Goal: Task Accomplishment & Management: Manage account settings

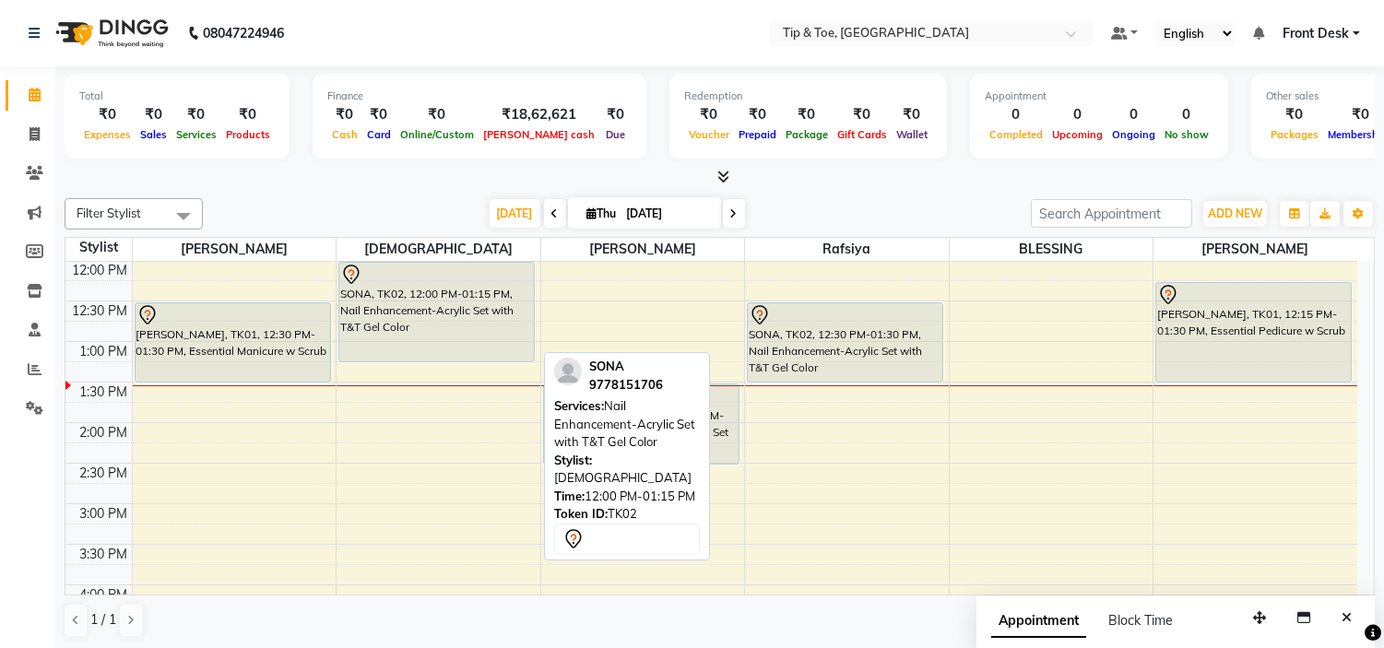
scroll to position [142, 0]
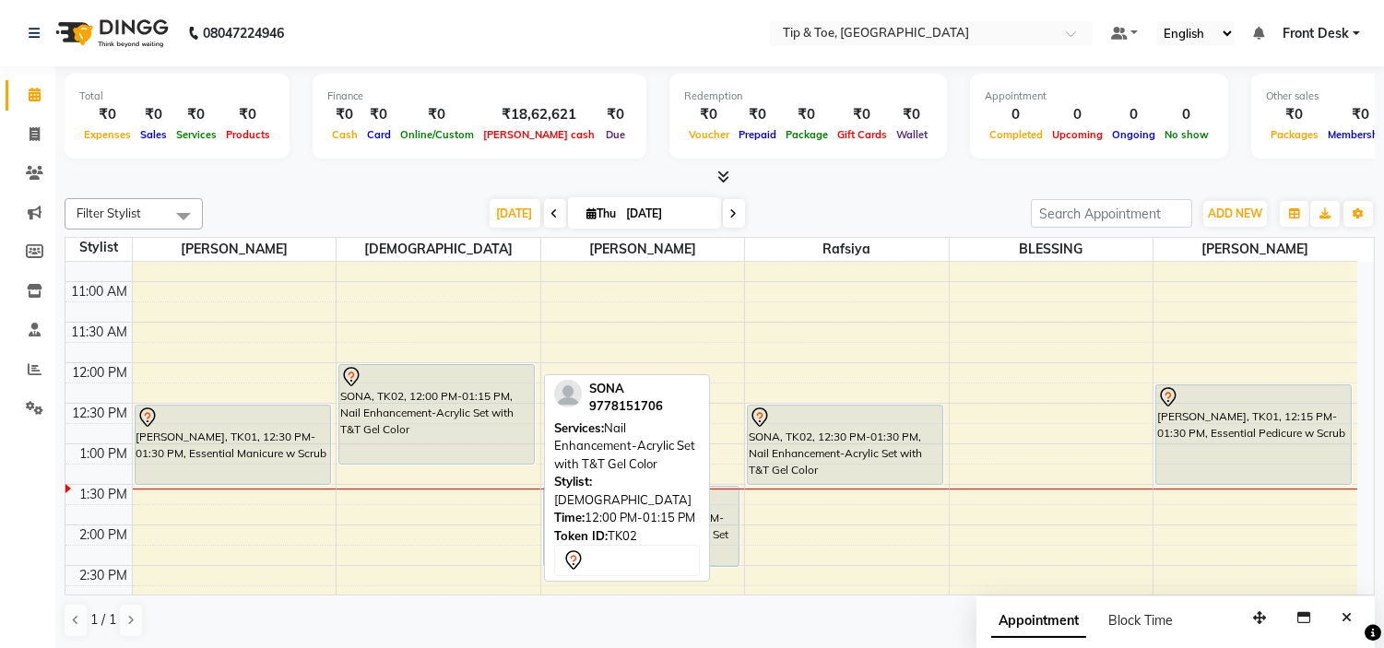
click at [479, 420] on div "SONA, TK02, 12:00 PM-01:15 PM, Nail Enhancement-Acrylic Set with T&T Gel Color" at bounding box center [436, 414] width 195 height 99
click at [445, 398] on div "SONA, TK02, 12:00 PM-01:15 PM, Nail Enhancement-Acrylic Set with T&T Gel Color" at bounding box center [436, 414] width 195 height 99
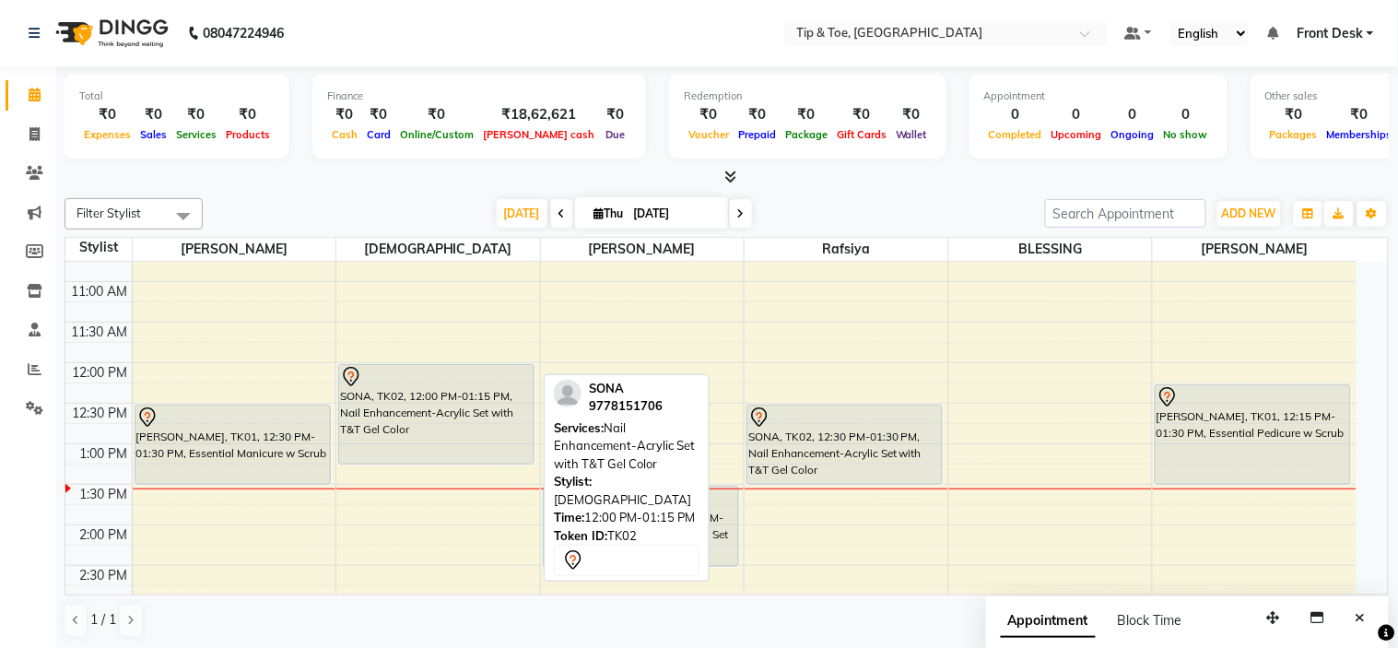
select select "7"
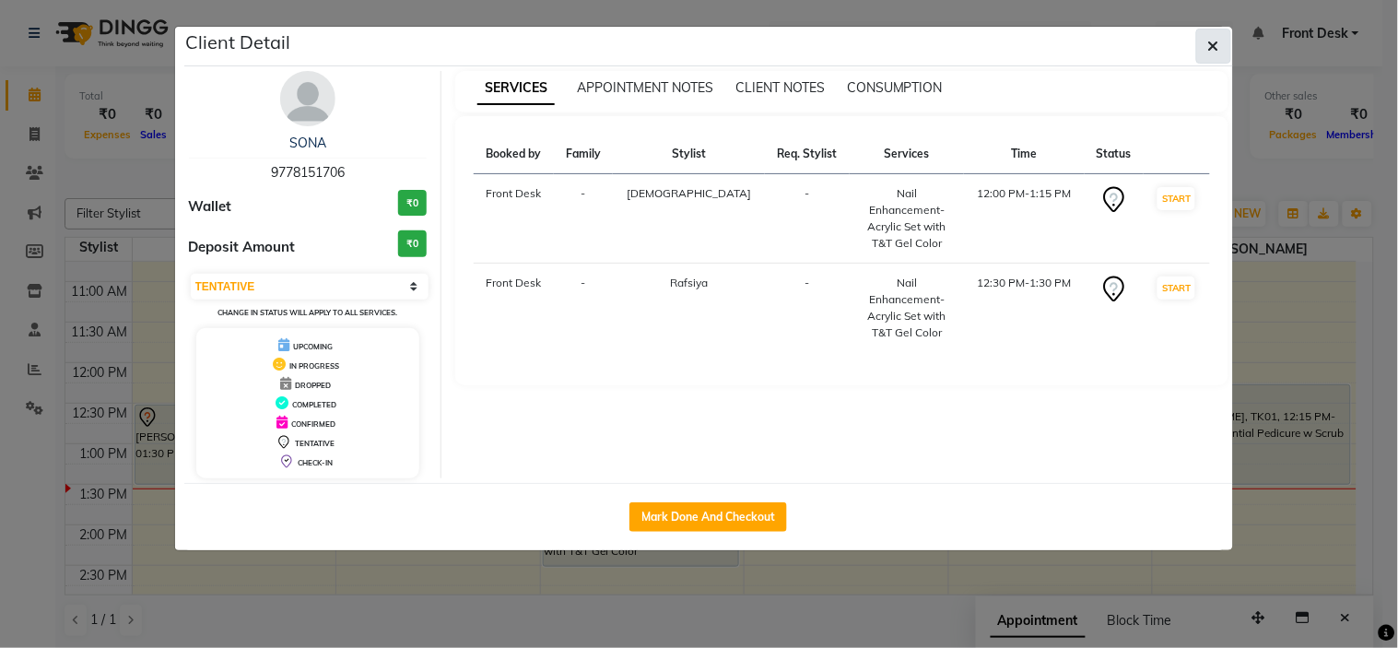
click at [1208, 49] on icon "button" at bounding box center [1213, 46] width 11 height 15
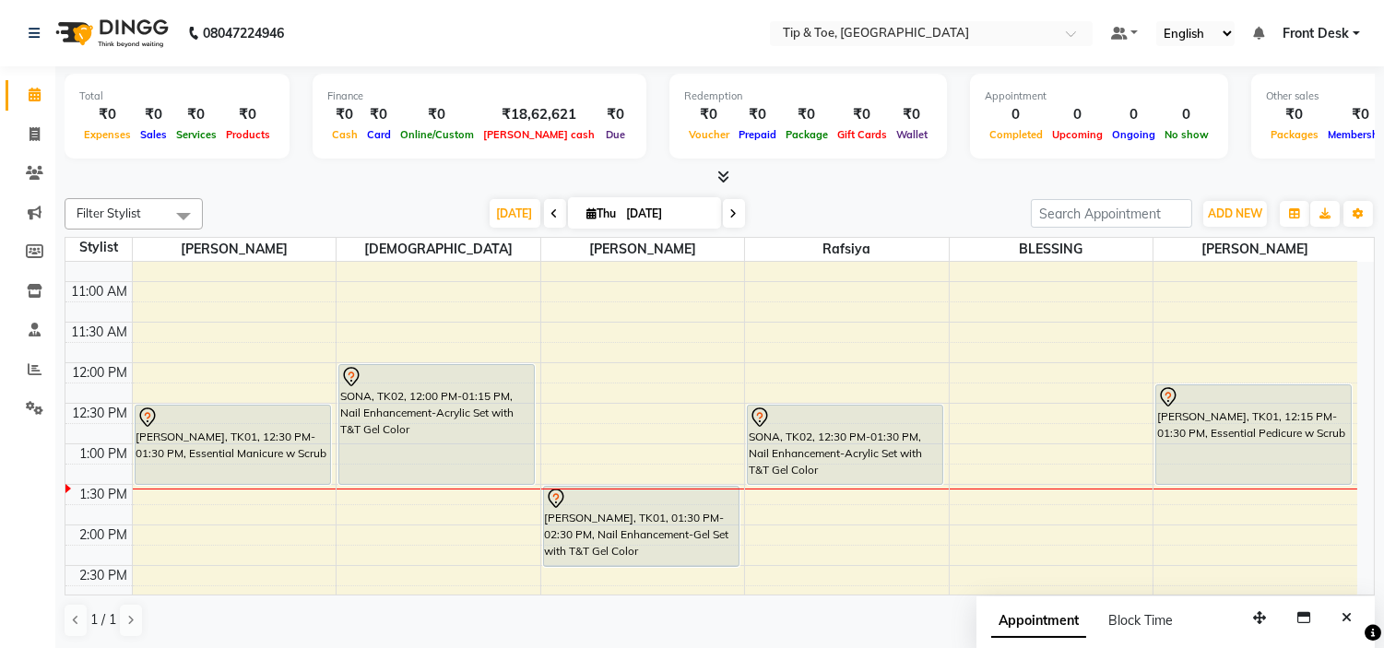
click at [511, 479] on div "SONA, TK02, 12:00 PM-01:15 PM, Nail Enhancement-Acrylic Set with T&T Gel Color …" at bounding box center [438, 647] width 204 height 1054
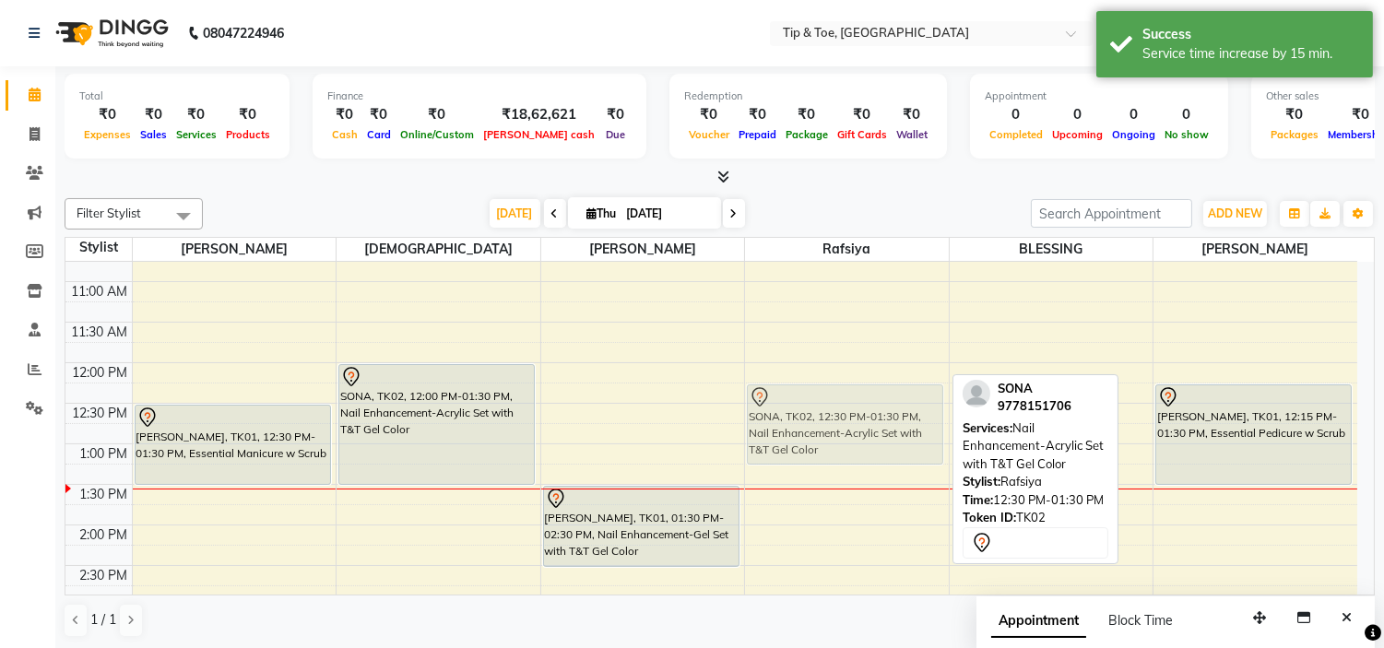
drag, startPoint x: 832, startPoint y: 422, endPoint x: 837, endPoint y: 403, distance: 19.9
click at [837, 403] on div "SONA, TK02, 12:30 PM-01:30 PM, Nail Enhancement-Acrylic Set with T&T Gel Color …" at bounding box center [847, 647] width 204 height 1054
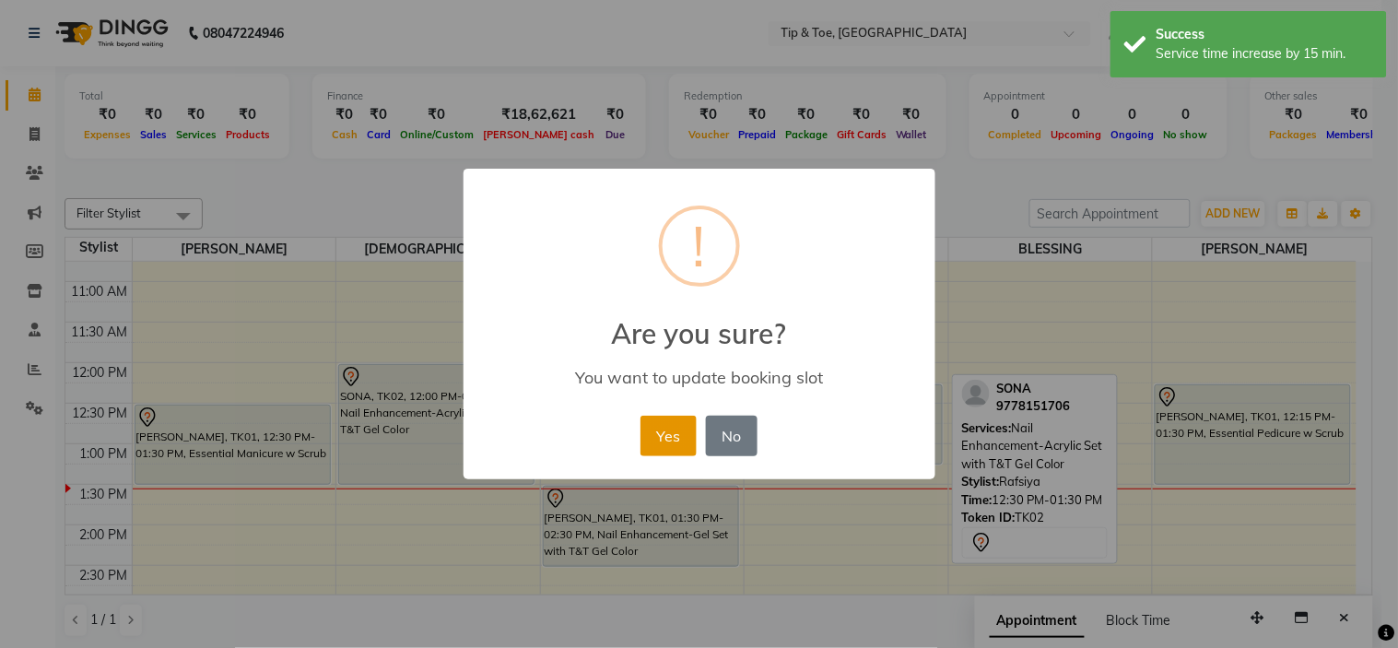
click at [655, 436] on button "Yes" at bounding box center [669, 436] width 56 height 41
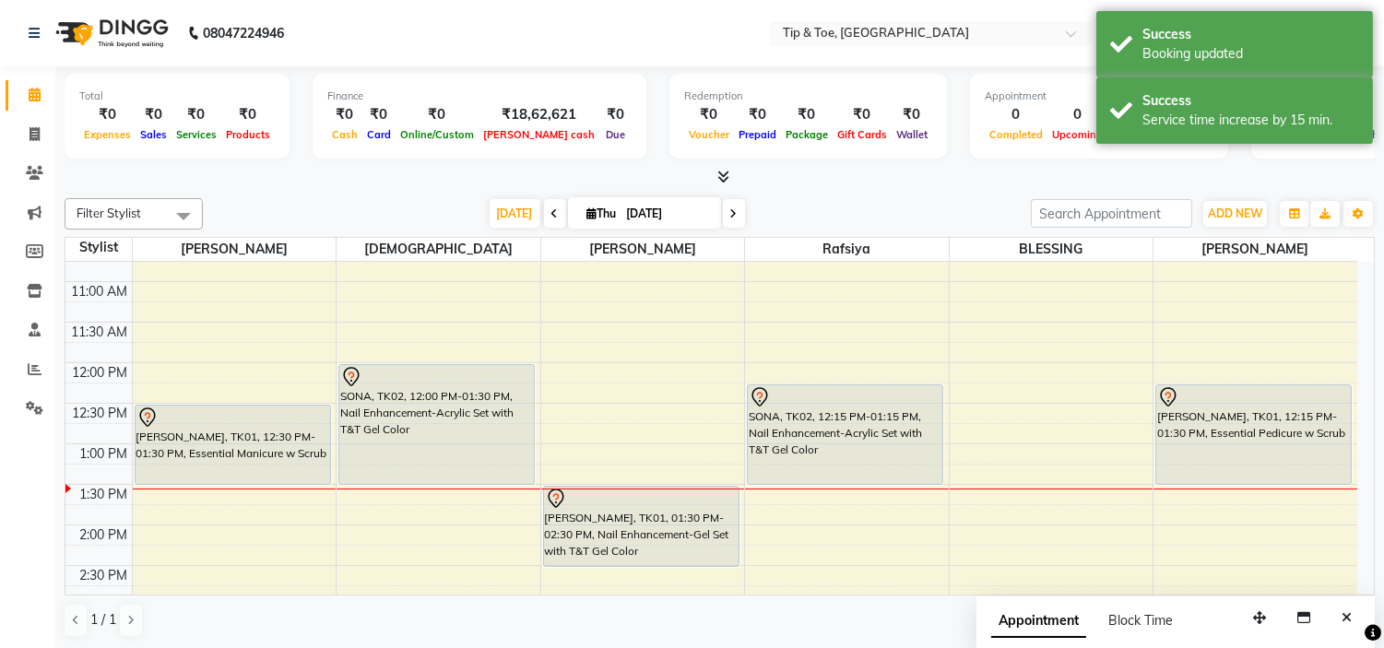
drag, startPoint x: 815, startPoint y: 463, endPoint x: 819, endPoint y: 476, distance: 13.4
click at [819, 476] on div "SONA, TK02, 12:15 PM-01:15 PM, Nail Enhancement-Acrylic Set with T&T Gel Color …" at bounding box center [847, 647] width 204 height 1054
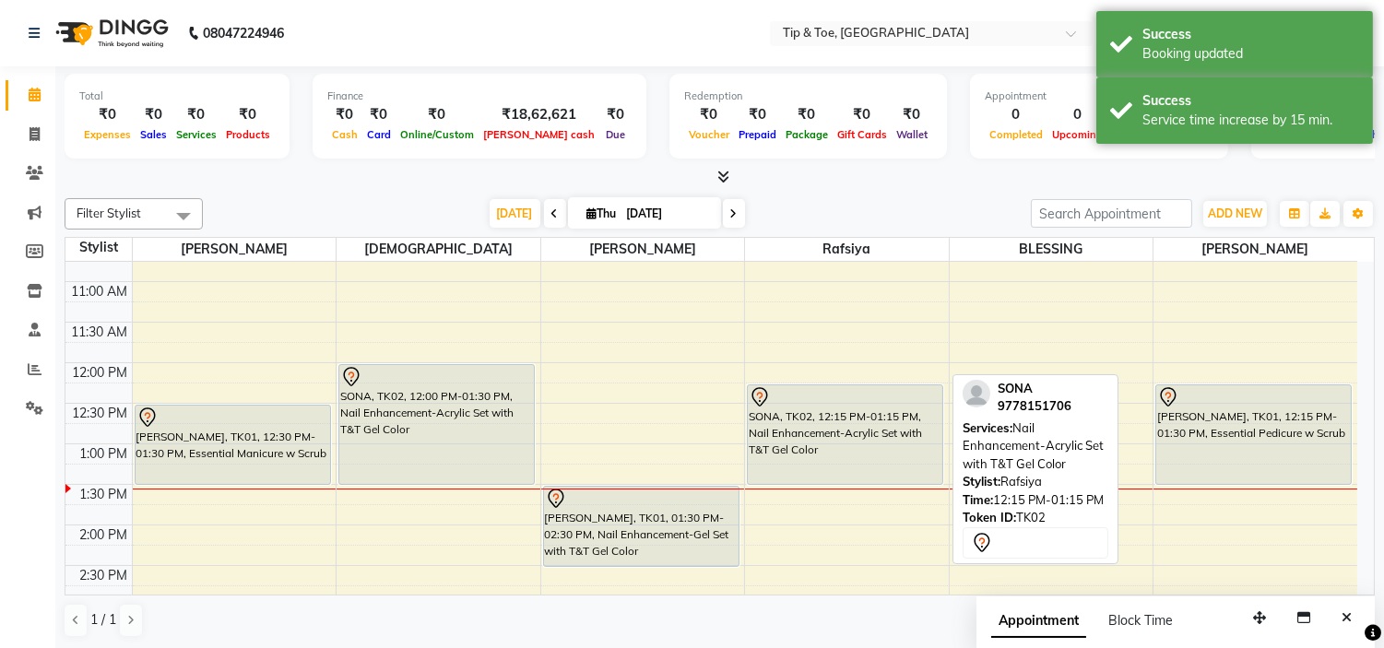
click at [817, 455] on div "SONA, TK02, 12:15 PM-01:15 PM, Nail Enhancement-Acrylic Set with T&T Gel Color" at bounding box center [845, 434] width 195 height 99
click at [817, 455] on div "SONA, TK02, 12:15 PM-01:30 PM, Nail Enhancement-Acrylic Set with T&T Gel Color" at bounding box center [845, 434] width 195 height 99
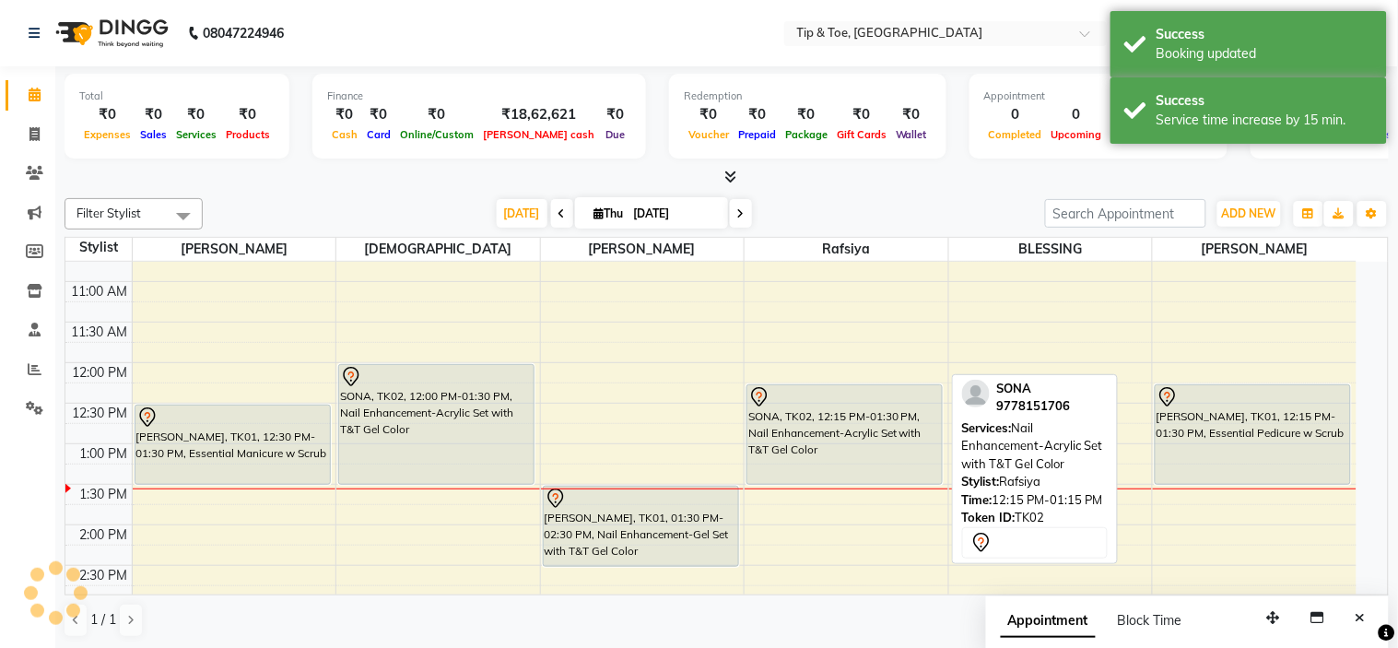
select select "7"
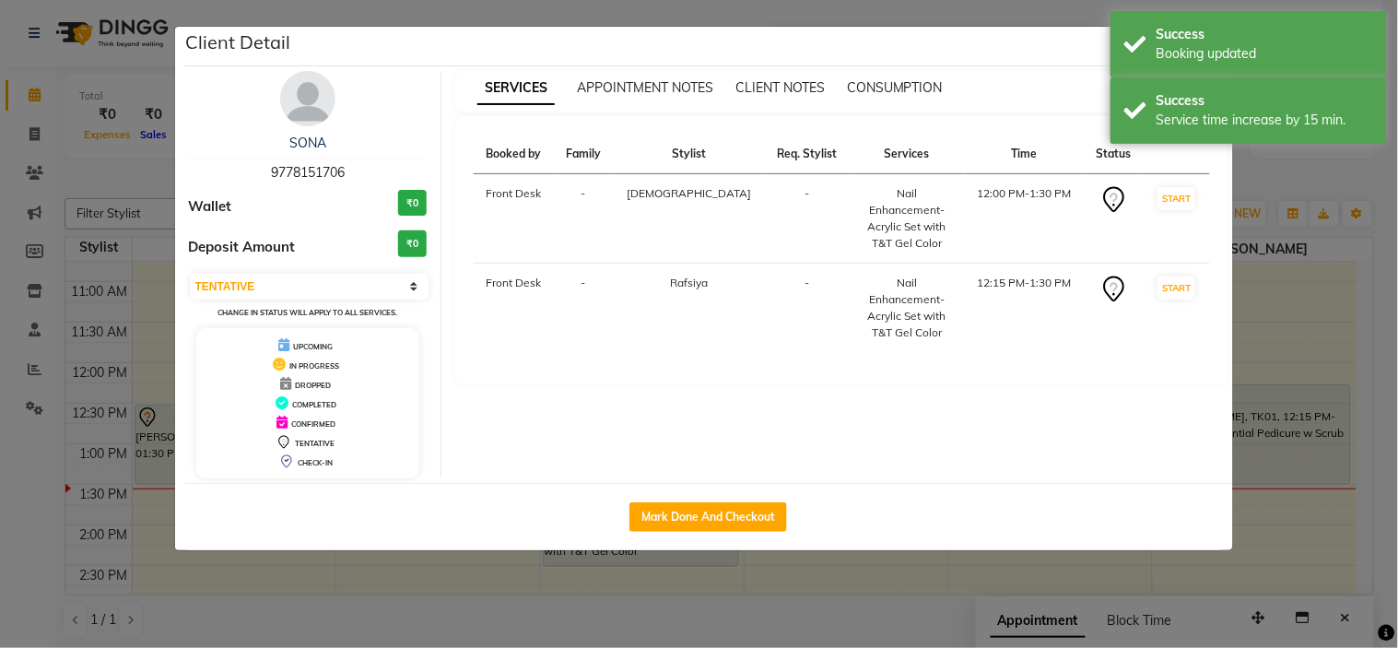
click at [713, 499] on div "Mark Done And Checkout" at bounding box center [708, 516] width 1049 height 67
click at [714, 513] on button "Mark Done And Checkout" at bounding box center [709, 516] width 158 height 29
select select "service"
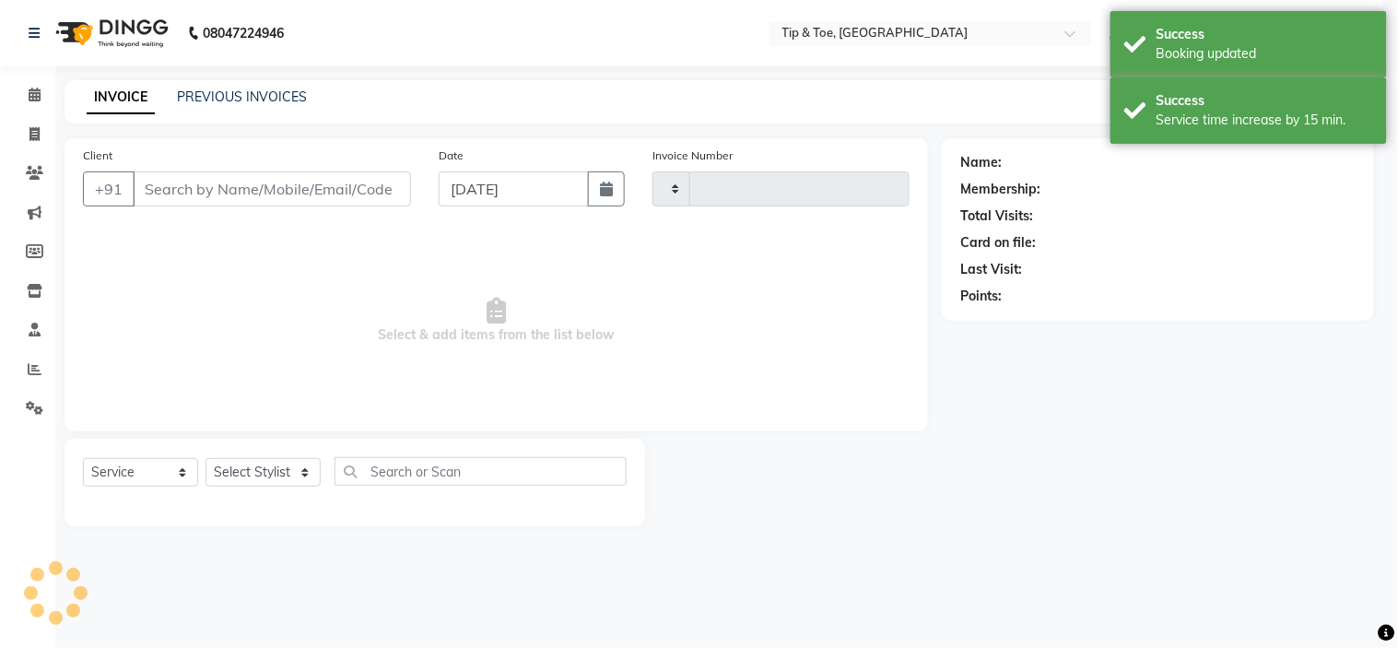
type input "1005"
select select "5360"
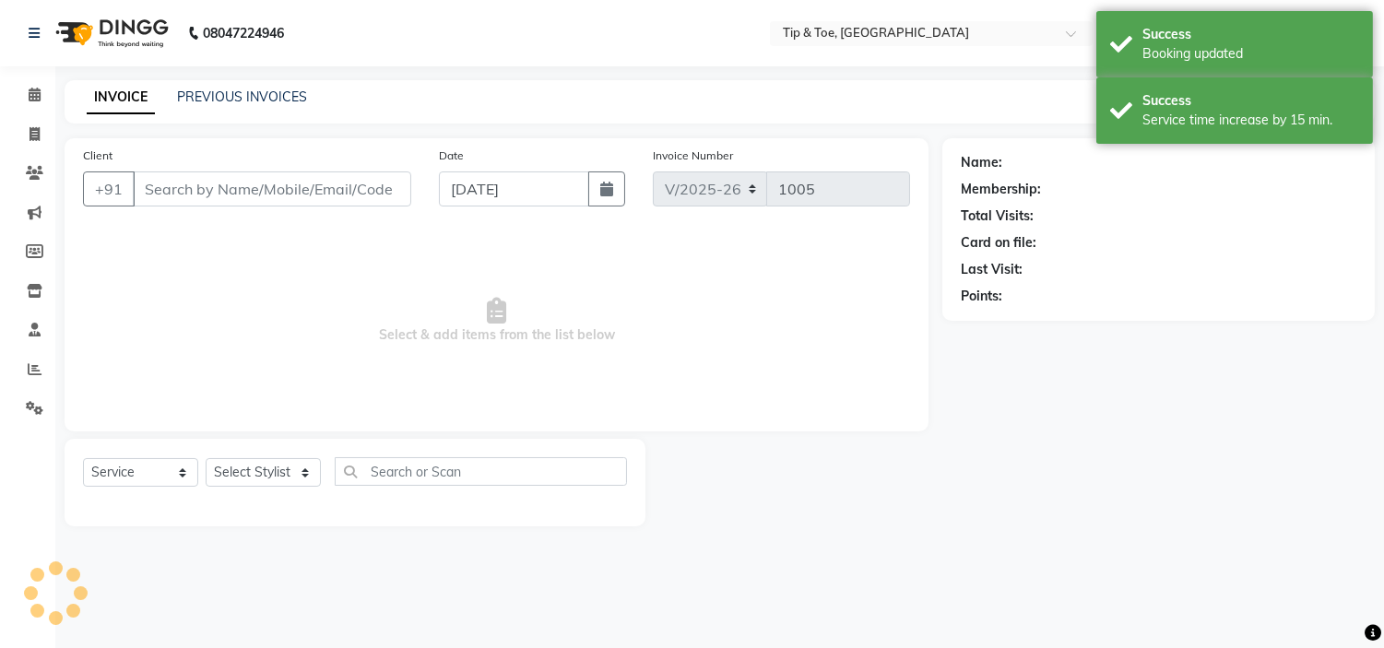
type input "9778151706"
select select "48143"
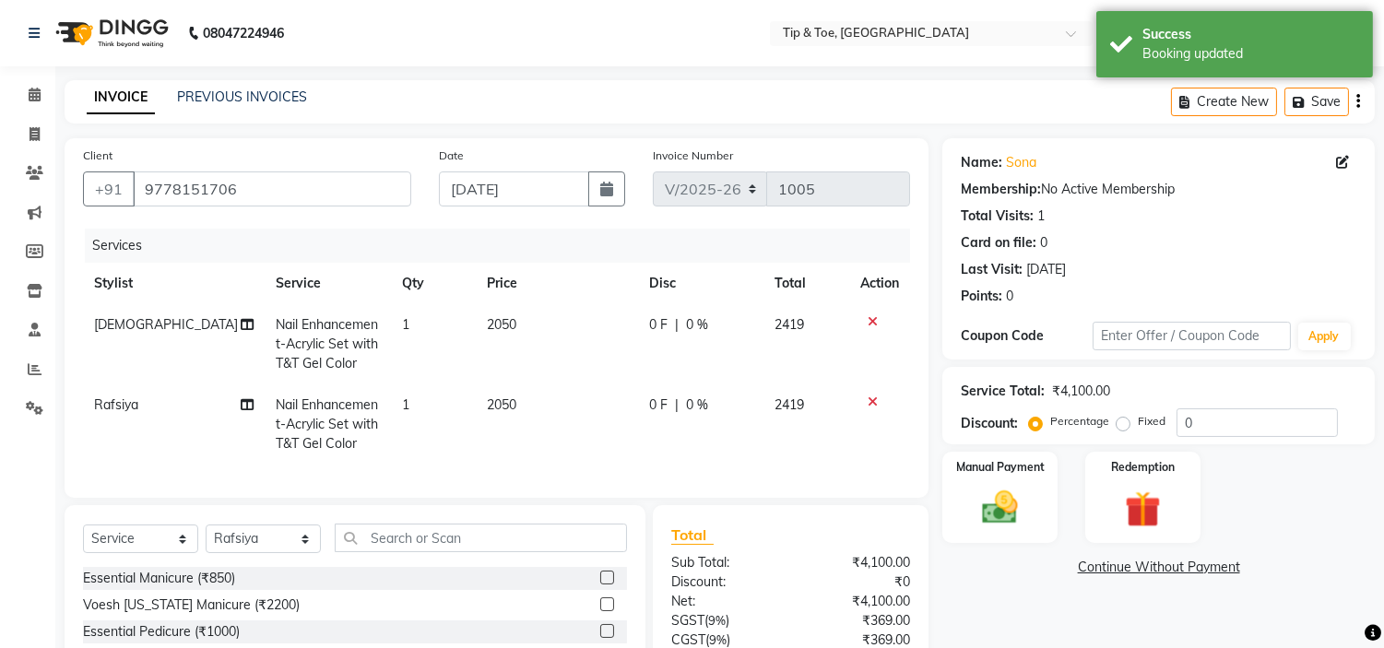
click at [531, 326] on td "2050" at bounding box center [557, 344] width 163 height 80
select select "37611"
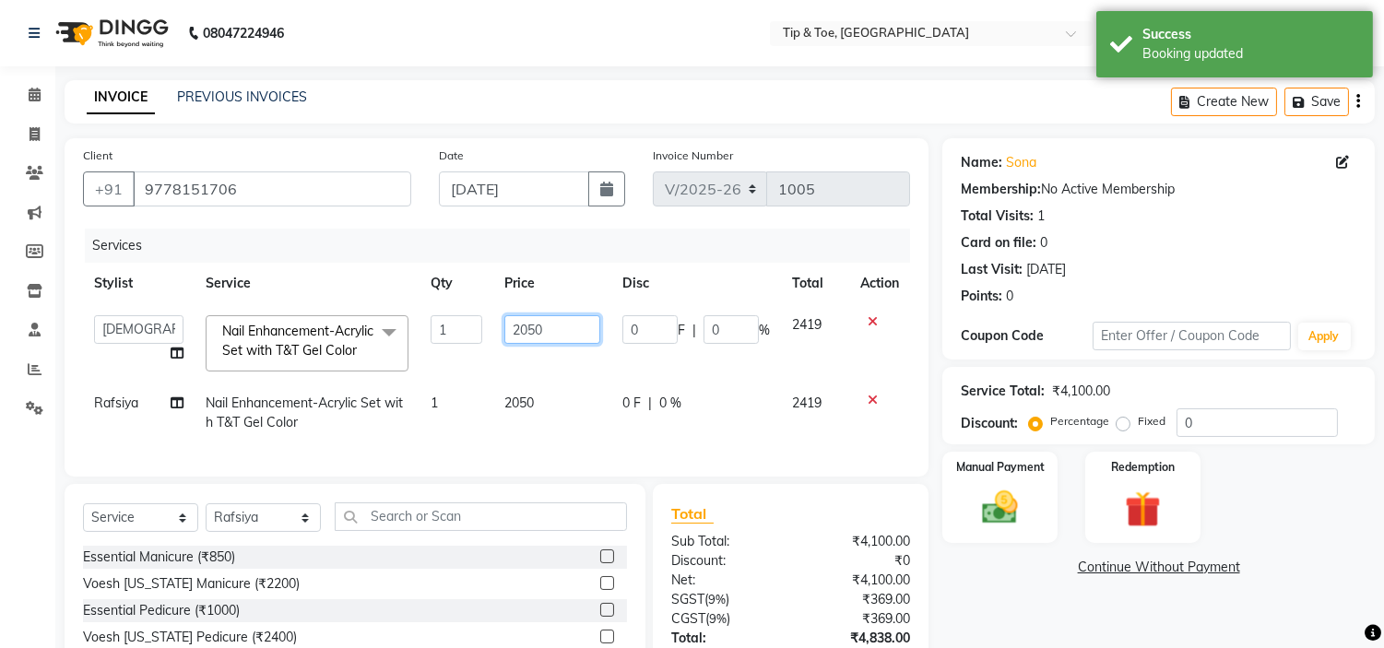
click at [549, 324] on input "2050" at bounding box center [552, 329] width 96 height 29
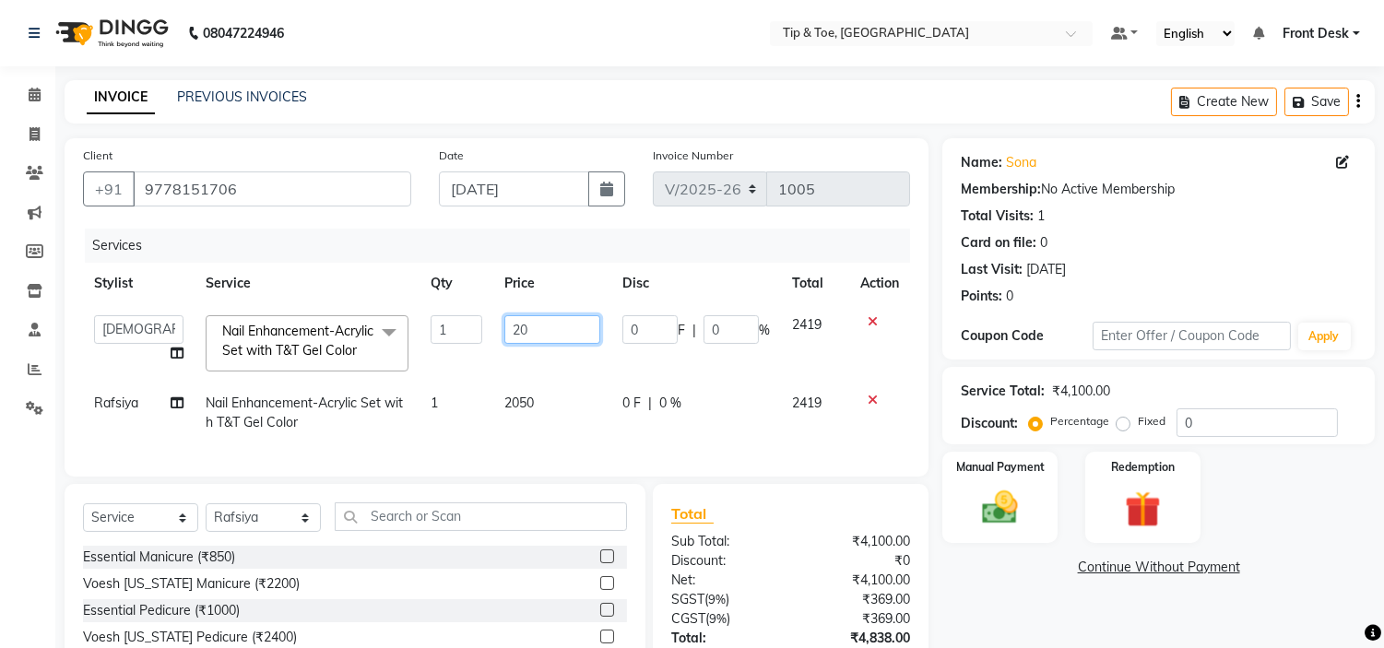
type input "2"
type input "1200"
click at [570, 407] on td "2050" at bounding box center [552, 413] width 118 height 61
select select "48143"
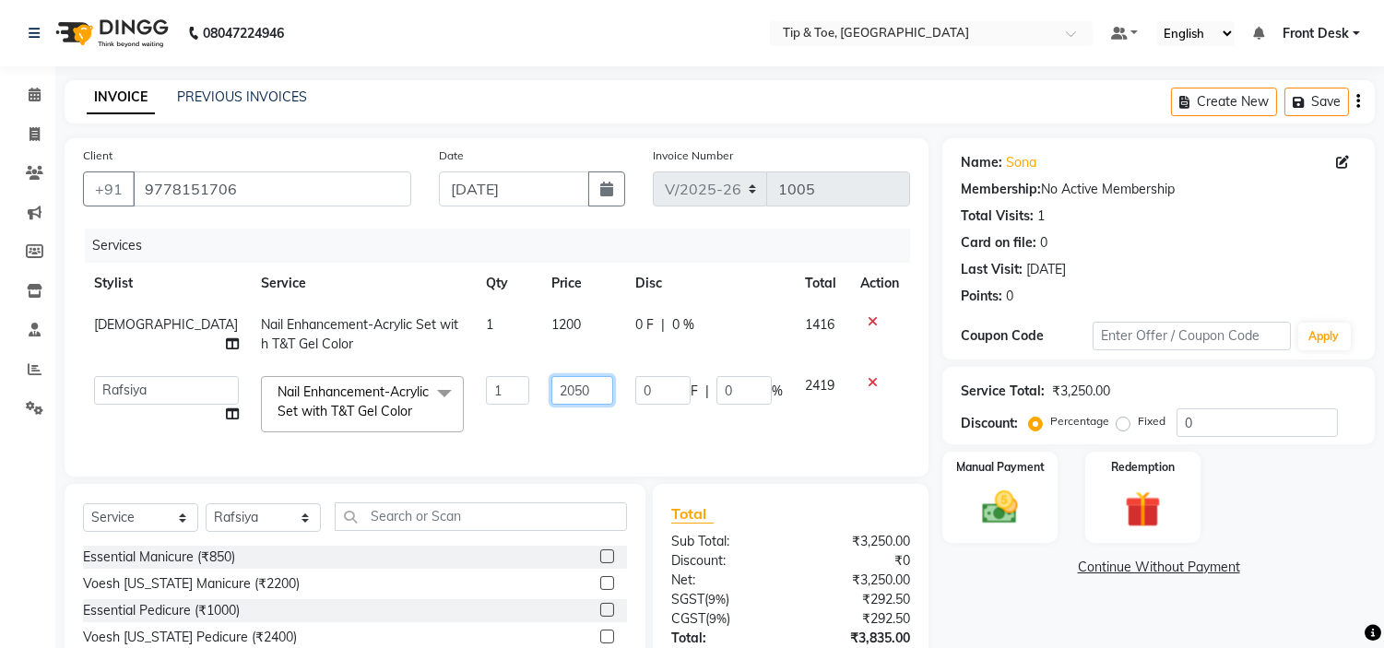
click at [568, 396] on input "2050" at bounding box center [582, 390] width 62 height 29
type input "2"
click at [551, 389] on input "1400" at bounding box center [582, 390] width 62 height 29
type input "2400"
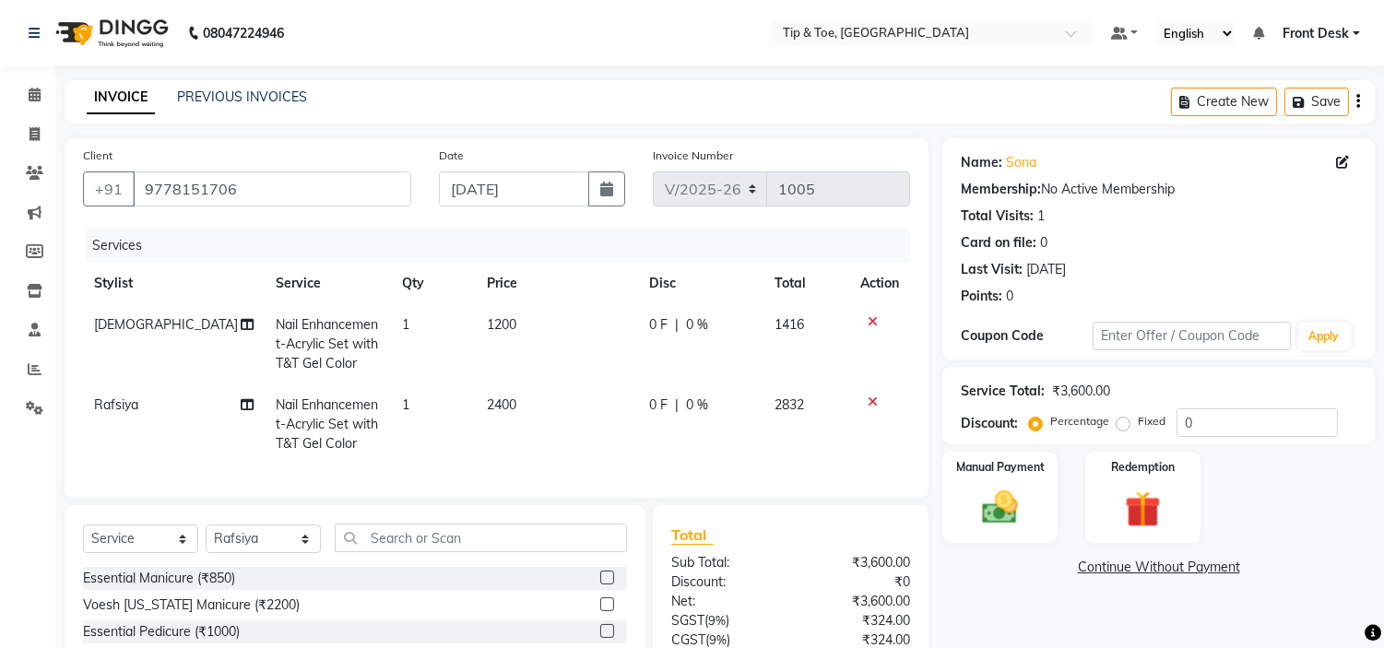
click at [582, 429] on td "2400" at bounding box center [557, 424] width 163 height 80
select select "48143"
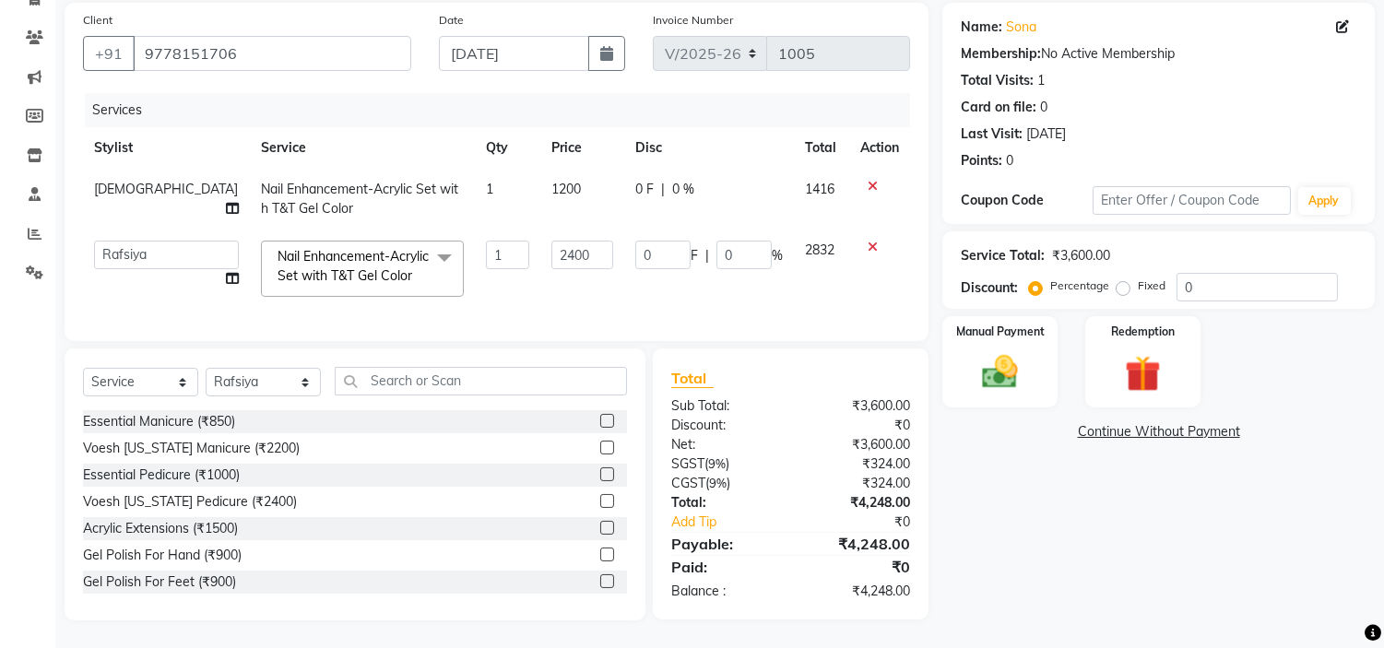
scroll to position [170, 0]
click at [1021, 353] on img at bounding box center [1000, 372] width 61 height 43
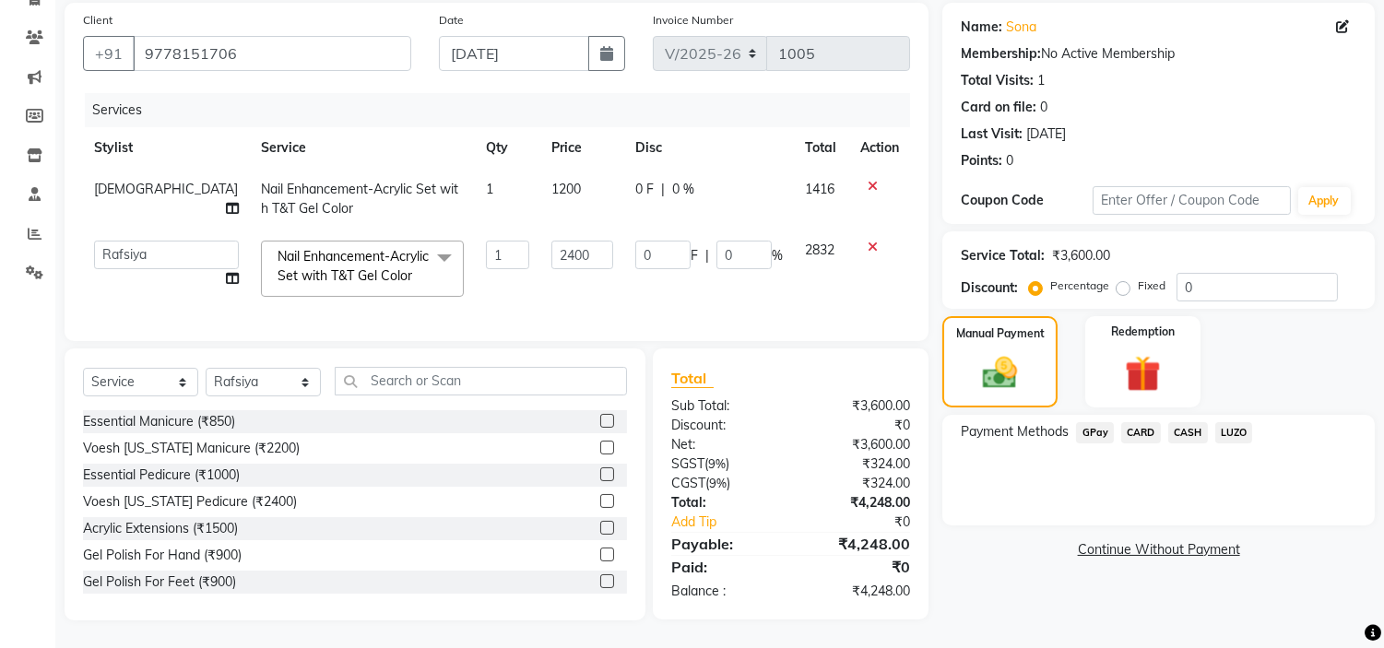
click at [1141, 422] on span "CARD" at bounding box center [1141, 432] width 40 height 21
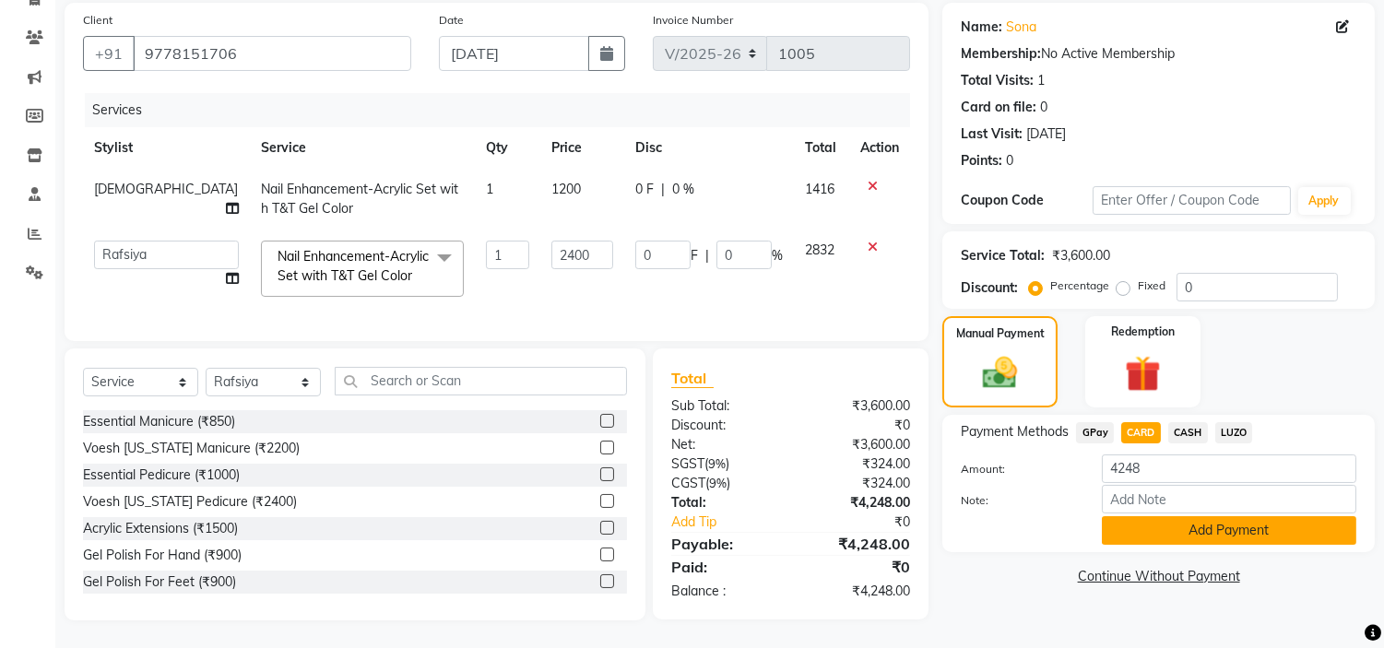
click at [1161, 516] on button "Add Payment" at bounding box center [1229, 530] width 254 height 29
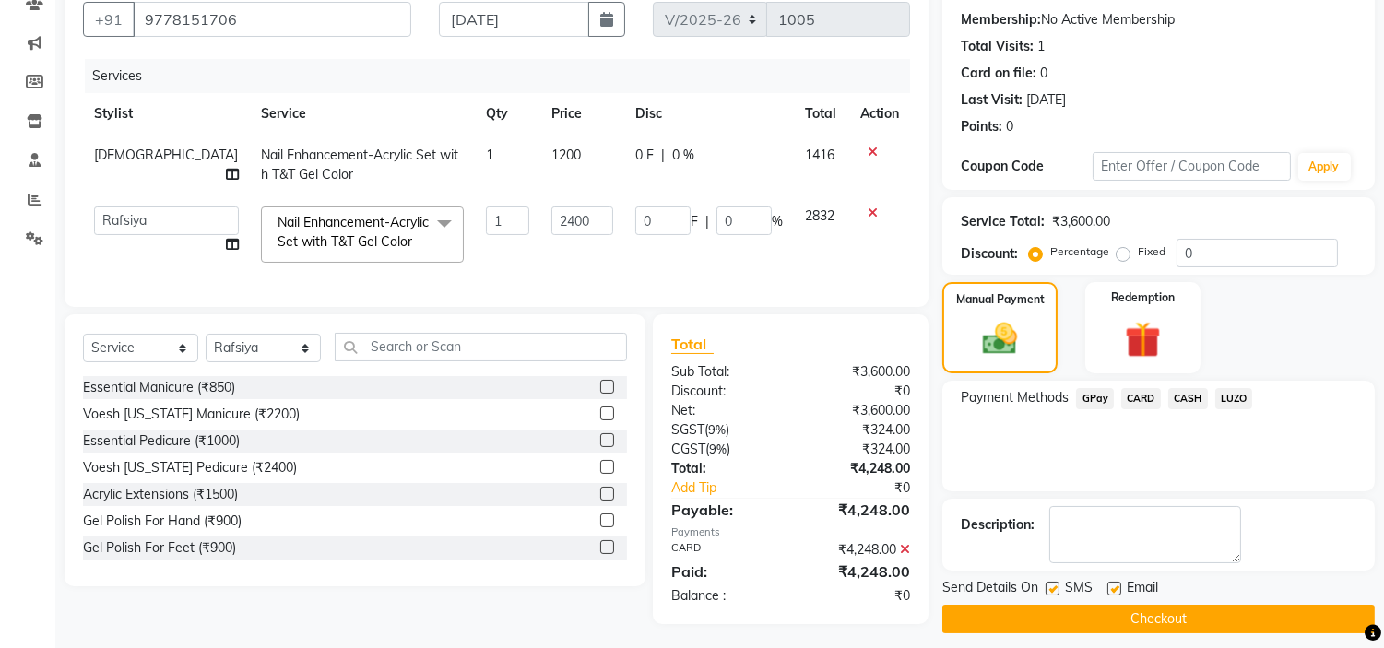
click at [1111, 584] on label at bounding box center [1114, 589] width 14 height 14
click at [1111, 584] on input "checkbox" at bounding box center [1113, 590] width 12 height 12
checkbox input "false"
click at [1123, 614] on button "Checkout" at bounding box center [1158, 619] width 432 height 29
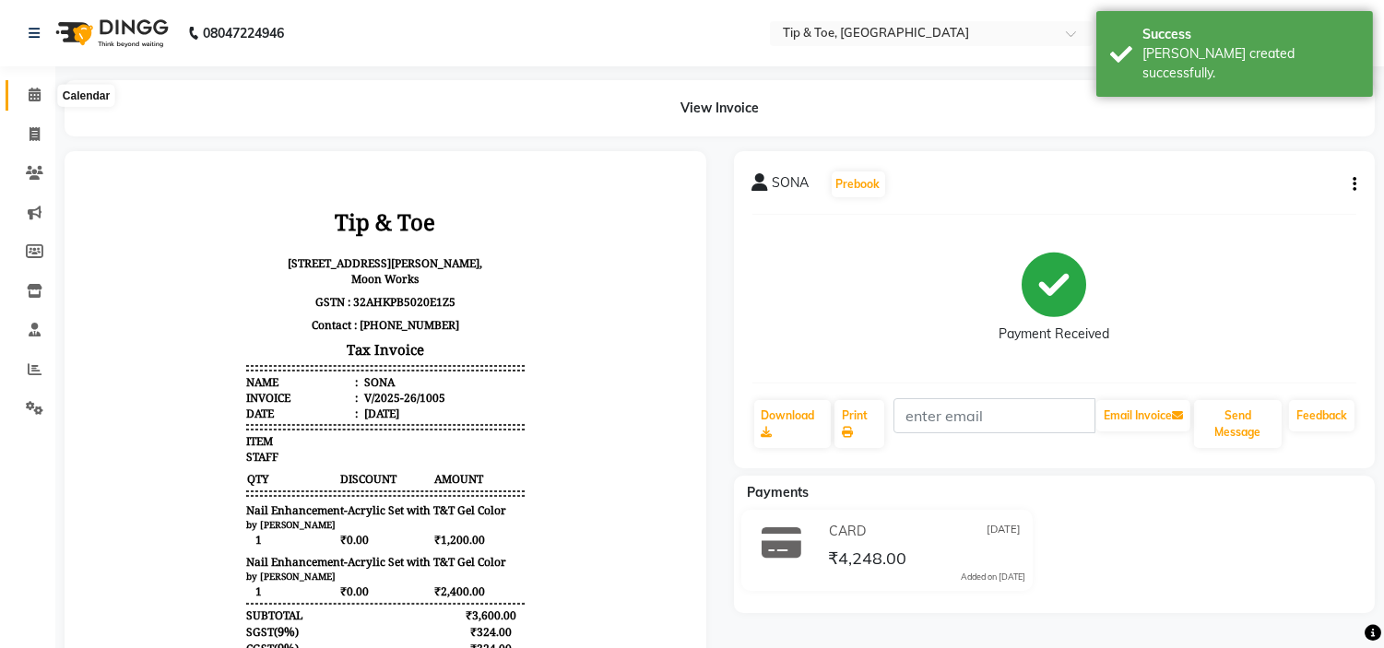
drag, startPoint x: 26, startPoint y: 97, endPoint x: 86, endPoint y: 109, distance: 61.1
click at [26, 97] on span at bounding box center [34, 95] width 32 height 21
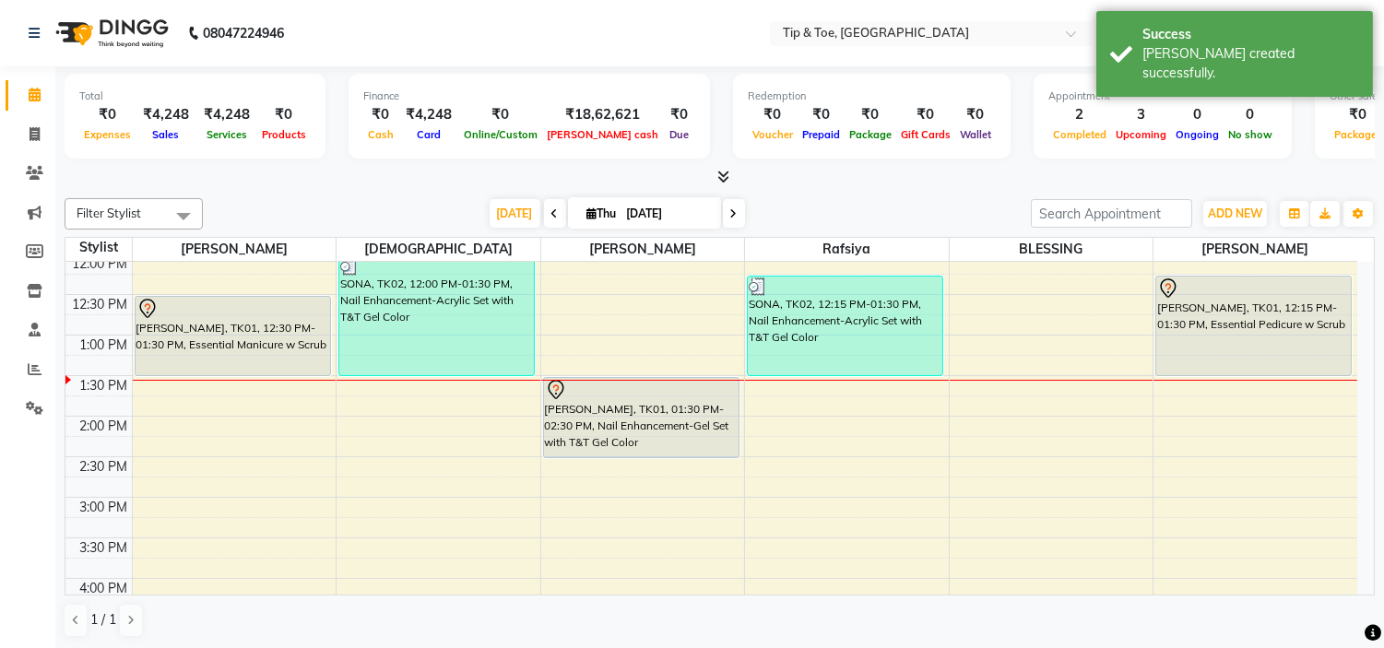
scroll to position [205, 0]
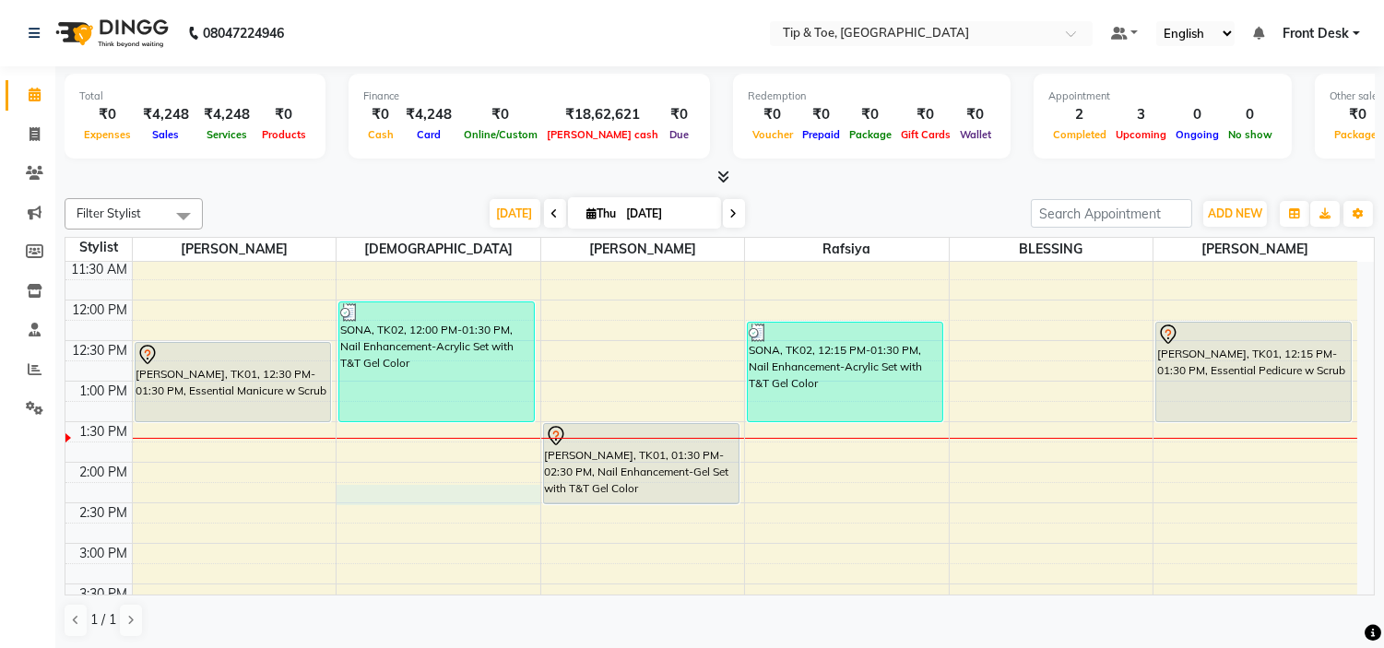
click at [419, 485] on div "9:00 AM 9:30 AM 10:00 AM 10:30 AM 11:00 AM 11:30 AM 12:00 PM 12:30 PM 1:00 PM 1…" at bounding box center [710, 584] width 1291 height 1054
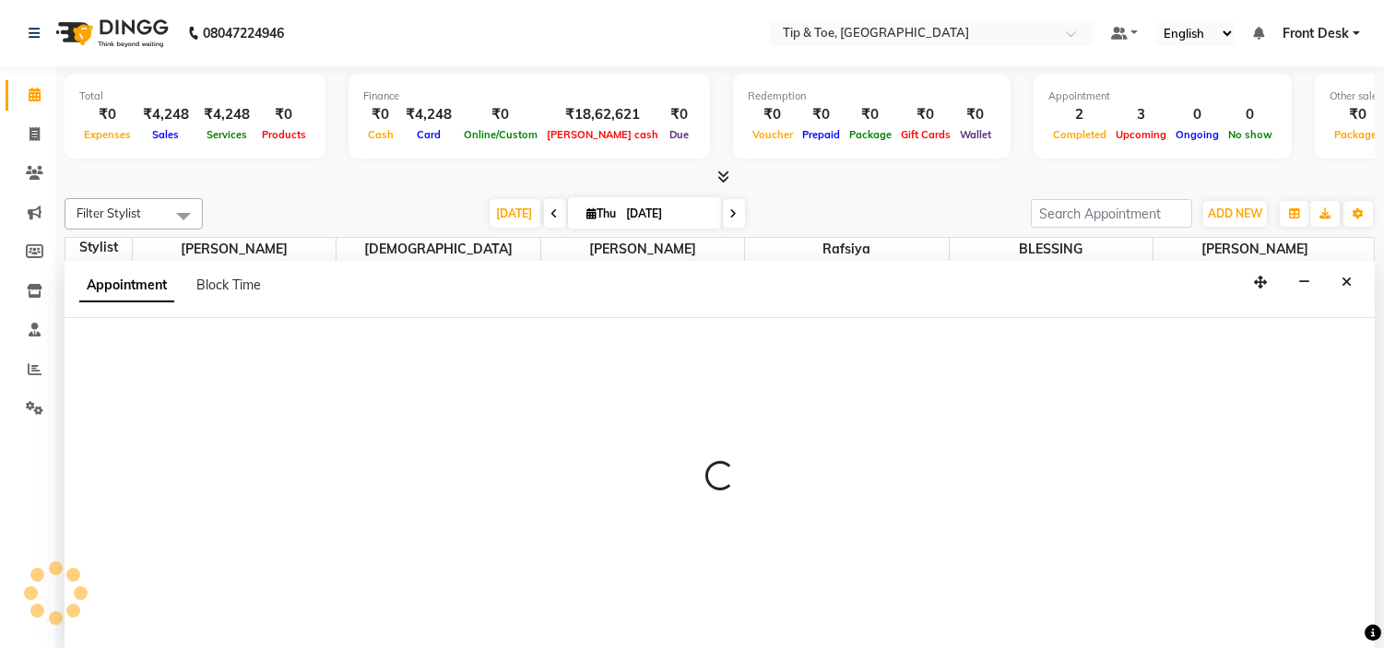
scroll to position [1, 0]
select select "37611"
select select "tentative"
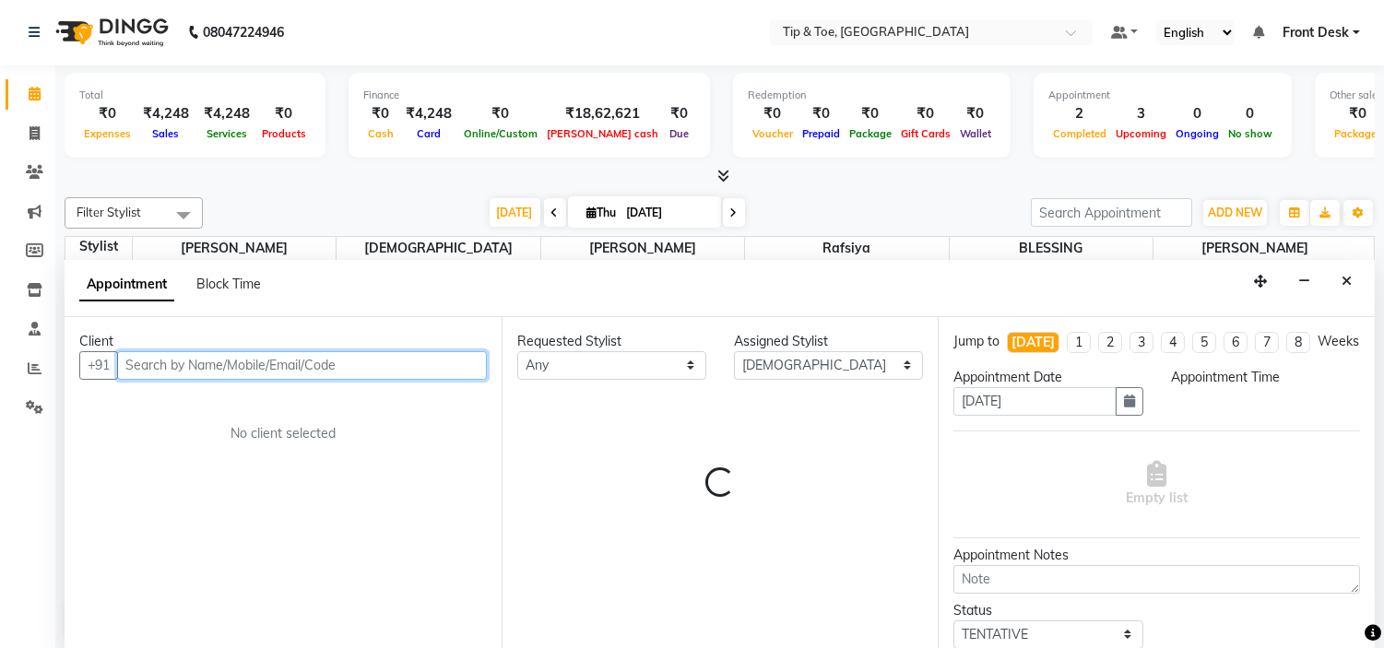
select select "855"
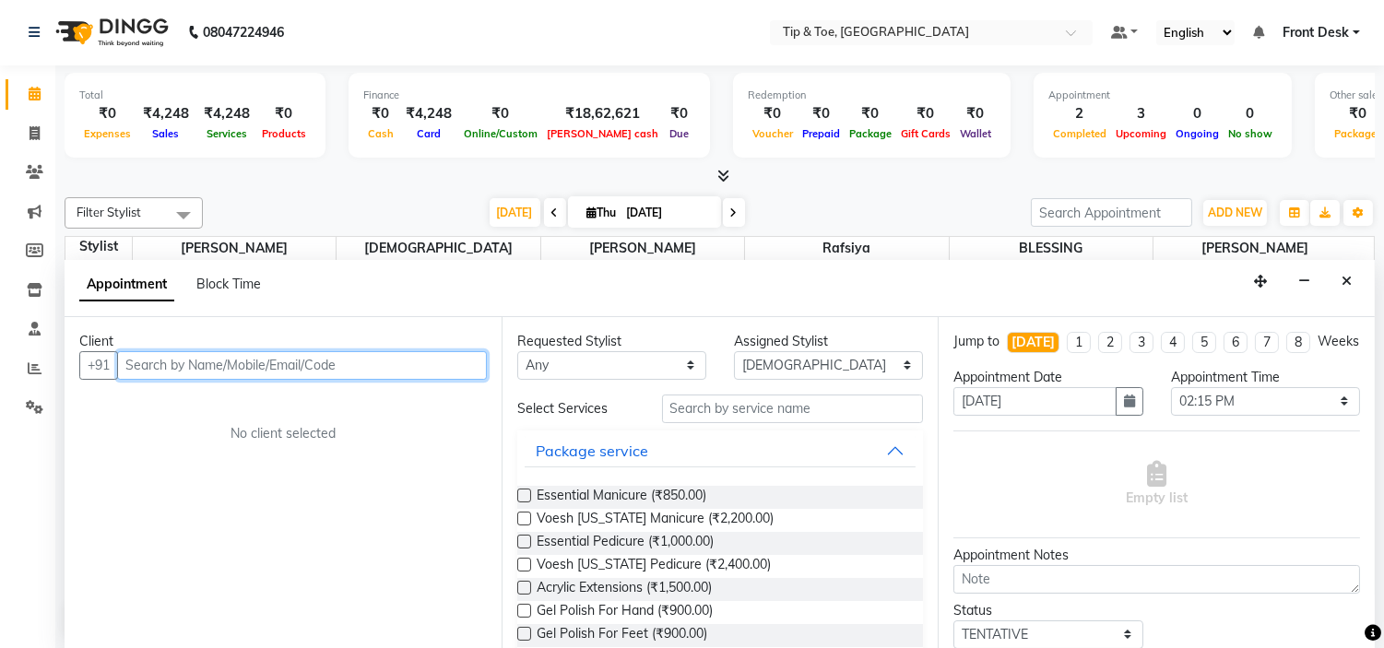
scroll to position [0, 0]
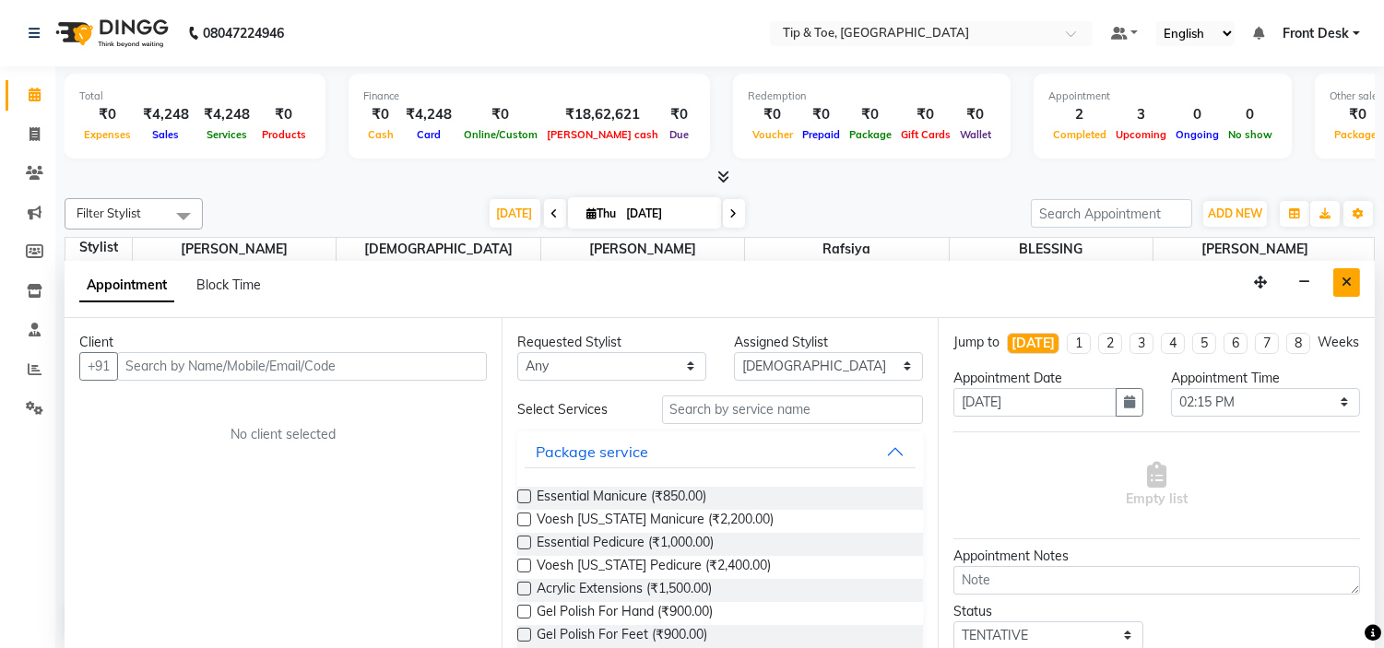
click at [1353, 289] on button "Close" at bounding box center [1346, 282] width 27 height 29
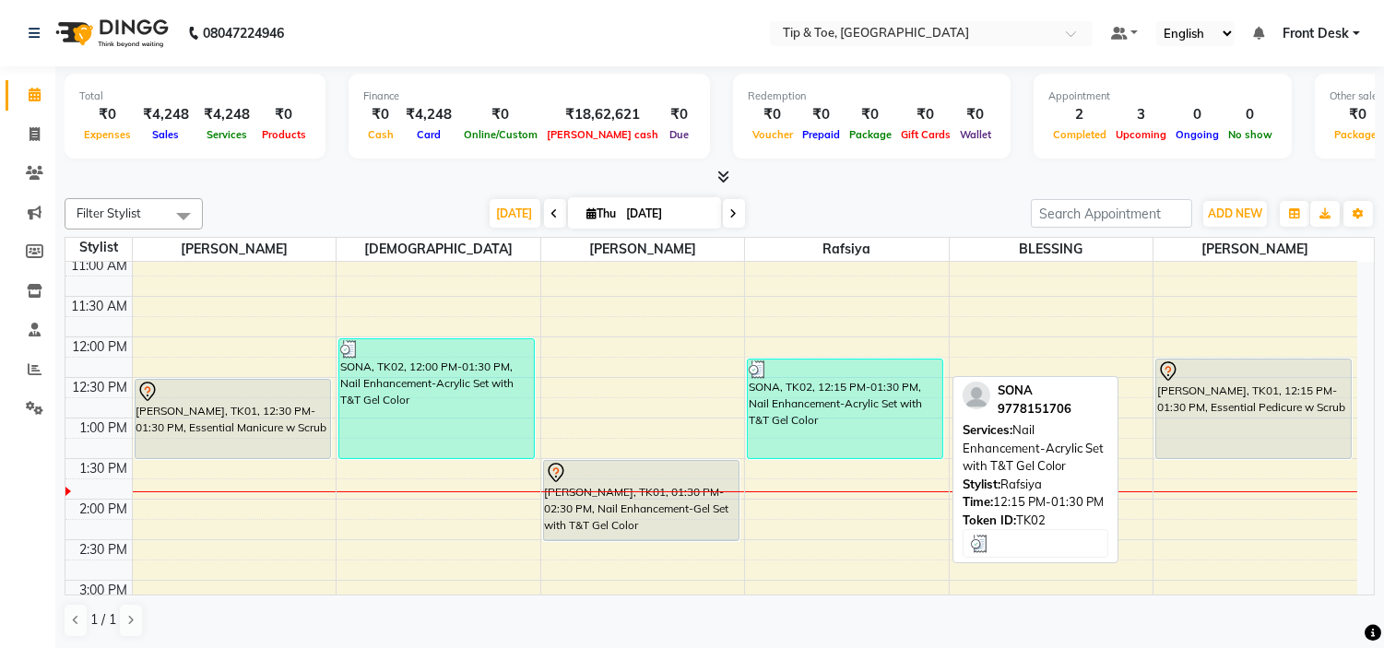
scroll to position [205, 0]
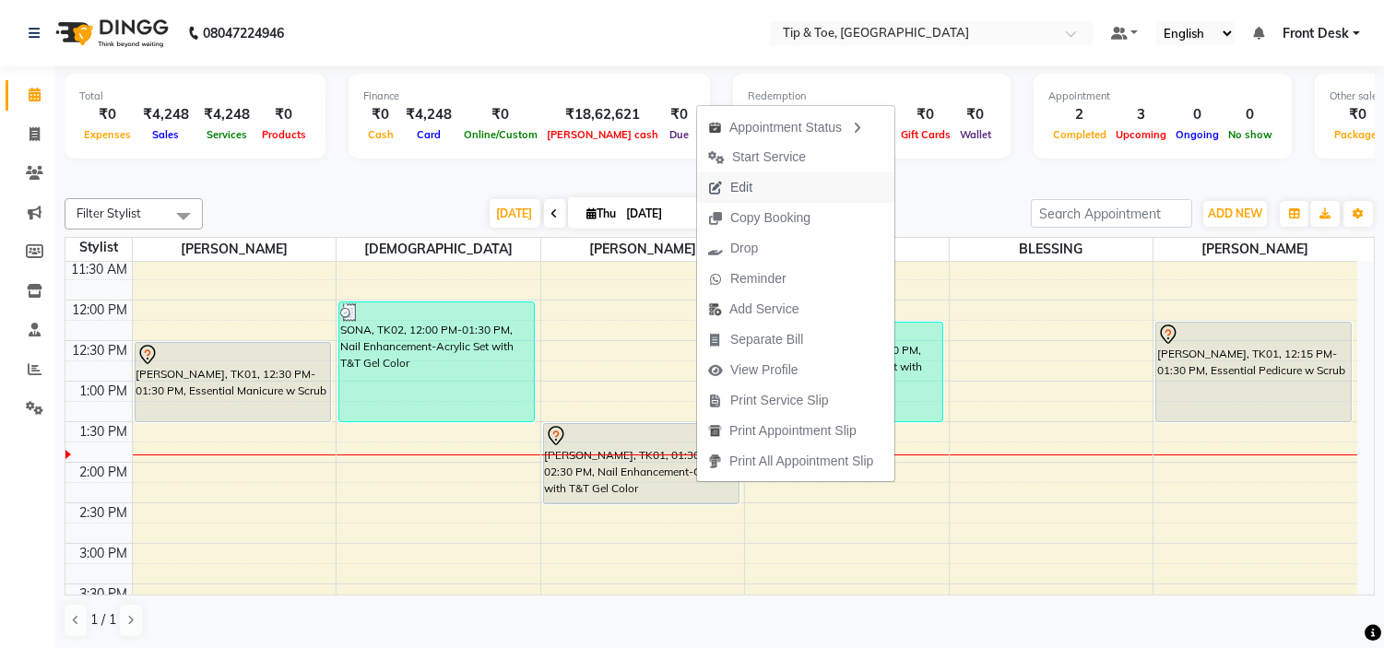
click at [786, 184] on button "Edit" at bounding box center [795, 187] width 197 height 30
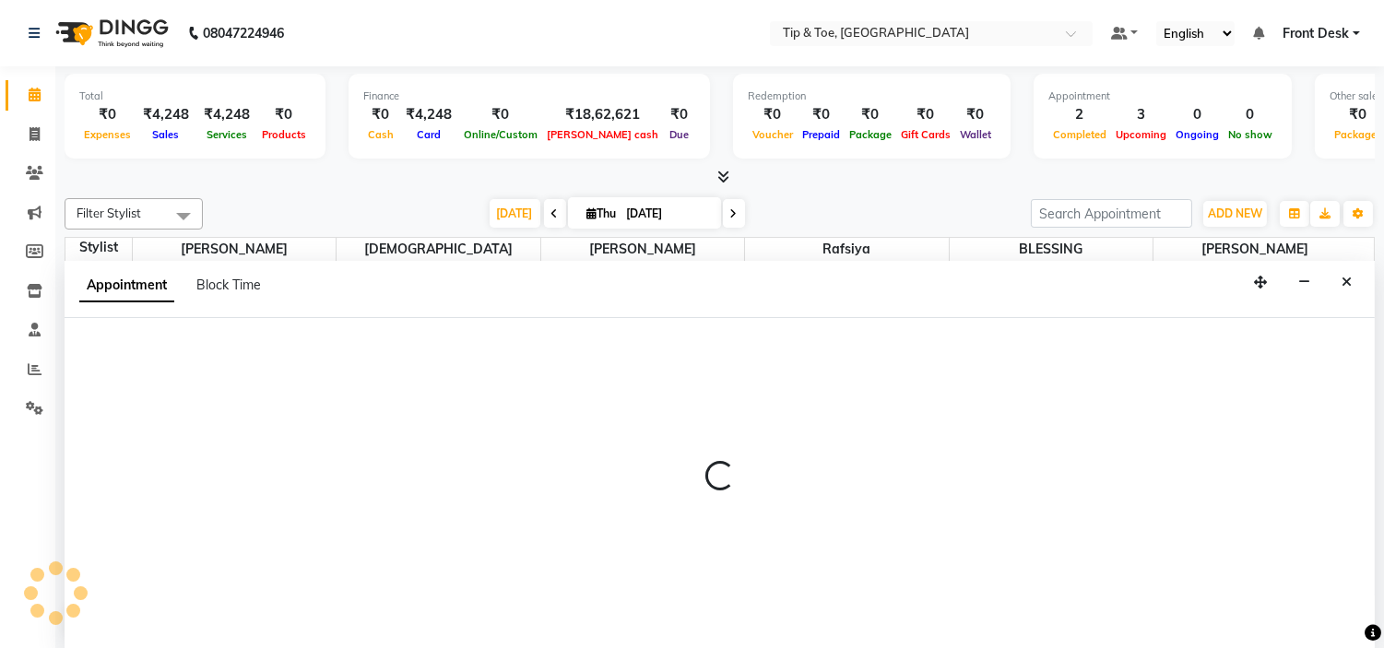
scroll to position [1, 0]
select select "tentative"
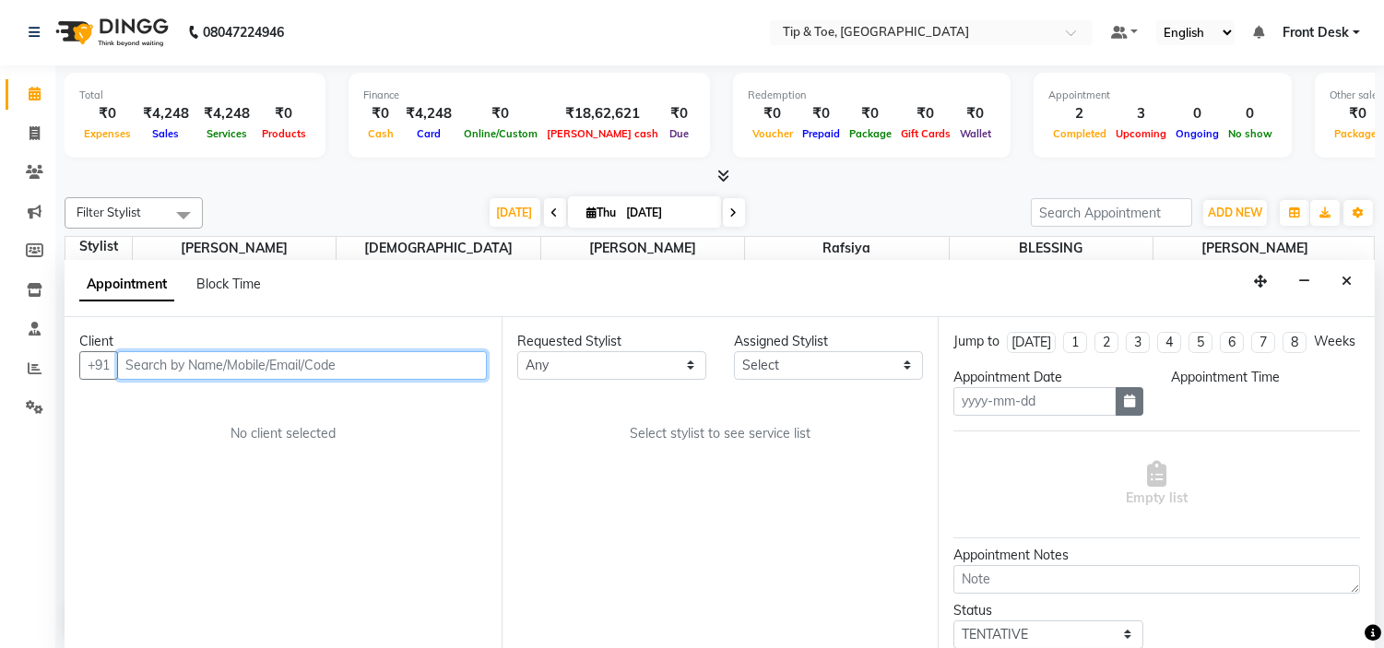
type input "[DATE]"
select select "735"
select select "46387"
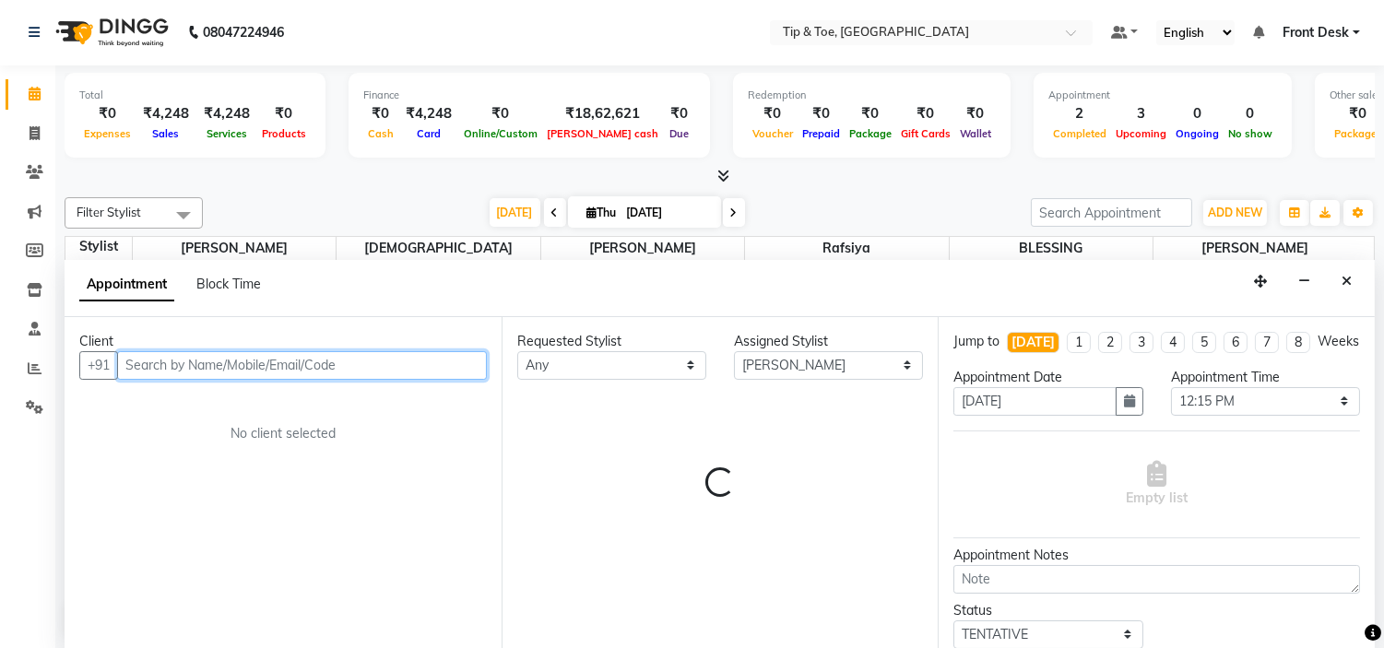
scroll to position [327, 0]
select select "2436"
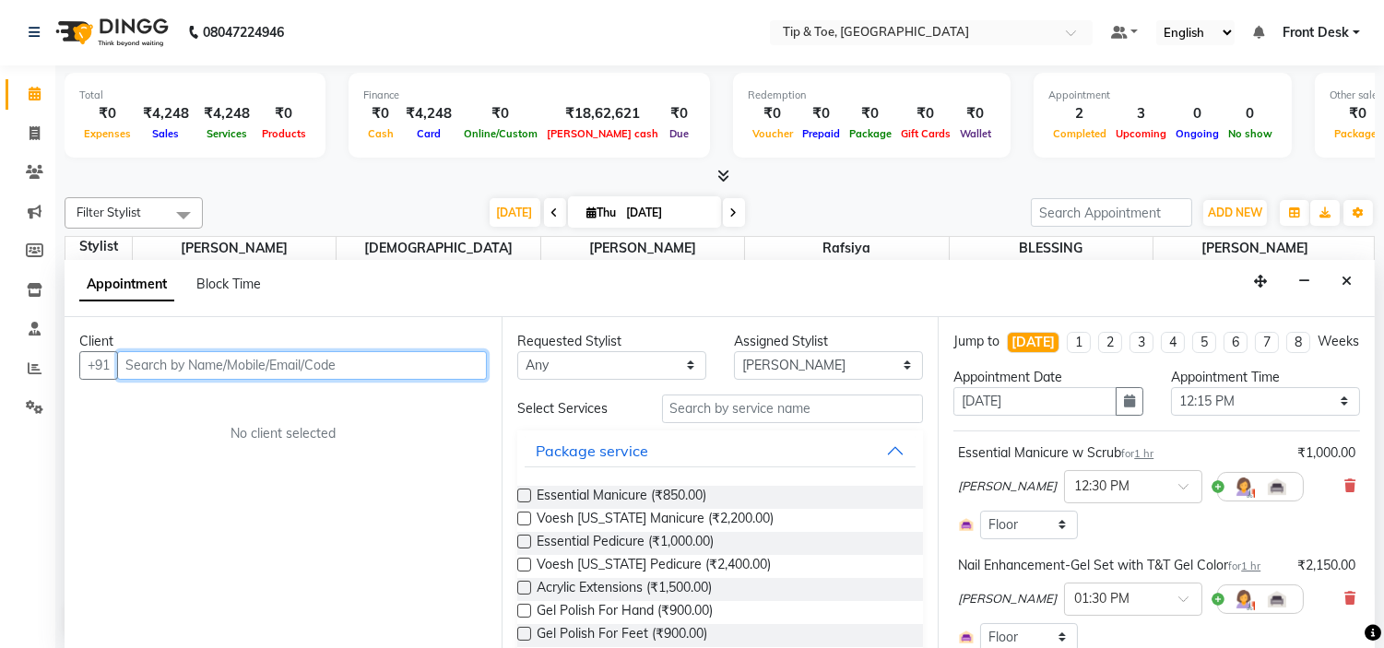
select select "2436"
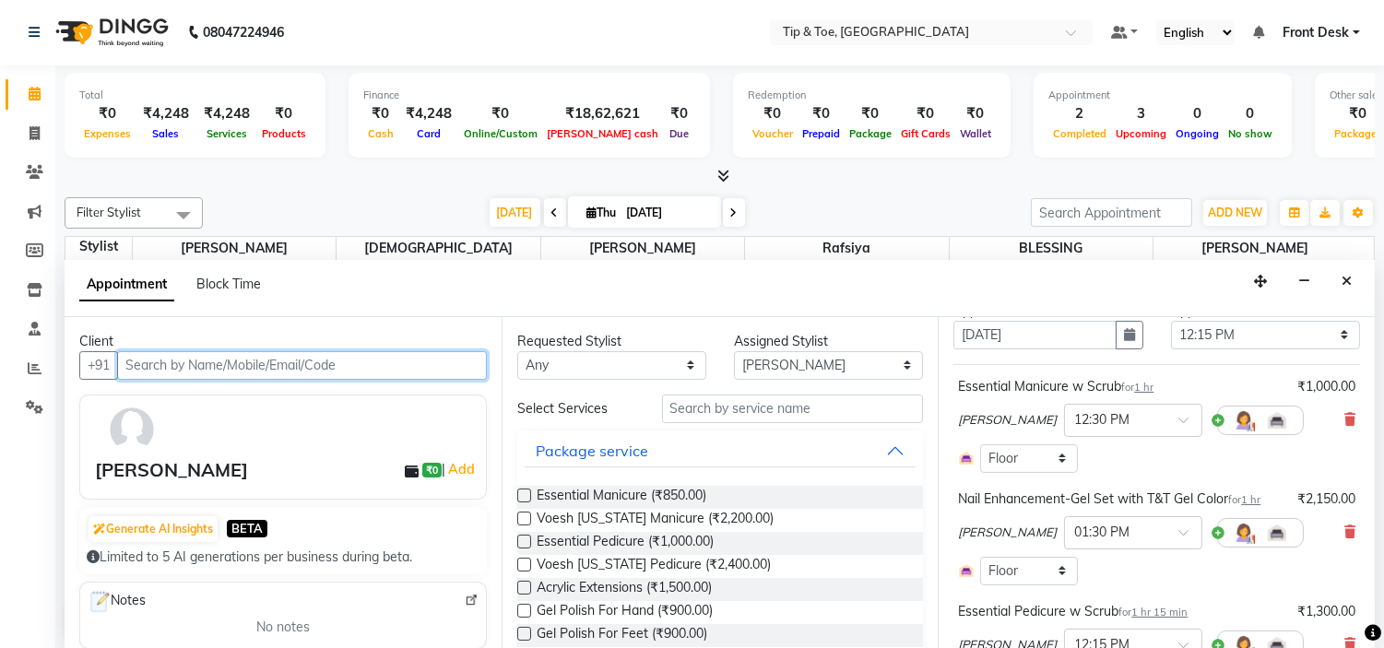
scroll to position [102, 0]
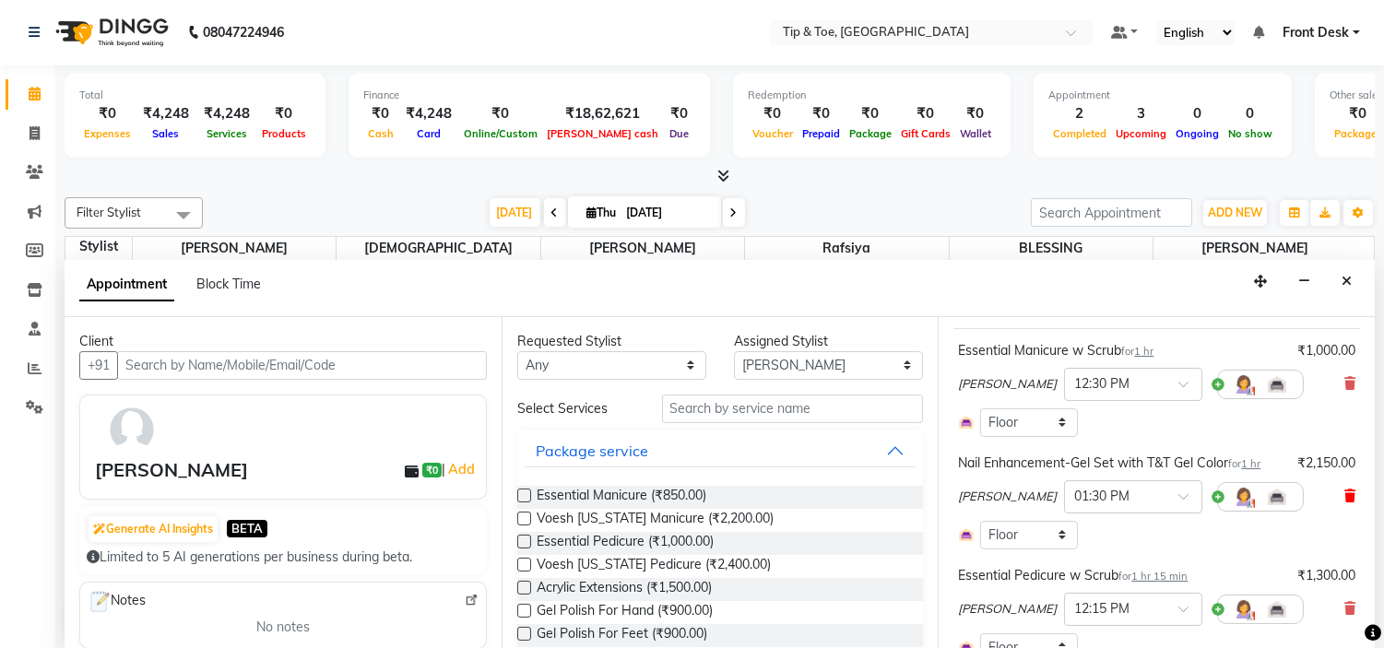
click at [1344, 502] on icon at bounding box center [1349, 495] width 11 height 13
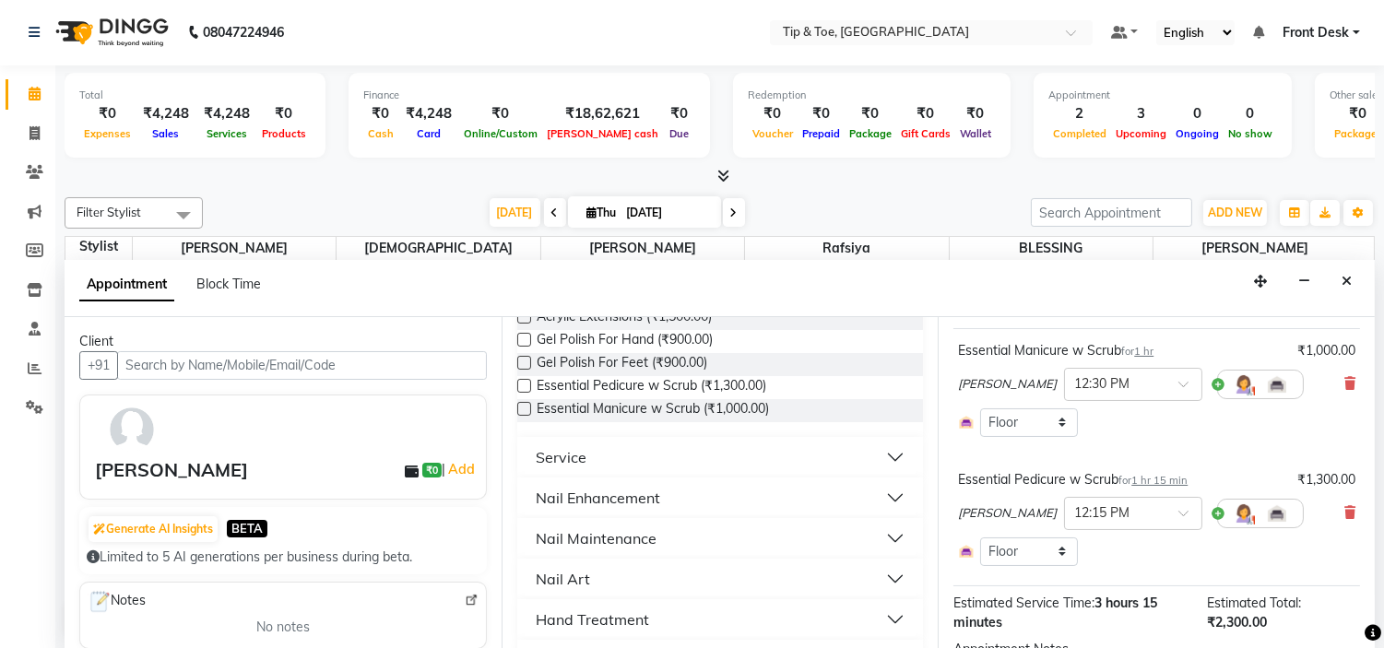
scroll to position [307, 0]
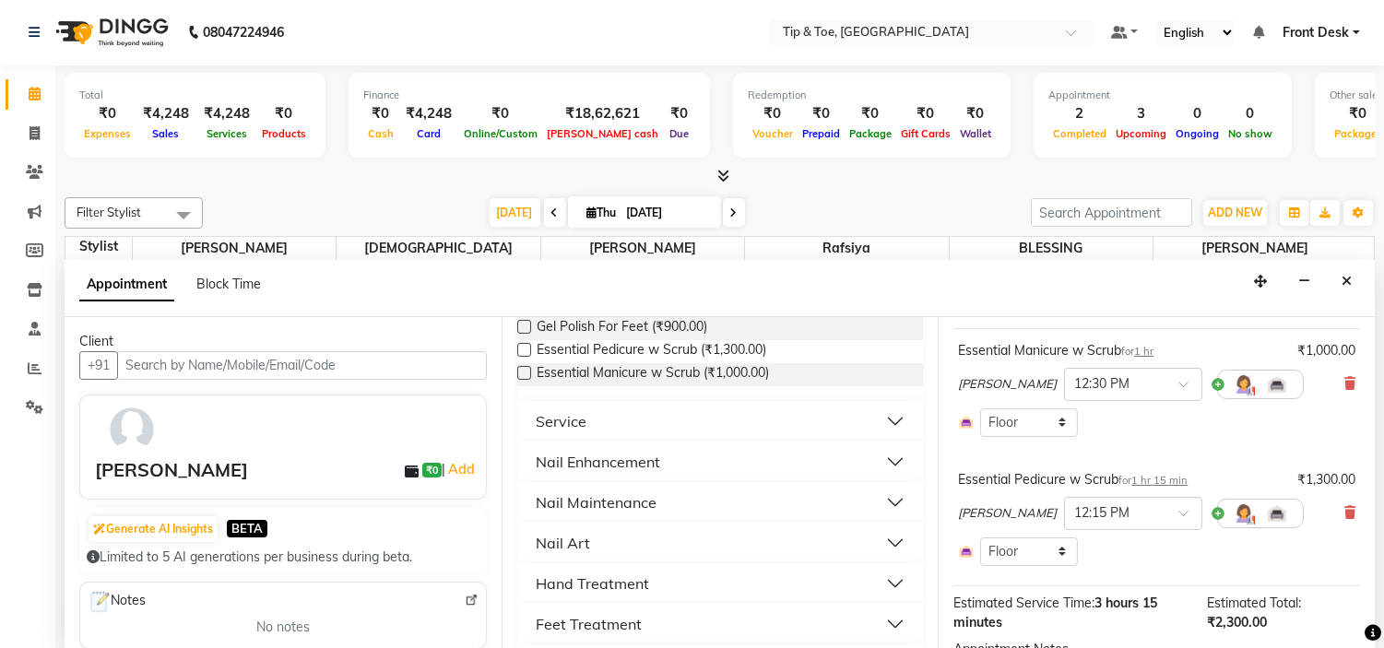
click at [712, 468] on button "Nail Enhancement" at bounding box center [721, 461] width 392 height 33
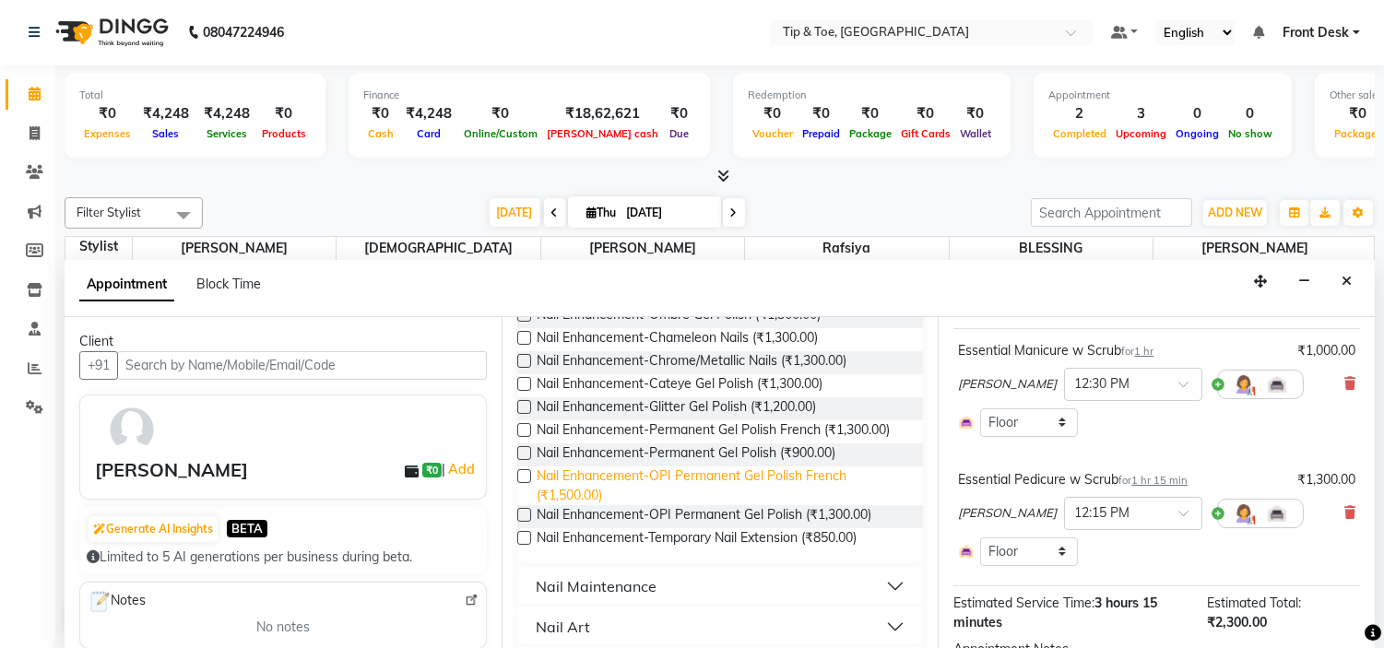
scroll to position [1024, 0]
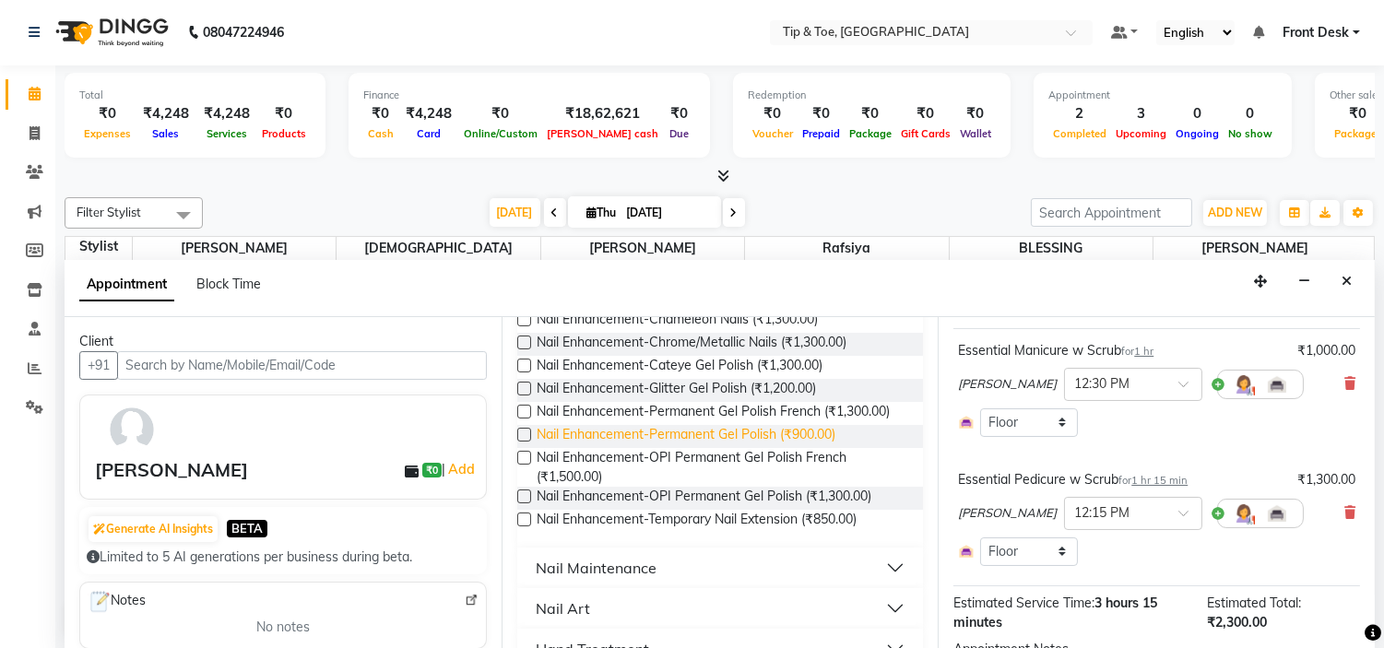
click at [821, 448] on span "Nail Enhancement-Permanent Gel Polish (₹900.00)" at bounding box center [685, 436] width 299 height 23
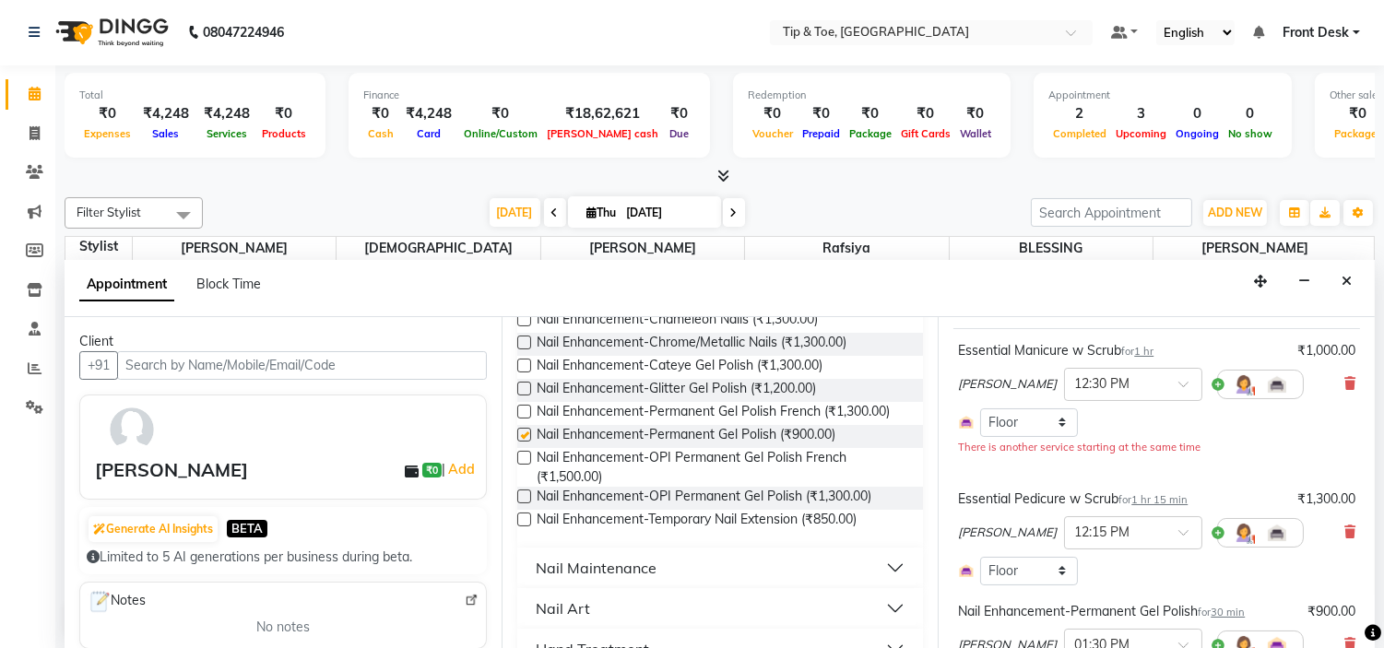
checkbox input "false"
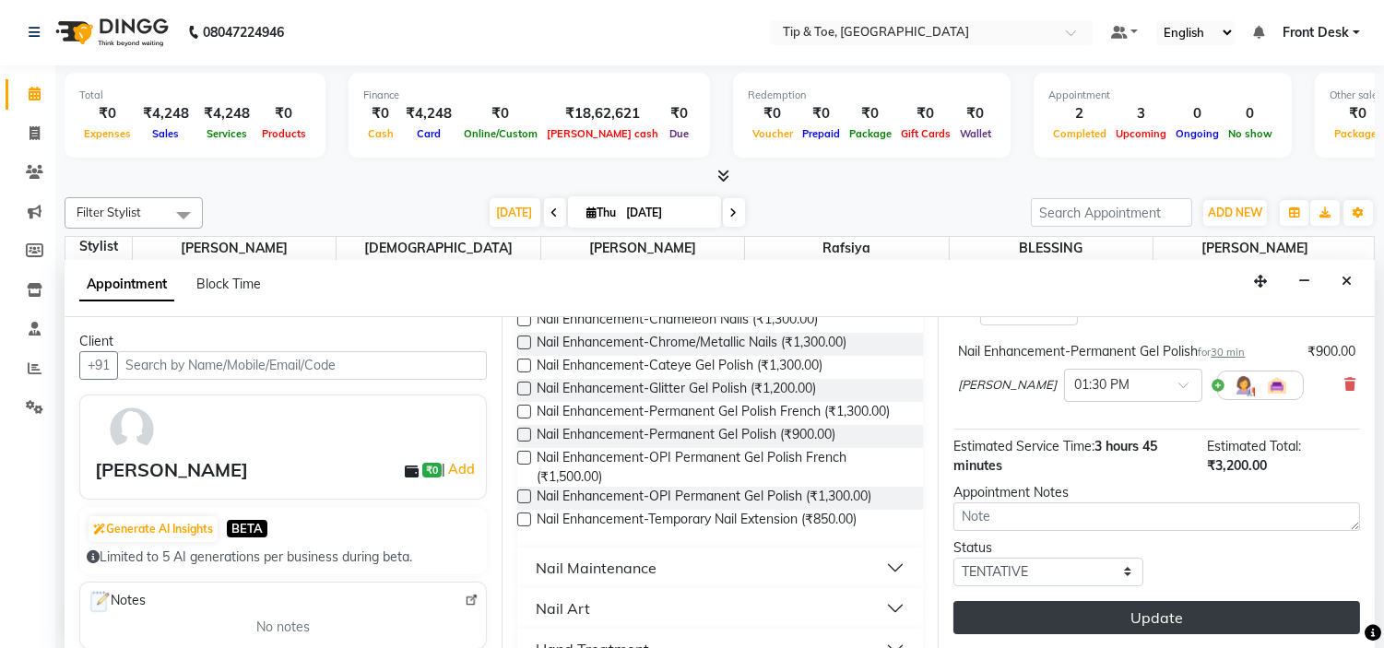
scroll to position [380, 0]
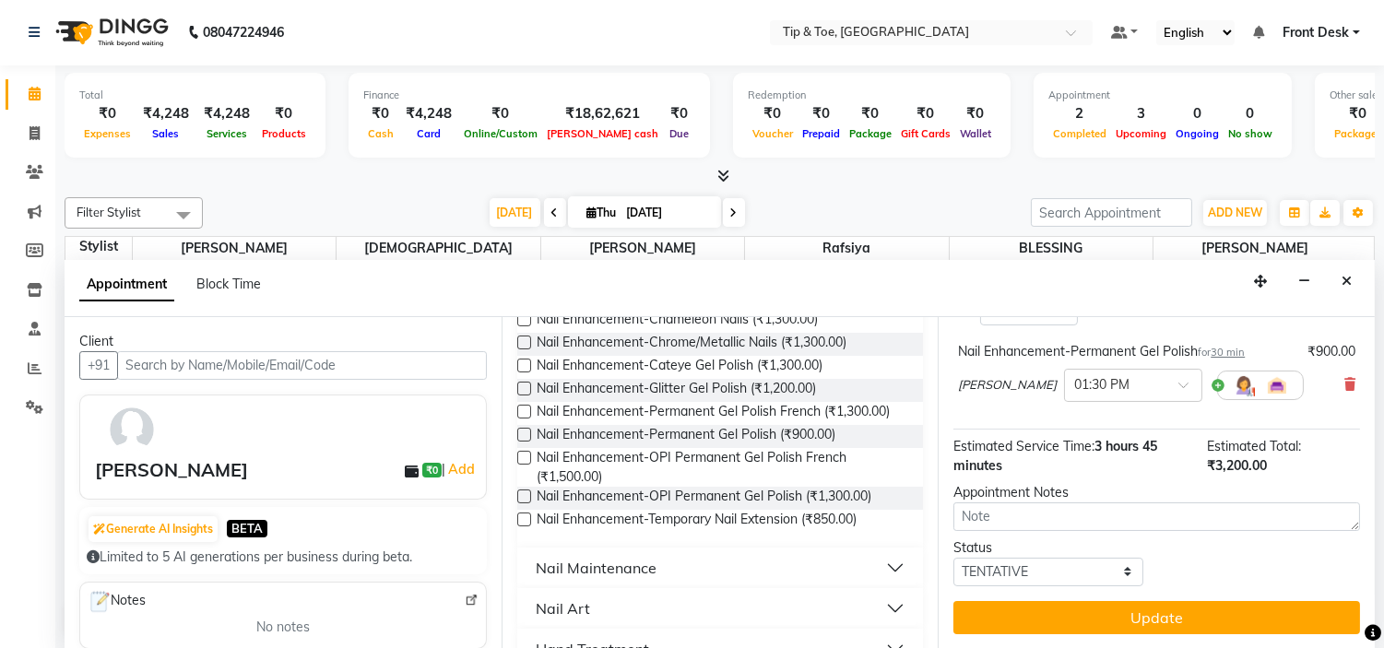
drag, startPoint x: 1244, startPoint y: 615, endPoint x: 1226, endPoint y: 615, distance: 18.4
click at [1241, 615] on button "Update" at bounding box center [1156, 617] width 407 height 33
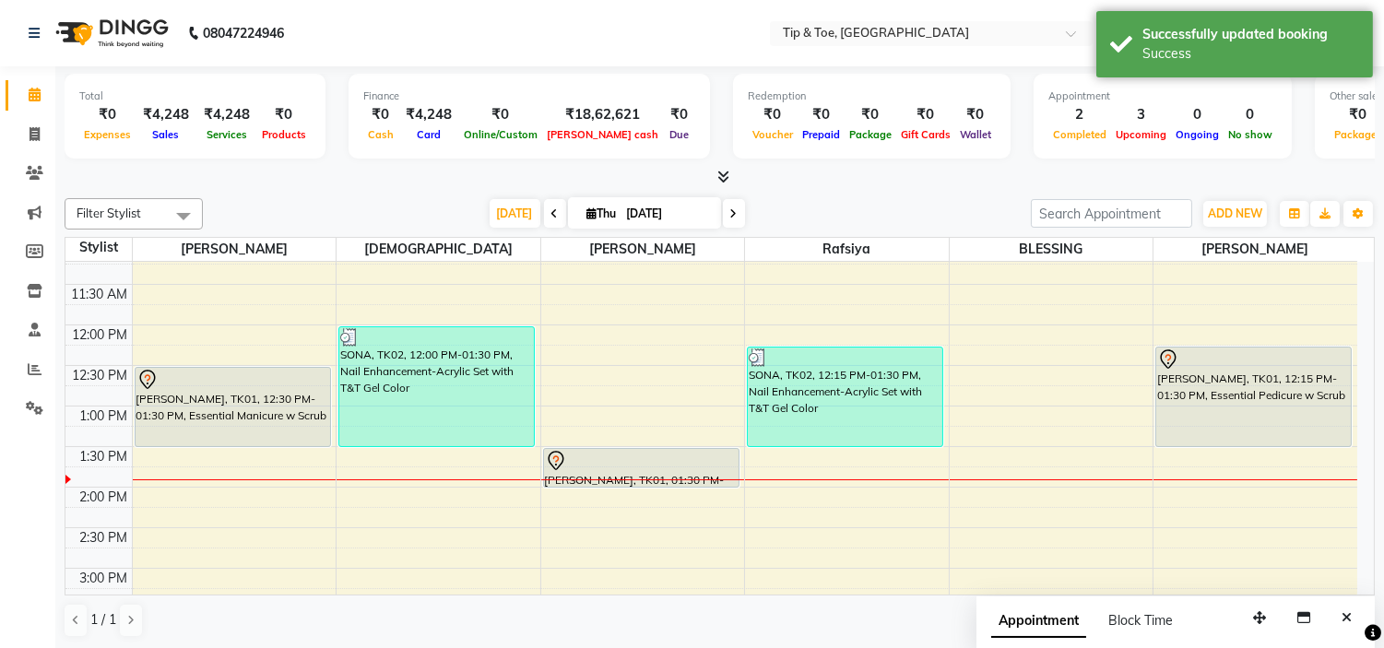
scroll to position [225, 0]
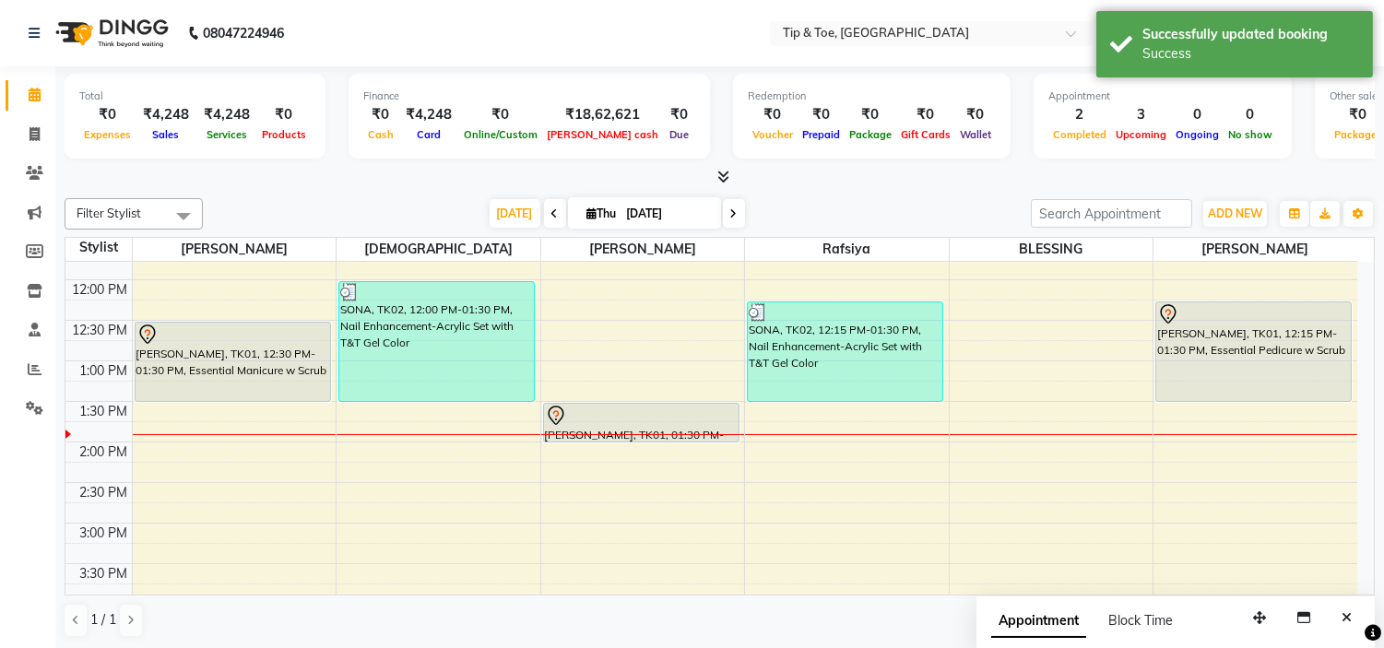
click at [688, 434] on div at bounding box center [643, 434] width 204 height 1
select select "46387"
select select "tentative"
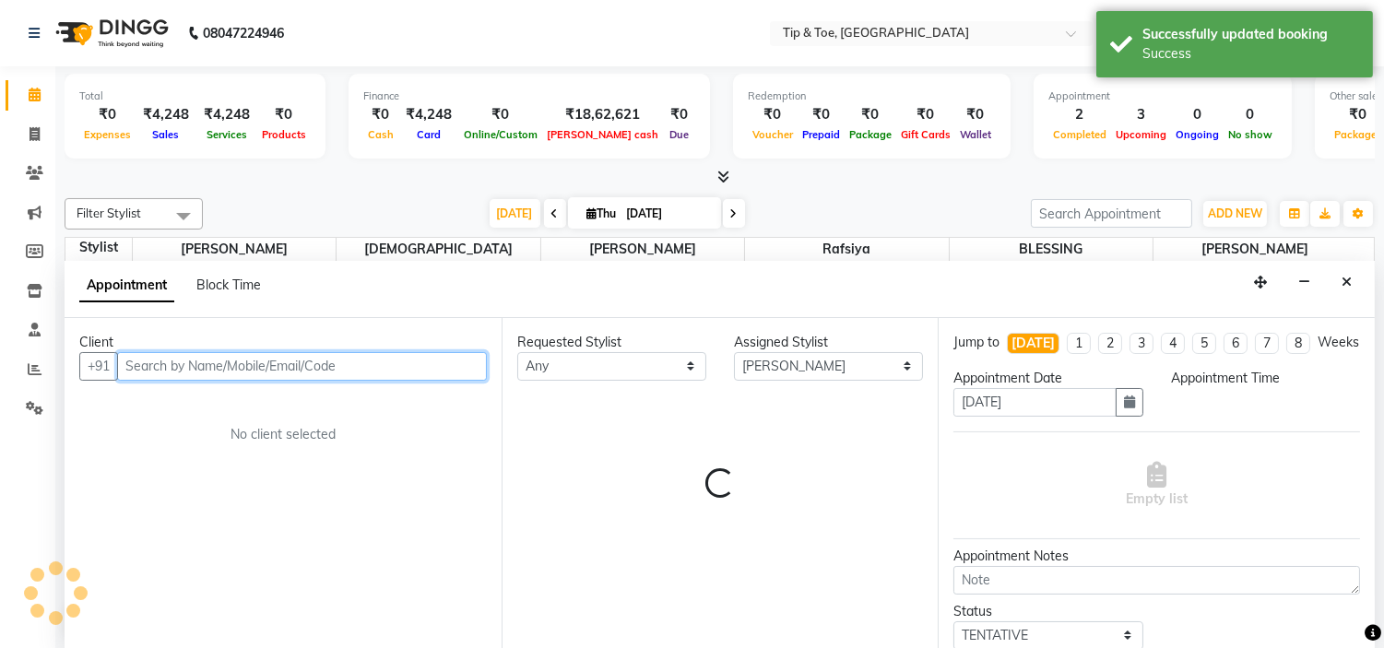
scroll to position [1, 0]
select select "825"
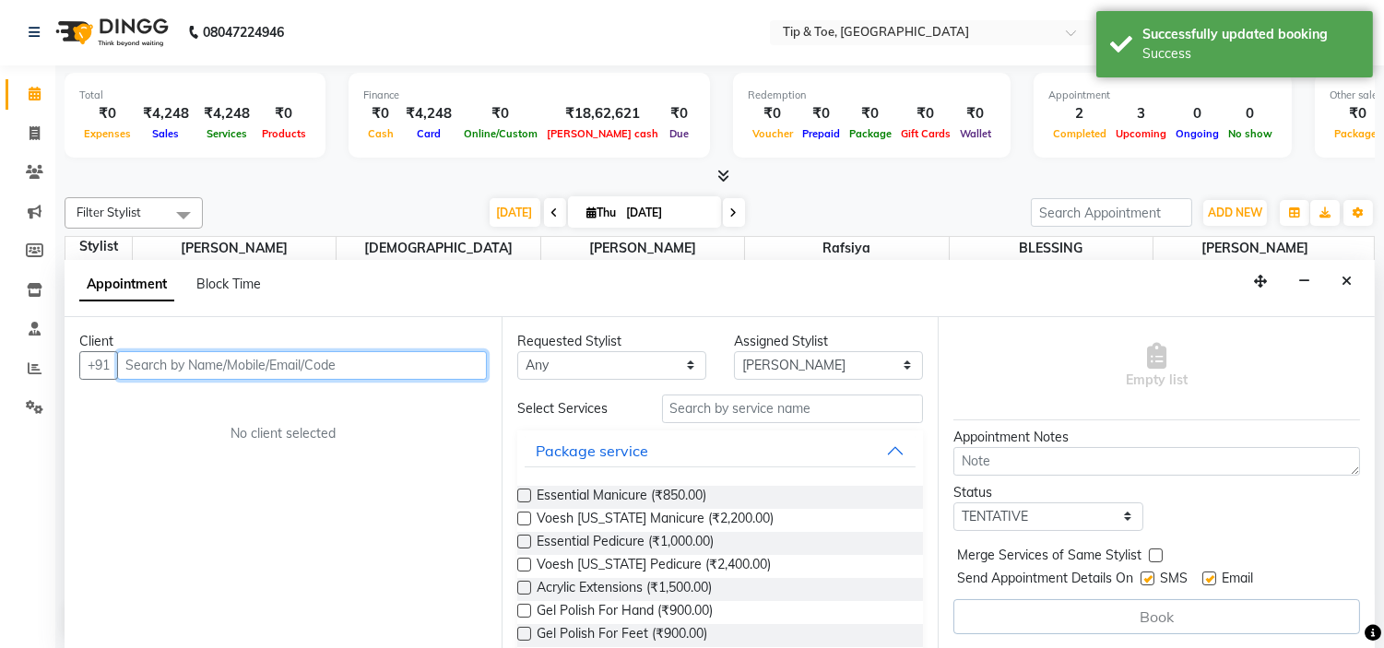
scroll to position [135, 0]
click at [1209, 575] on label at bounding box center [1209, 579] width 14 height 14
click at [1209, 575] on input "checkbox" at bounding box center [1208, 580] width 12 height 12
checkbox input "false"
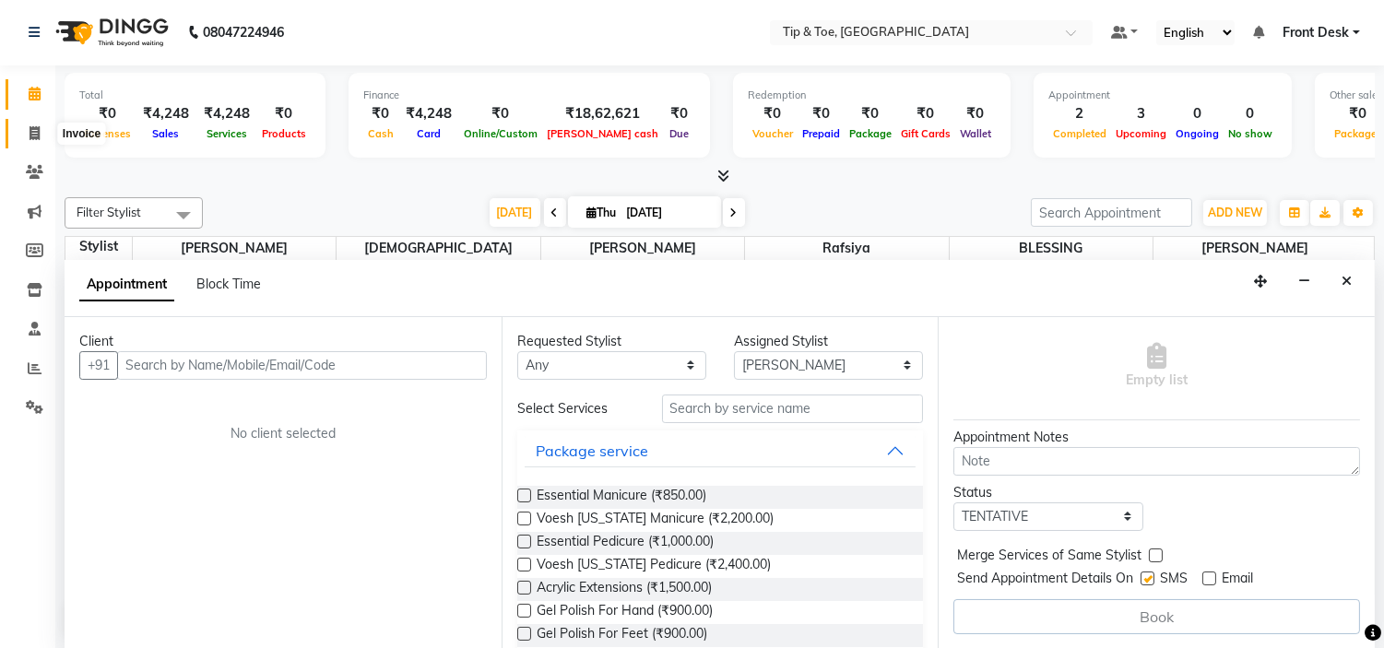
drag, startPoint x: 40, startPoint y: 124, endPoint x: 40, endPoint y: 114, distance: 10.1
click at [40, 124] on span at bounding box center [34, 134] width 32 height 21
select select "service"
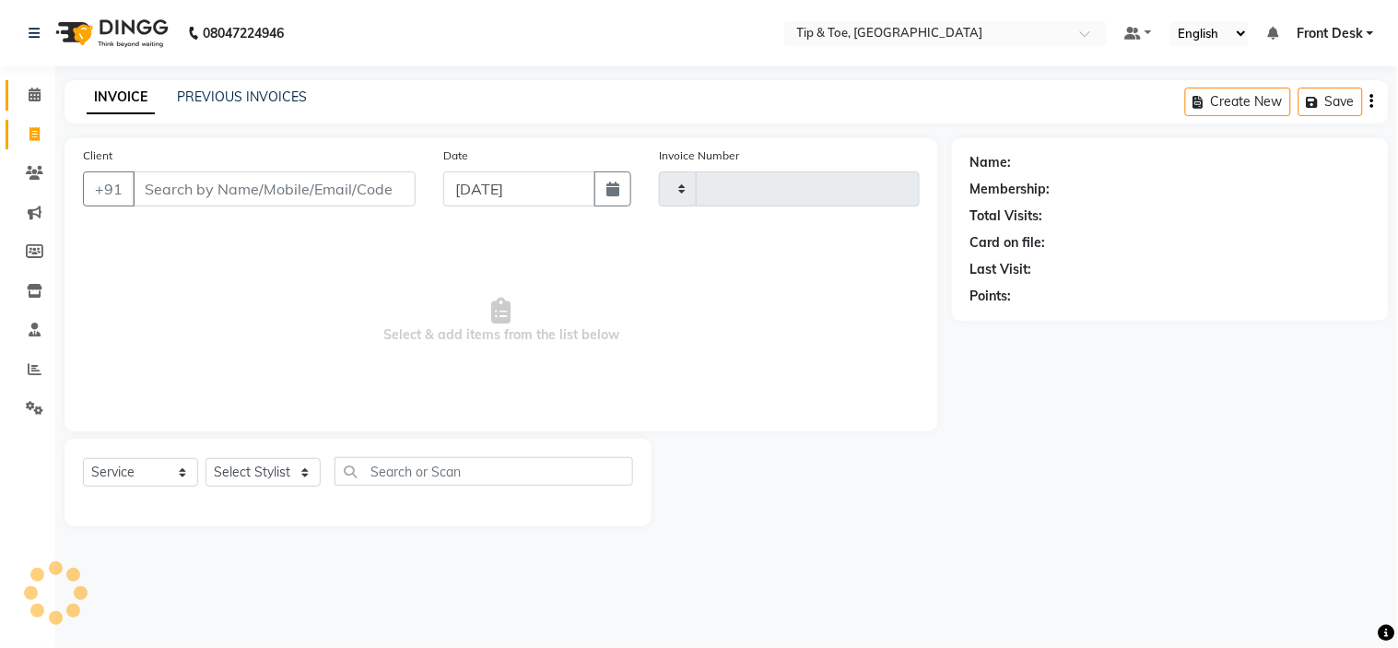
type input "1006"
select select "5360"
click at [39, 101] on icon at bounding box center [35, 95] width 12 height 14
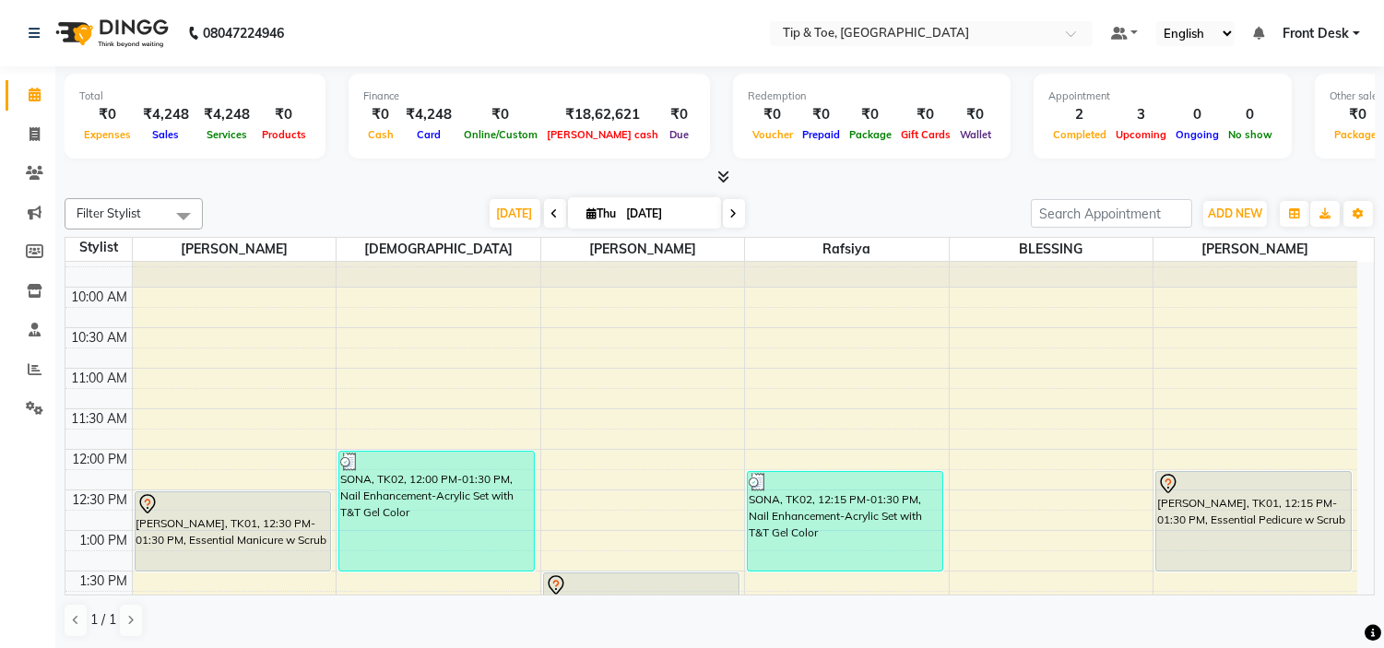
scroll to position [205, 0]
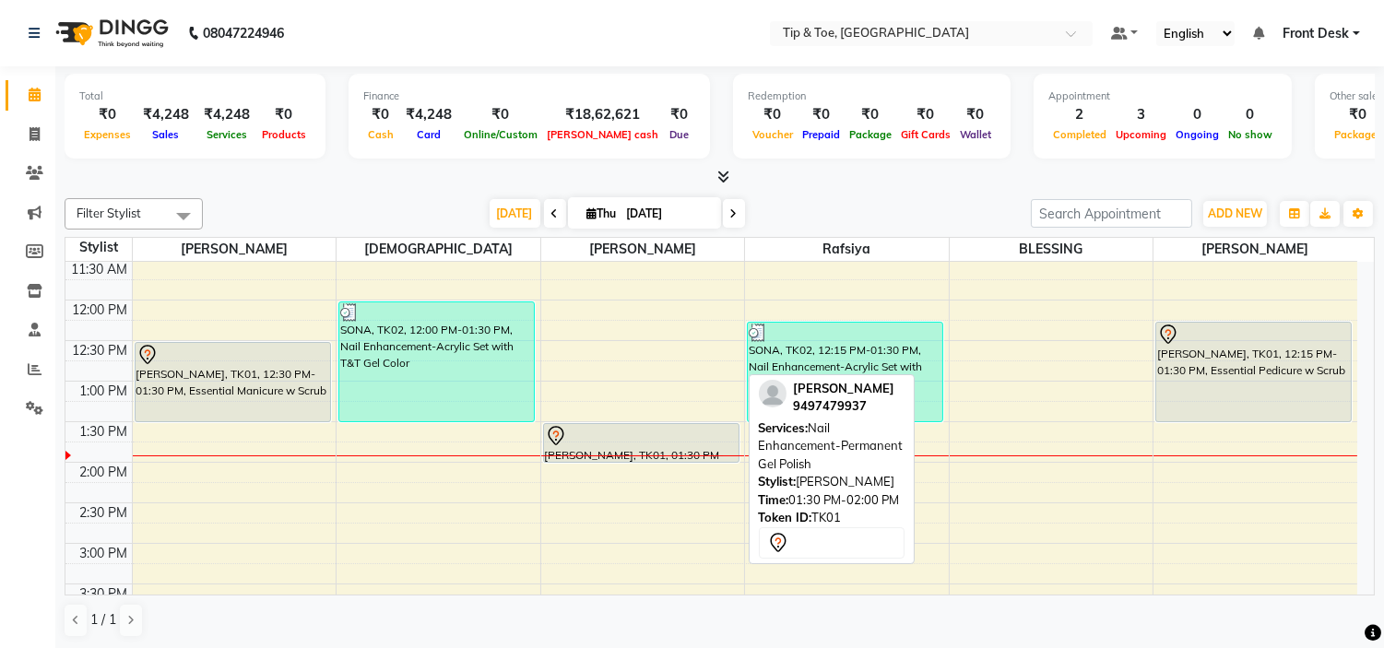
click at [656, 449] on div "[PERSON_NAME], TK01, 01:30 PM-02:00 PM, Nail Enhancement-Permanent Gel Polish" at bounding box center [641, 443] width 195 height 38
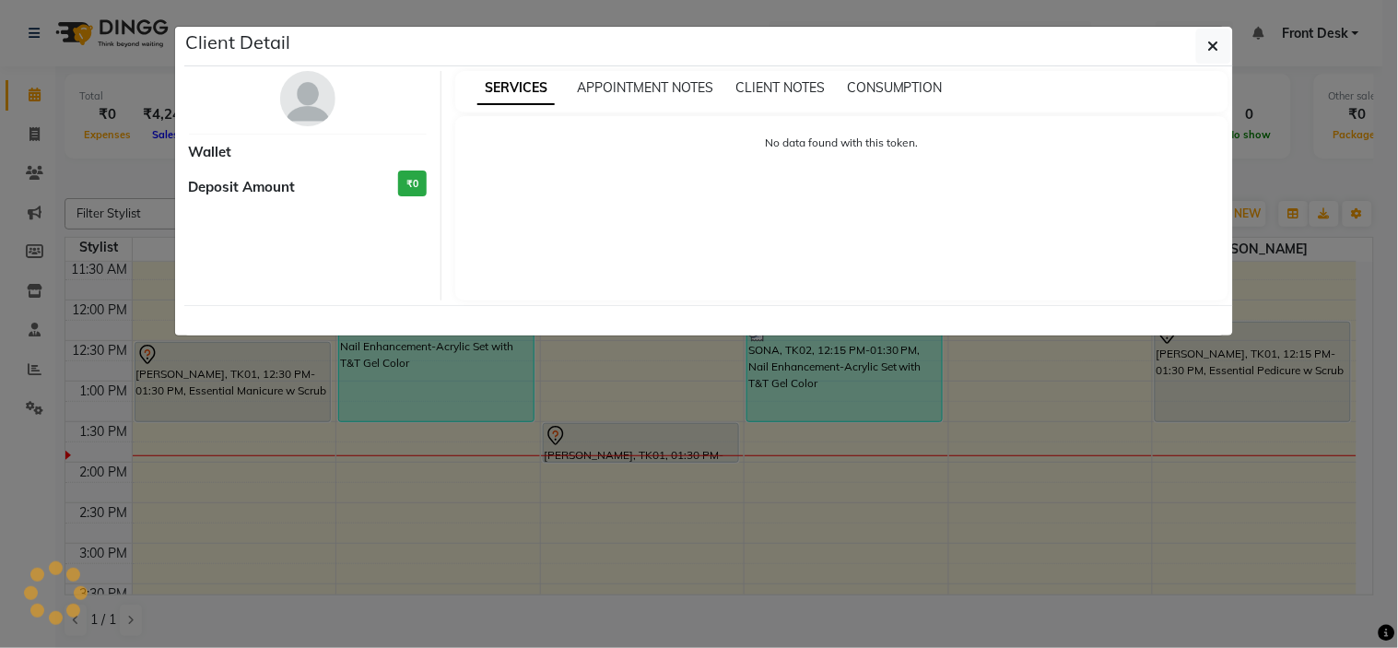
select select "7"
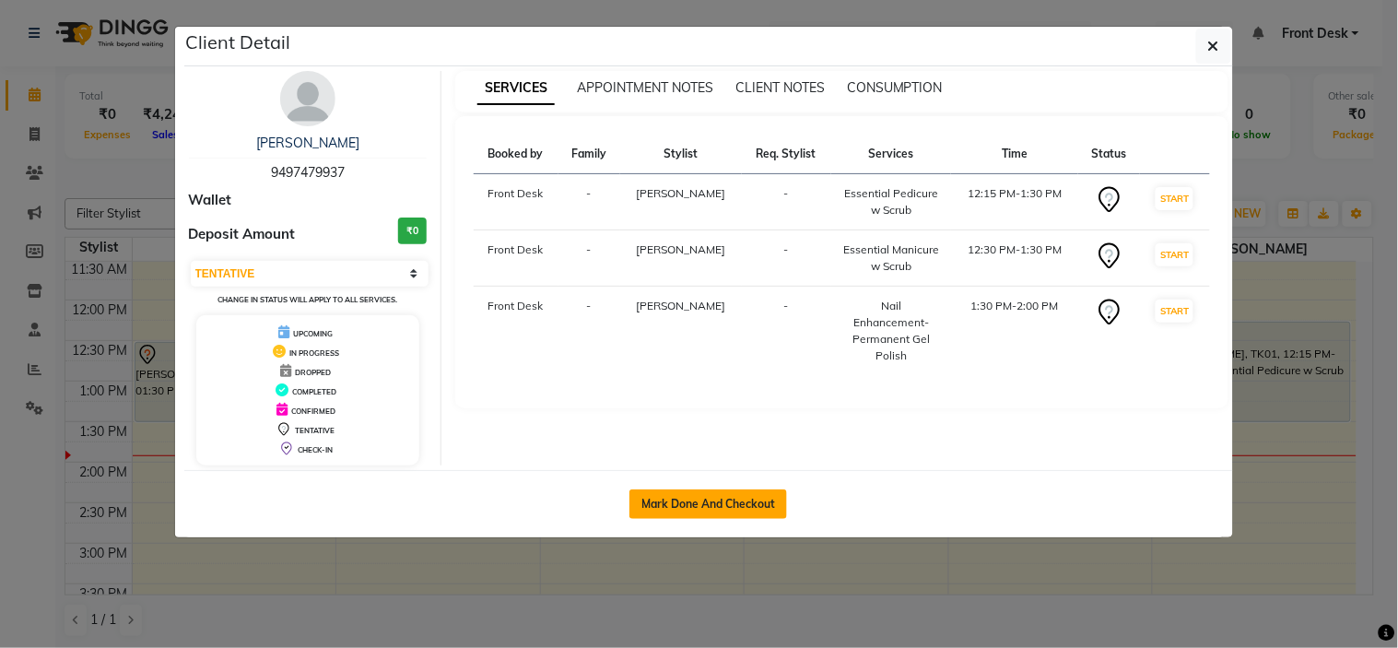
click at [757, 498] on button "Mark Done And Checkout" at bounding box center [709, 503] width 158 height 29
select select "service"
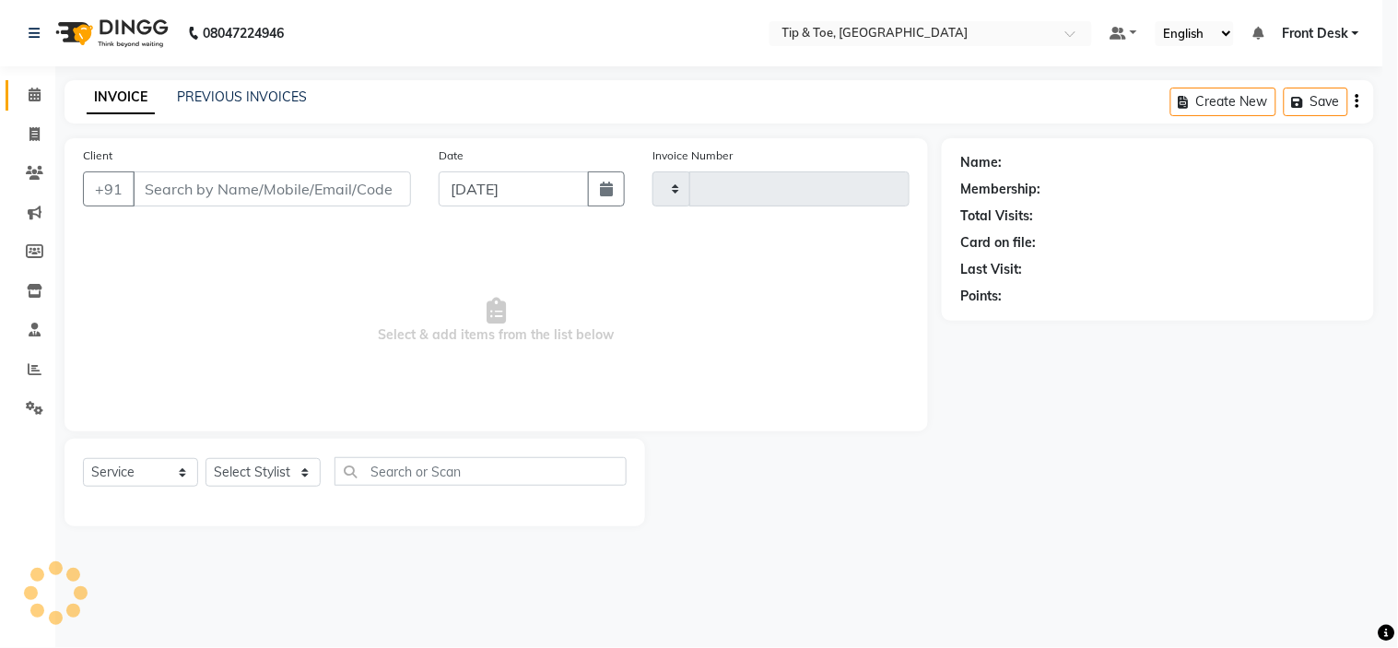
type input "1006"
select select "5360"
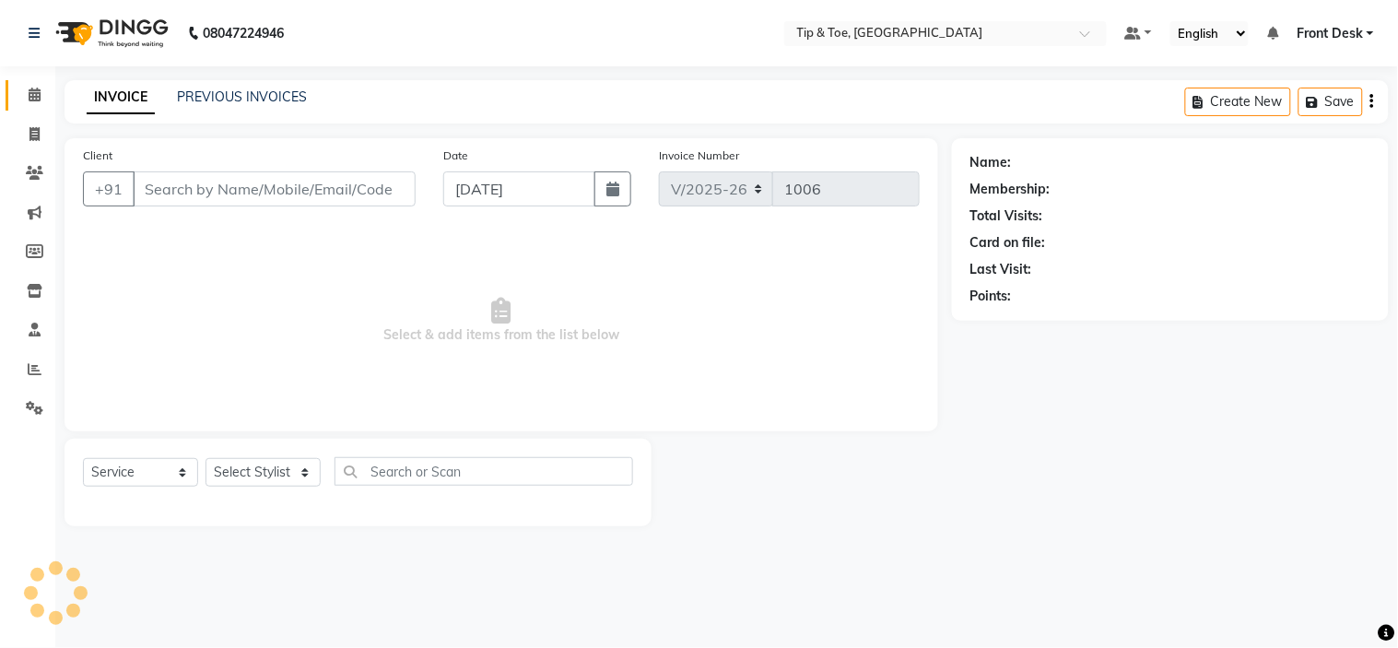
type input "9497479937"
select select "46387"
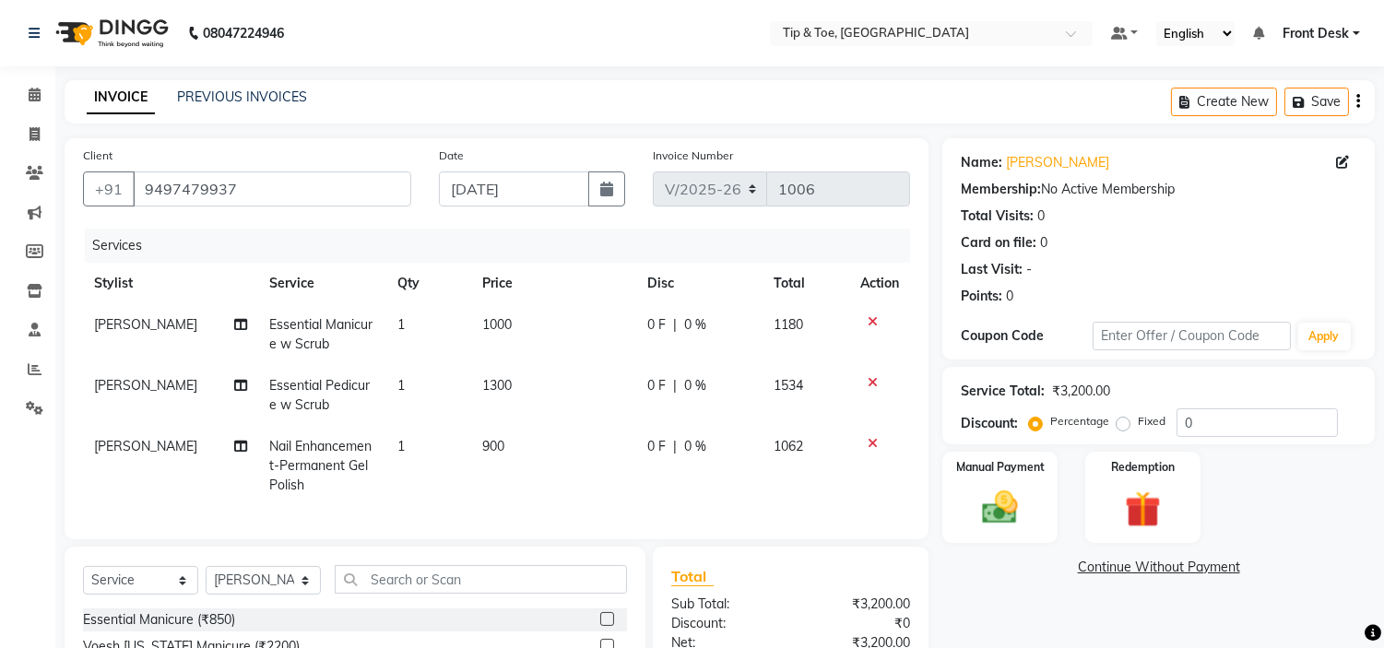
click at [542, 446] on td "900" at bounding box center [553, 466] width 165 height 80
select select "46387"
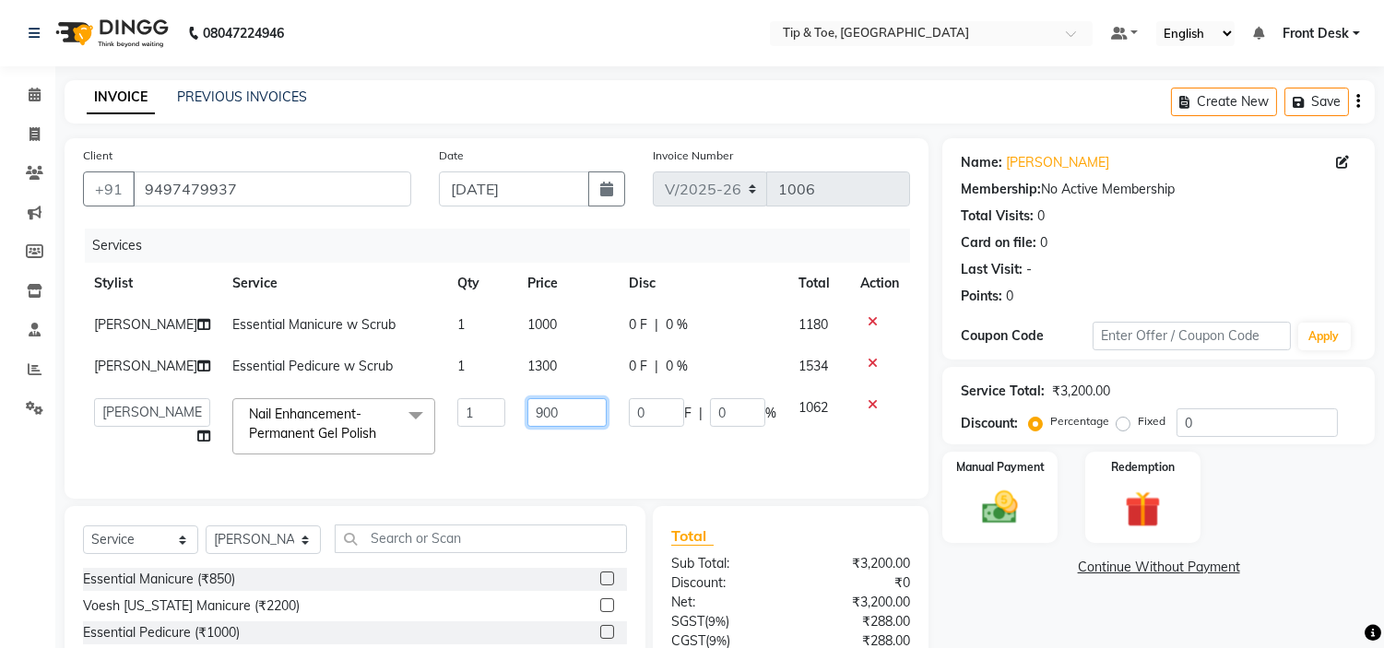
click at [559, 407] on input "900" at bounding box center [566, 412] width 79 height 29
type input "9"
type input "450"
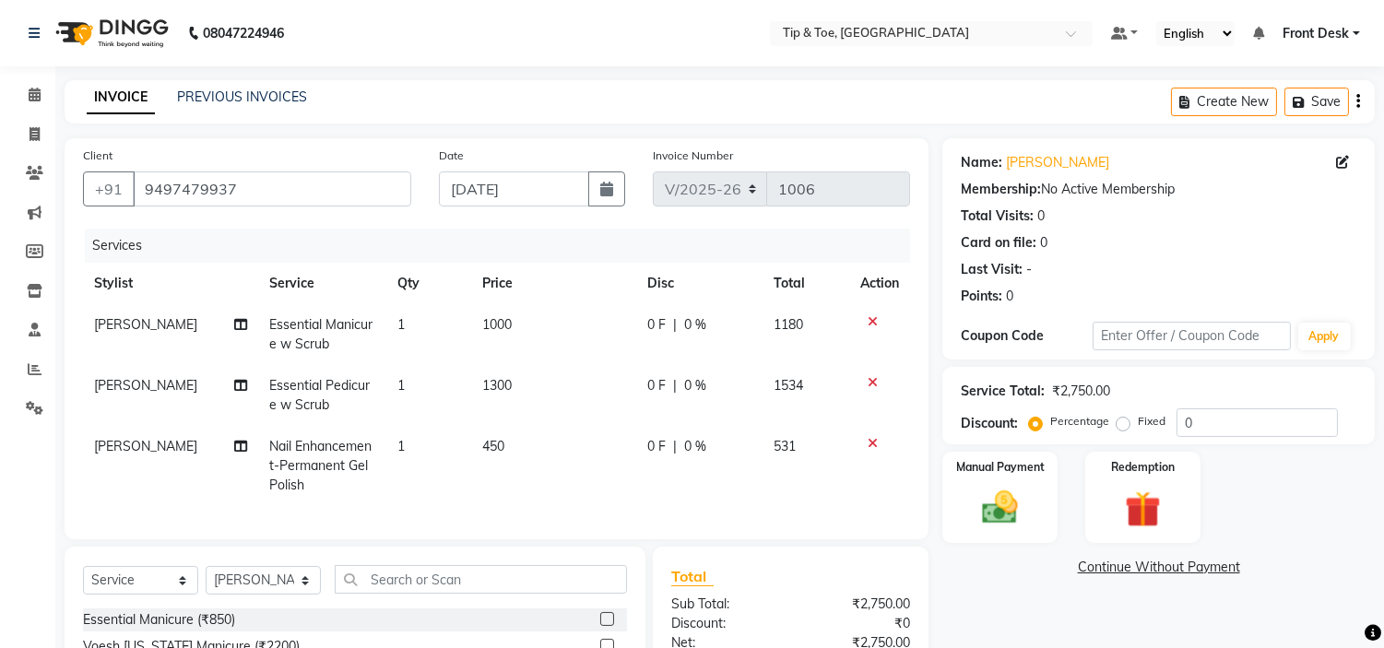
click at [544, 444] on td "450" at bounding box center [553, 466] width 165 height 80
select select "46387"
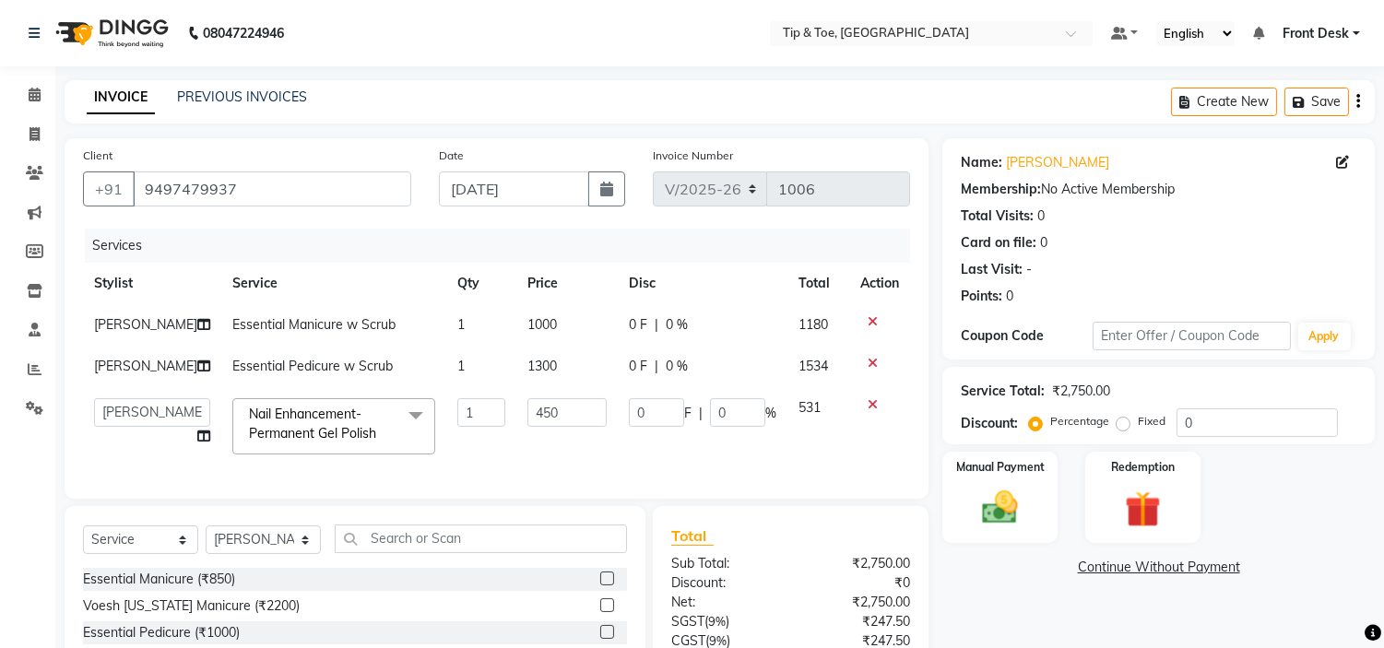
scroll to position [172, 0]
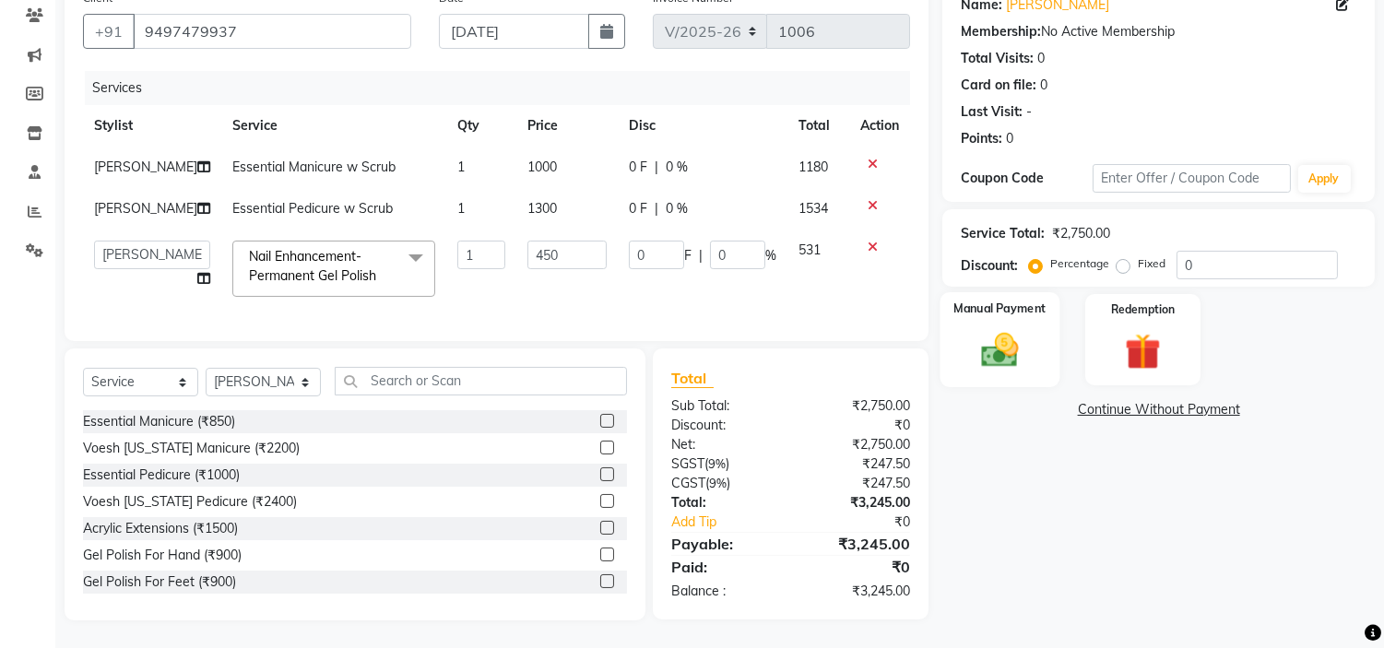
click at [1014, 350] on img at bounding box center [1000, 350] width 61 height 43
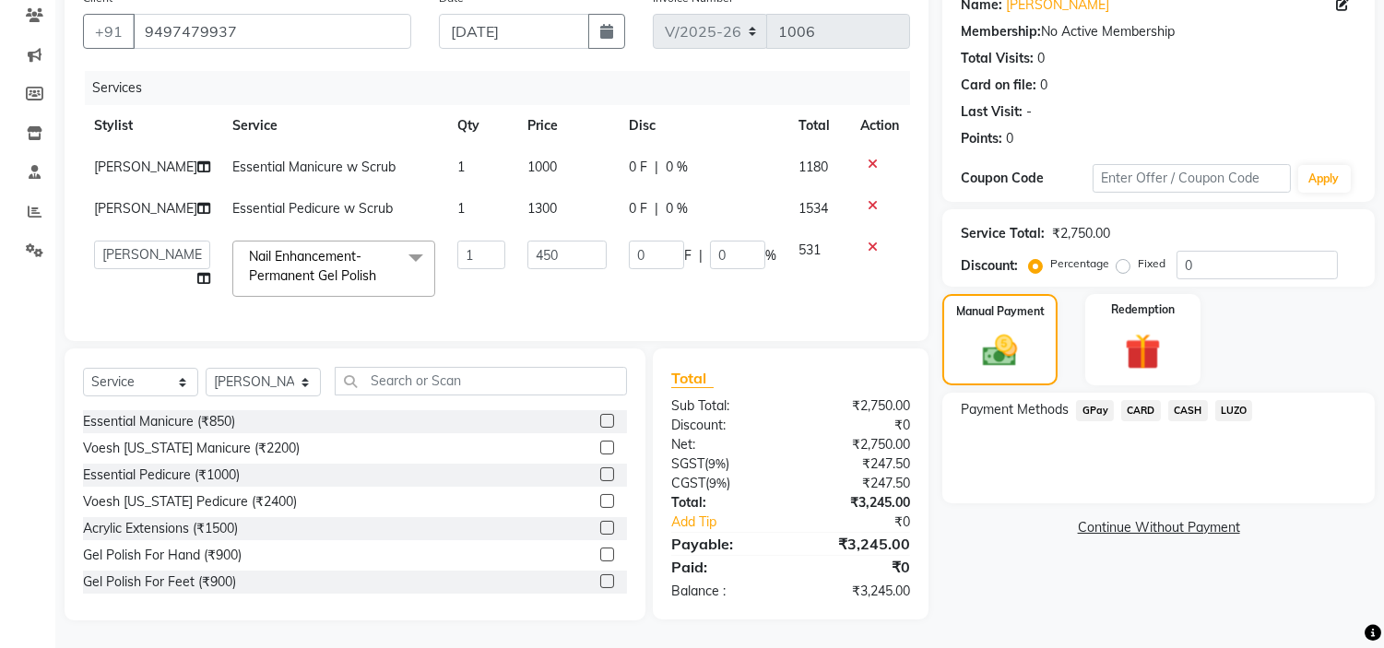
click at [1098, 400] on span "GPay" at bounding box center [1095, 410] width 38 height 21
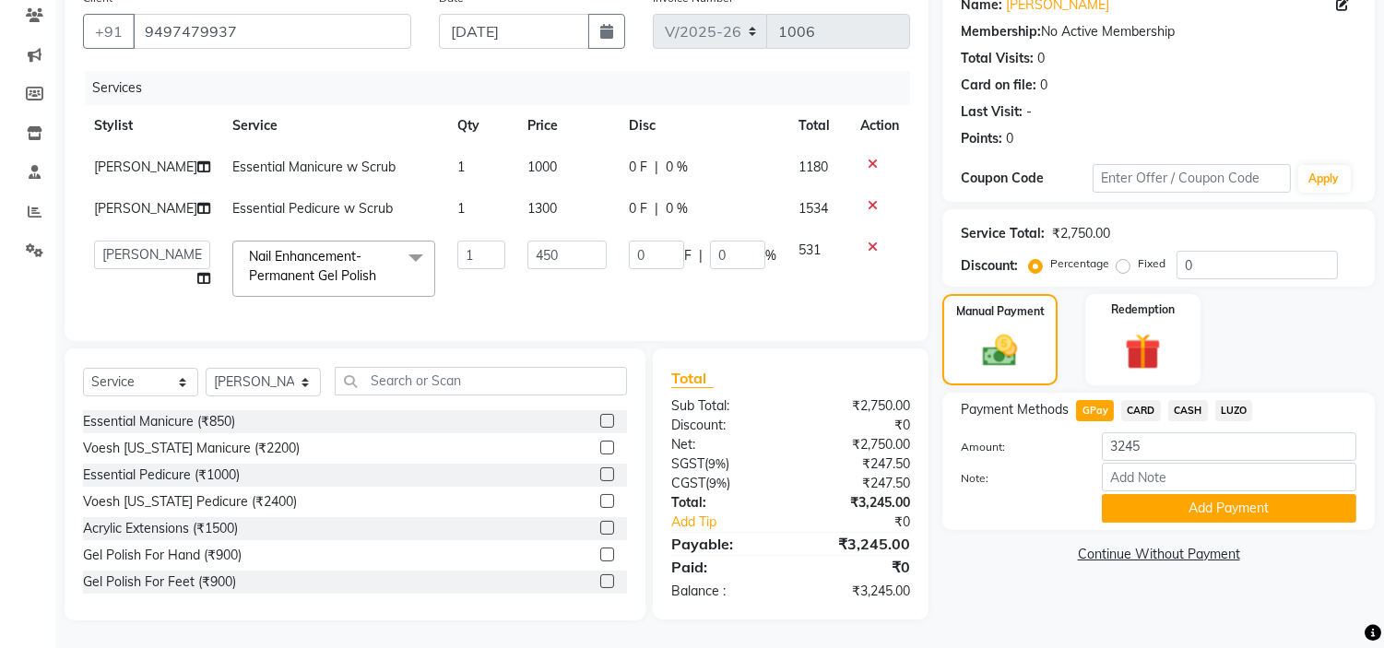
click at [1145, 400] on span "CARD" at bounding box center [1141, 410] width 40 height 21
click at [1094, 400] on span "GPay" at bounding box center [1095, 410] width 38 height 21
click at [1178, 501] on button "Add Payment" at bounding box center [1229, 508] width 254 height 29
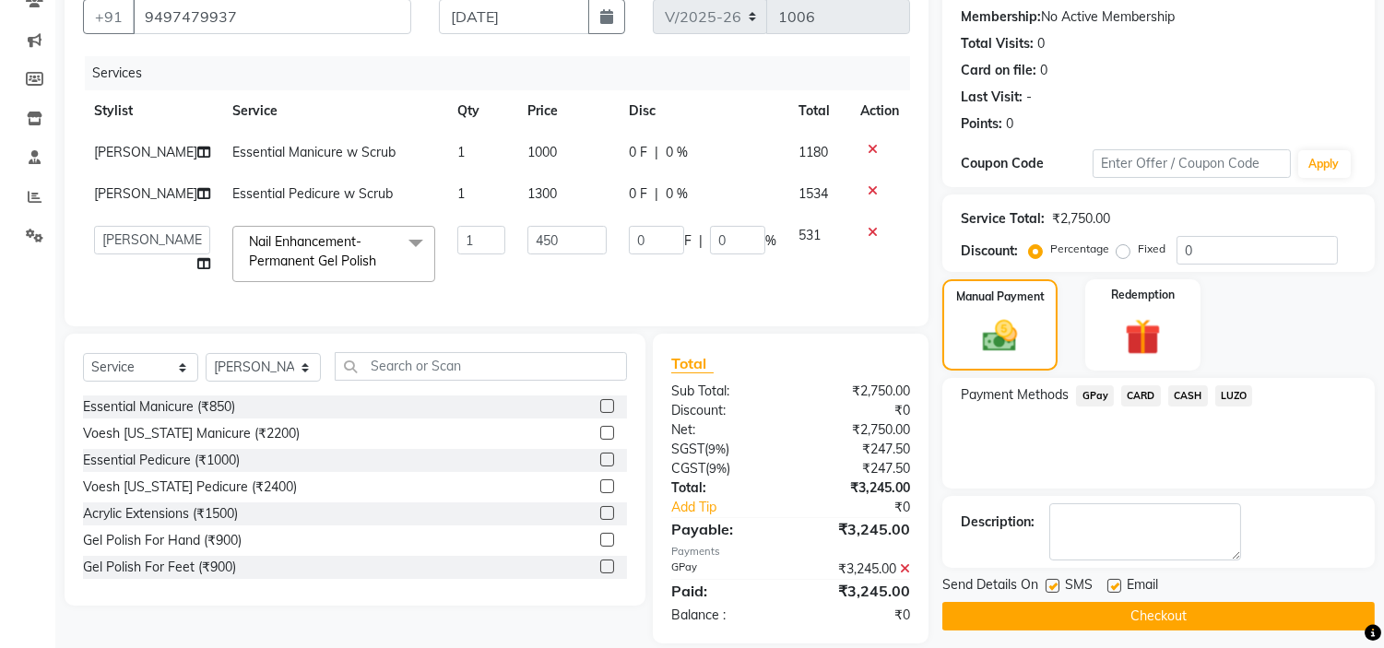
click at [1111, 582] on label at bounding box center [1114, 586] width 14 height 14
click at [1111, 582] on input "checkbox" at bounding box center [1113, 587] width 12 height 12
checkbox input "false"
click at [1121, 610] on button "Checkout" at bounding box center [1158, 616] width 432 height 29
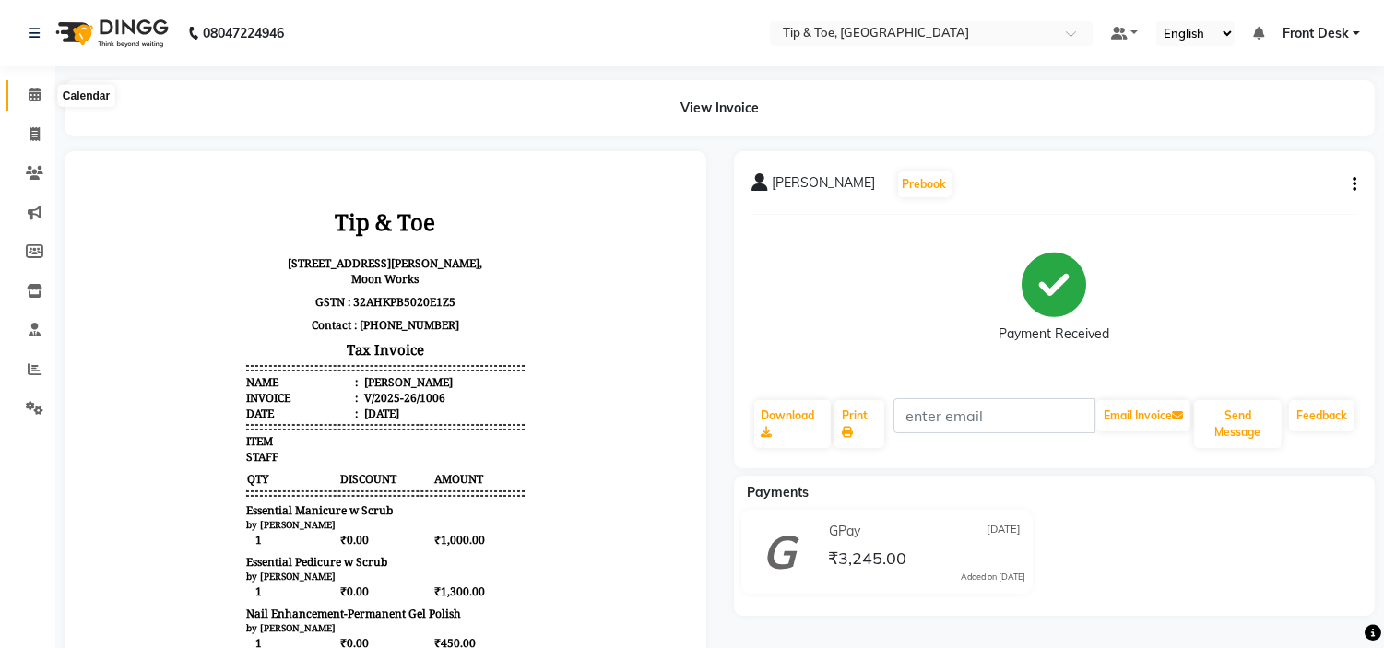
click at [41, 103] on span at bounding box center [34, 95] width 32 height 21
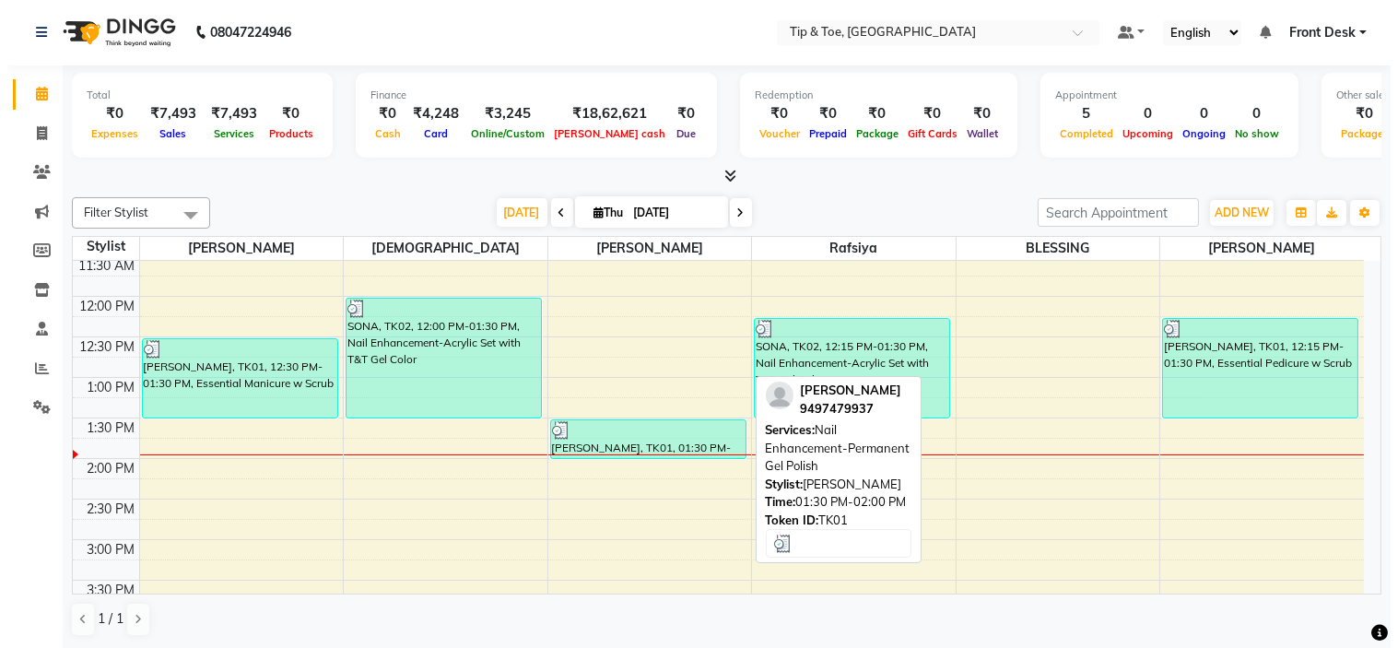
scroll to position [205, 0]
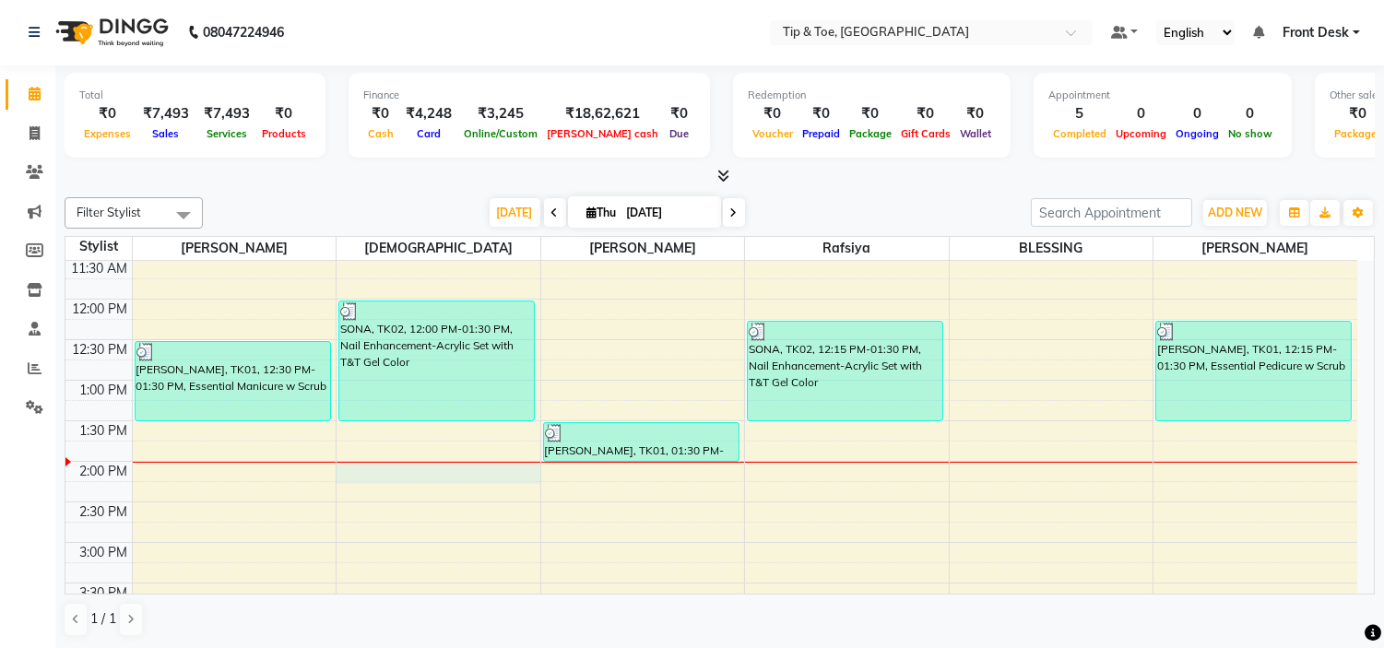
click at [426, 474] on div "9:00 AM 9:30 AM 10:00 AM 10:30 AM 11:00 AM 11:30 AM 12:00 PM 12:30 PM 1:00 PM 1…" at bounding box center [710, 583] width 1291 height 1054
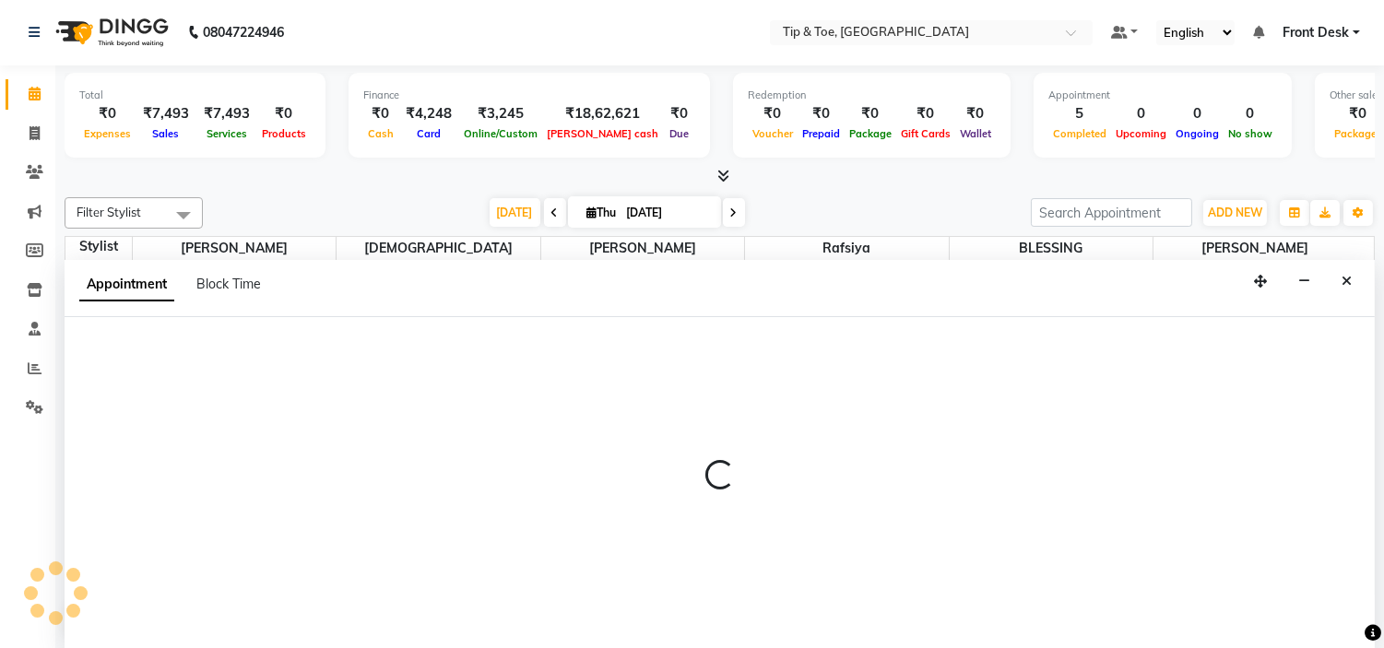
select select "37611"
select select "tentative"
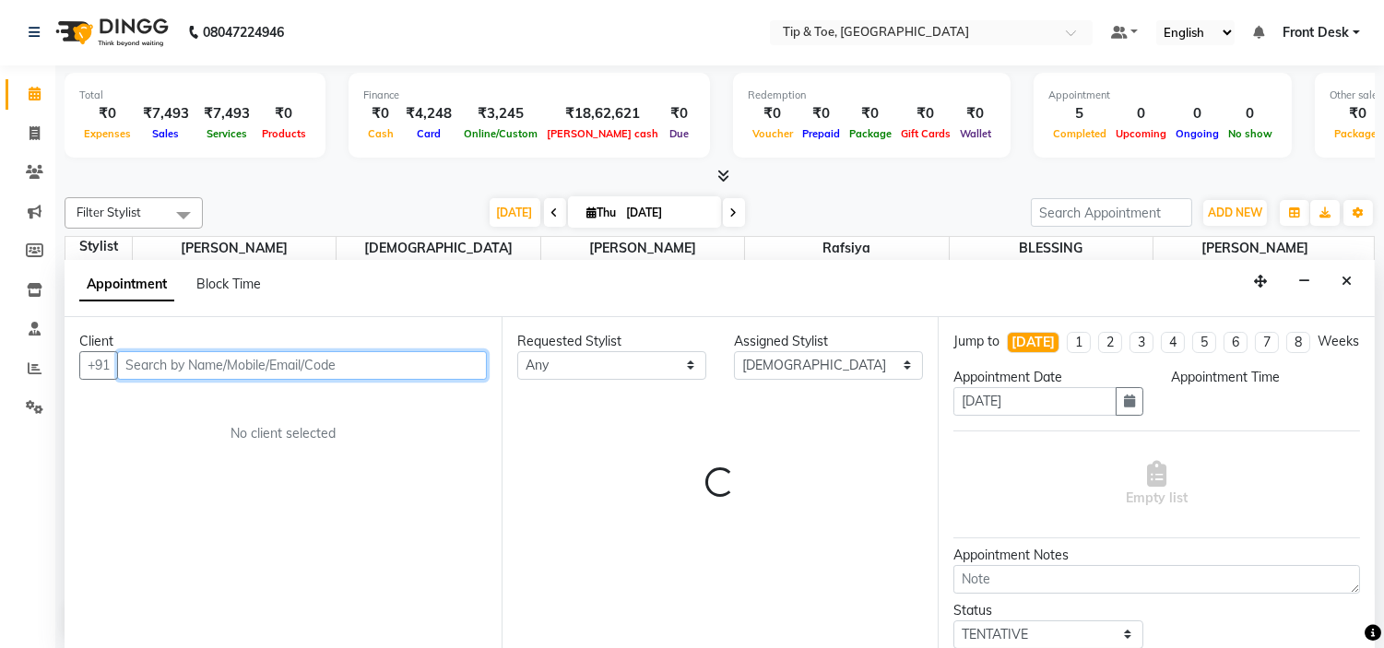
select select "840"
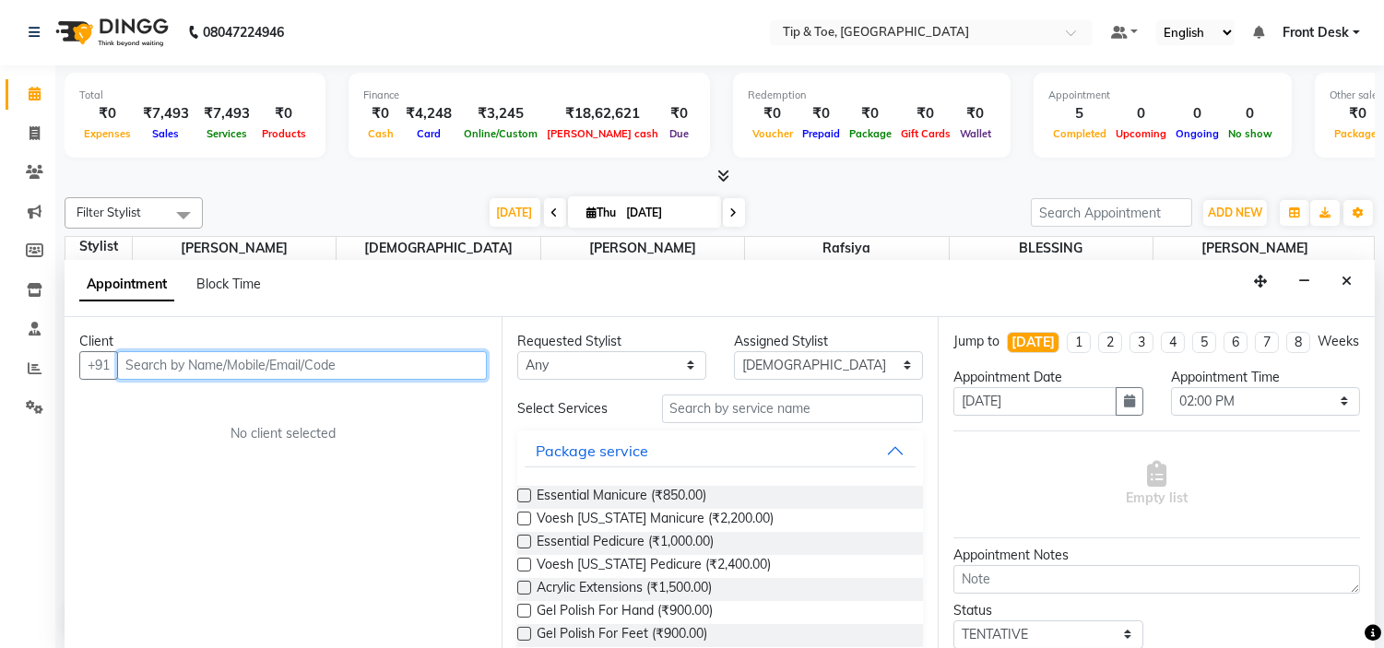
click at [311, 370] on input "text" at bounding box center [302, 365] width 370 height 29
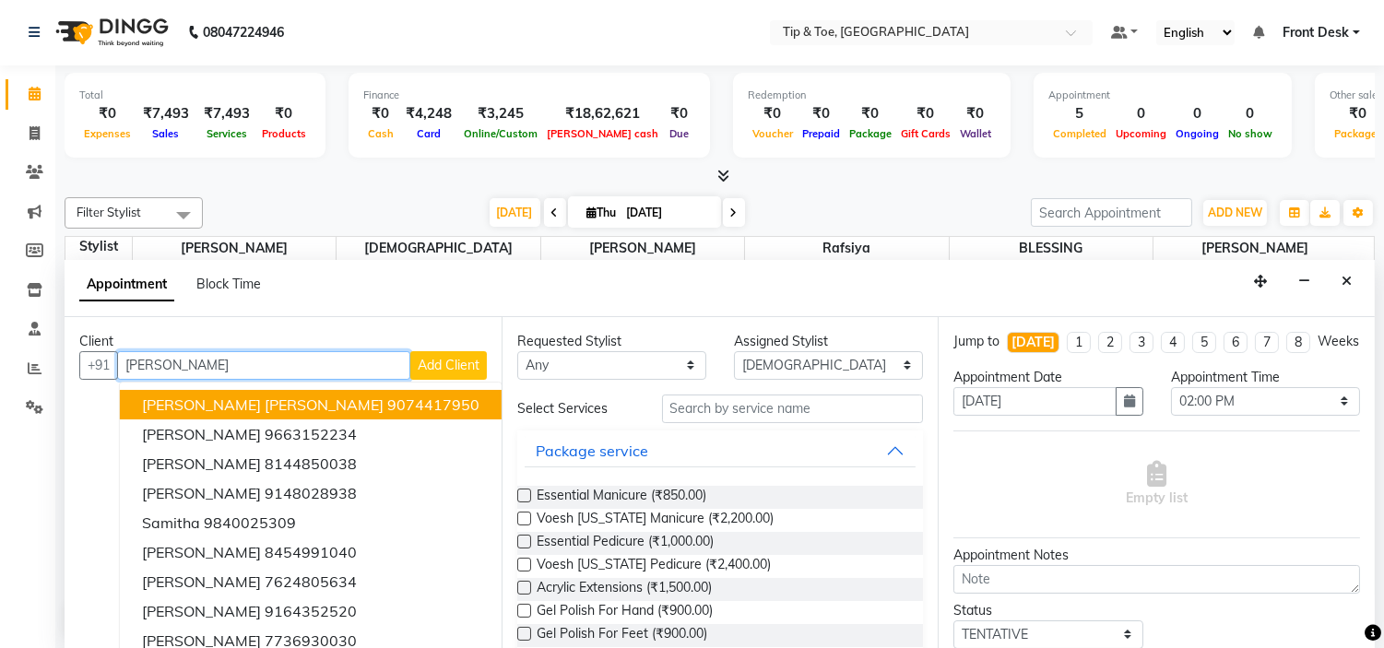
type input "[PERSON_NAME]"
click at [466, 369] on button "Add Client" at bounding box center [448, 365] width 77 height 29
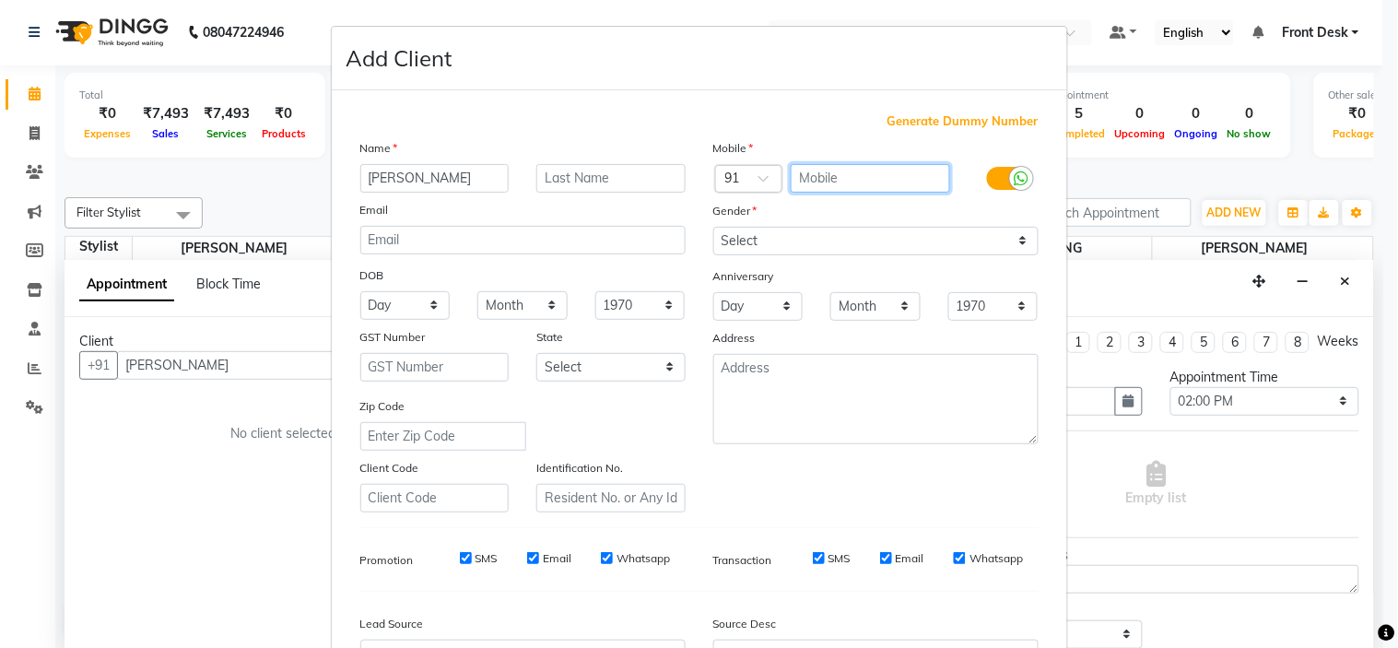
click at [812, 185] on input "text" at bounding box center [870, 178] width 159 height 29
type input "9778592385"
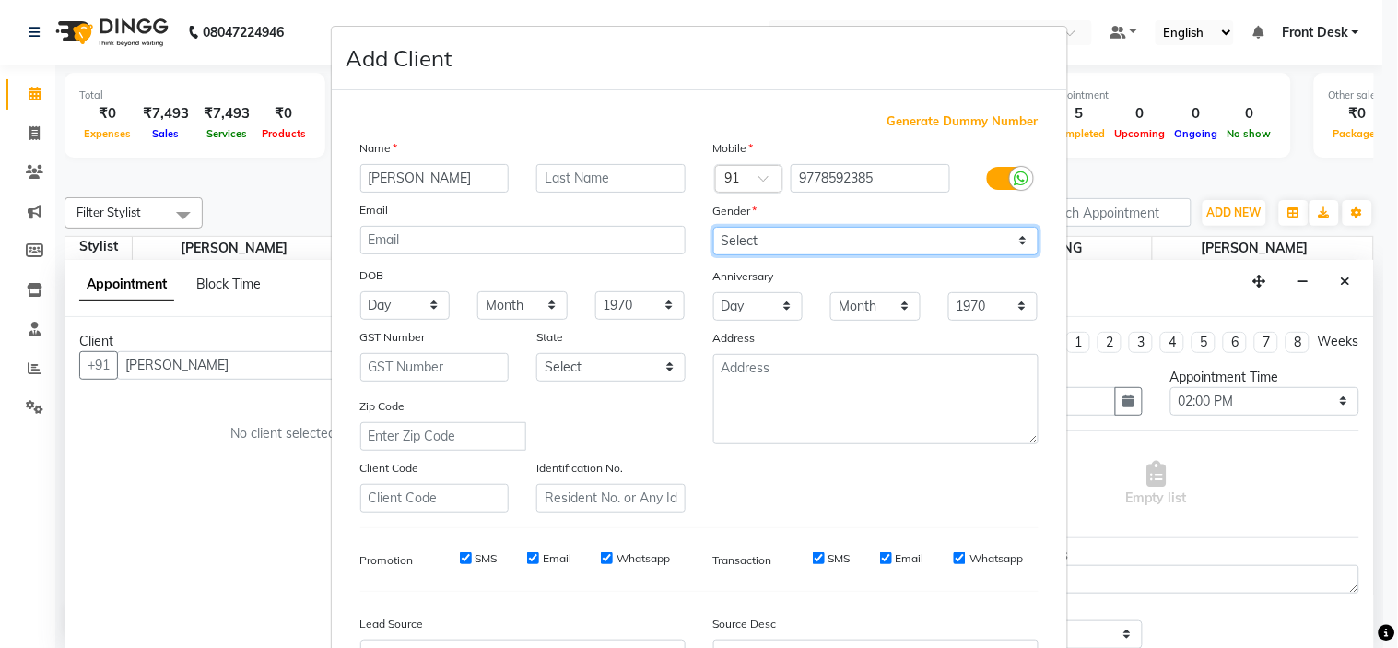
click at [846, 246] on select "Select [DEMOGRAPHIC_DATA] [DEMOGRAPHIC_DATA] Other Prefer Not To Say" at bounding box center [875, 241] width 325 height 29
select select "[DEMOGRAPHIC_DATA]"
click at [713, 227] on select "Select [DEMOGRAPHIC_DATA] [DEMOGRAPHIC_DATA] Other Prefer Not To Say" at bounding box center [875, 241] width 325 height 29
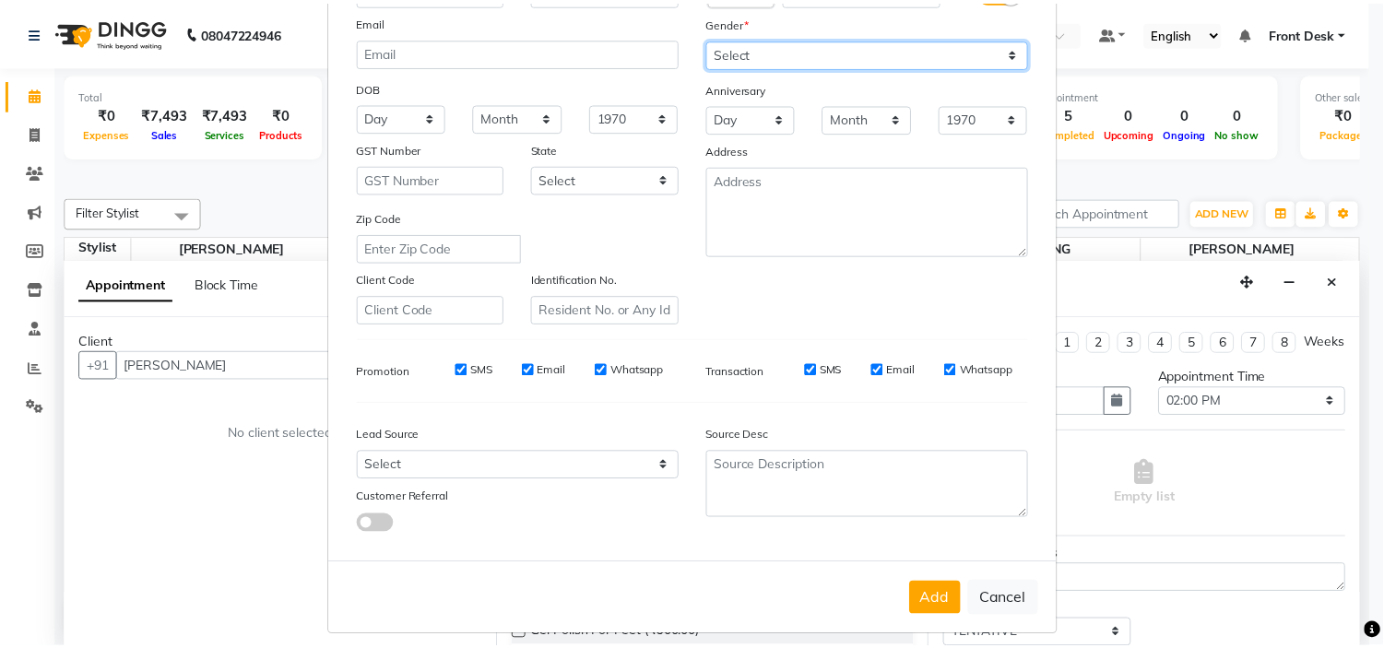
scroll to position [204, 0]
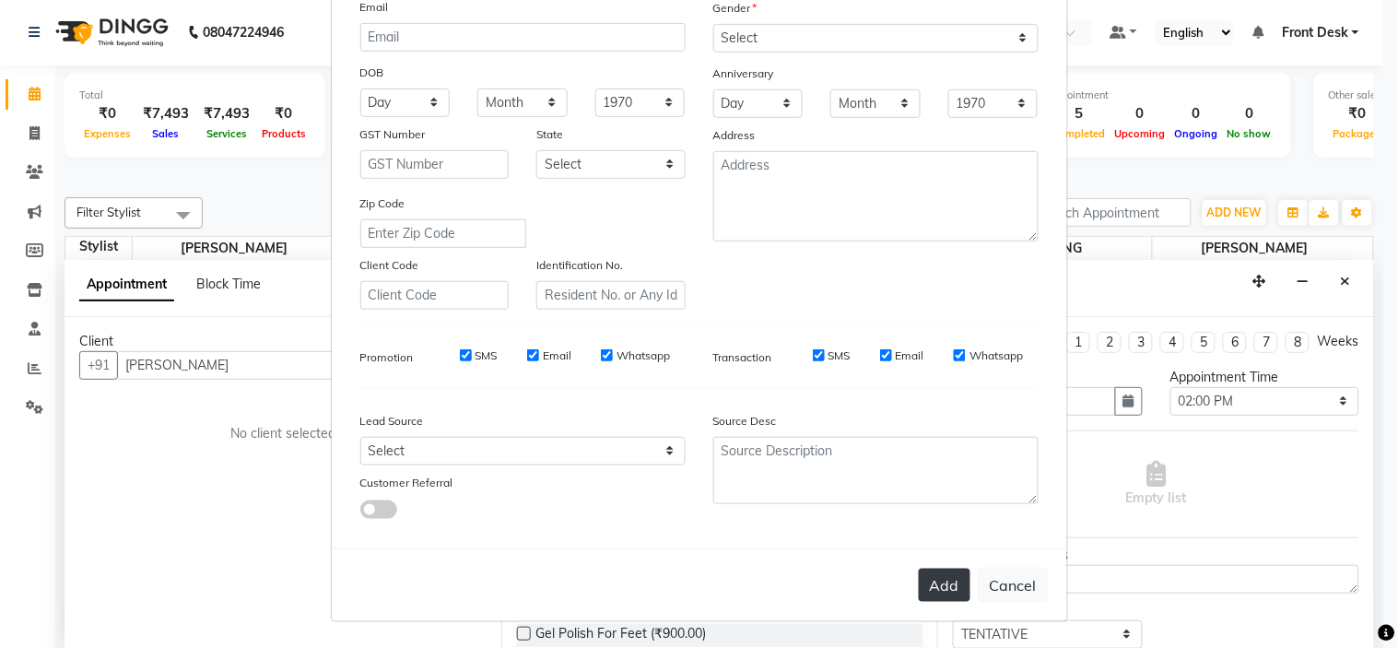
click at [951, 596] on button "Add" at bounding box center [945, 585] width 52 height 33
type input "9778592385"
select select
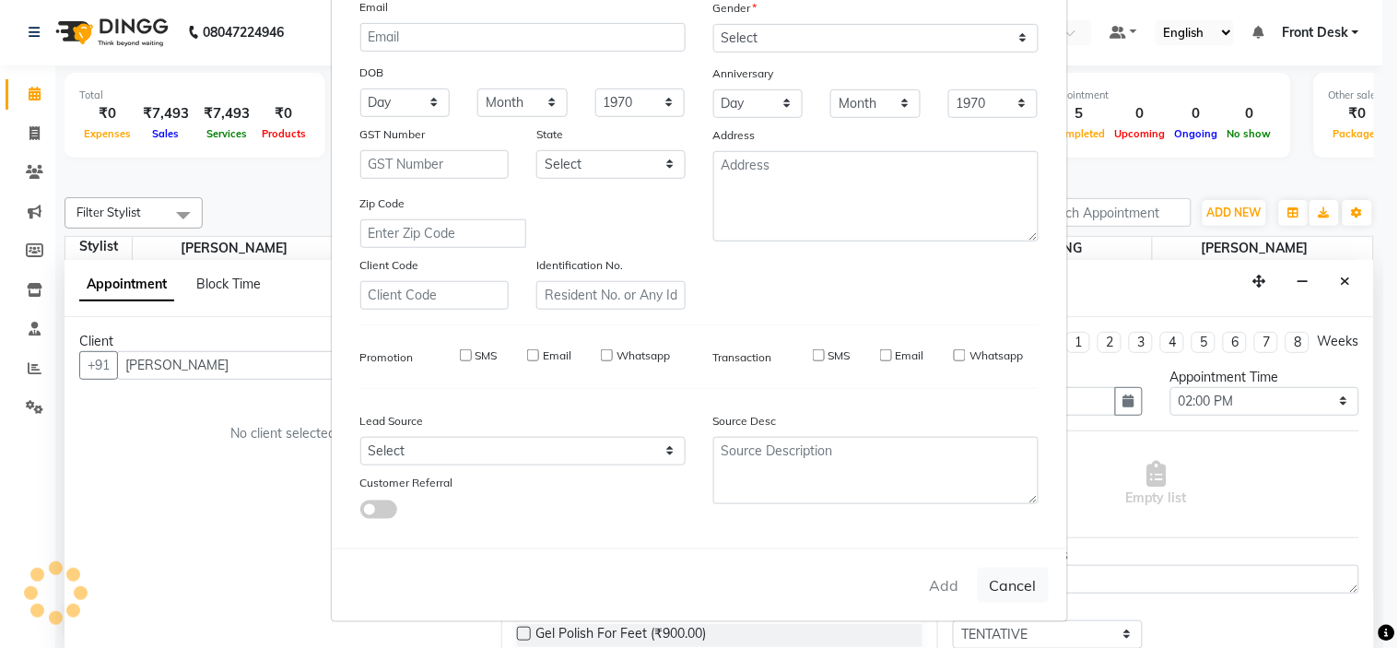
select select
checkbox input "false"
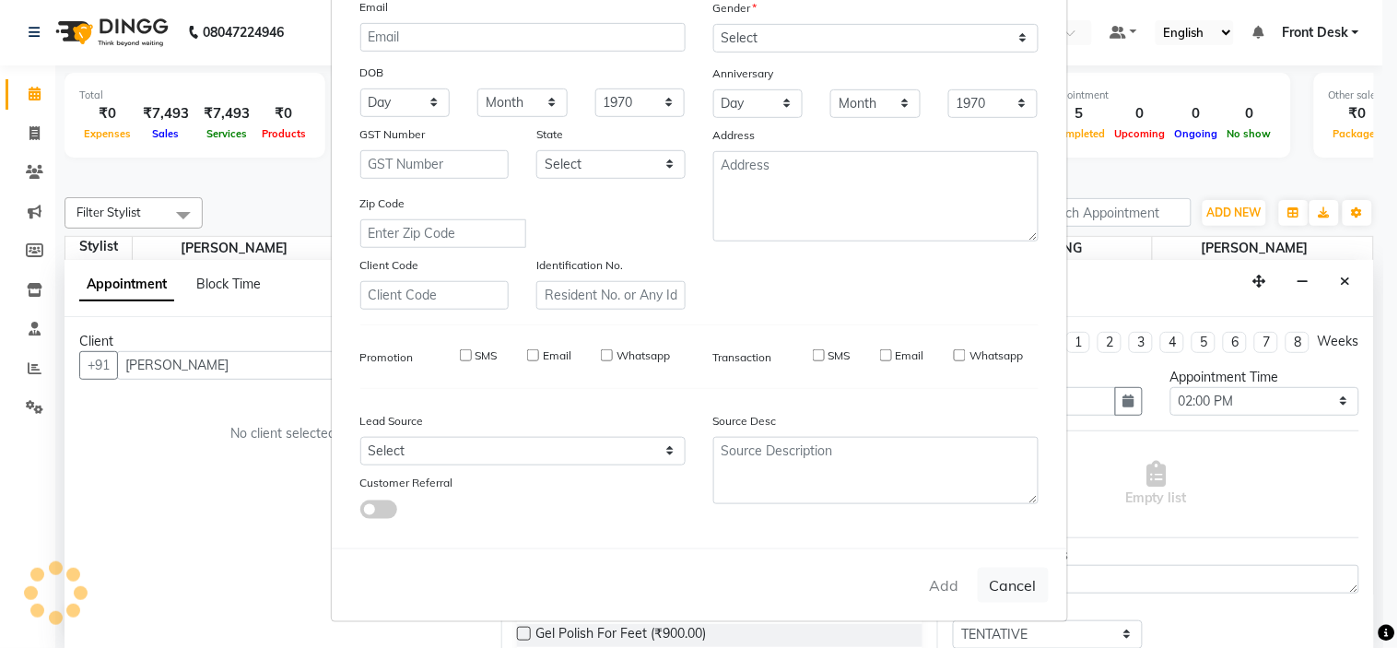
checkbox input "false"
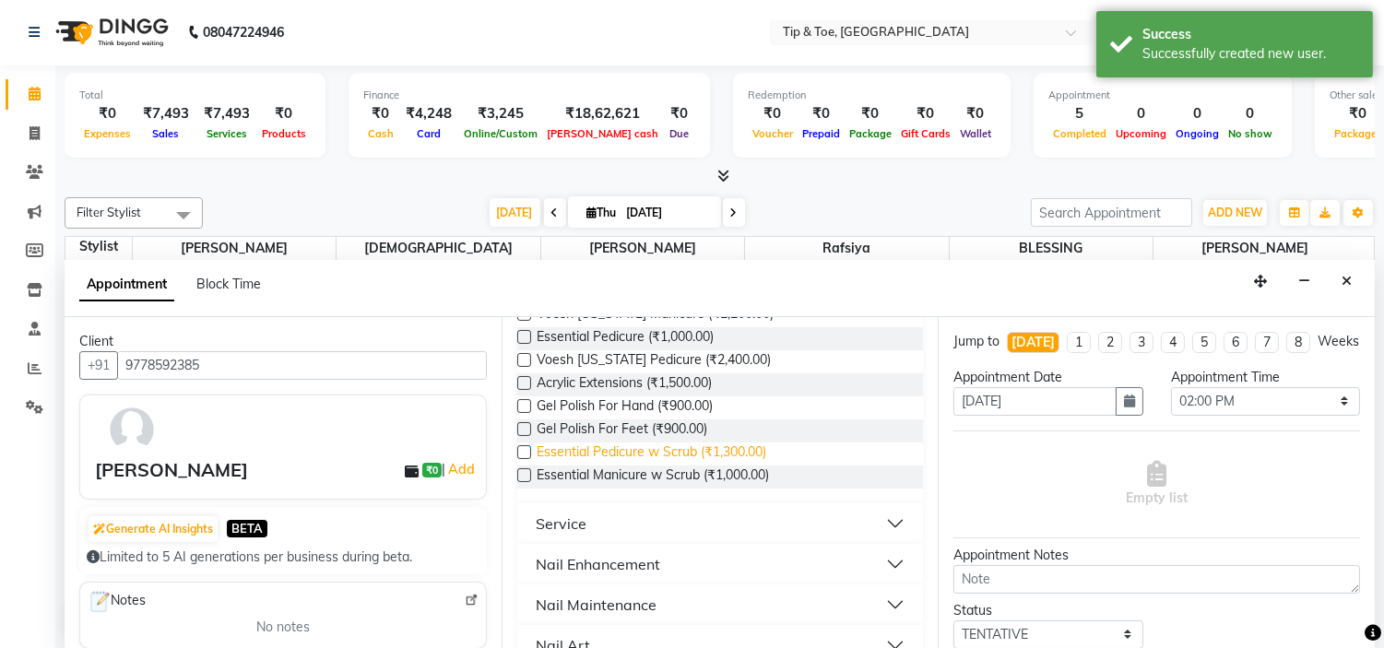
scroll to position [307, 0]
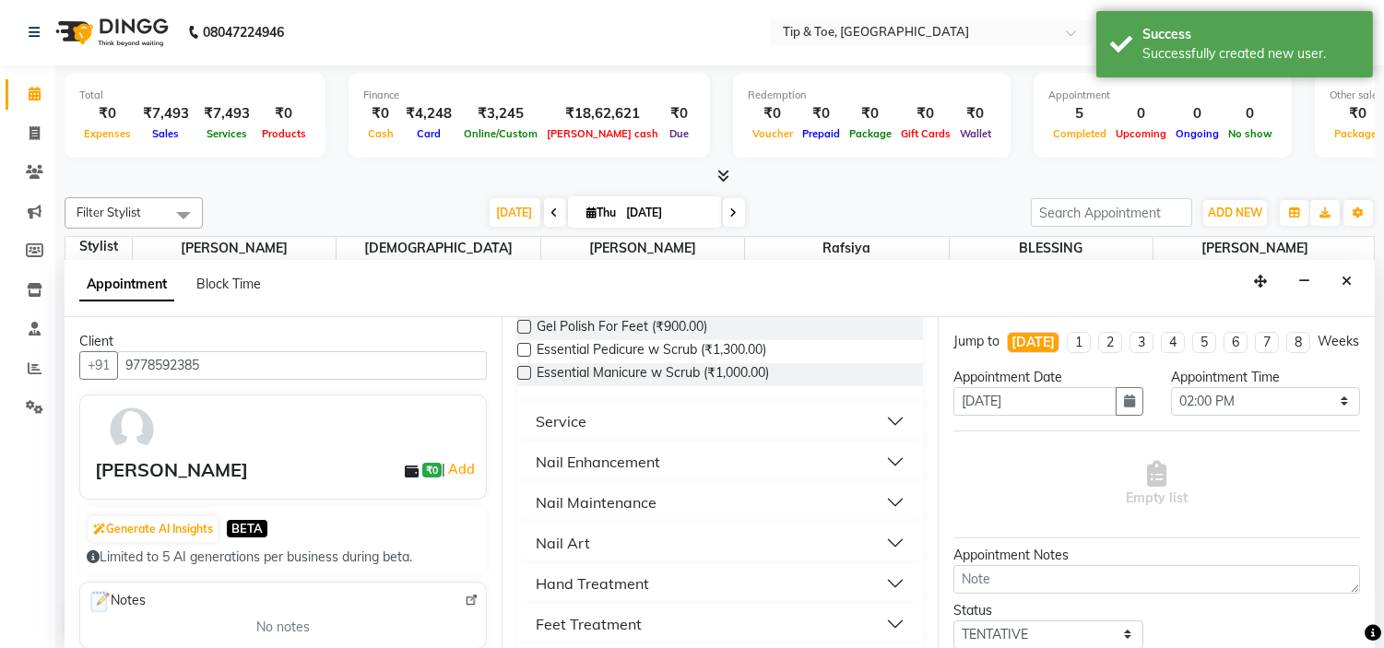
click at [674, 492] on button "Nail Maintenance" at bounding box center [721, 502] width 392 height 33
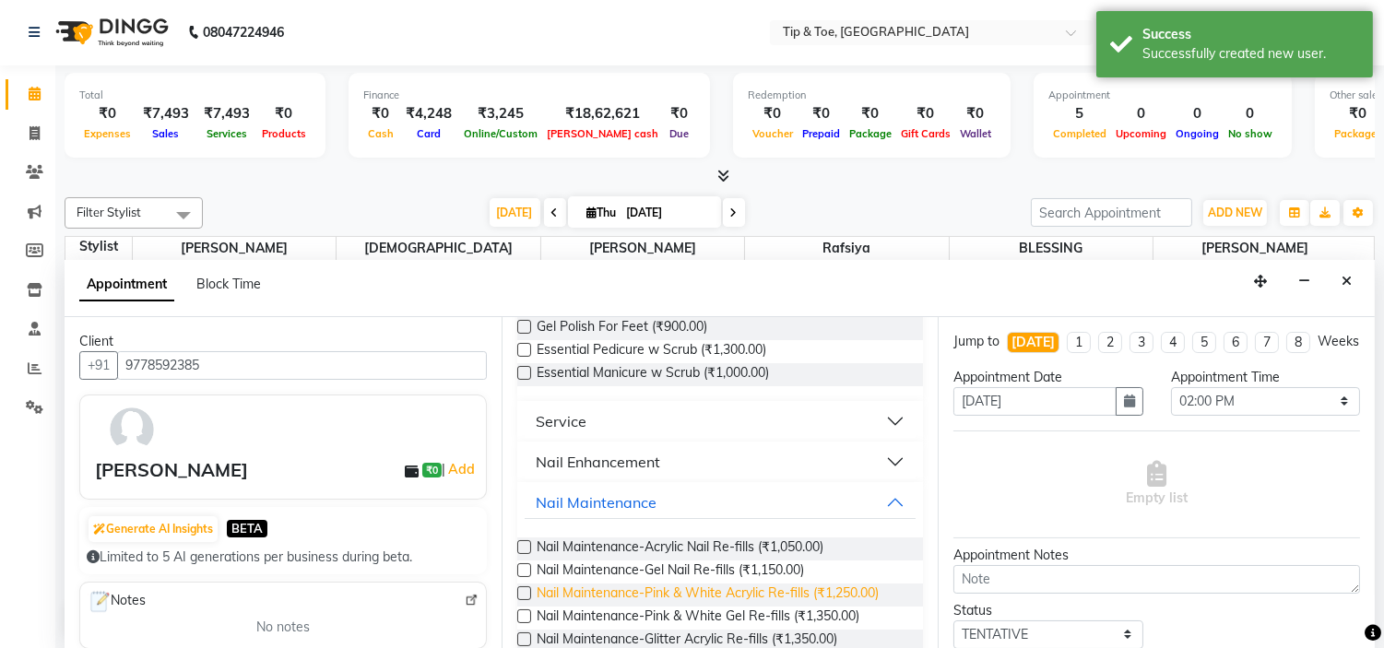
click at [804, 591] on span "Nail Maintenance-Pink & White Acrylic Re-fills (₹1,250.00)" at bounding box center [707, 595] width 342 height 23
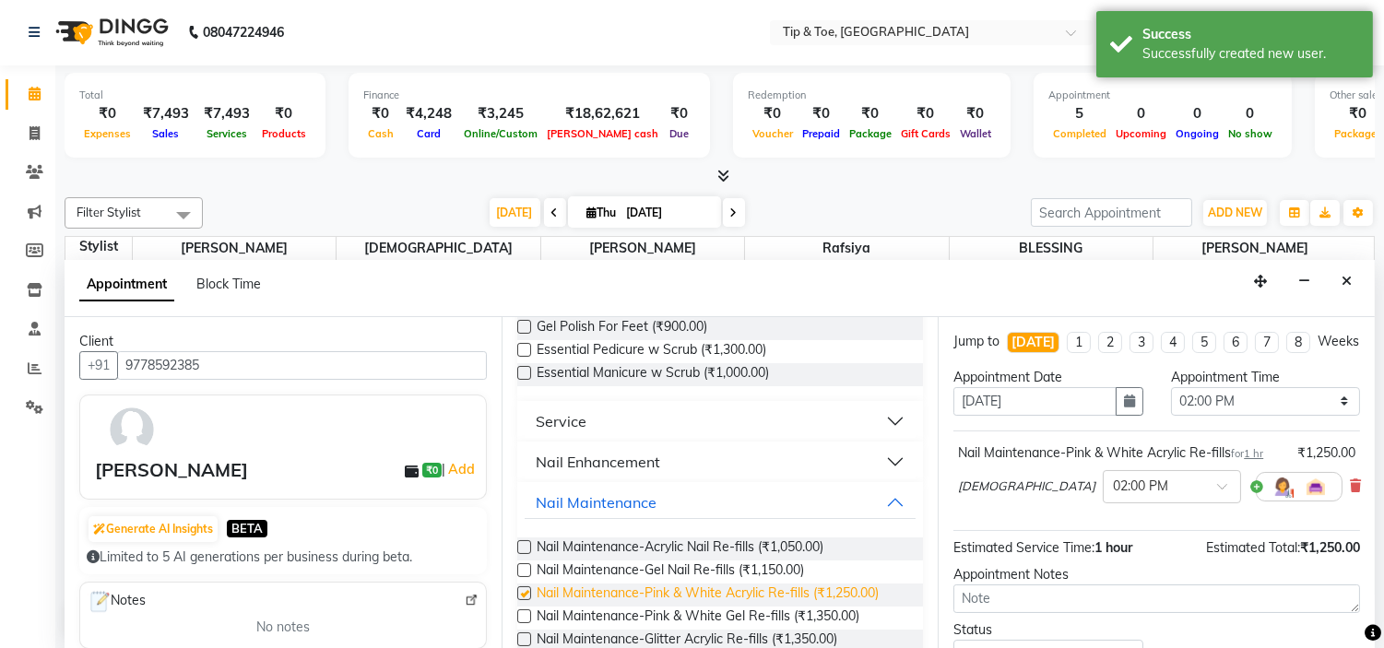
checkbox input "false"
click at [1350, 492] on icon at bounding box center [1355, 485] width 11 height 13
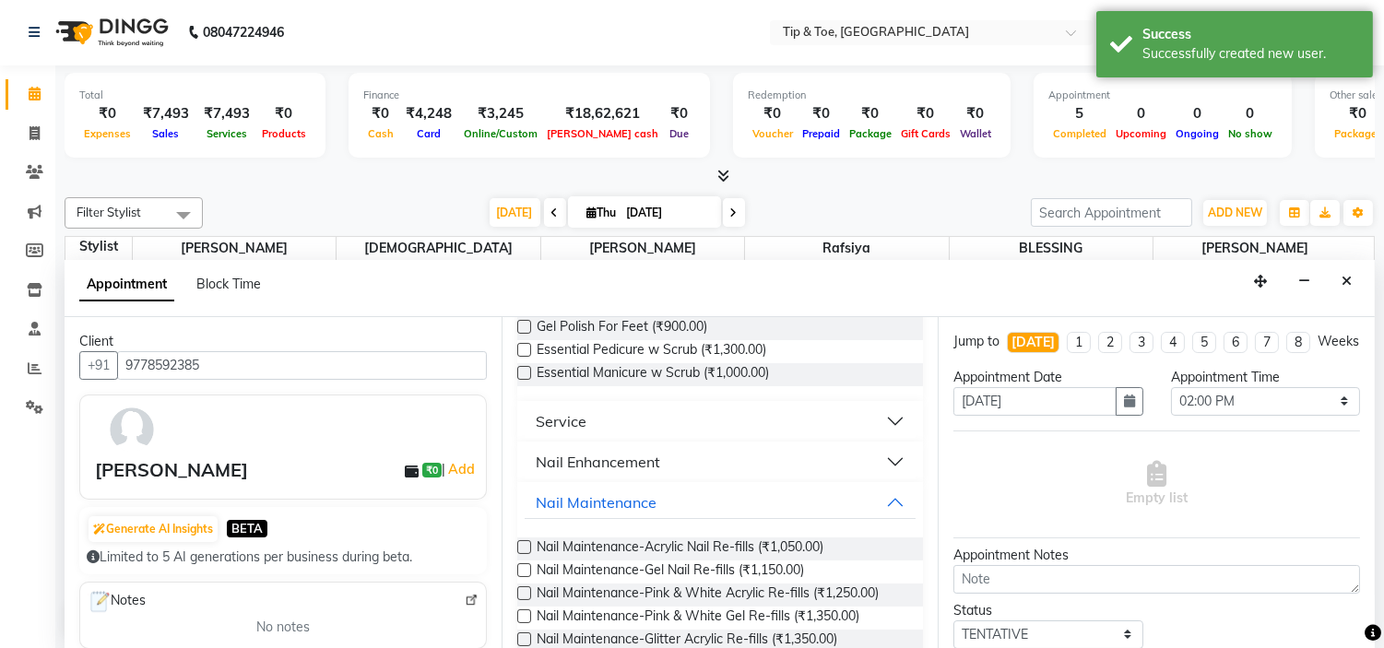
click at [711, 448] on button "Nail Enhancement" at bounding box center [721, 461] width 392 height 33
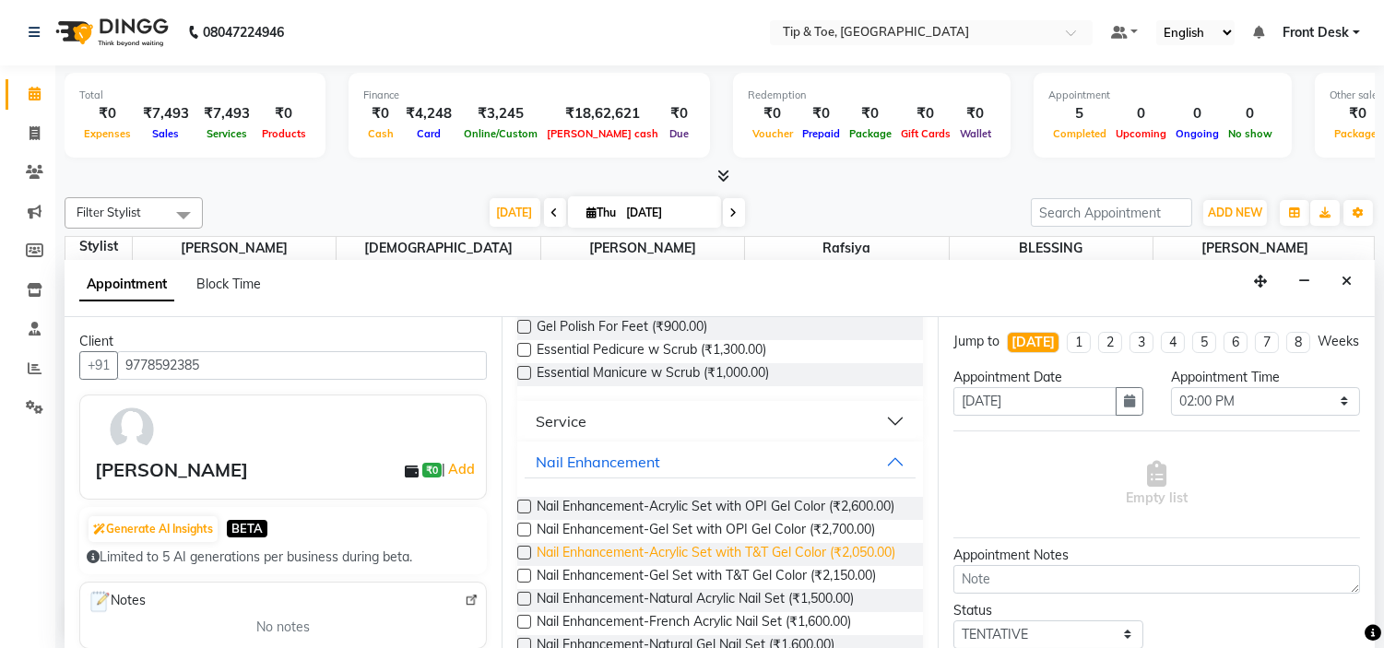
click at [816, 566] on span "Nail Enhancement-Acrylic Set with T&T Gel Color (₹2,050.00)" at bounding box center [715, 554] width 359 height 23
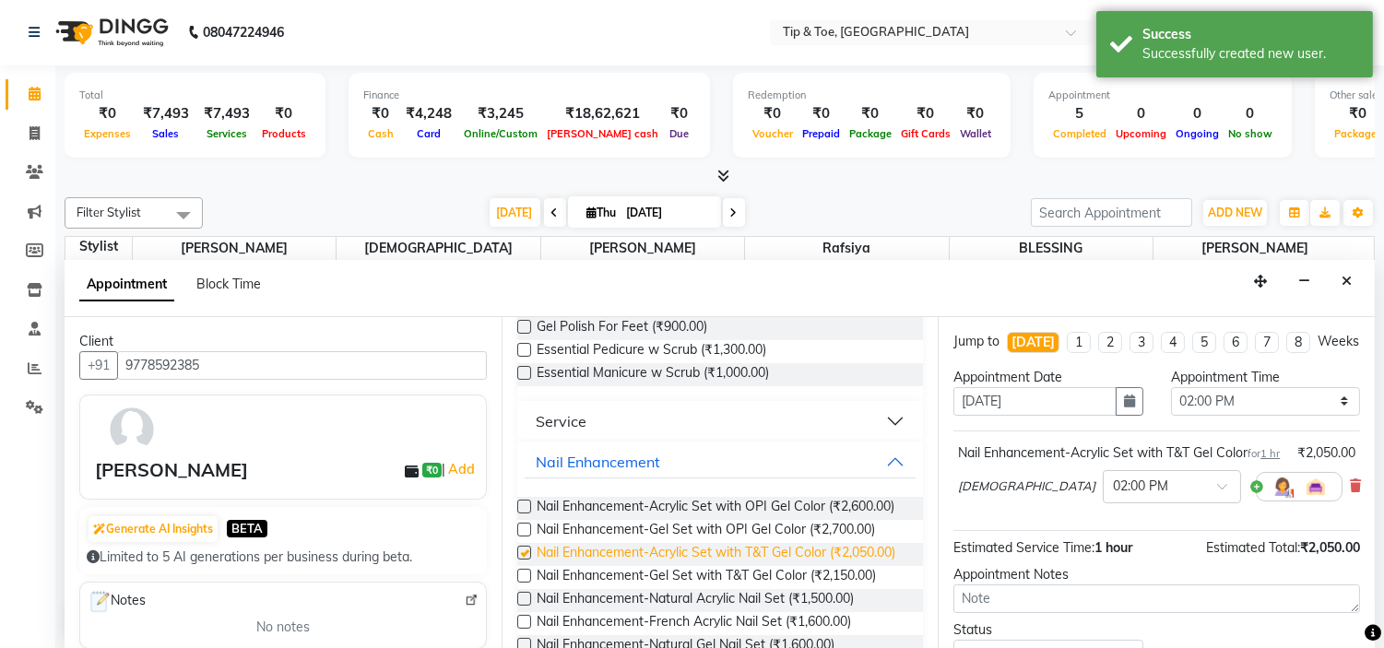
checkbox input "false"
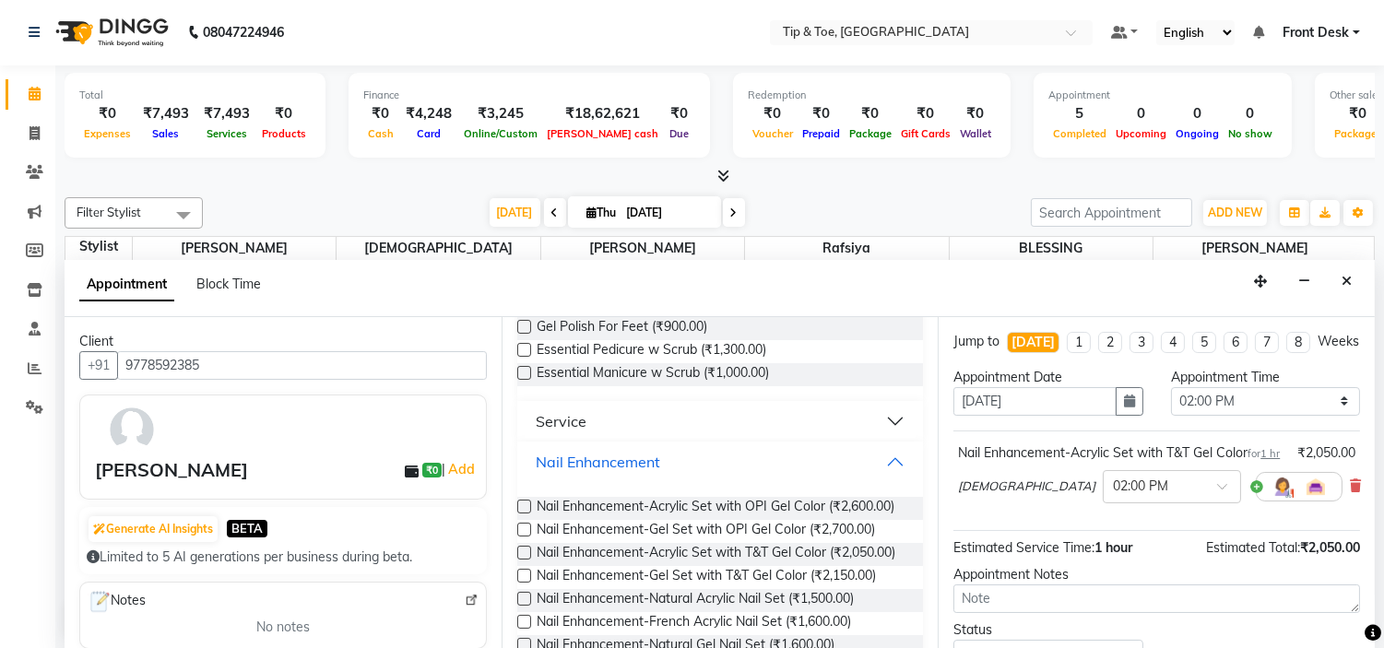
click at [659, 457] on button "Nail Enhancement" at bounding box center [721, 461] width 392 height 33
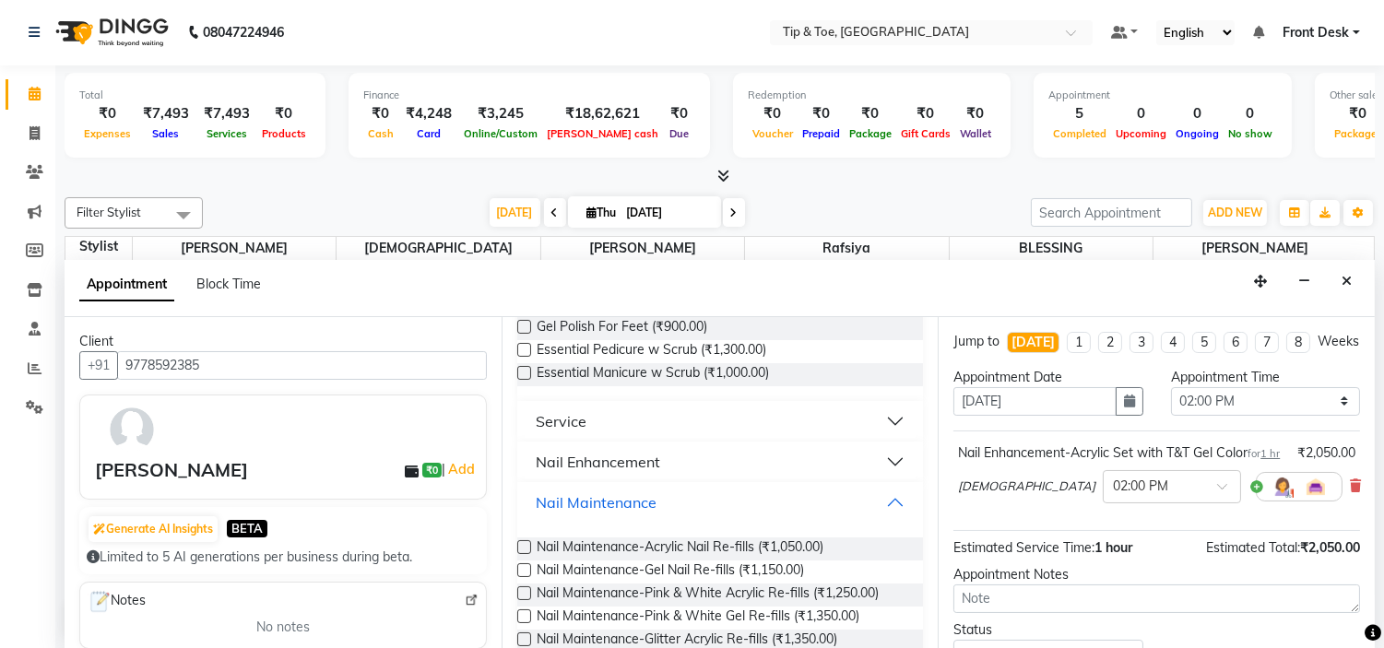
click at [699, 501] on button "Nail Maintenance" at bounding box center [721, 502] width 392 height 33
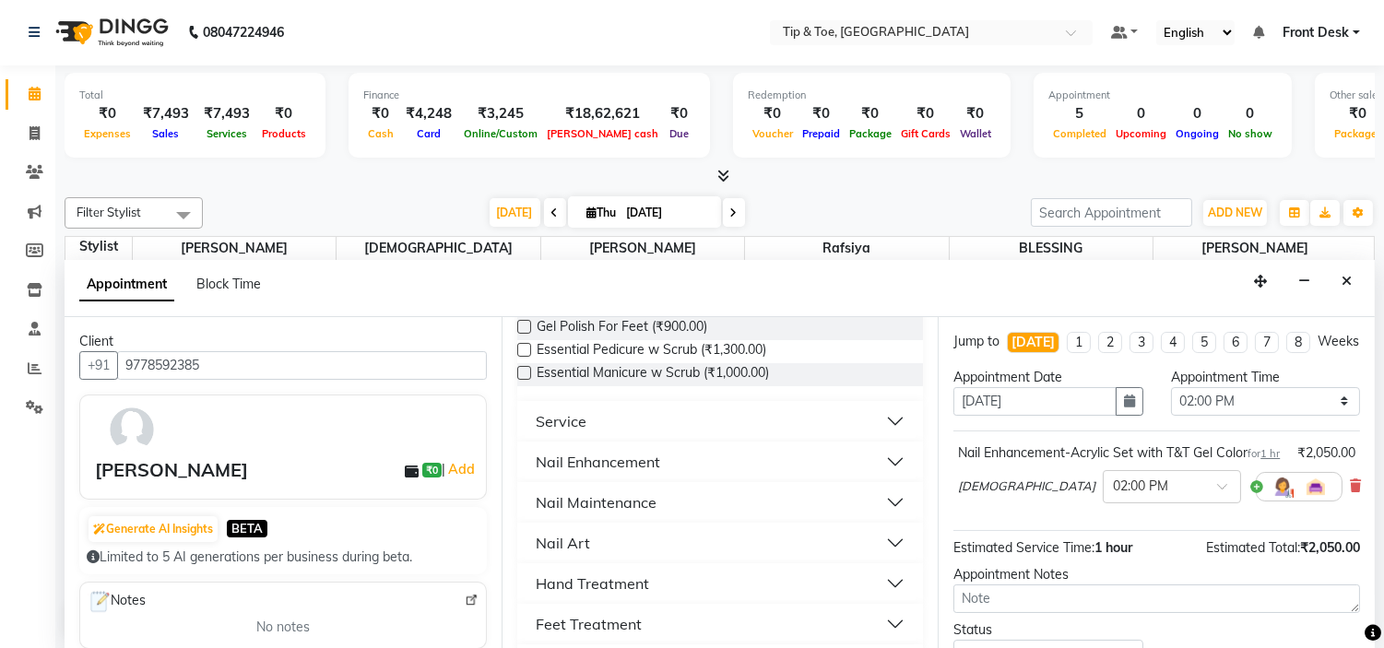
click at [743, 462] on button "Nail Enhancement" at bounding box center [721, 461] width 392 height 33
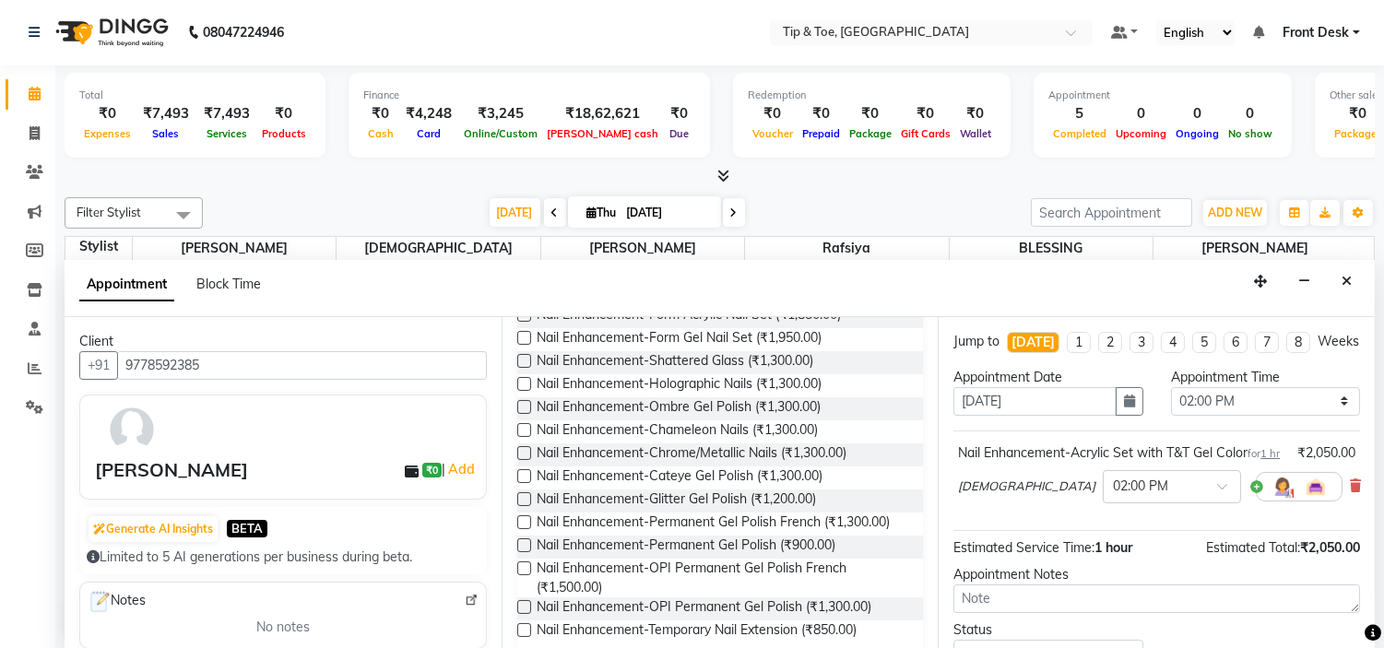
scroll to position [922, 0]
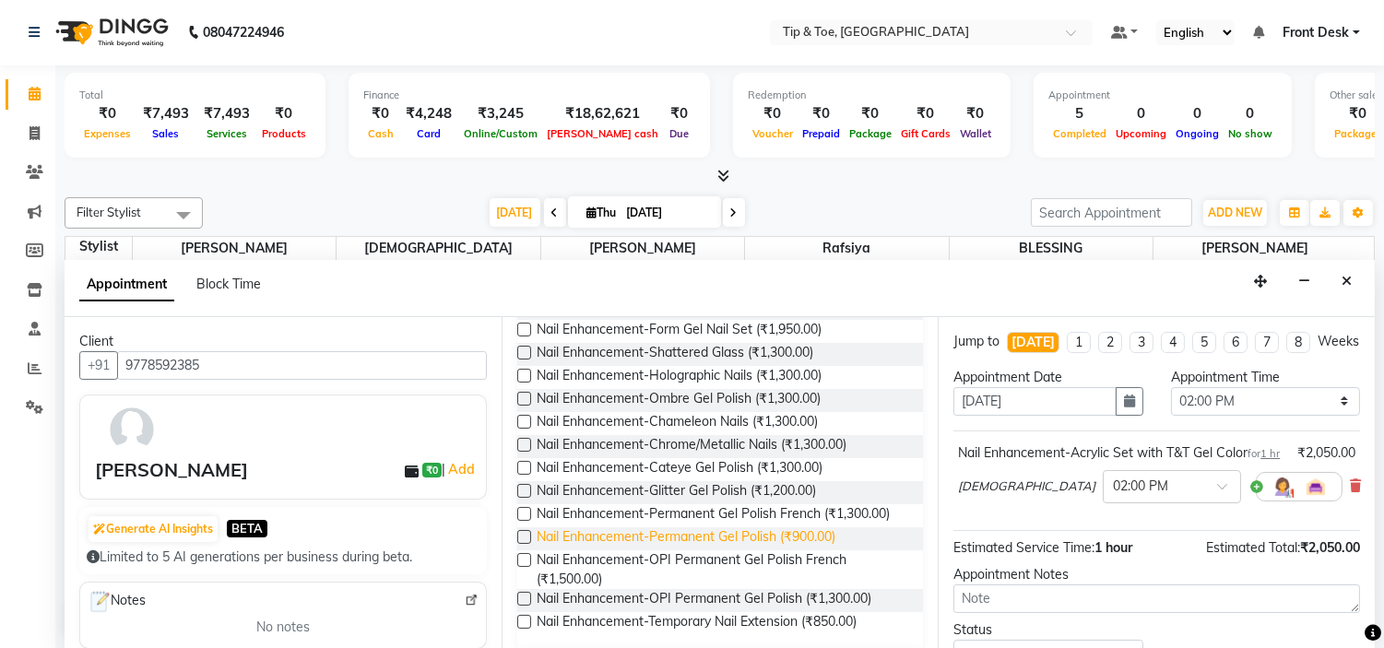
click at [827, 550] on span "Nail Enhancement-Permanent Gel Polish (₹900.00)" at bounding box center [685, 538] width 299 height 23
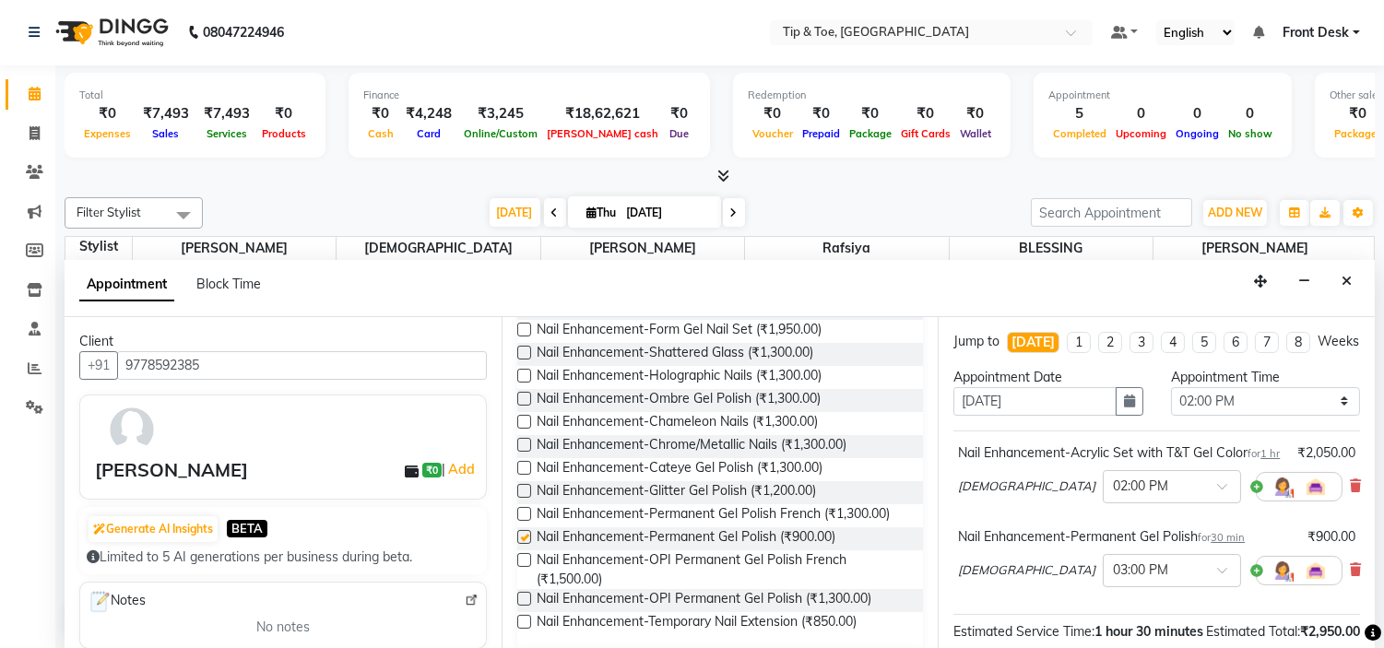
checkbox input "false"
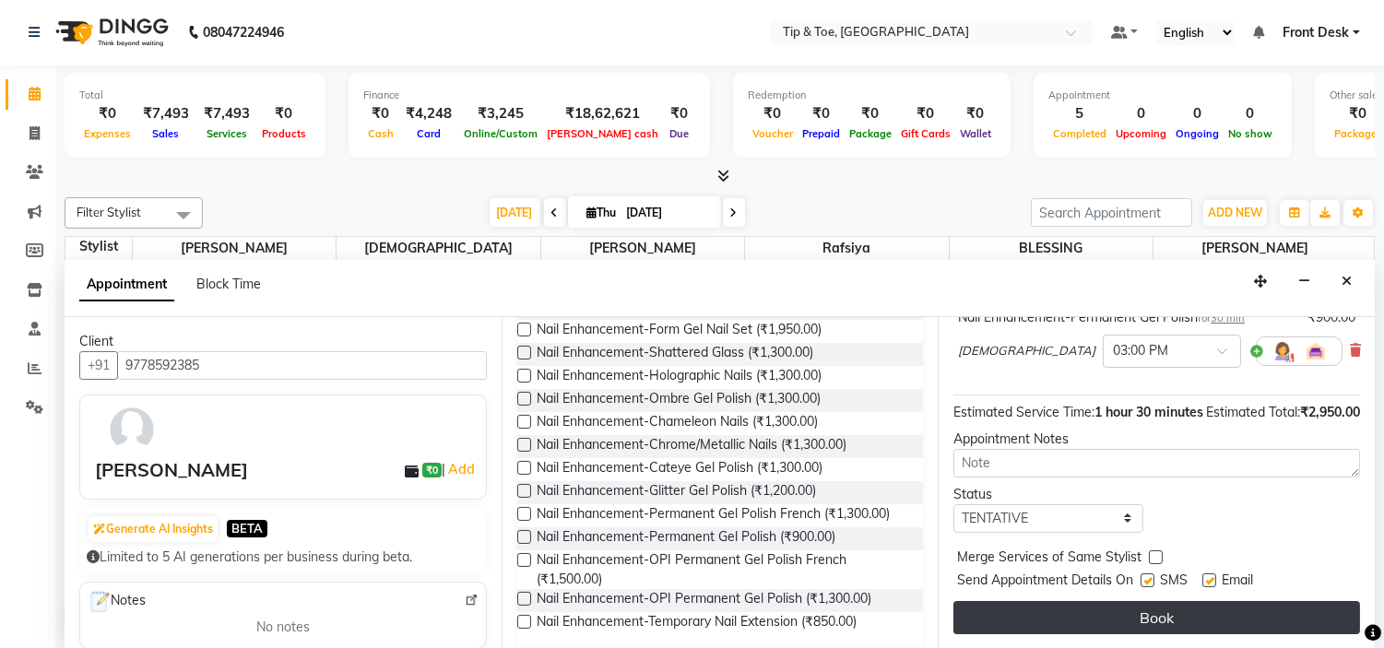
scroll to position [275, 0]
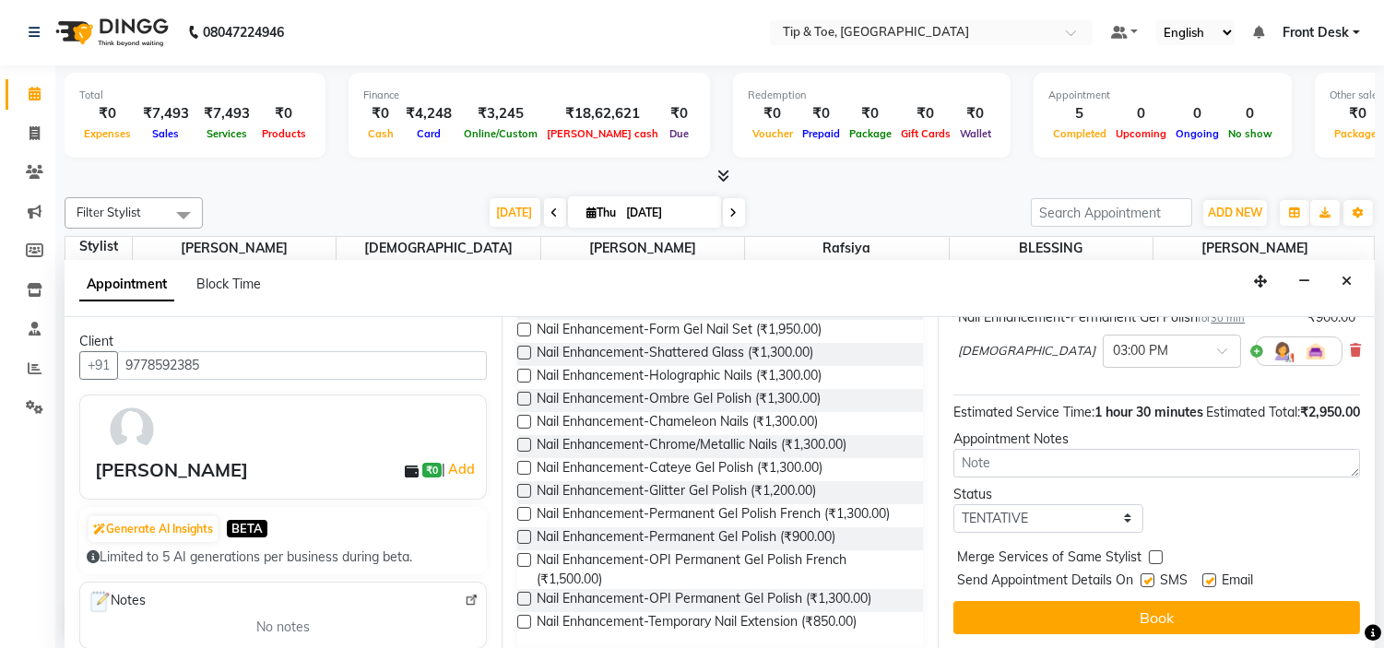
click at [1206, 577] on label at bounding box center [1209, 580] width 14 height 14
click at [1206, 577] on input "checkbox" at bounding box center [1208, 582] width 12 height 12
checkbox input "false"
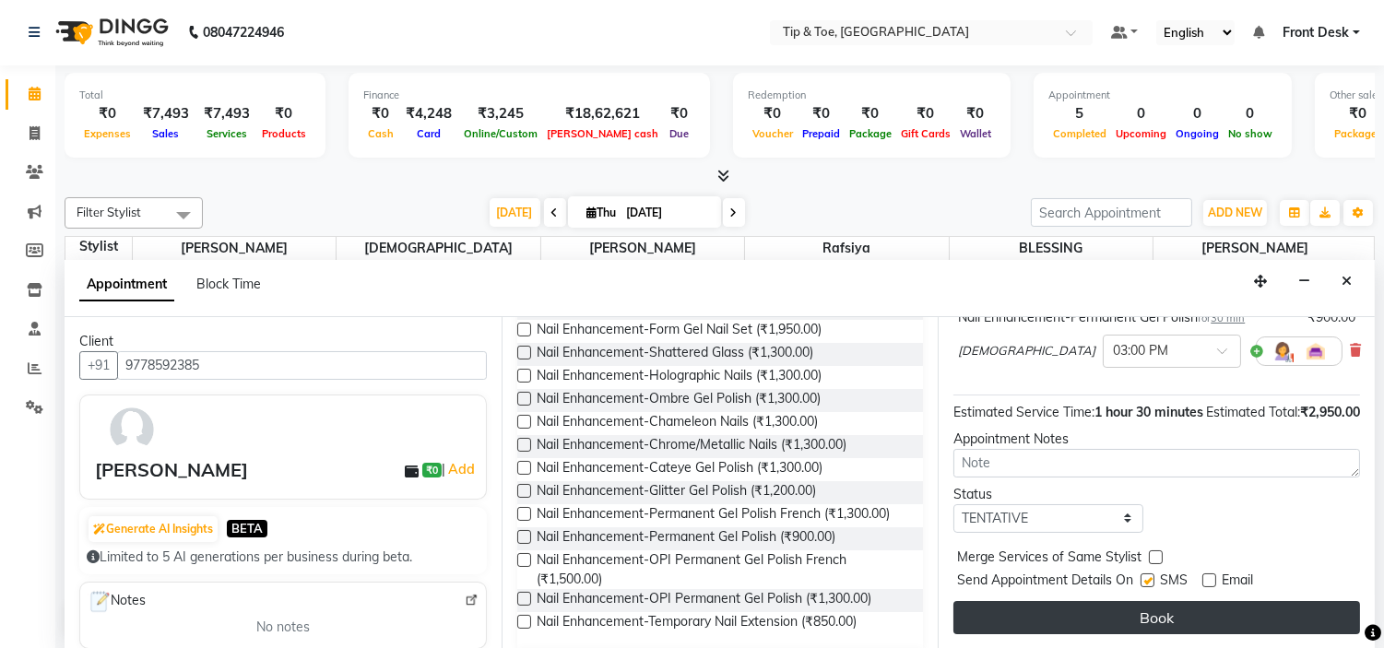
click at [1238, 619] on button "Book" at bounding box center [1156, 617] width 407 height 33
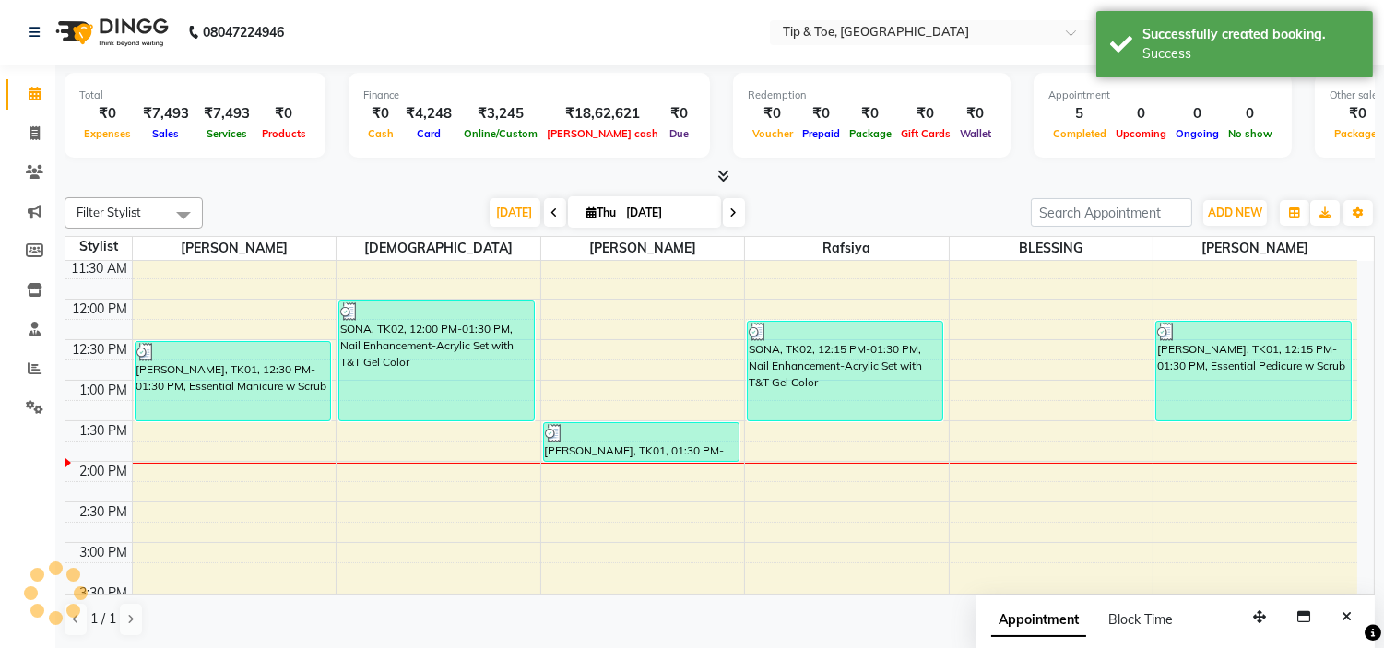
scroll to position [0, 0]
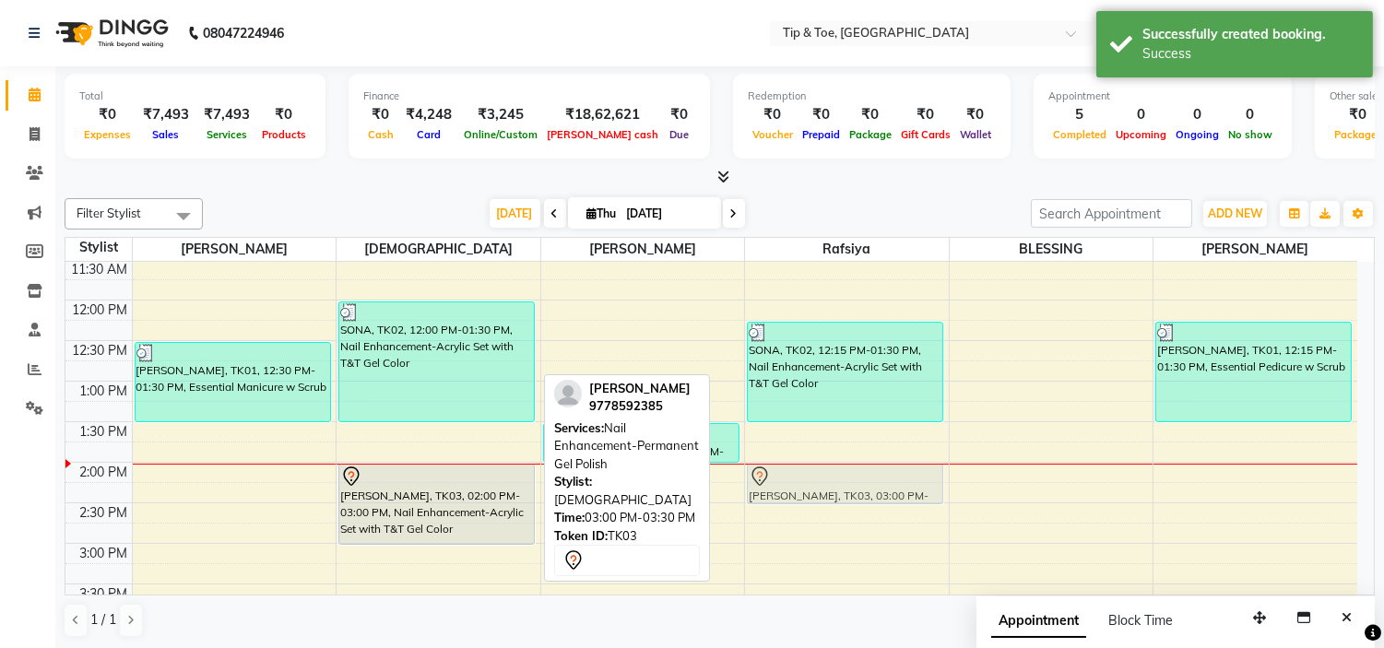
drag, startPoint x: 501, startPoint y: 577, endPoint x: 904, endPoint y: 505, distance: 409.2
click at [904, 505] on tr "[PERSON_NAME], TK01, 12:30 PM-01:30 PM, Essential Manicure w Scrub SONA, TK02, …" at bounding box center [710, 584] width 1291 height 1054
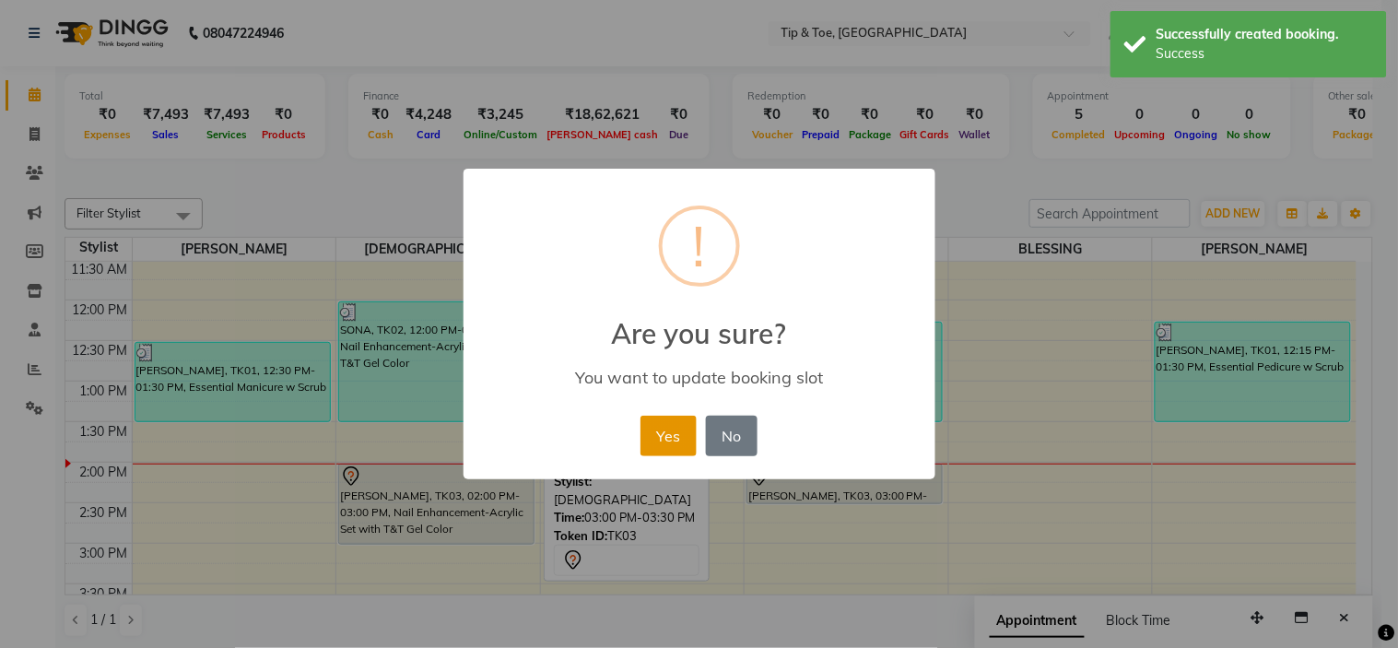
click at [682, 425] on button "Yes" at bounding box center [669, 436] width 56 height 41
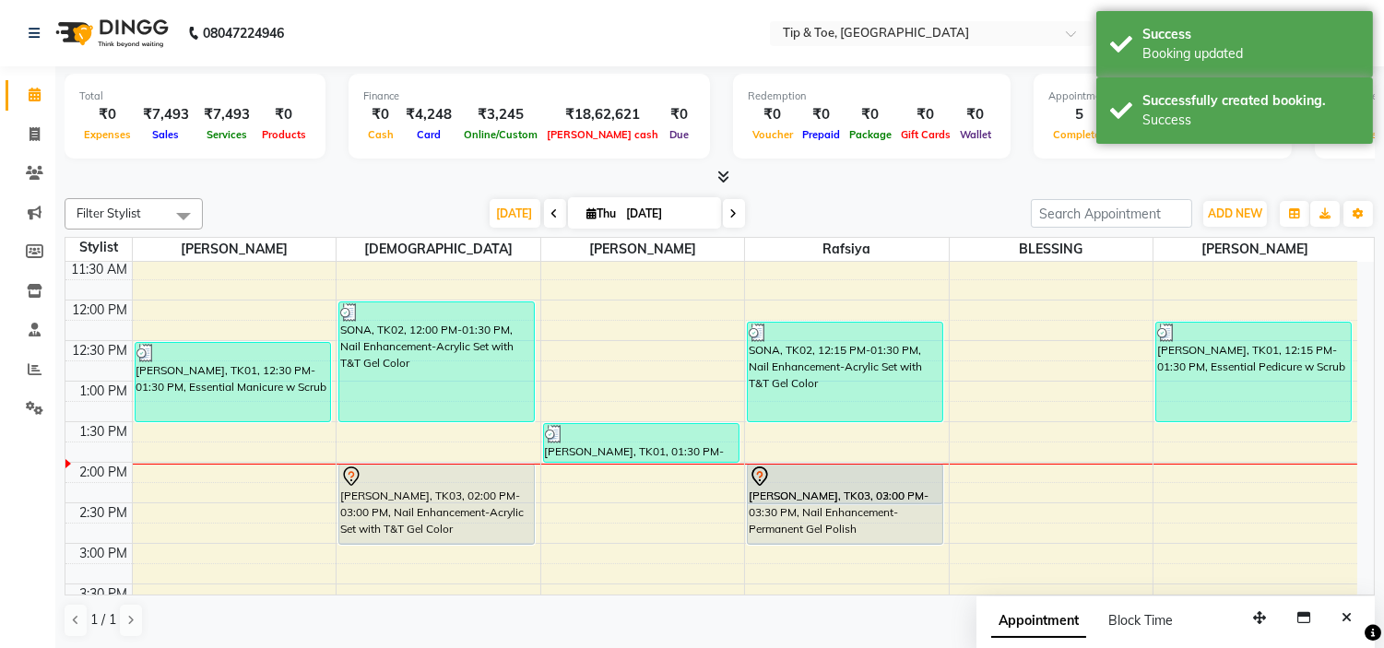
drag, startPoint x: 831, startPoint y: 504, endPoint x: 833, endPoint y: 531, distance: 26.9
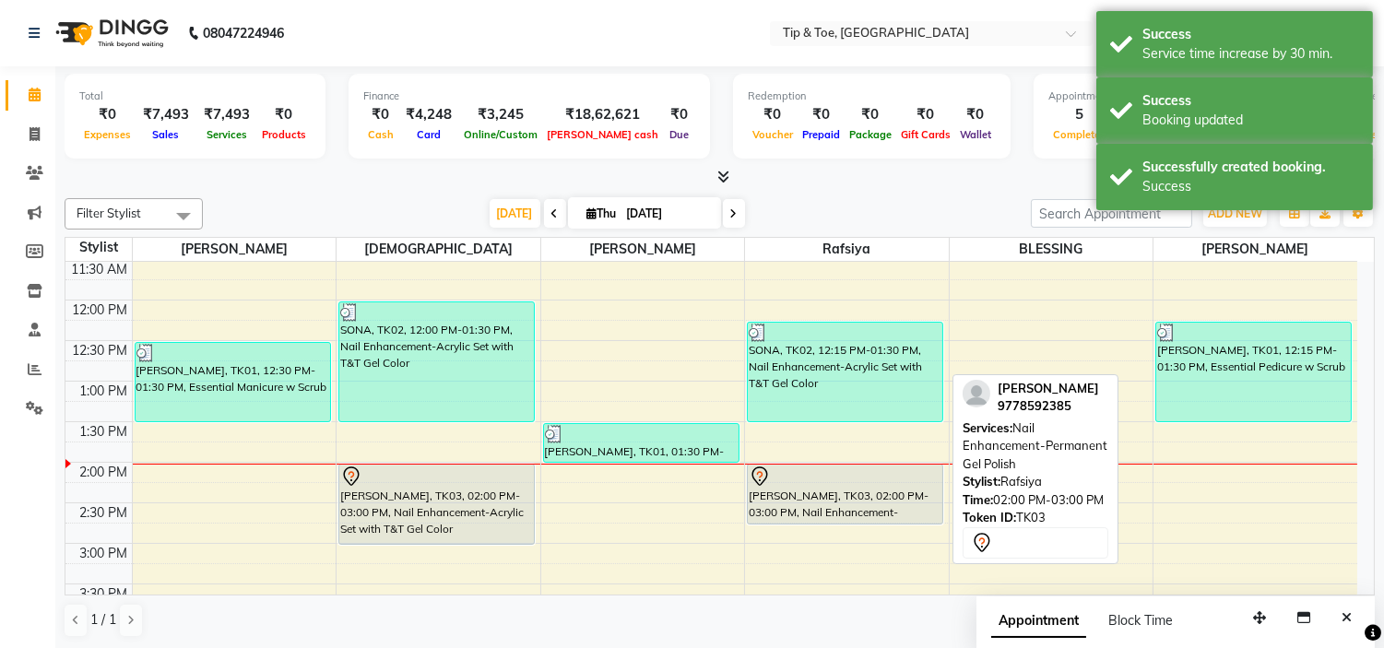
drag, startPoint x: 841, startPoint y: 546, endPoint x: 836, endPoint y: 529, distance: 17.2
click at [836, 529] on div "9:00 AM 9:30 AM 10:00 AM 10:30 AM 11:00 AM 11:30 AM 12:00 PM 12:30 PM 1:00 PM 1…" at bounding box center [710, 584] width 1291 height 1054
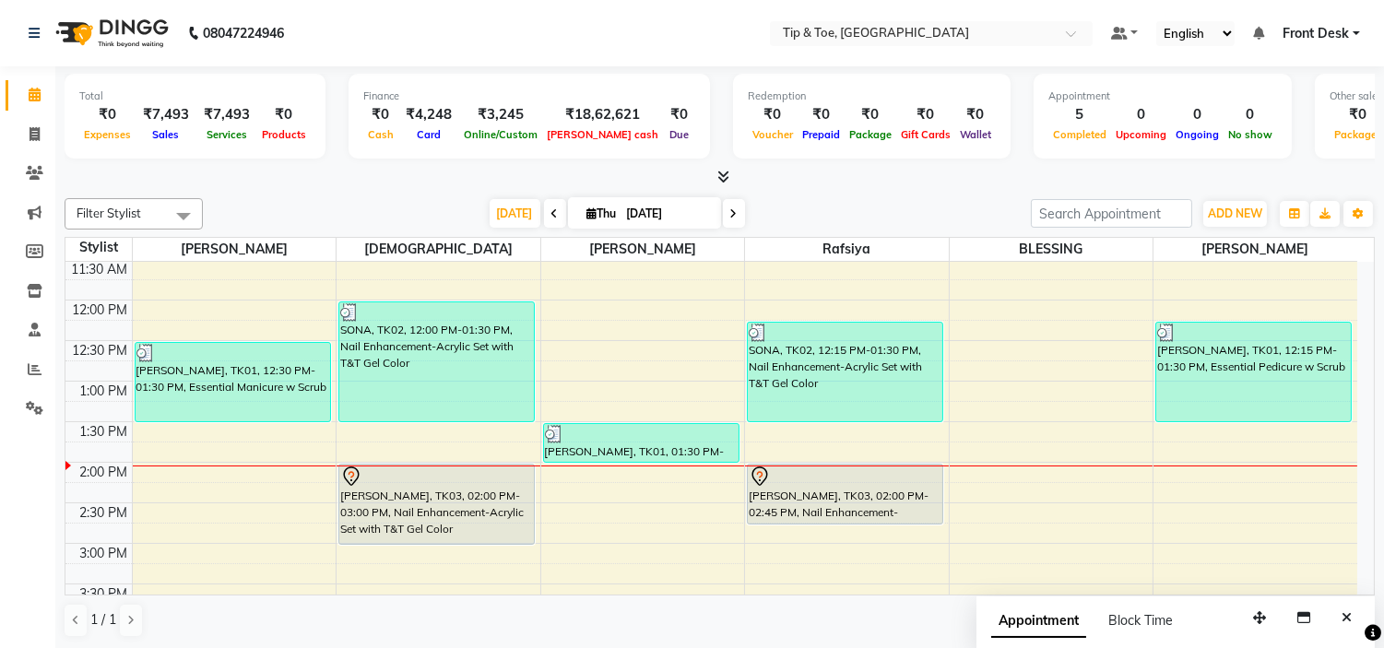
click at [638, 210] on input "[DATE]" at bounding box center [667, 214] width 92 height 28
select select "9"
select select "2025"
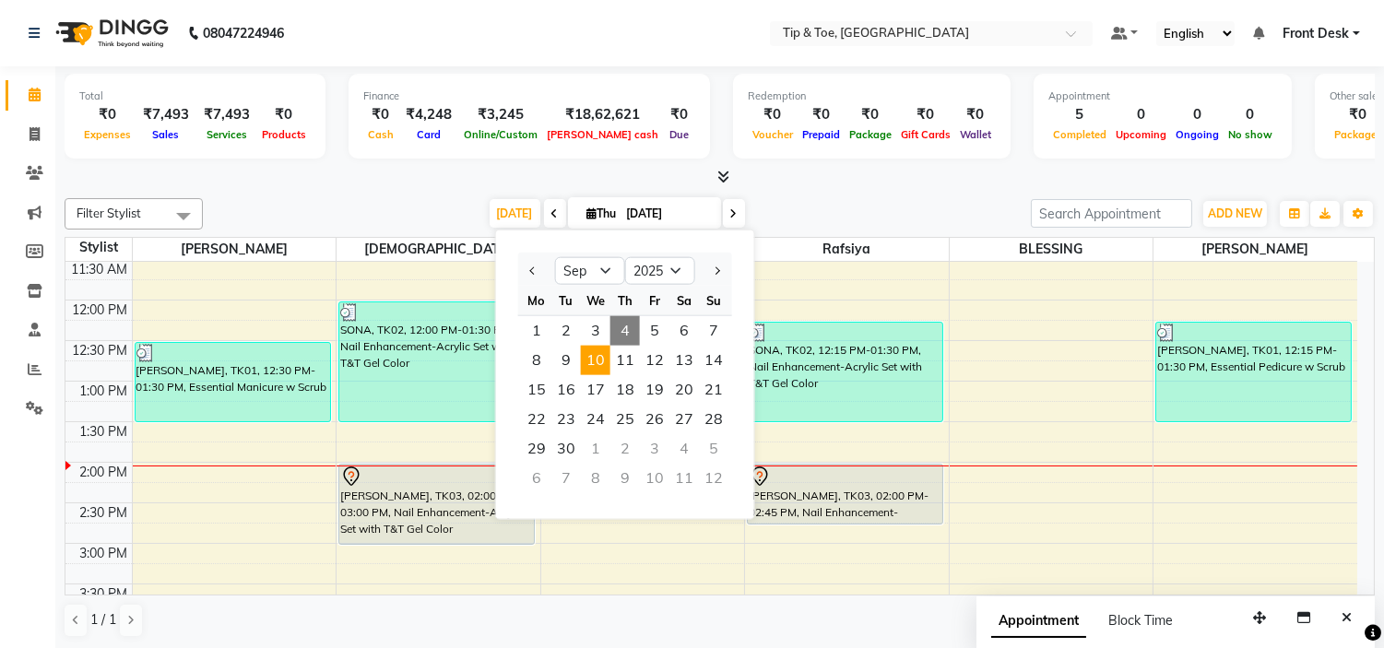
click at [601, 357] on span "10" at bounding box center [595, 360] width 29 height 29
type input "[DATE]"
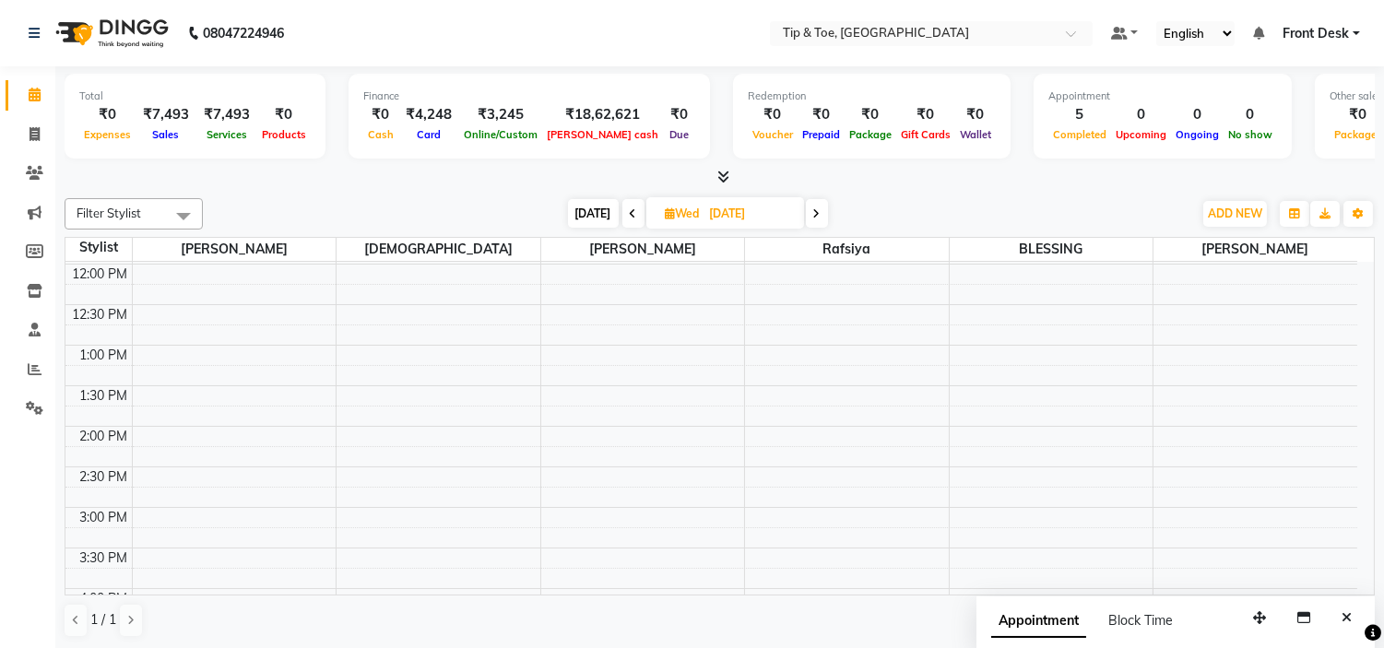
scroll to position [205, 0]
click at [436, 464] on div "9:00 AM 9:30 AM 10:00 AM 10:30 AM 11:00 AM 11:30 AM 12:00 PM 12:30 PM 1:00 PM 1…" at bounding box center [710, 584] width 1291 height 1054
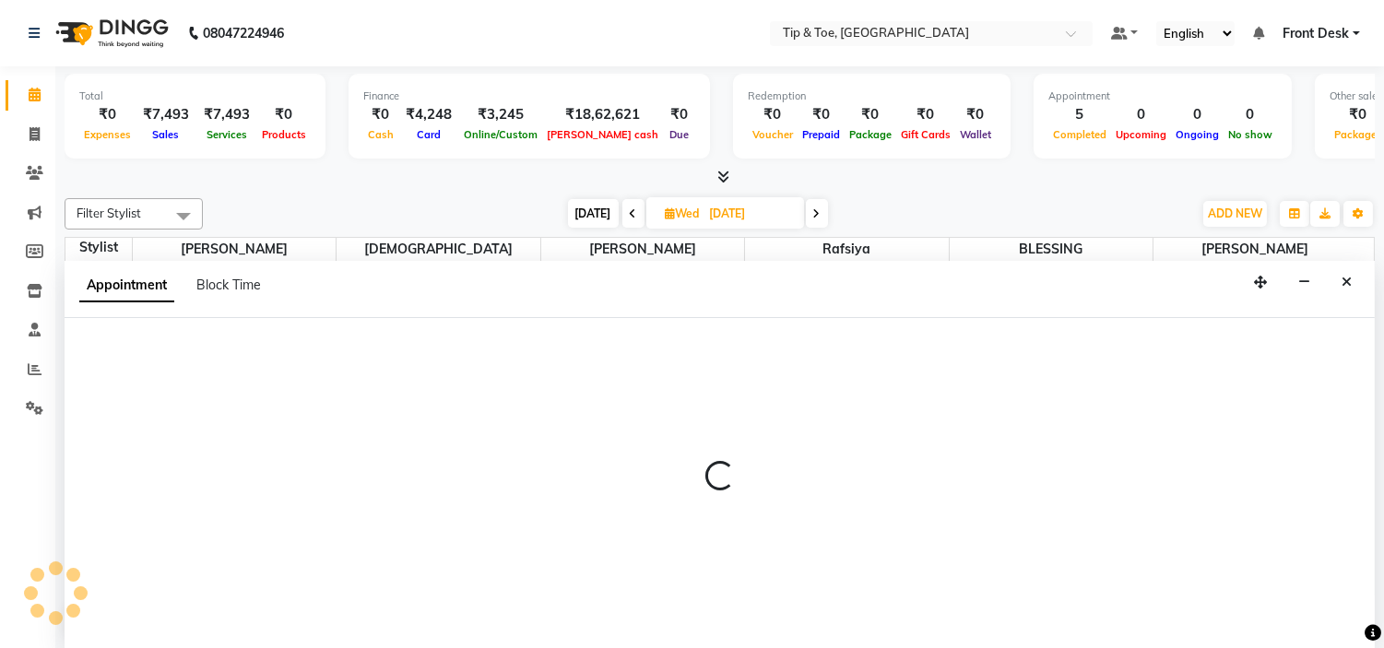
scroll to position [1, 0]
select select "37611"
select select "tentative"
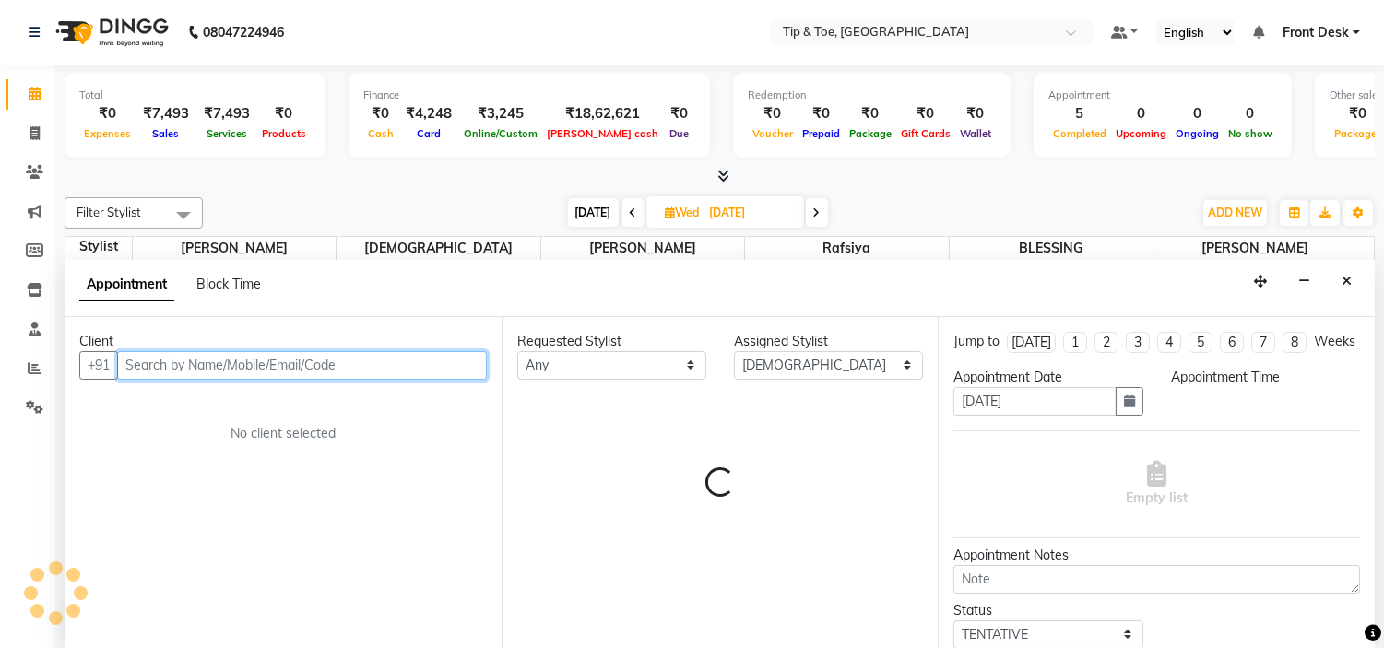
select select "840"
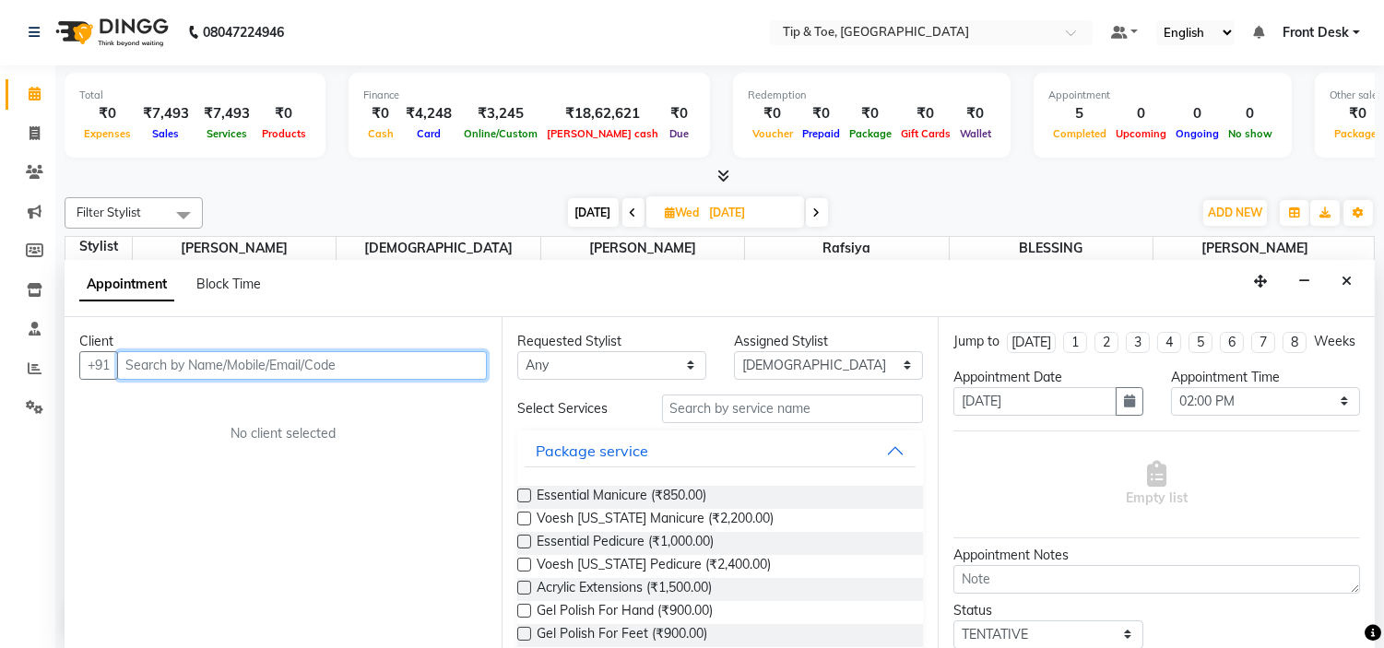
click at [273, 373] on input "text" at bounding box center [302, 365] width 370 height 29
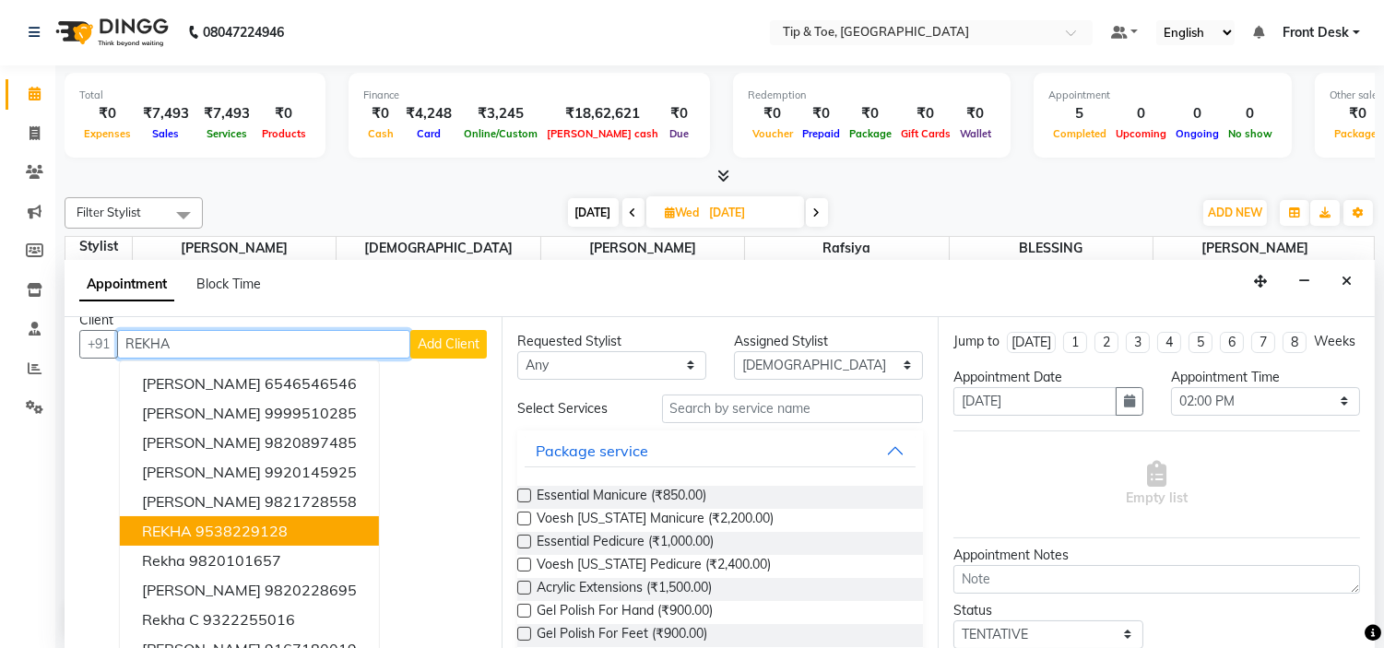
scroll to position [0, 0]
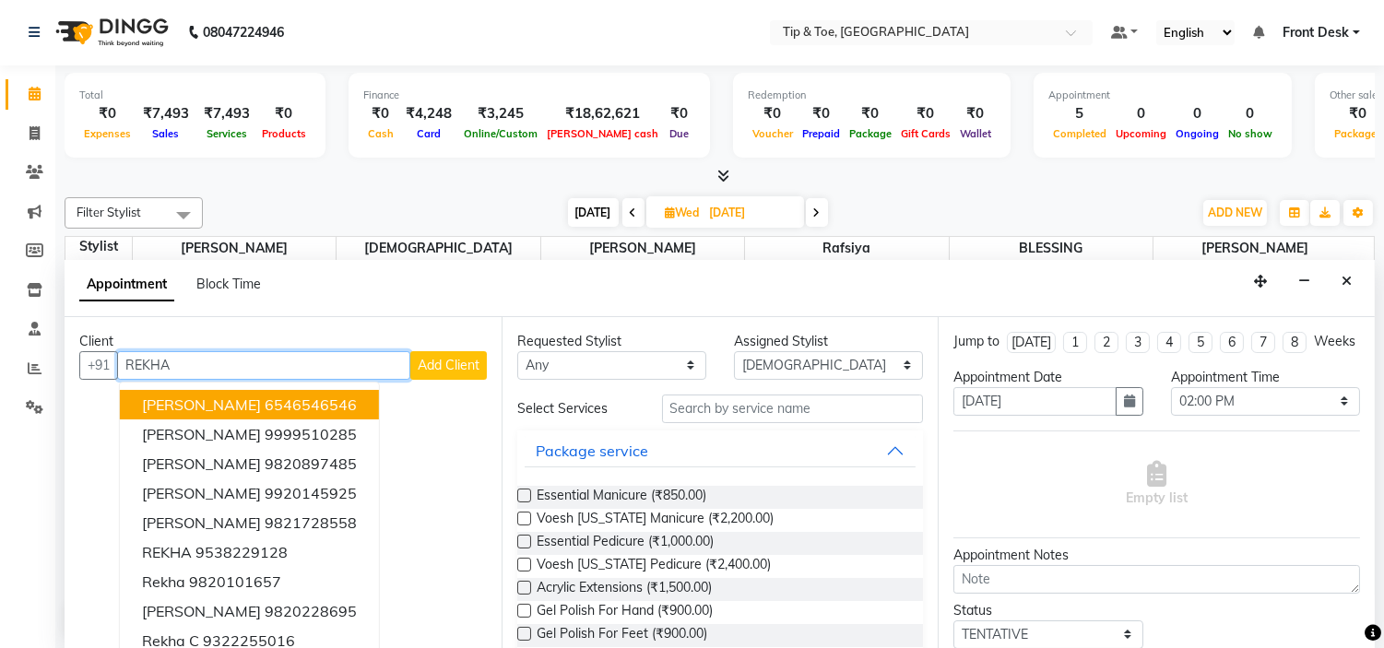
click at [289, 372] on input "REKHA" at bounding box center [263, 365] width 293 height 29
click at [300, 354] on input "REKHA" at bounding box center [263, 365] width 293 height 29
type input "R"
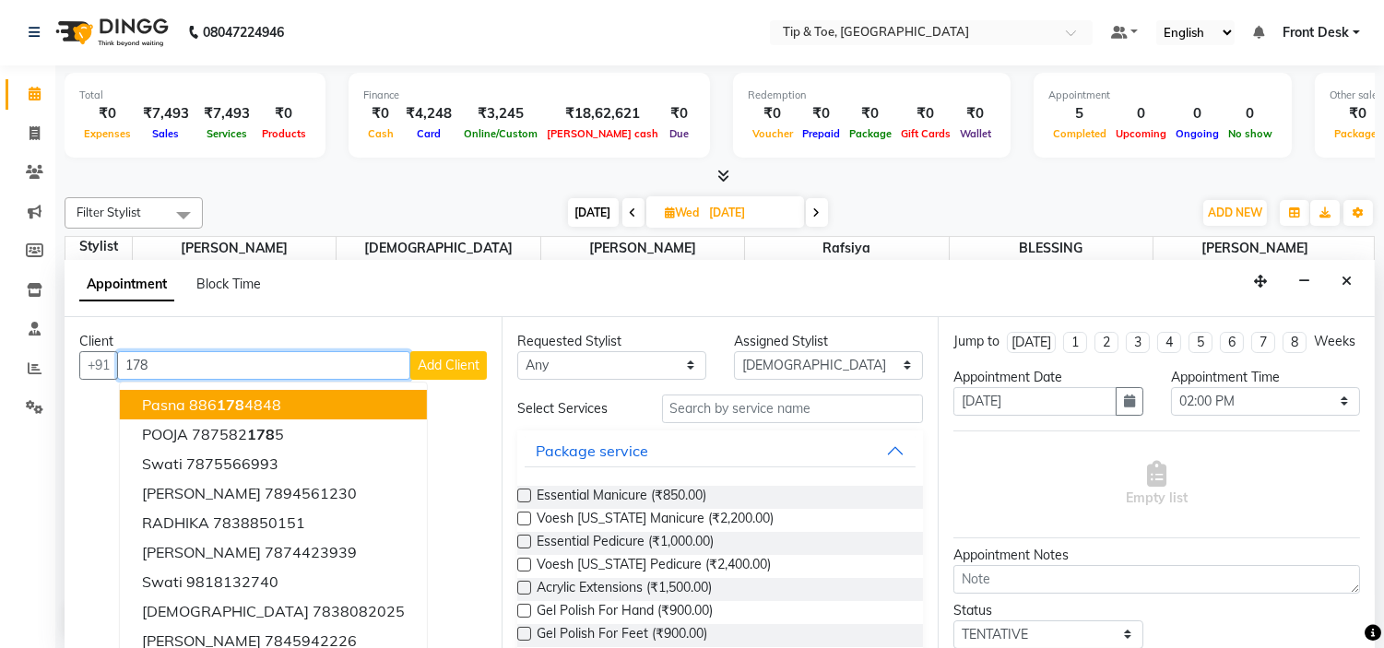
type input "178"
drag, startPoint x: 277, startPoint y: 338, endPoint x: 269, endPoint y: 354, distance: 17.7
click at [269, 354] on div "Client +91 178 Pasna 886 178 4848 POOJA 787582 178 5 Swati 7875566993 [PERSON_N…" at bounding box center [283, 483] width 437 height 332
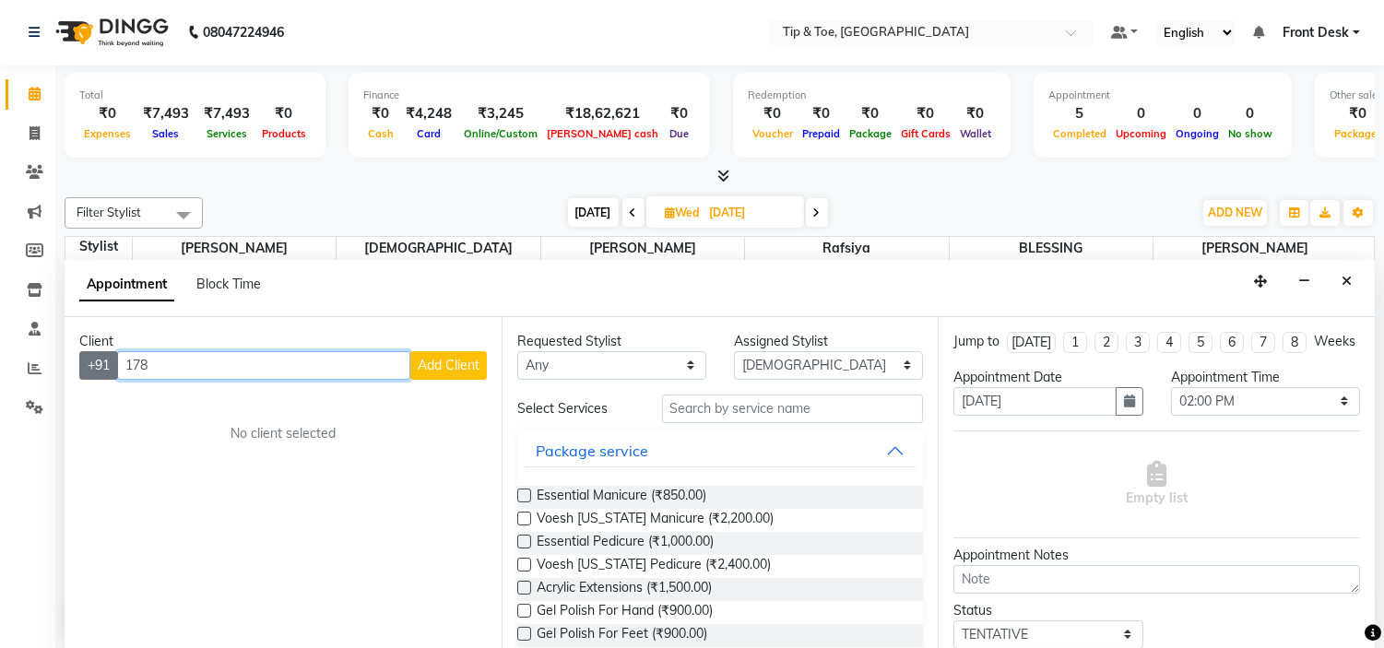
drag, startPoint x: 253, startPoint y: 358, endPoint x: 93, endPoint y: 350, distance: 160.6
click at [98, 354] on div "+91 178 Add Client" at bounding box center [282, 365] width 407 height 29
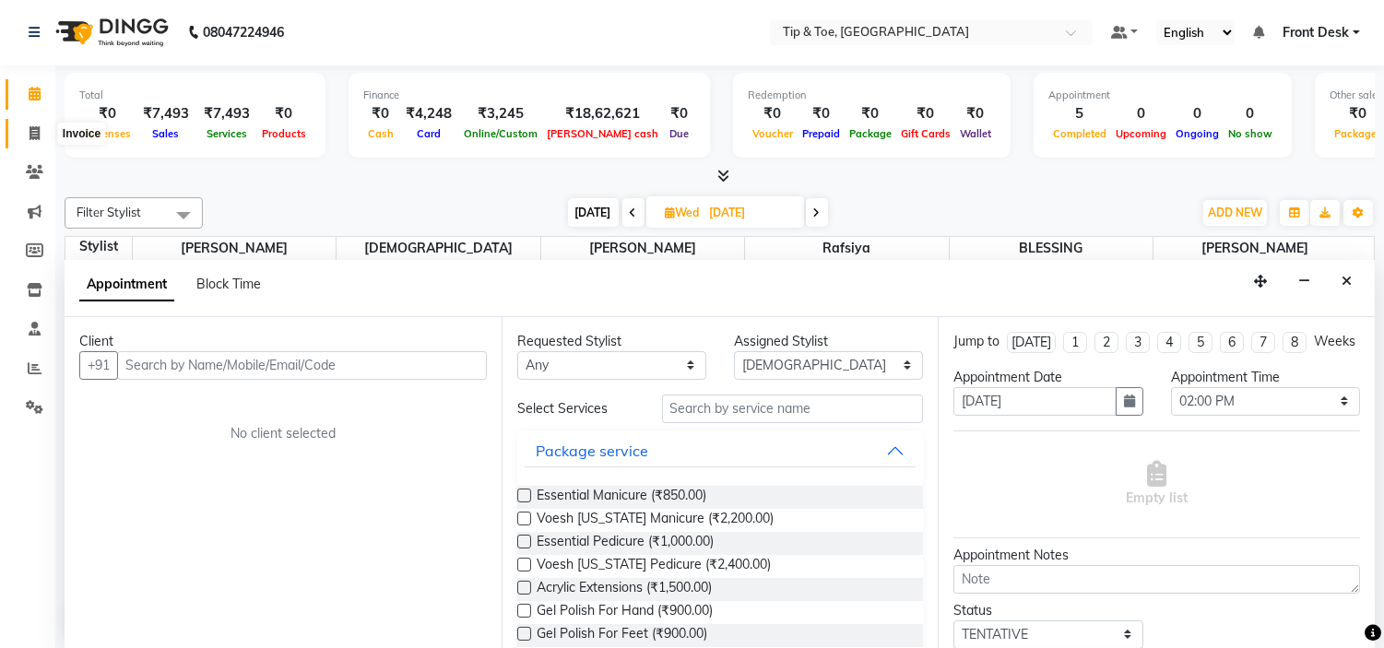
click at [28, 138] on span at bounding box center [34, 134] width 32 height 21
select select "service"
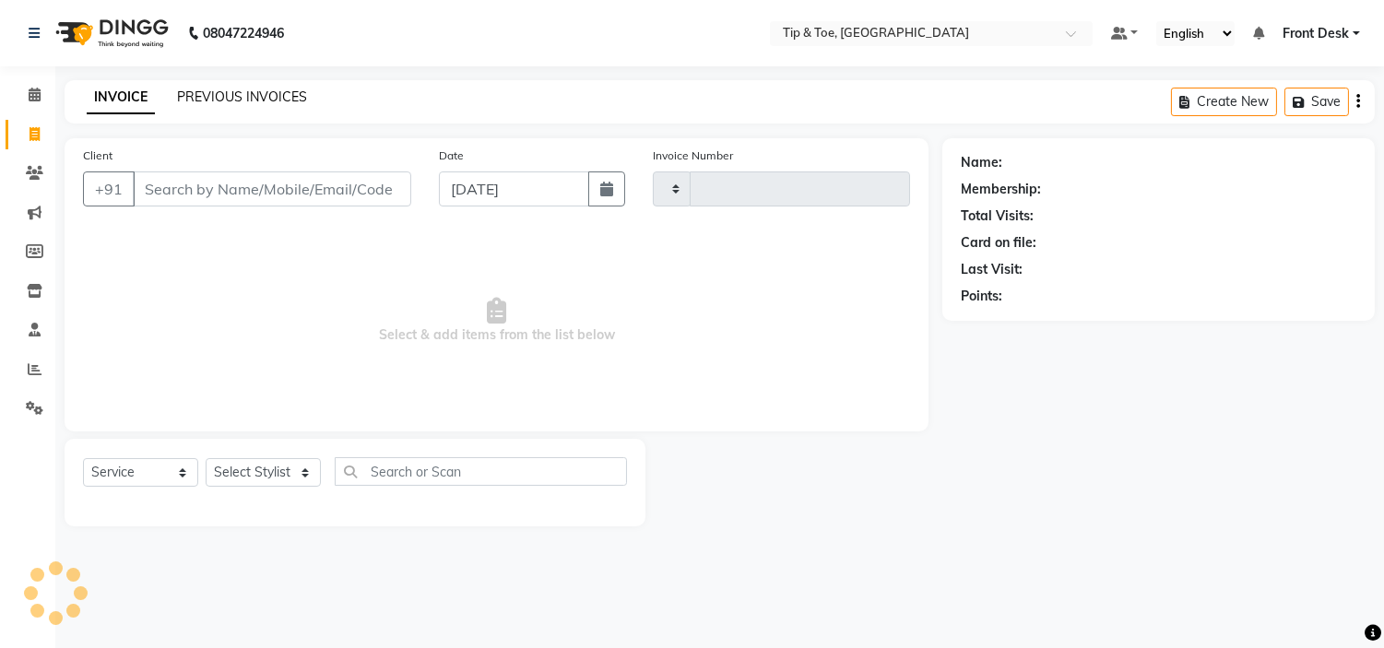
type input "1007"
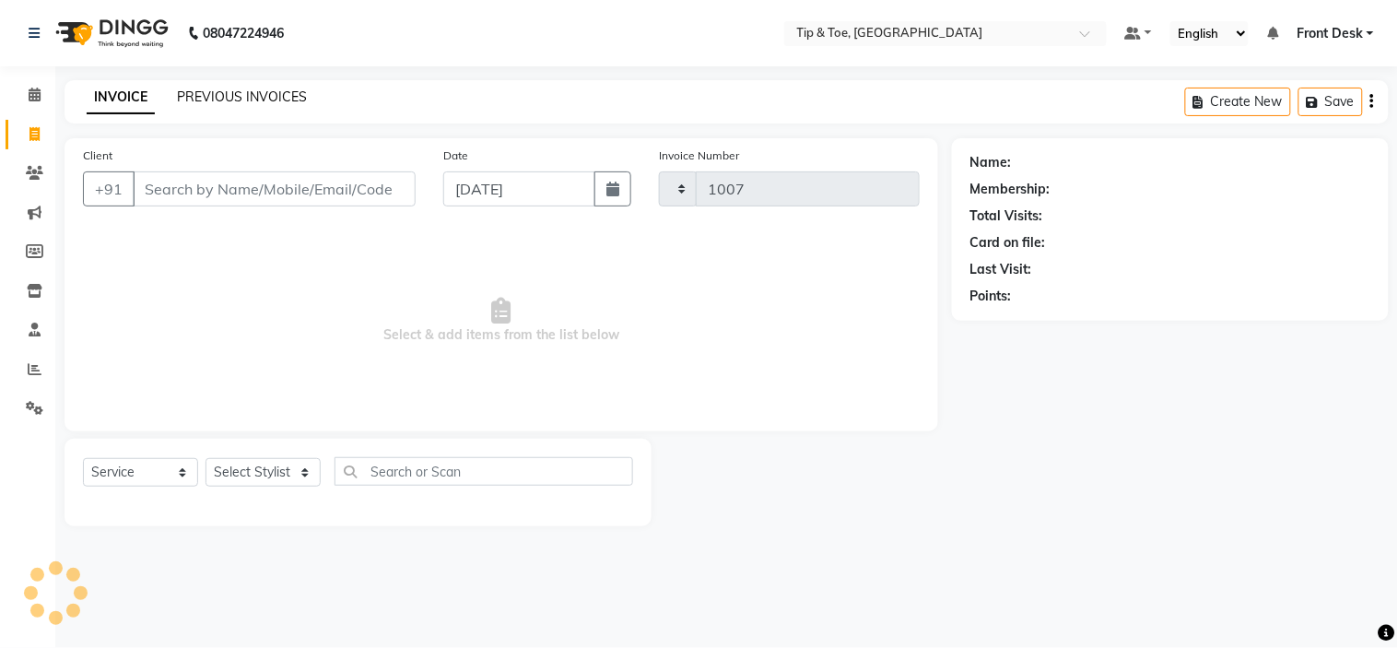
select select "5360"
click at [231, 100] on link "PREVIOUS INVOICES" at bounding box center [242, 96] width 130 height 17
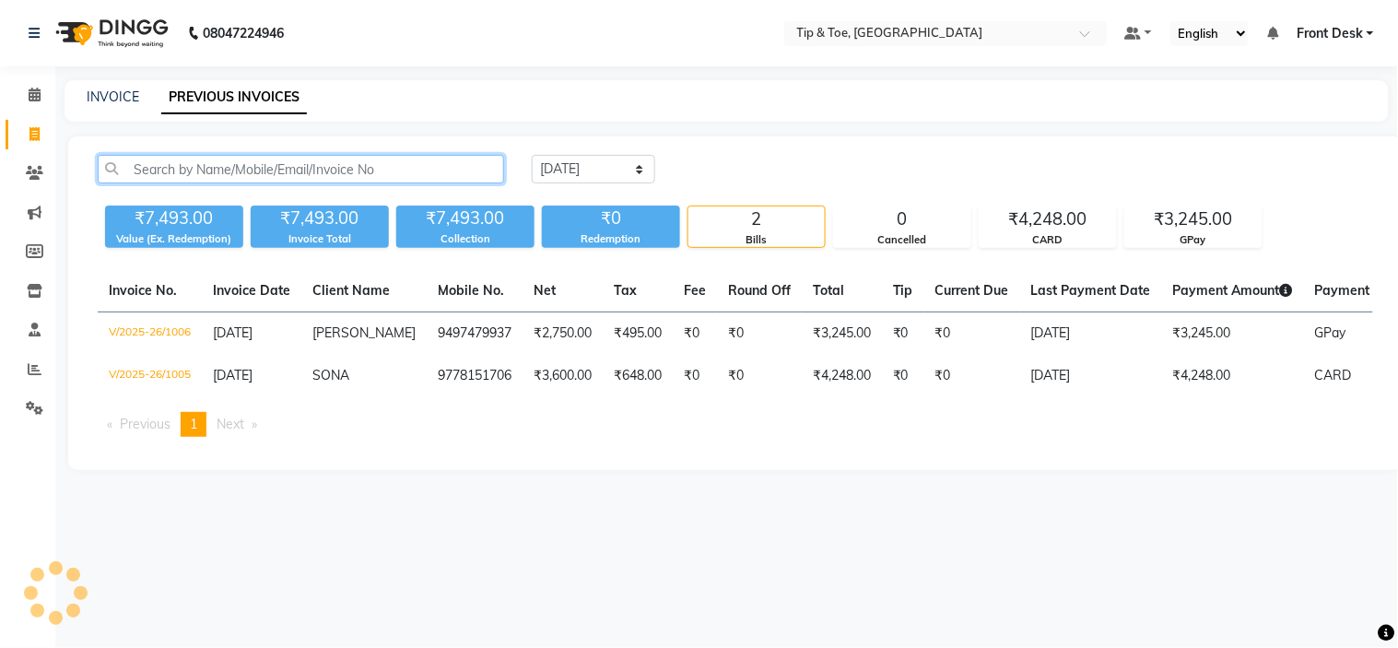
click at [265, 171] on input "text" at bounding box center [301, 169] width 407 height 29
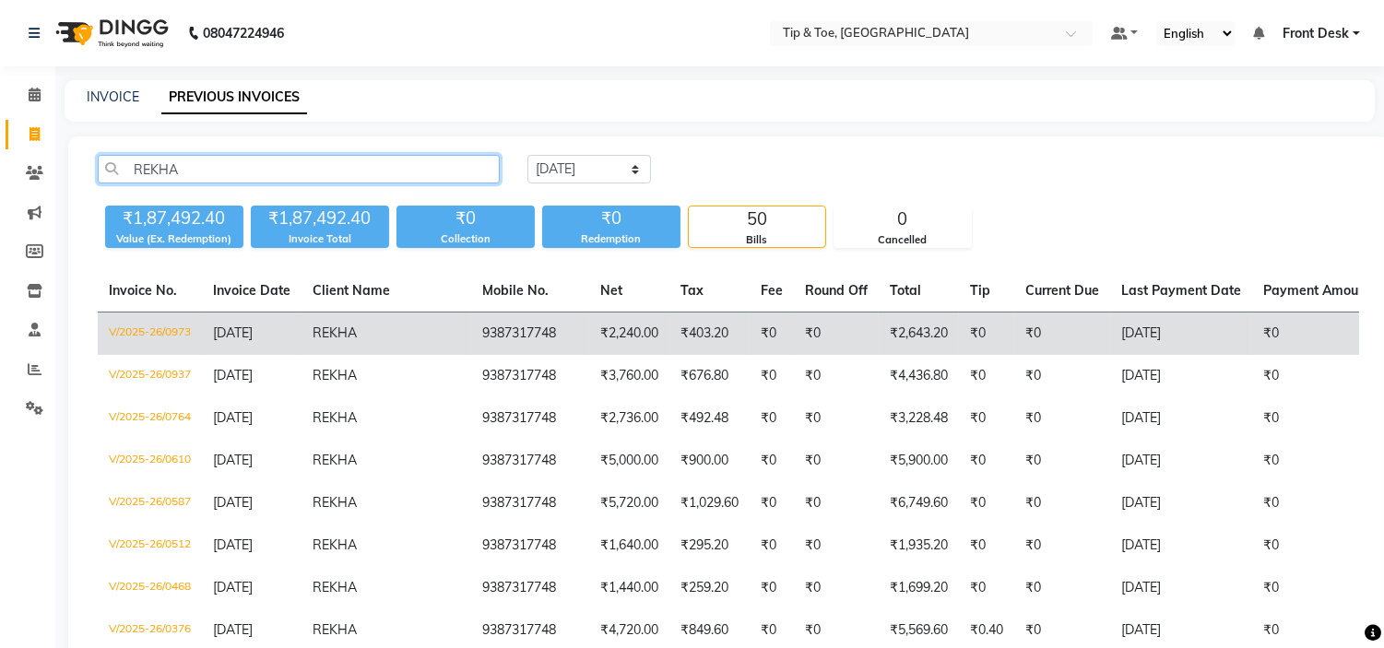
type input "REKHA"
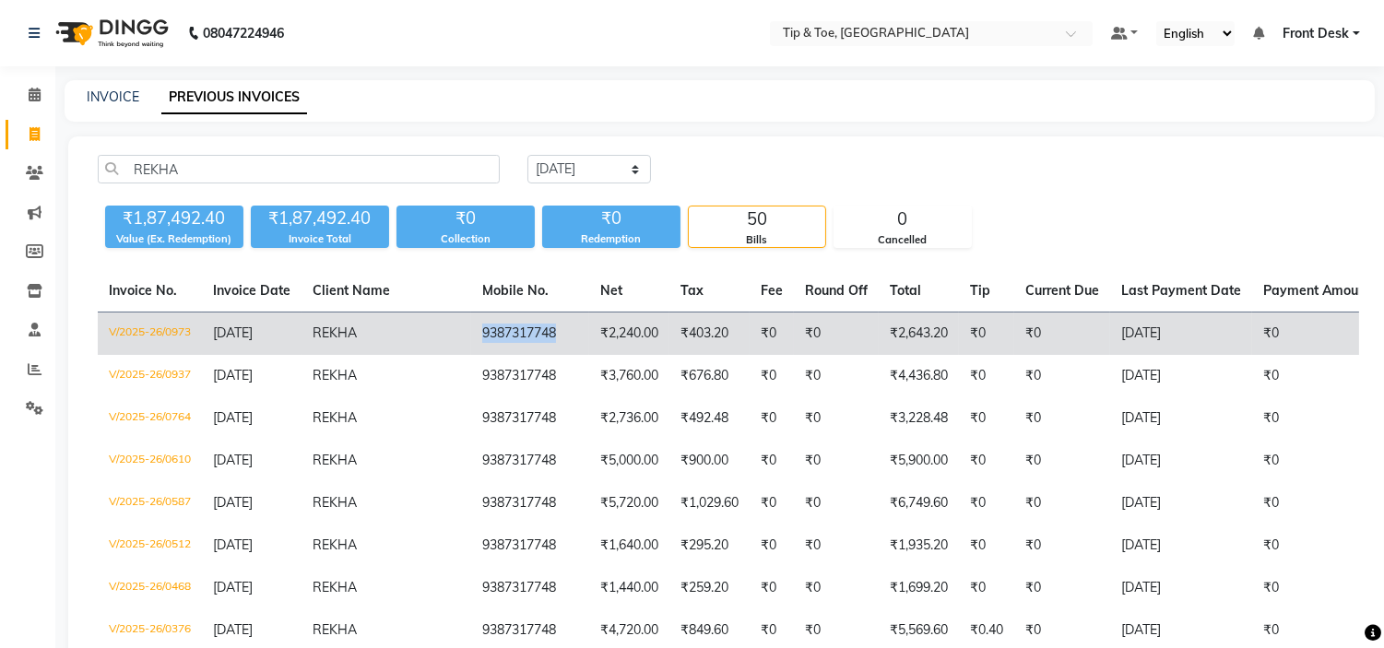
drag, startPoint x: 501, startPoint y: 333, endPoint x: 409, endPoint y: 347, distance: 93.2
click at [471, 347] on td "9387317748" at bounding box center [530, 333] width 118 height 43
copy td "9387317748"
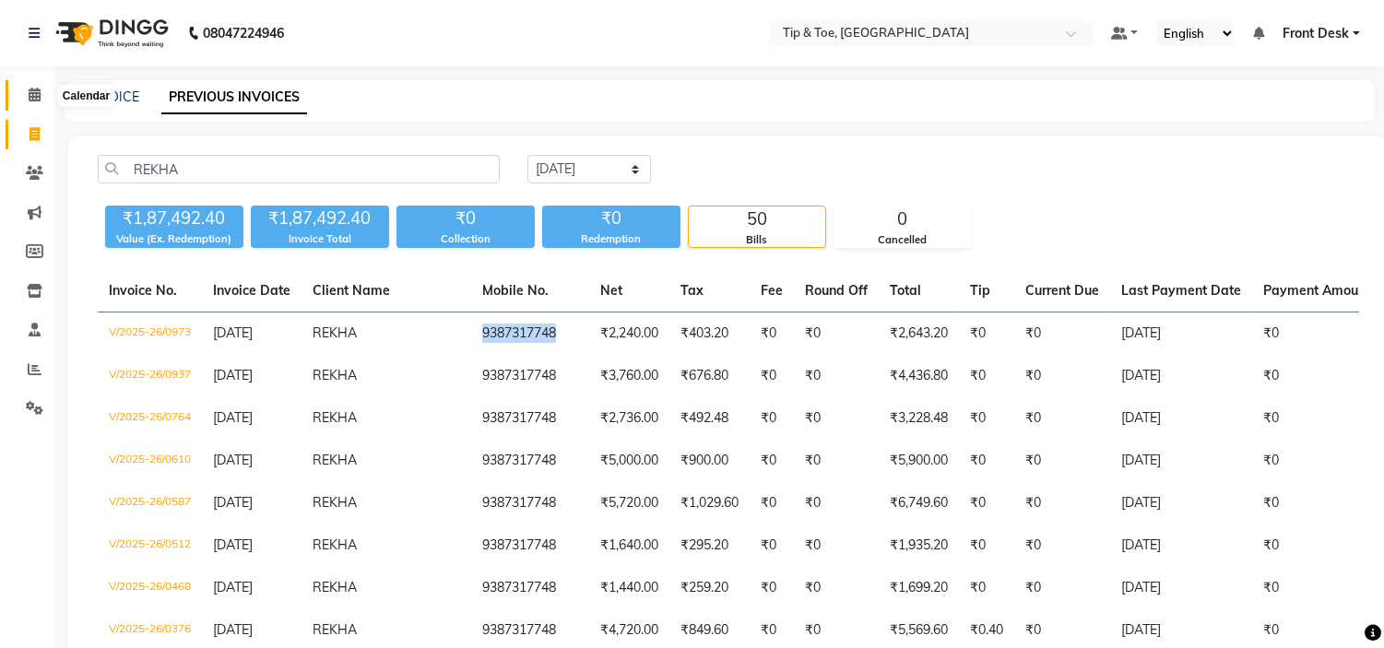
drag, startPoint x: 29, startPoint y: 88, endPoint x: 50, endPoint y: 92, distance: 20.6
click at [29, 88] on icon at bounding box center [35, 95] width 12 height 14
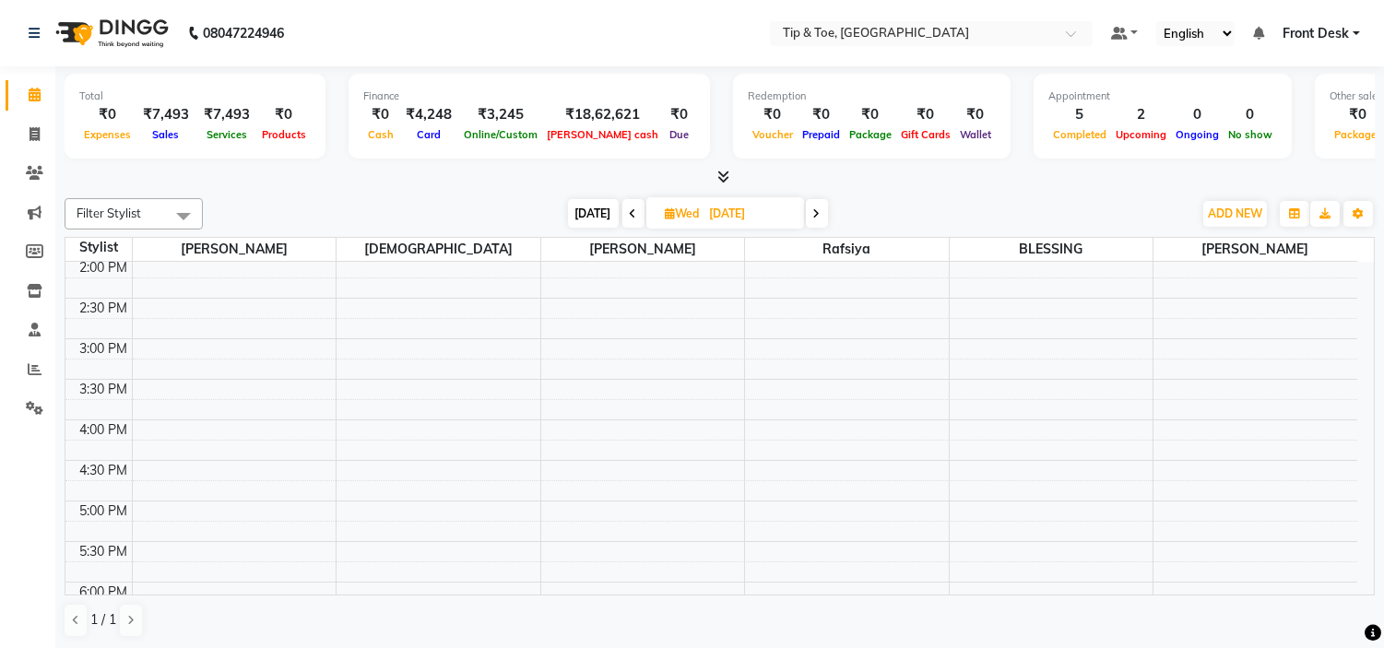
scroll to position [307, 0]
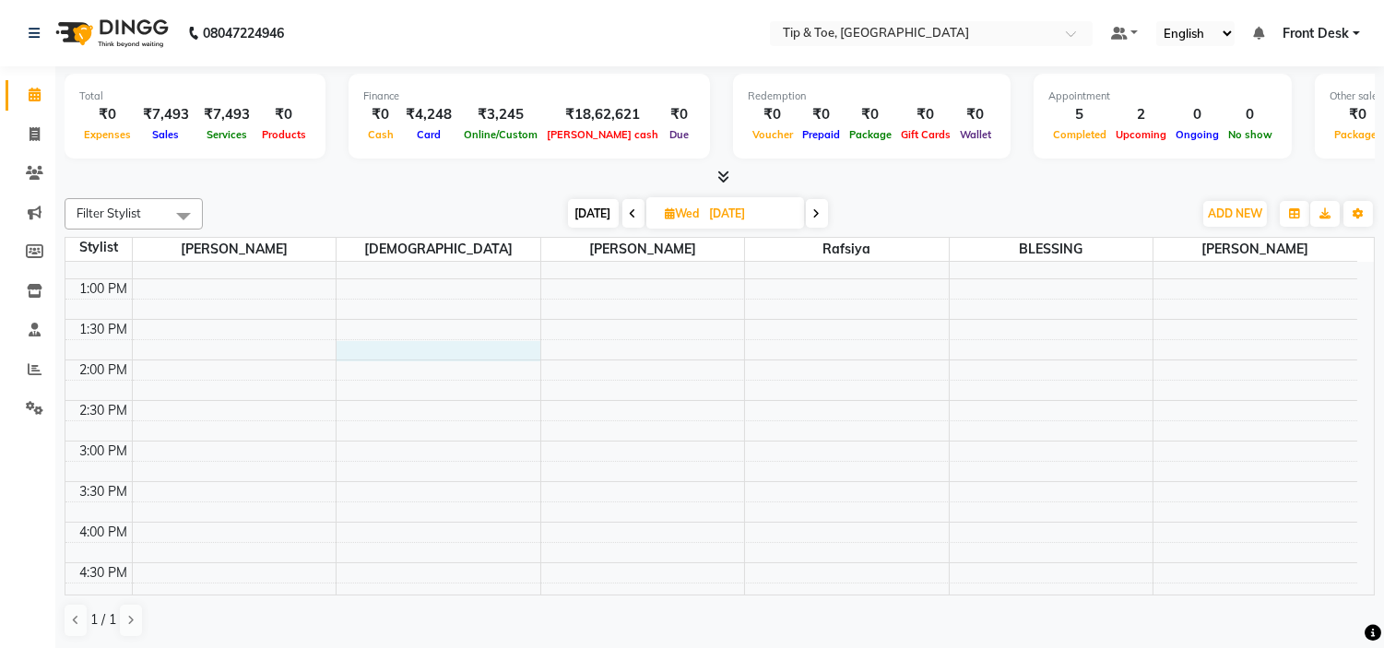
click at [442, 345] on div "9:00 AM 9:30 AM 10:00 AM 10:30 AM 11:00 AM 11:30 AM 12:00 PM 12:30 PM 1:00 PM 1…" at bounding box center [710, 482] width 1291 height 1054
select select "37611"
select select "825"
select select "tentative"
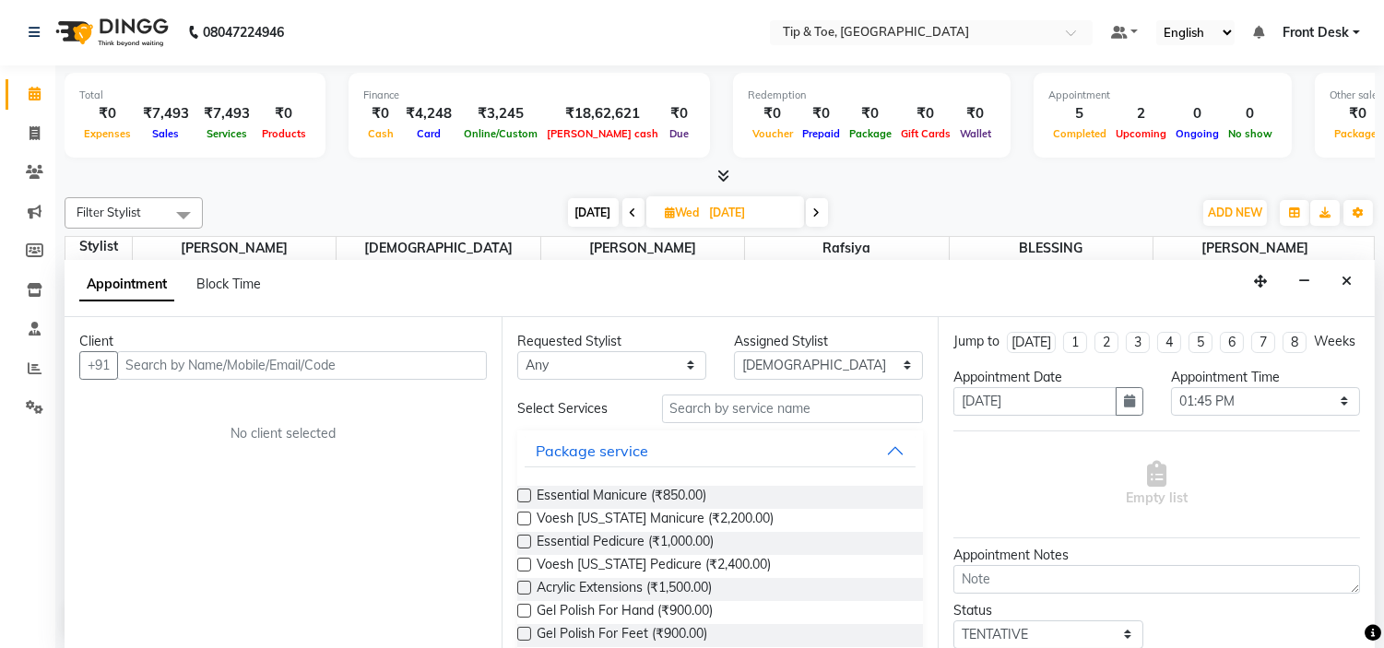
click at [249, 371] on input "text" at bounding box center [302, 365] width 370 height 29
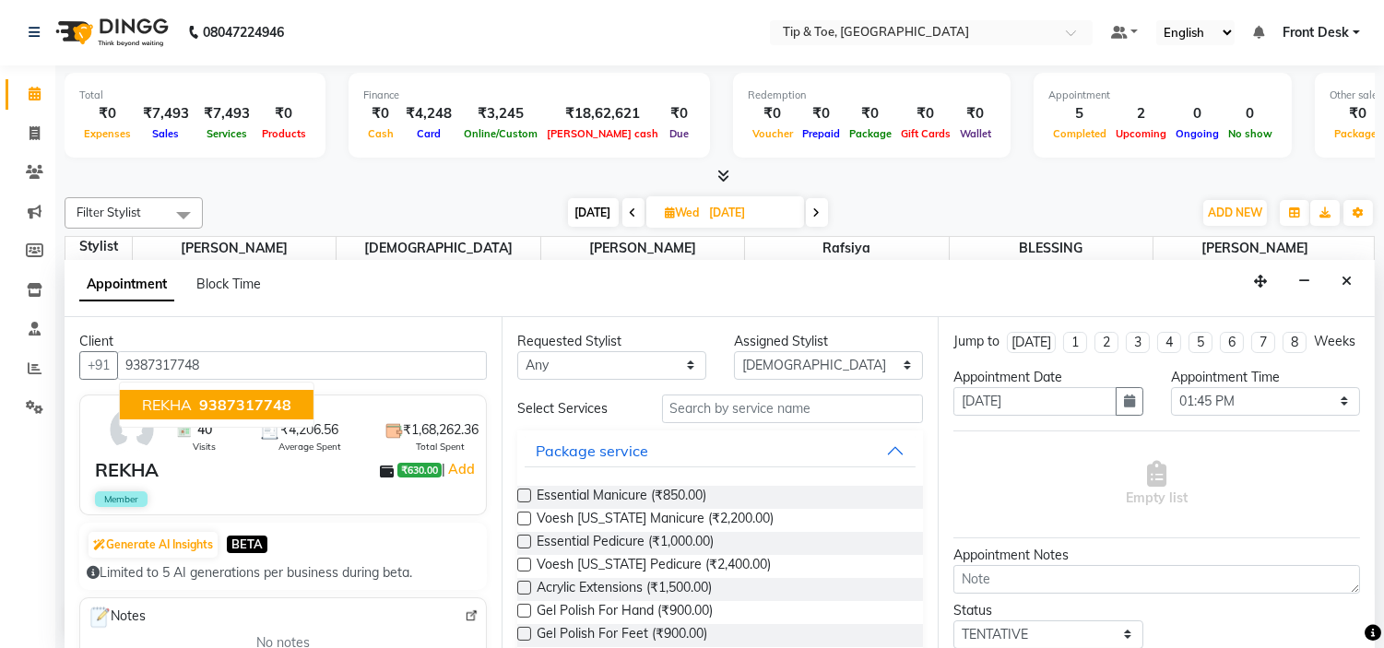
click at [297, 398] on button "REKHA 9387317748" at bounding box center [217, 404] width 194 height 29
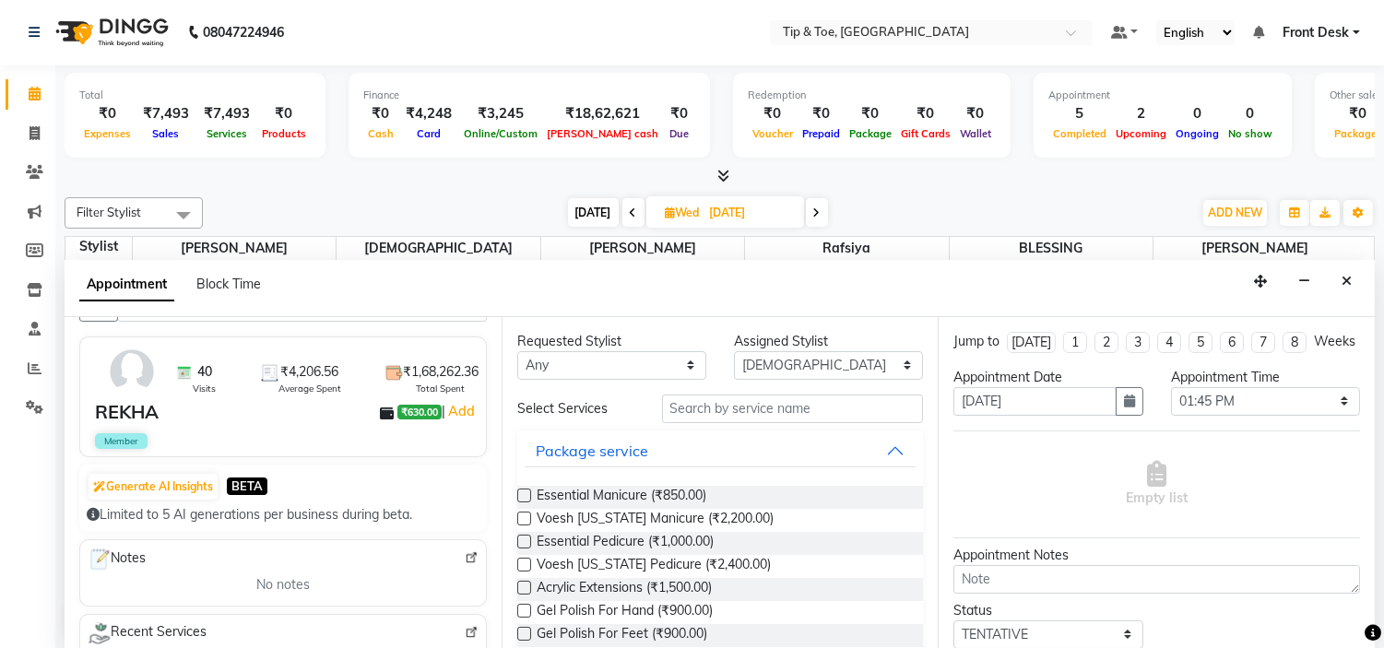
scroll to position [0, 0]
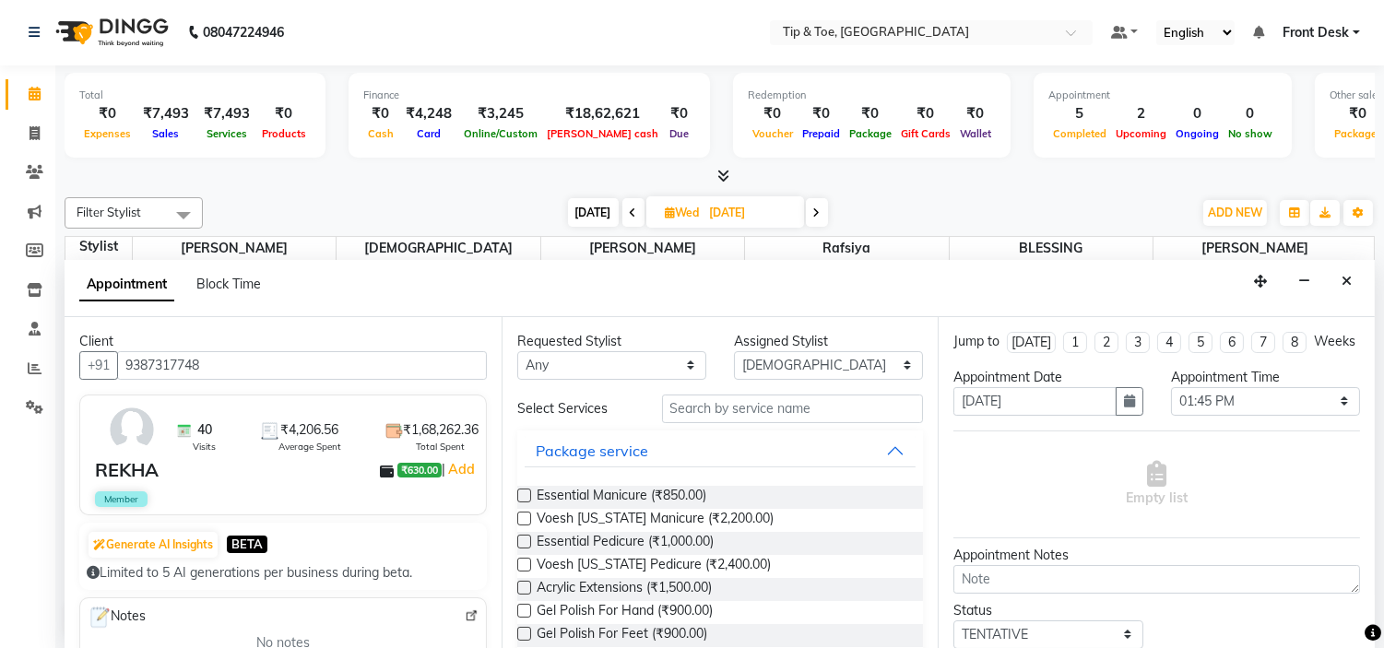
type input "9387317748"
click at [776, 418] on input "text" at bounding box center [793, 409] width 262 height 29
click at [743, 459] on button "Package service" at bounding box center [721, 450] width 392 height 33
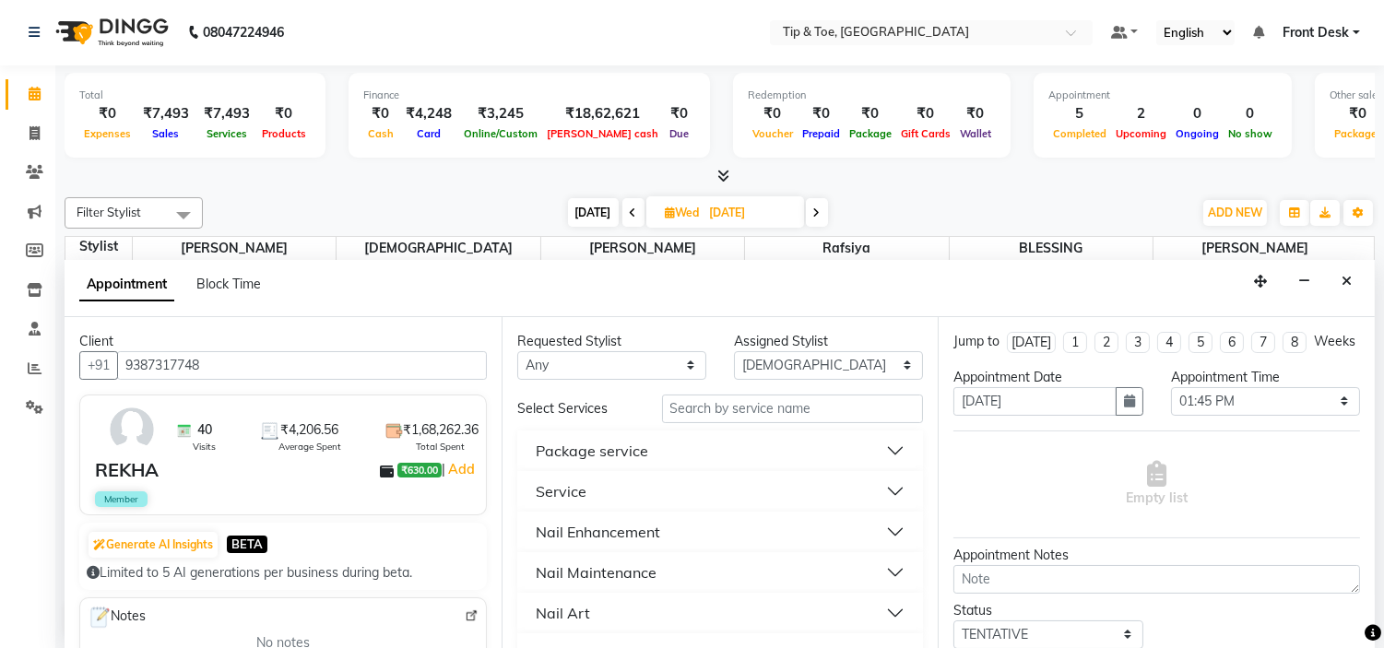
click at [699, 522] on button "Nail Enhancement" at bounding box center [721, 531] width 392 height 33
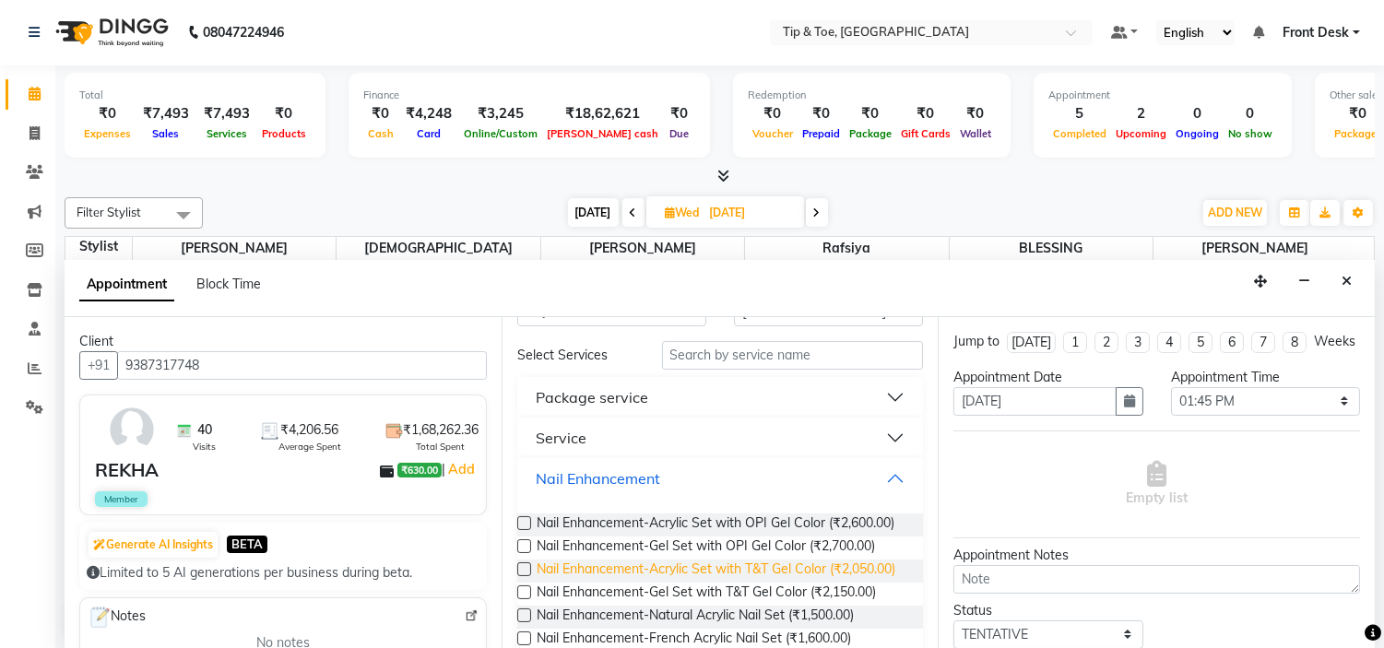
scroll to position [102, 0]
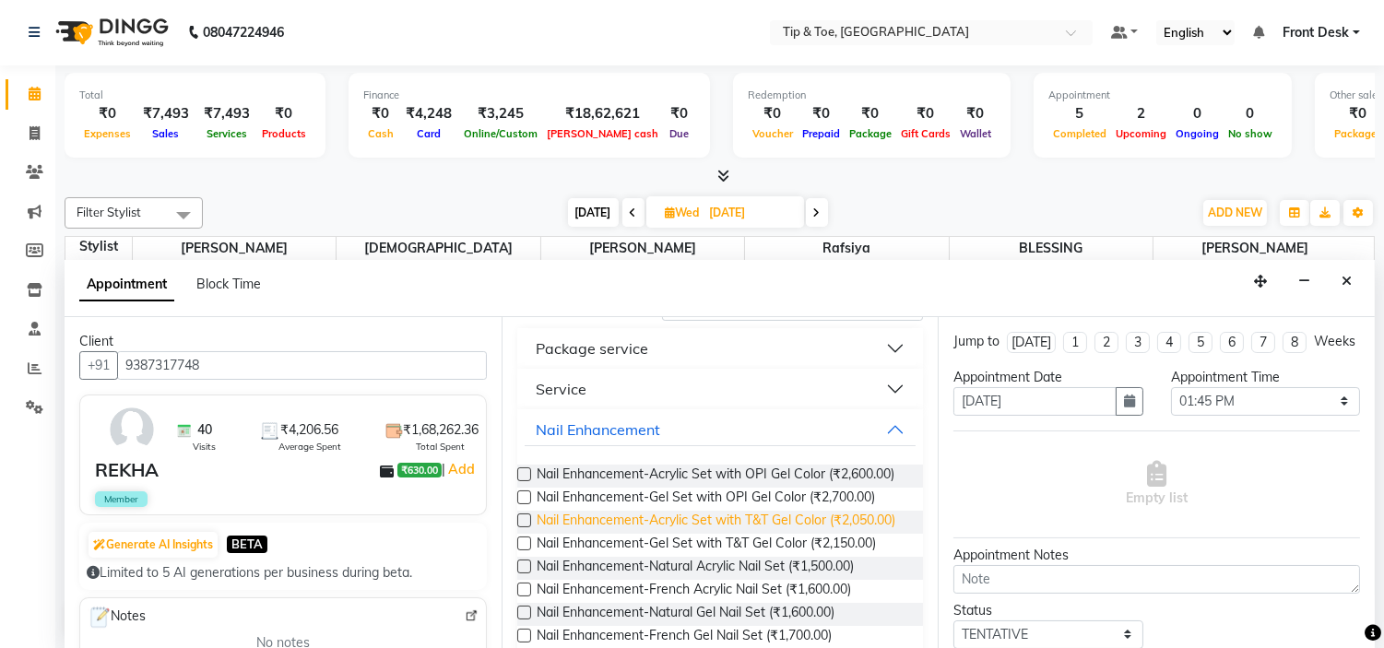
click at [819, 534] on span "Nail Enhancement-Acrylic Set with T&T Gel Color (₹2,050.00)" at bounding box center [715, 522] width 359 height 23
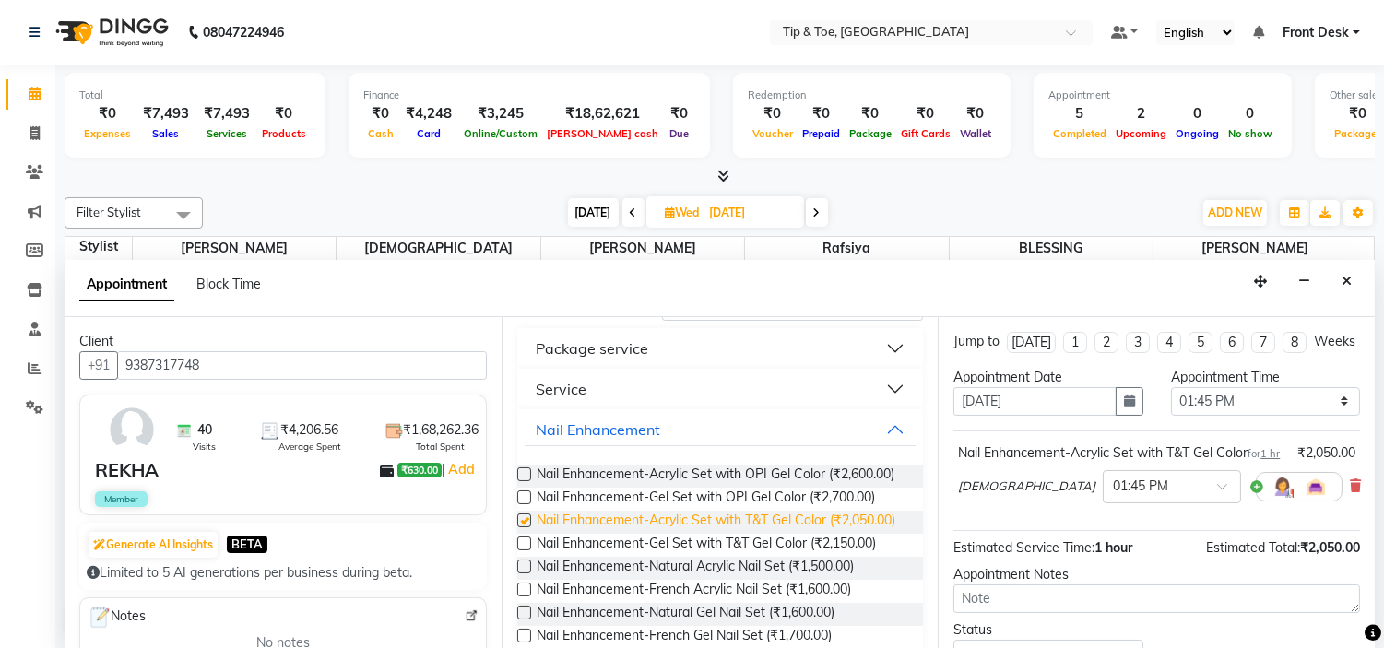
checkbox input "false"
click at [719, 422] on button "Nail Enhancement" at bounding box center [721, 429] width 392 height 33
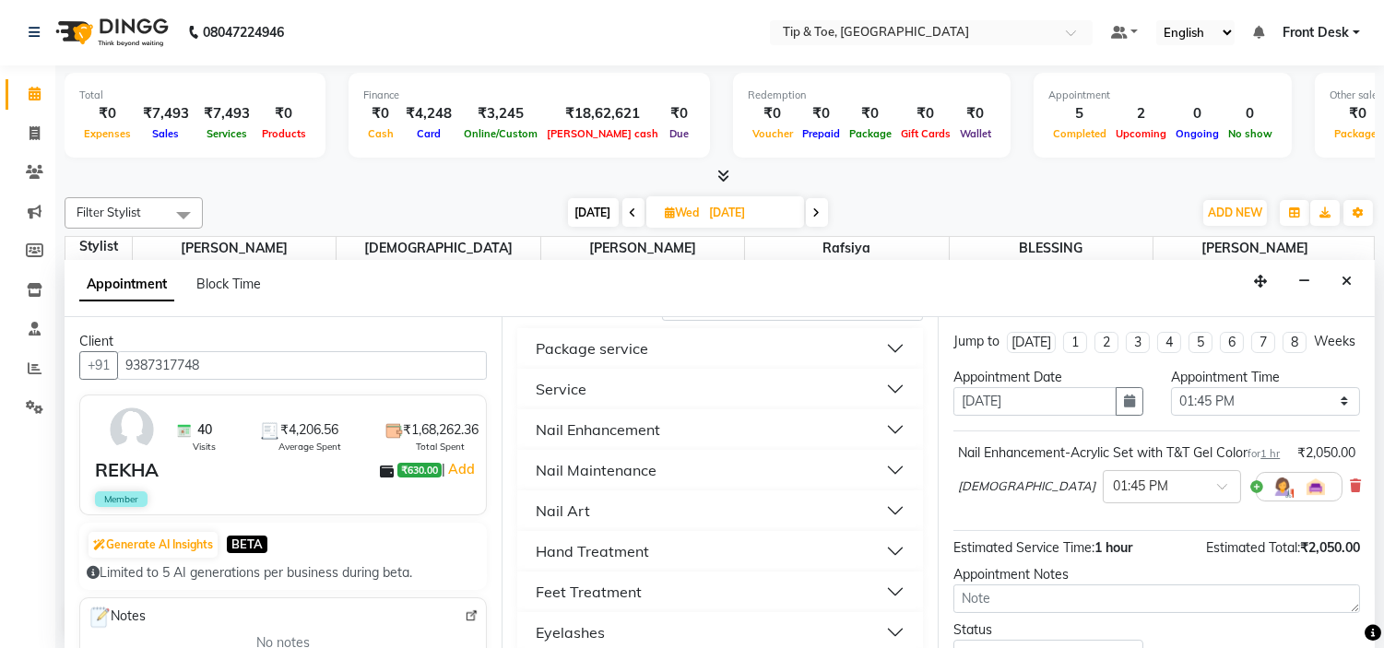
click at [733, 438] on button "Nail Enhancement" at bounding box center [721, 429] width 392 height 33
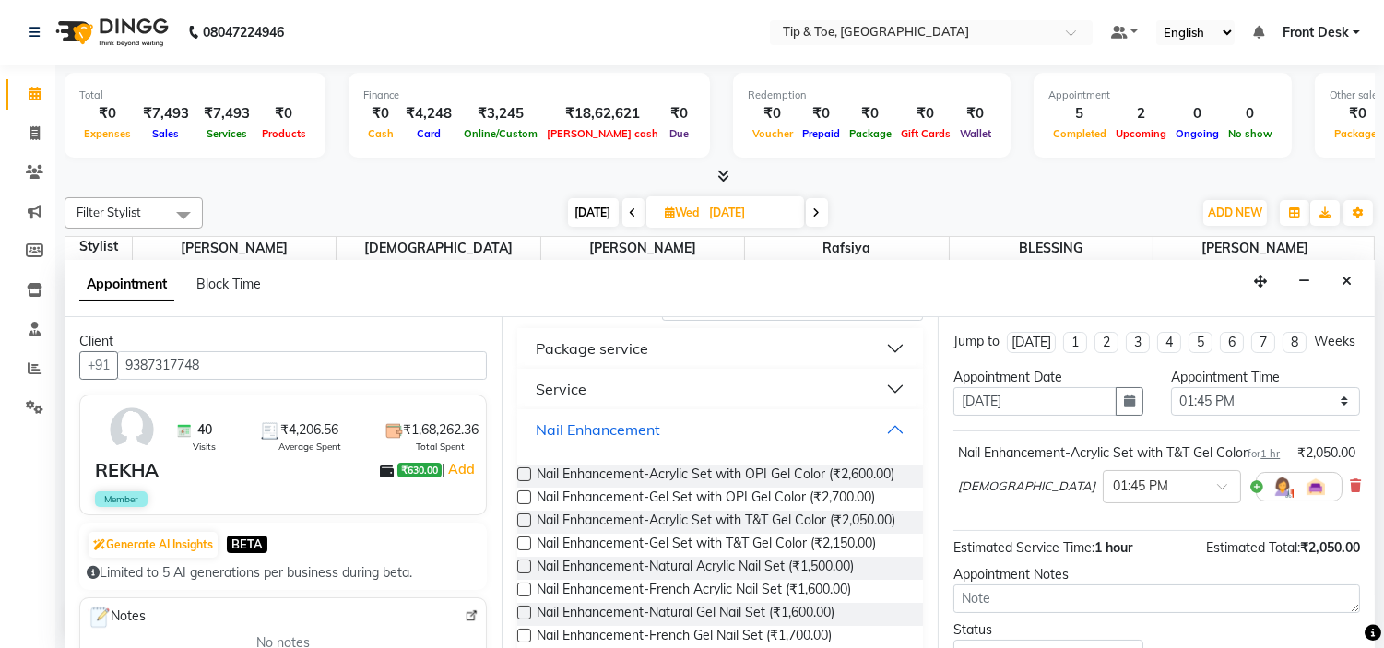
click at [726, 425] on button "Nail Enhancement" at bounding box center [721, 429] width 392 height 33
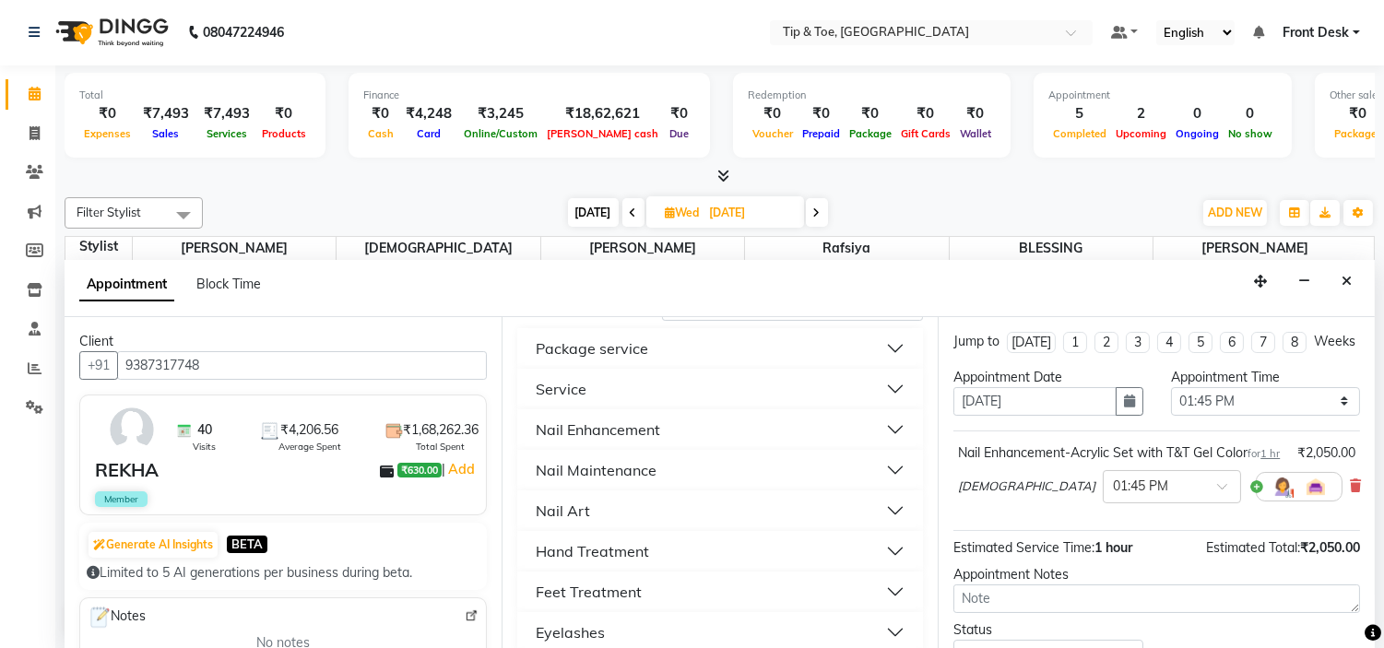
click at [749, 350] on button "Package service" at bounding box center [721, 348] width 392 height 33
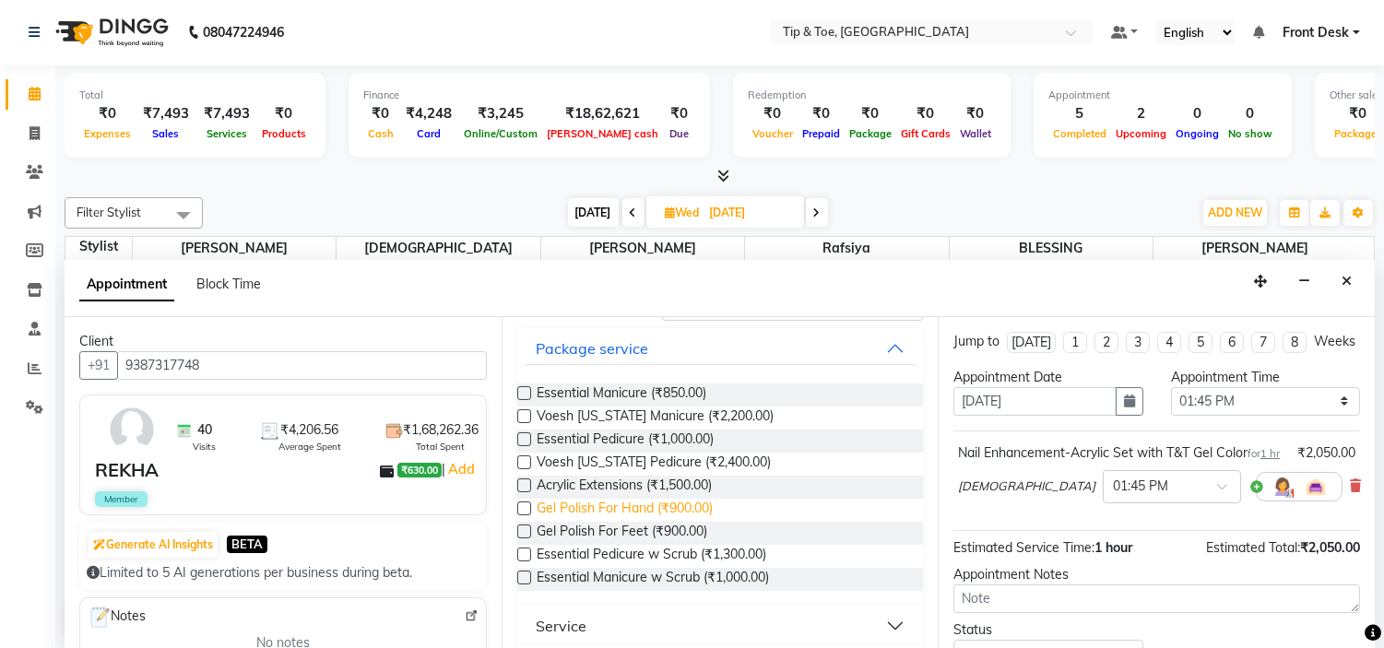
click at [678, 514] on span "Gel Polish For Hand (₹900.00)" at bounding box center [624, 510] width 176 height 23
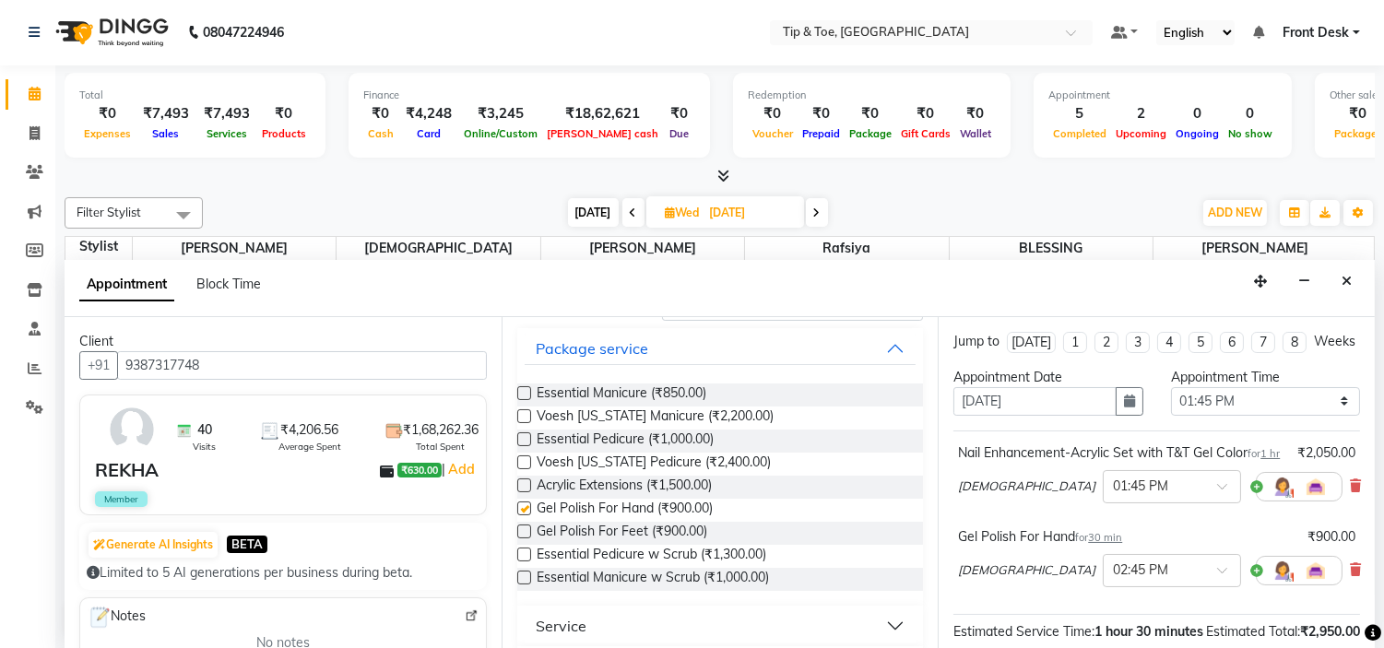
checkbox input "false"
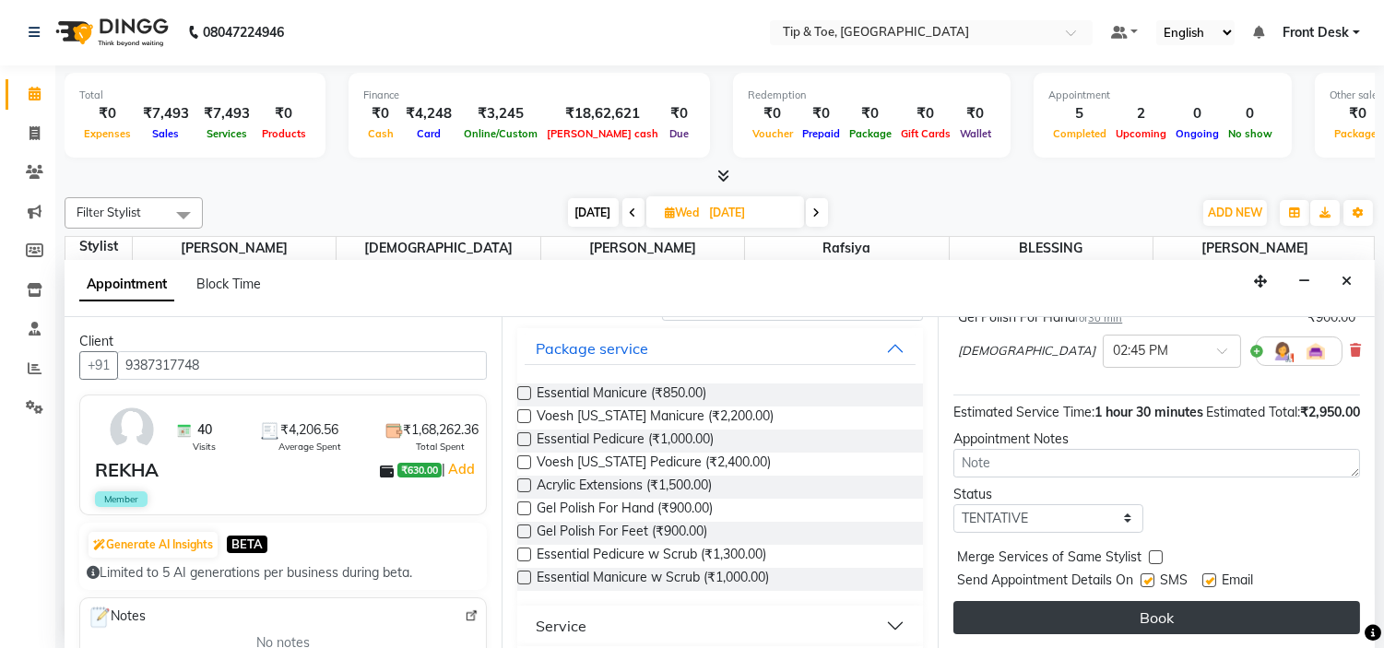
scroll to position [275, 0]
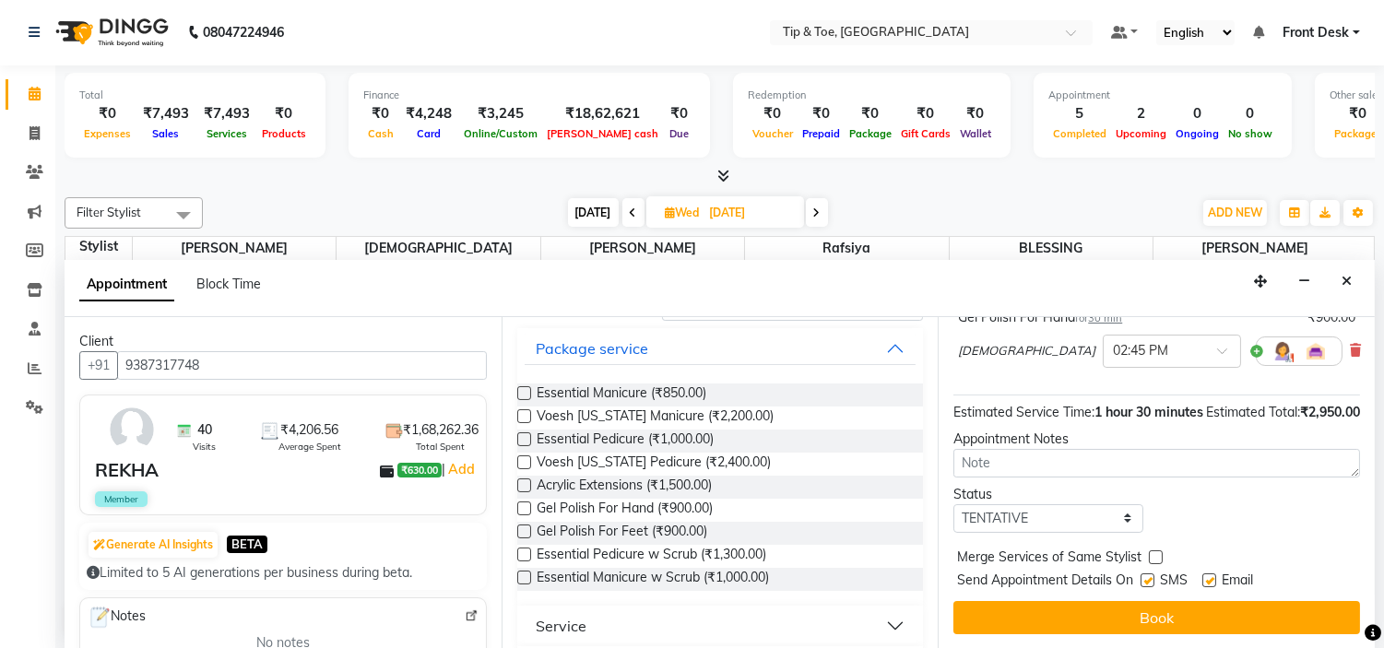
click at [1212, 573] on label at bounding box center [1209, 580] width 14 height 14
click at [1212, 576] on input "checkbox" at bounding box center [1208, 582] width 12 height 12
checkbox input "false"
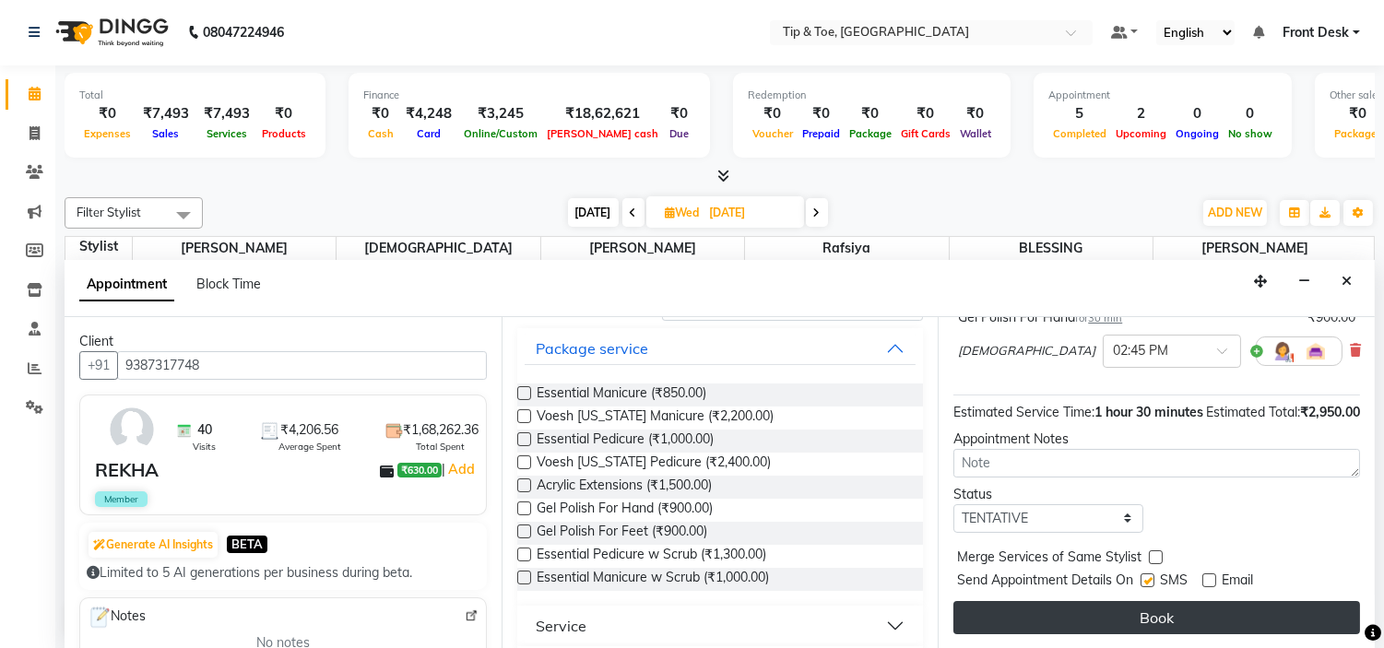
click at [1220, 612] on button "Book" at bounding box center [1156, 617] width 407 height 33
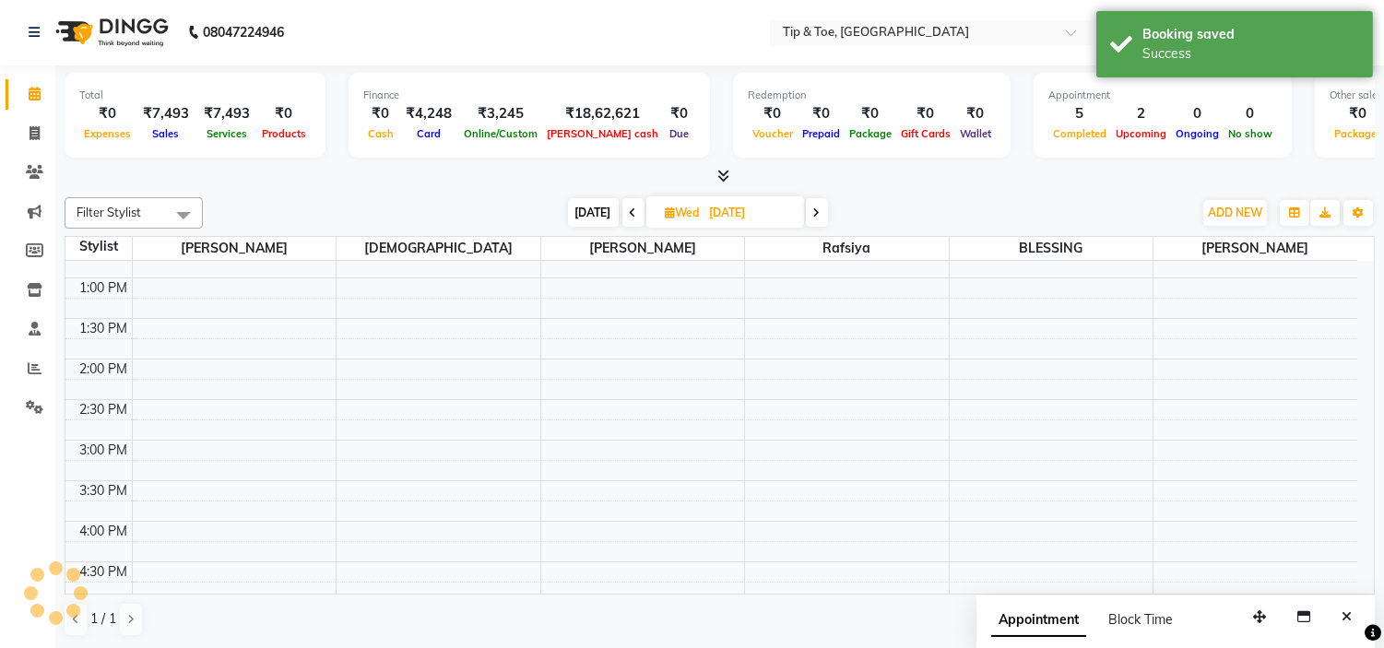
scroll to position [0, 0]
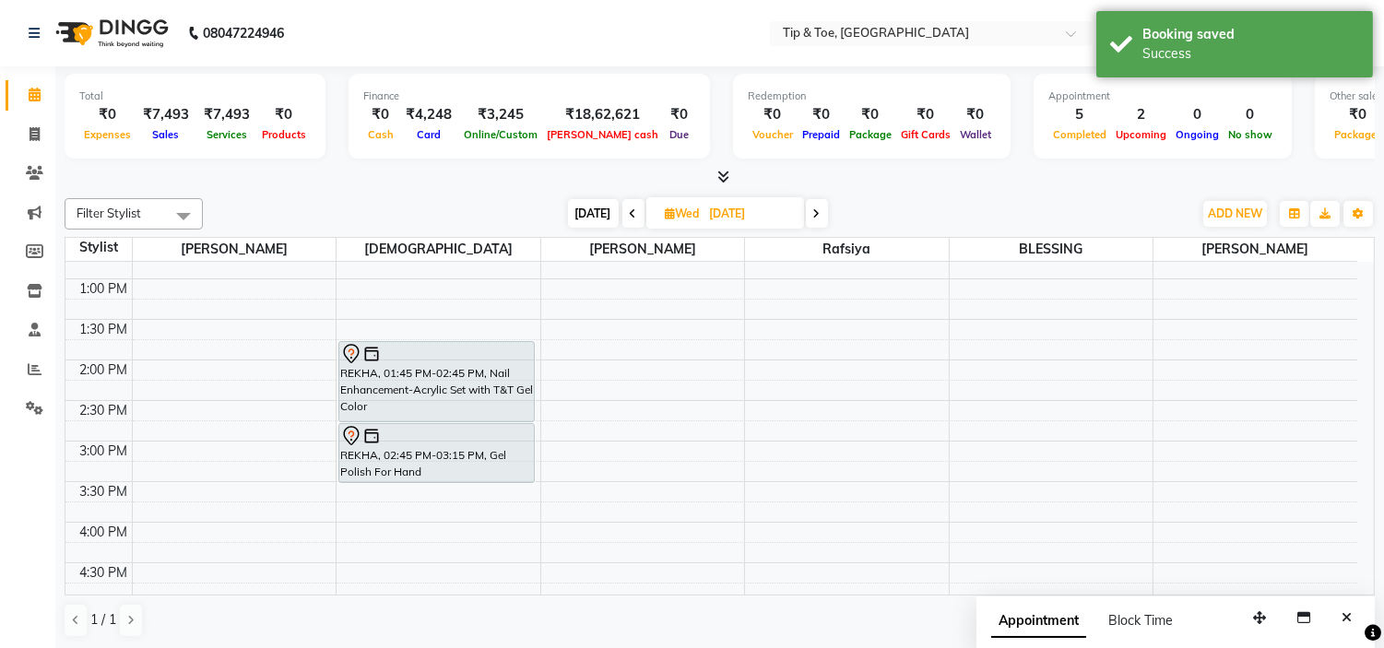
drag, startPoint x: 445, startPoint y: 464, endPoint x: 457, endPoint y: 489, distance: 27.6
click at [450, 489] on div "9:00 AM 9:30 AM 10:00 AM 10:30 AM 11:00 AM 11:30 AM 12:00 PM 12:30 PM 1:00 PM 1…" at bounding box center [710, 482] width 1291 height 1054
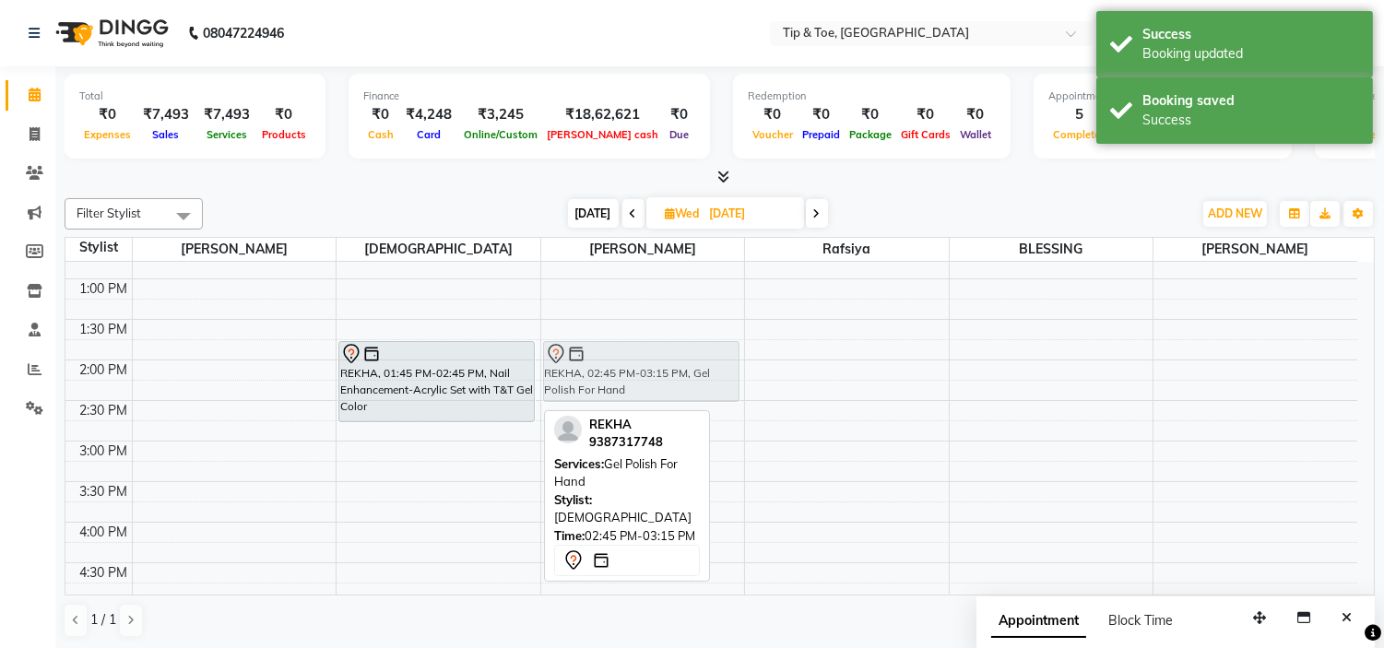
drag, startPoint x: 484, startPoint y: 453, endPoint x: 685, endPoint y: 383, distance: 212.8
click at [685, 383] on tr "REKHA, 01:45 PM-02:45 PM, Nail Enhancement-Acrylic Set with T&T Gel Color REKHA…" at bounding box center [710, 482] width 1291 height 1054
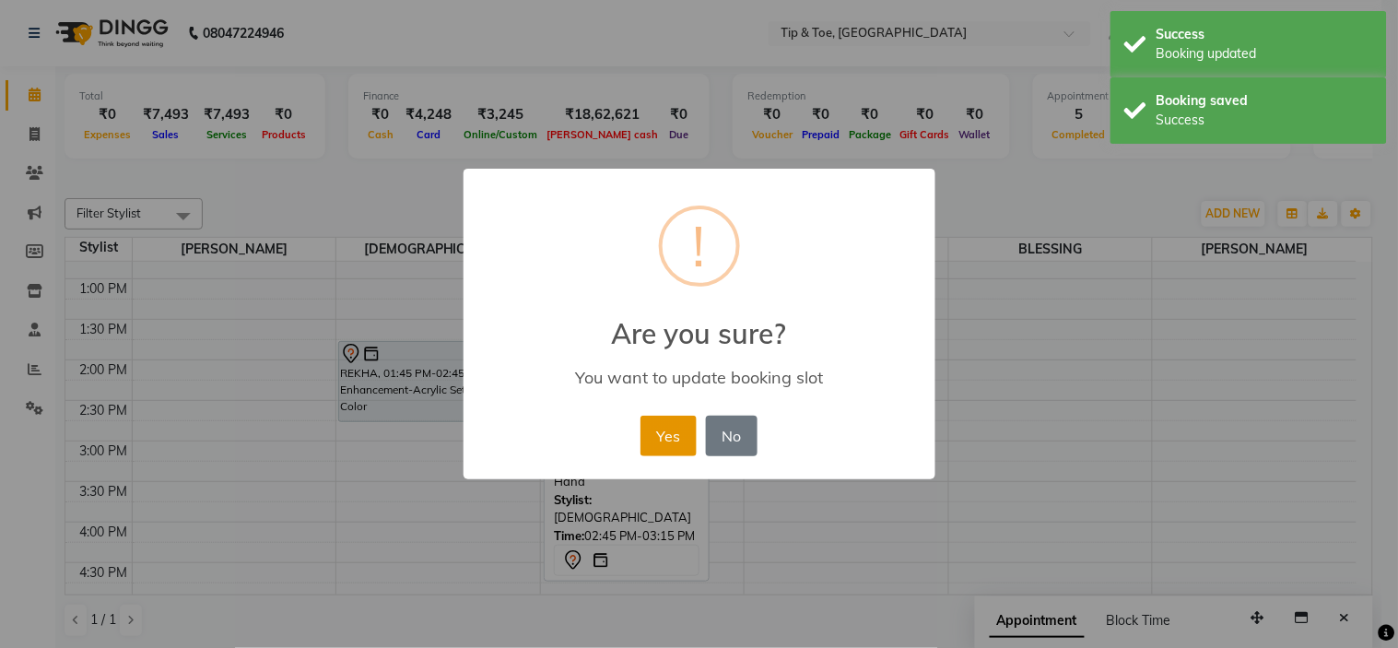
click at [661, 433] on button "Yes" at bounding box center [669, 436] width 56 height 41
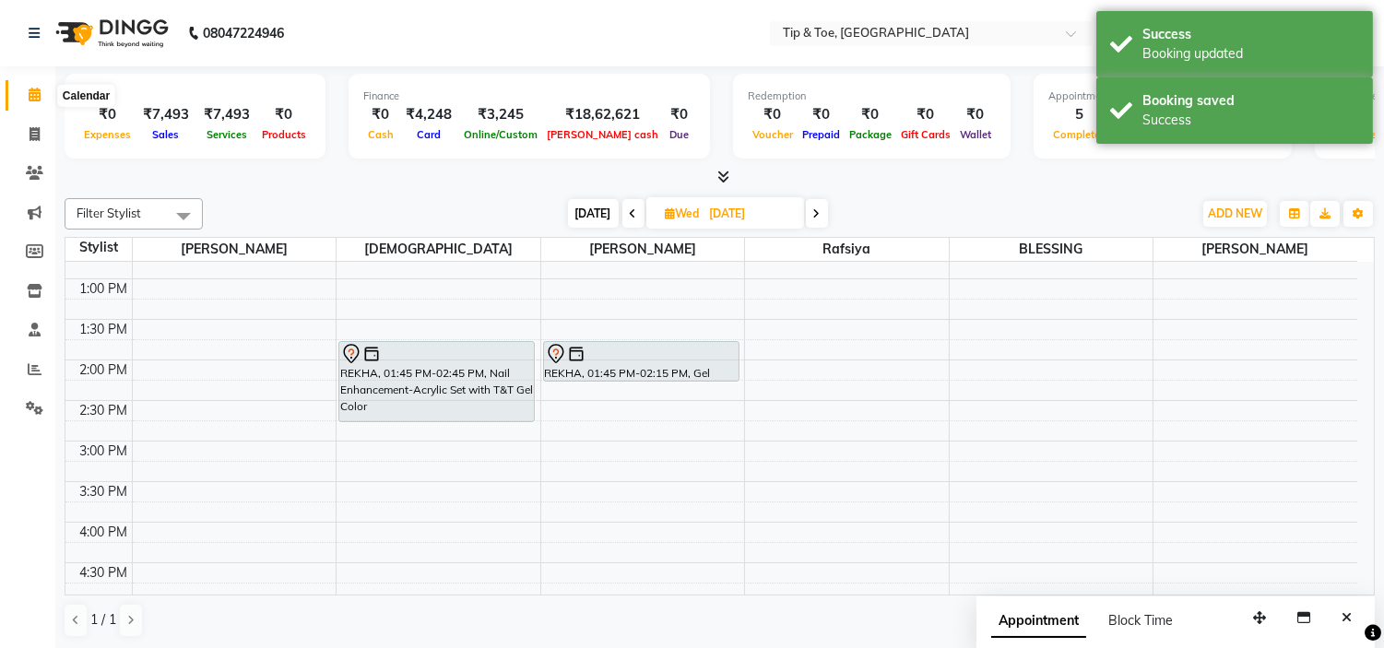
click at [34, 88] on icon at bounding box center [35, 95] width 12 height 14
click at [37, 132] on icon at bounding box center [34, 134] width 10 height 14
select select "service"
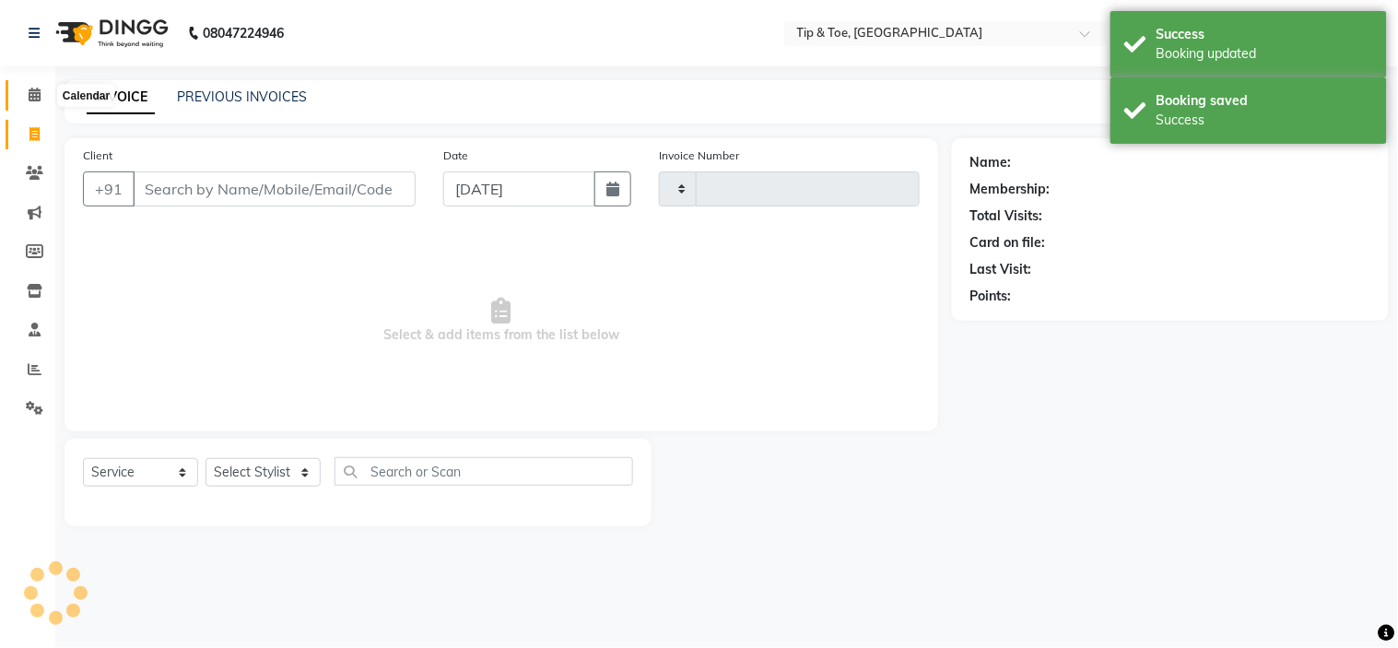
type input "1007"
select select "5360"
click at [35, 101] on icon at bounding box center [35, 95] width 12 height 14
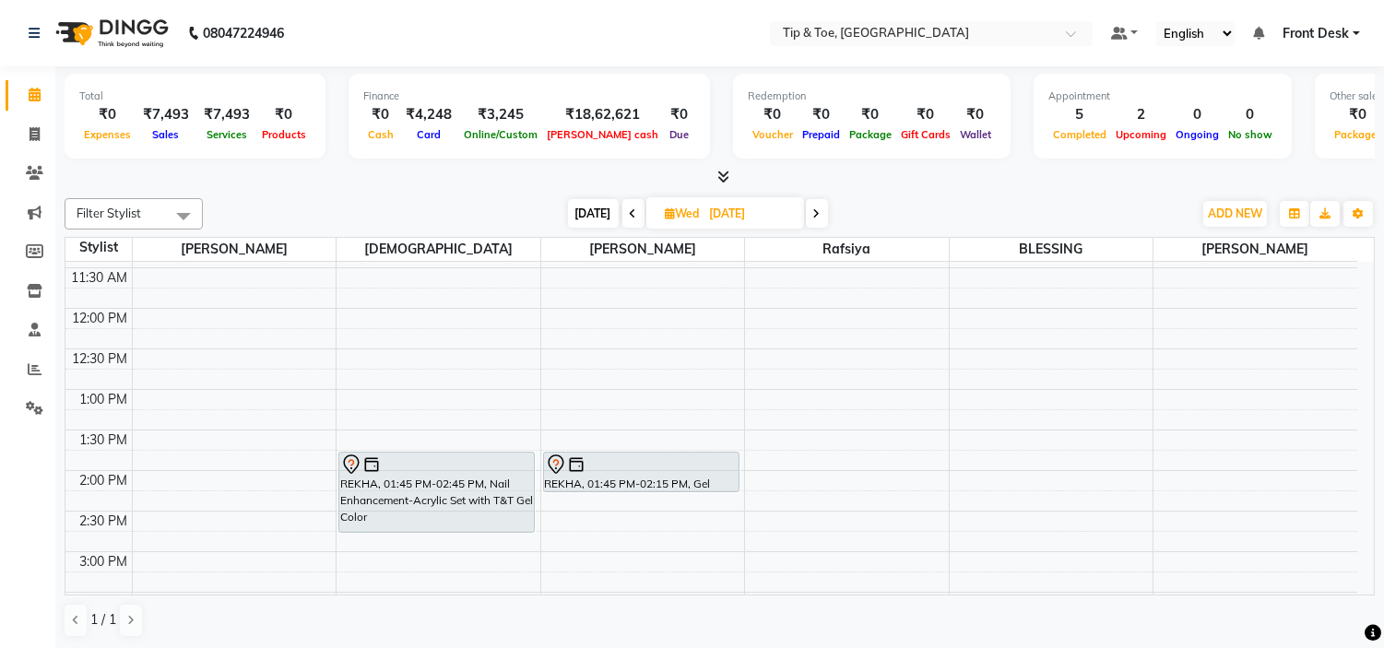
scroll to position [307, 0]
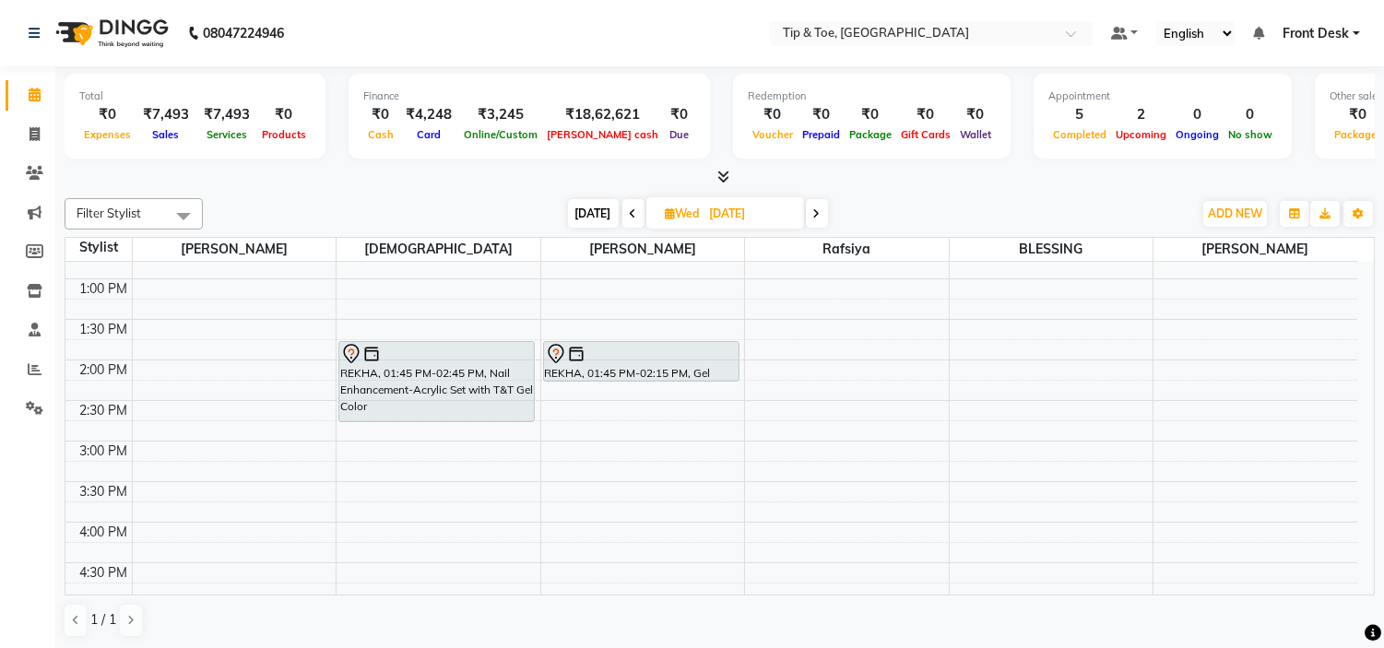
click at [714, 210] on input "[DATE]" at bounding box center [750, 214] width 92 height 28
select select "9"
select select "2025"
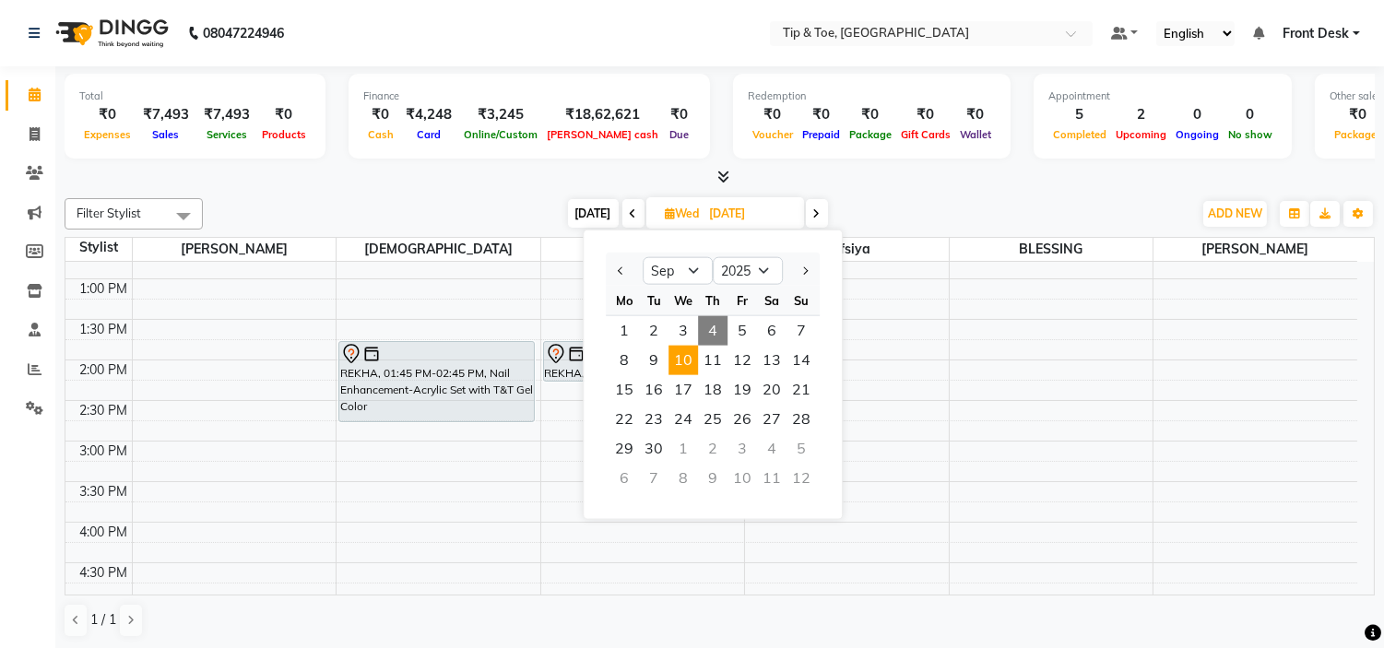
click at [715, 324] on span "4" at bounding box center [712, 330] width 29 height 29
type input "[DATE]"
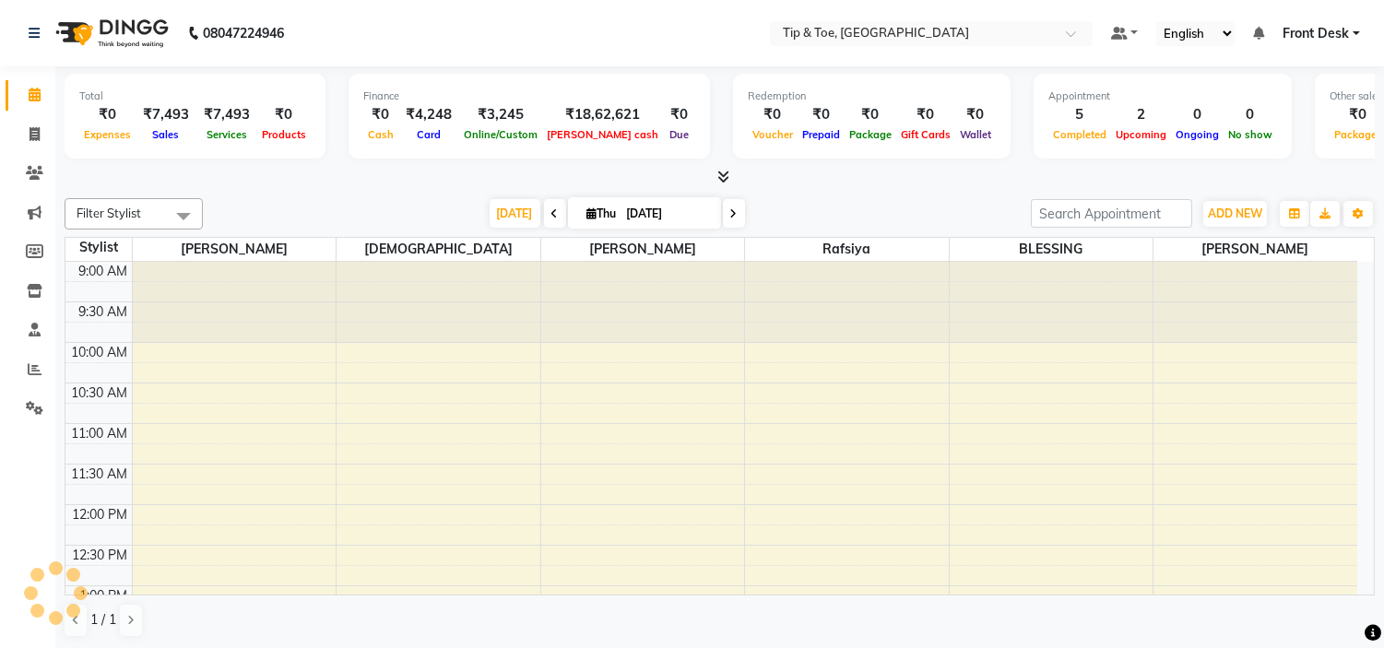
scroll to position [408, 0]
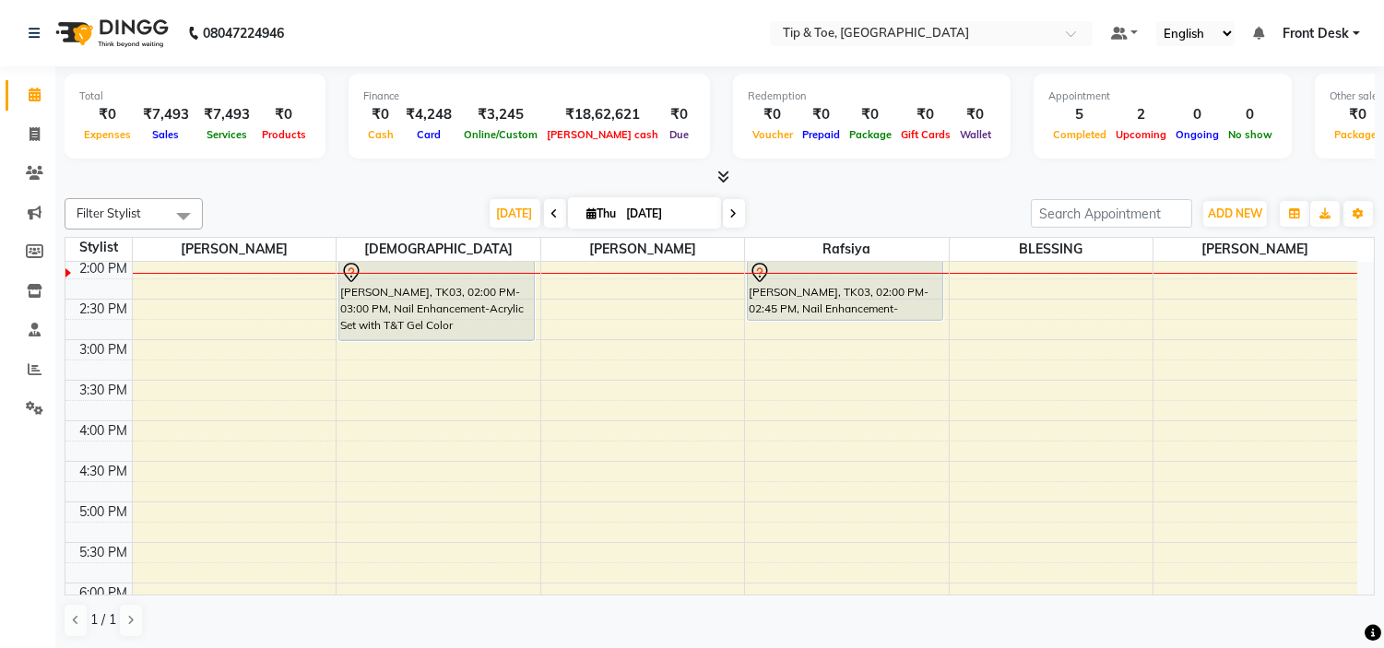
click at [1063, 355] on div "9:00 AM 9:30 AM 10:00 AM 10:30 AM 11:00 AM 11:30 AM 12:00 PM 12:30 PM 1:00 PM 1…" at bounding box center [710, 380] width 1291 height 1054
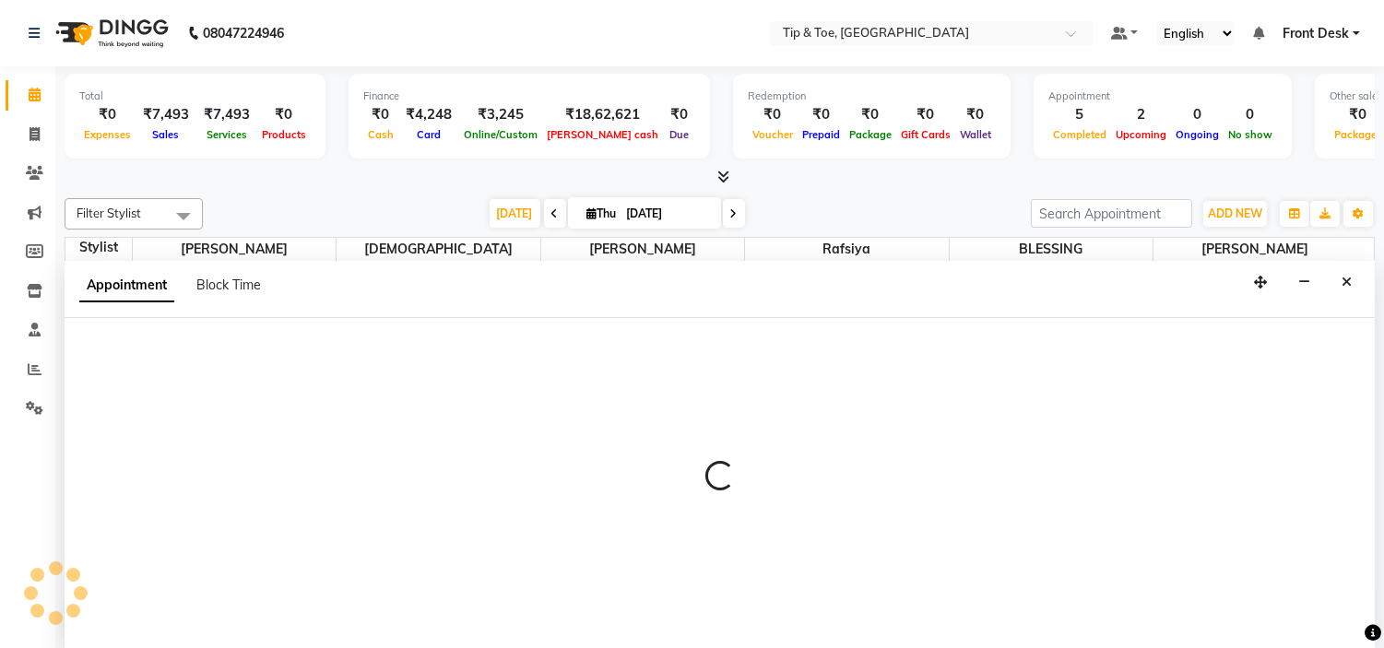
scroll to position [1, 0]
select select "50942"
select select "tentative"
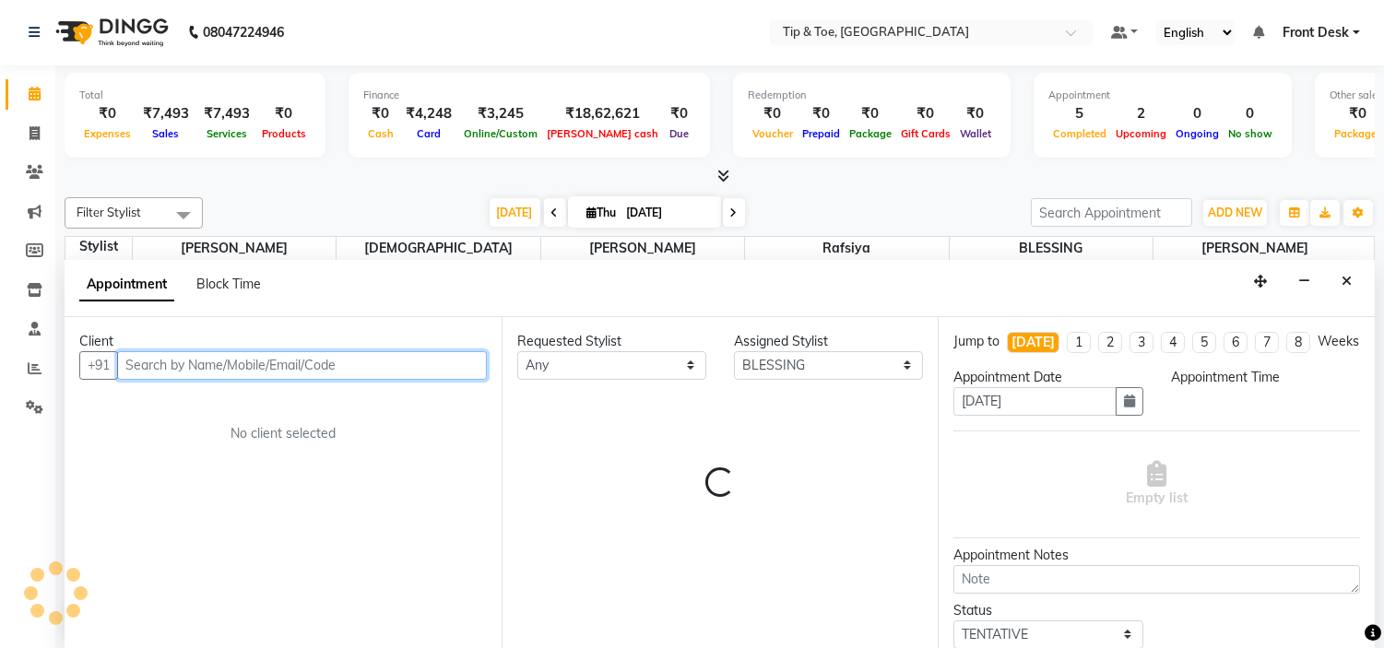
select select "900"
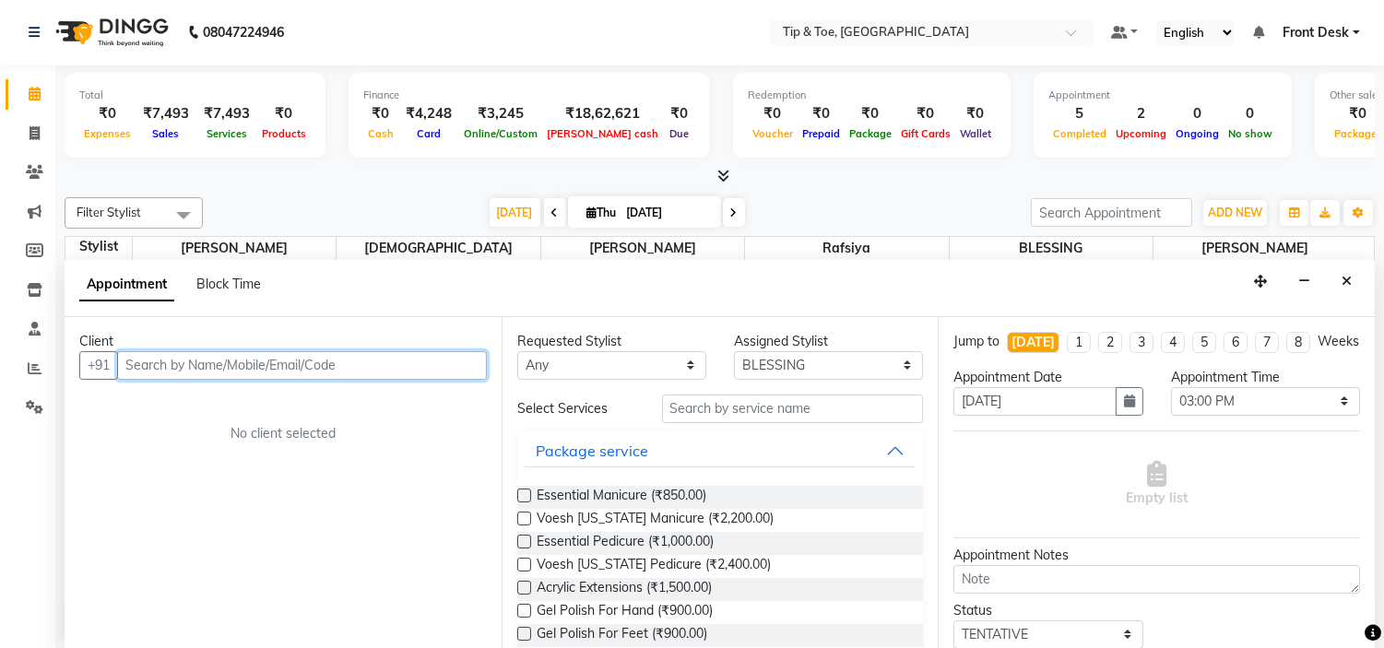
click at [411, 362] on input "text" at bounding box center [302, 365] width 370 height 29
paste input "9387317748"
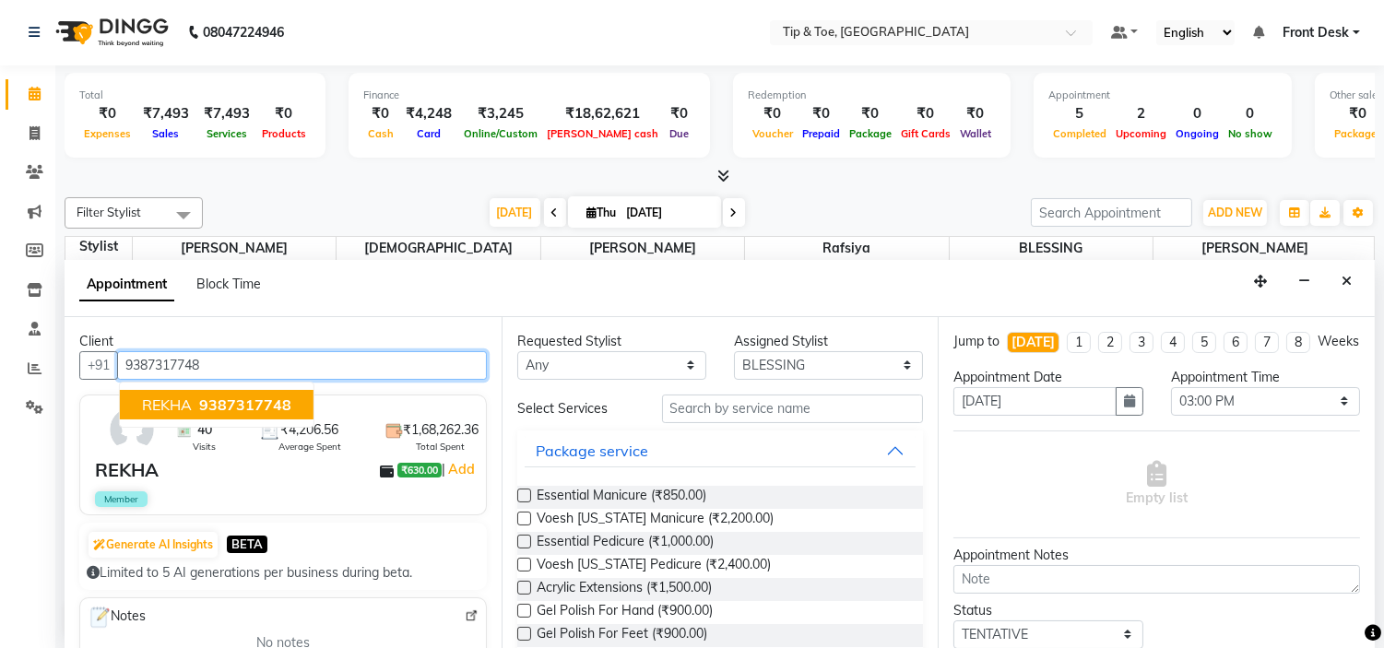
click at [204, 382] on ngb-typeahead-window "REKHA 9387317748" at bounding box center [216, 405] width 195 height 46
click at [217, 399] on span "9387317748" at bounding box center [245, 404] width 92 height 18
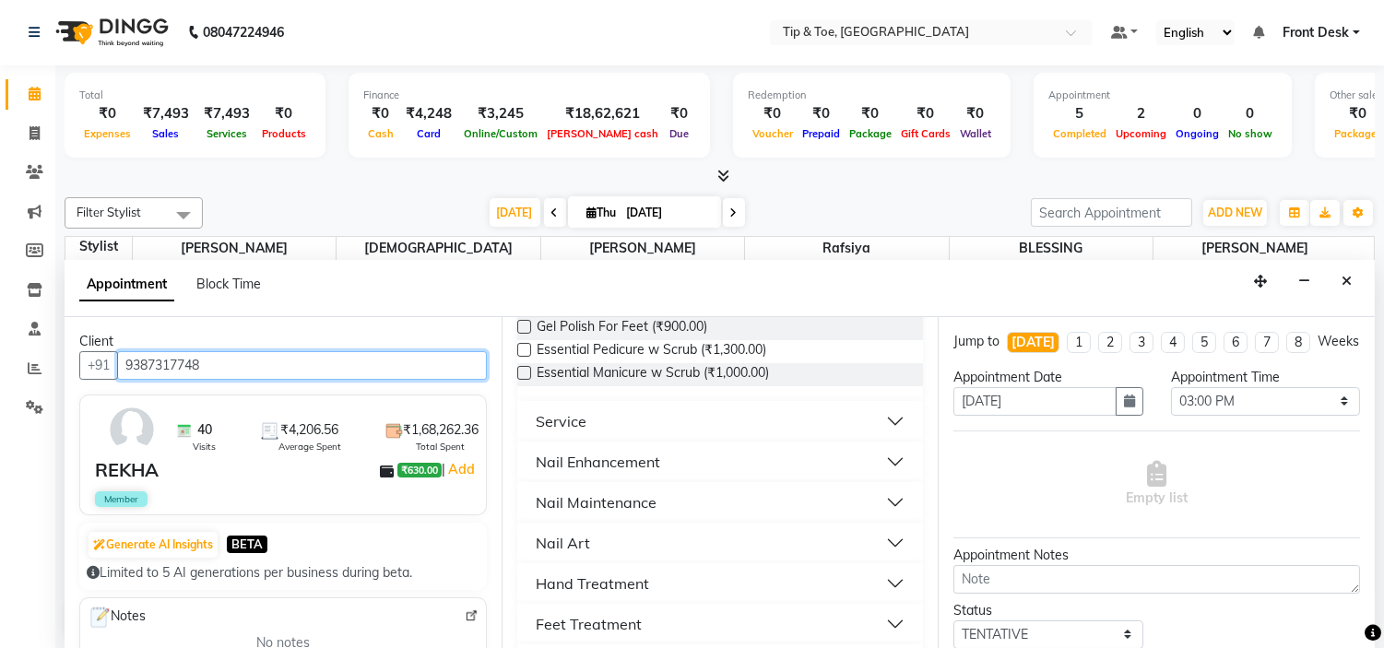
scroll to position [409, 0]
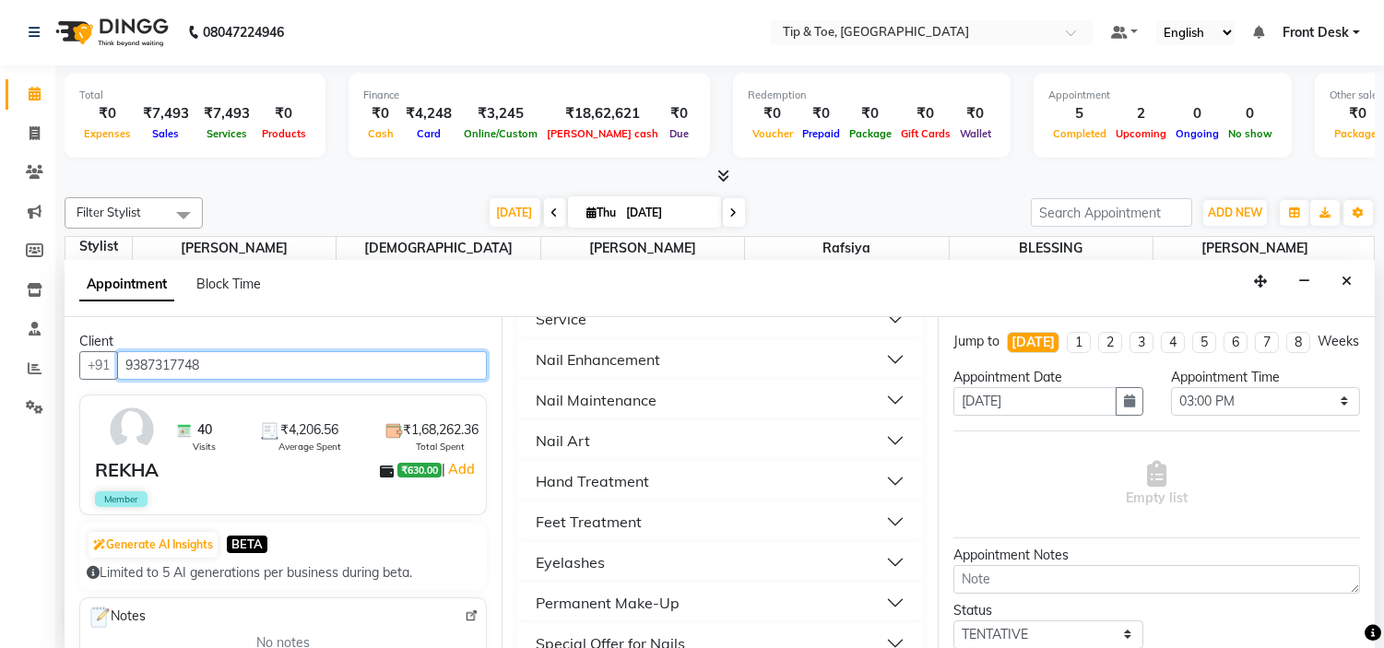
type input "9387317748"
click at [682, 526] on button "Feet Treatment" at bounding box center [721, 521] width 392 height 33
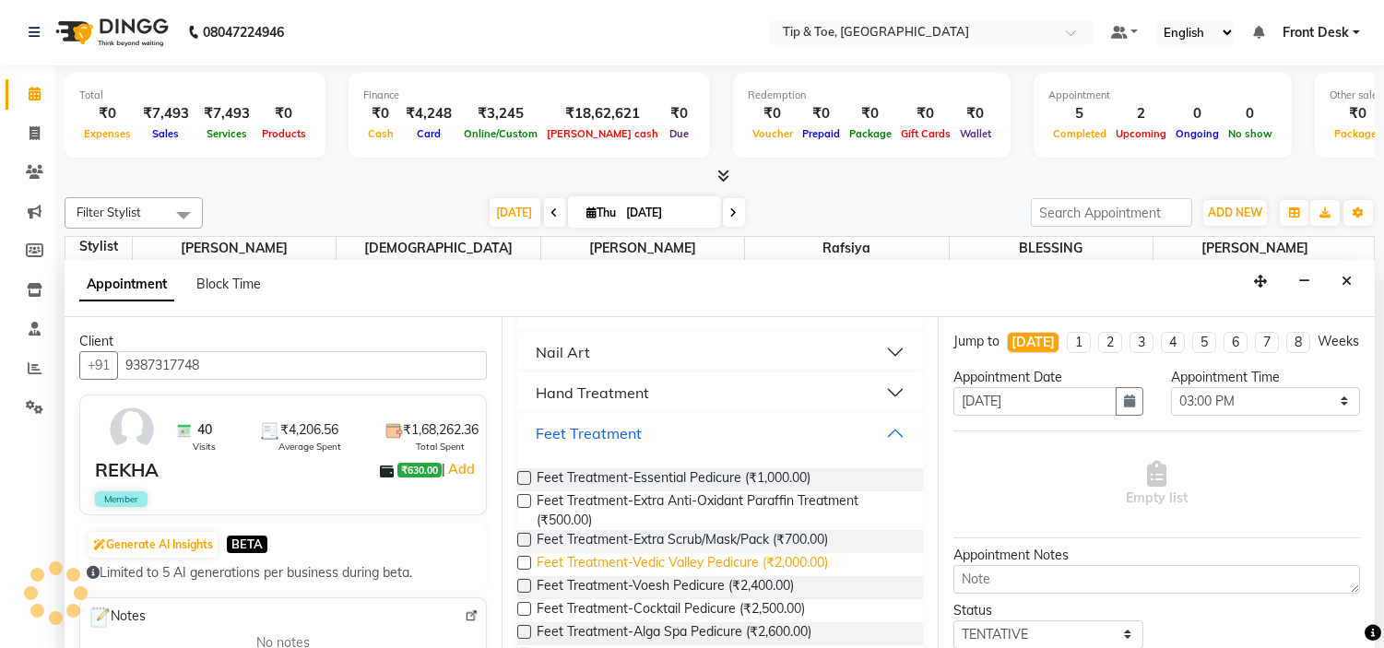
scroll to position [716, 0]
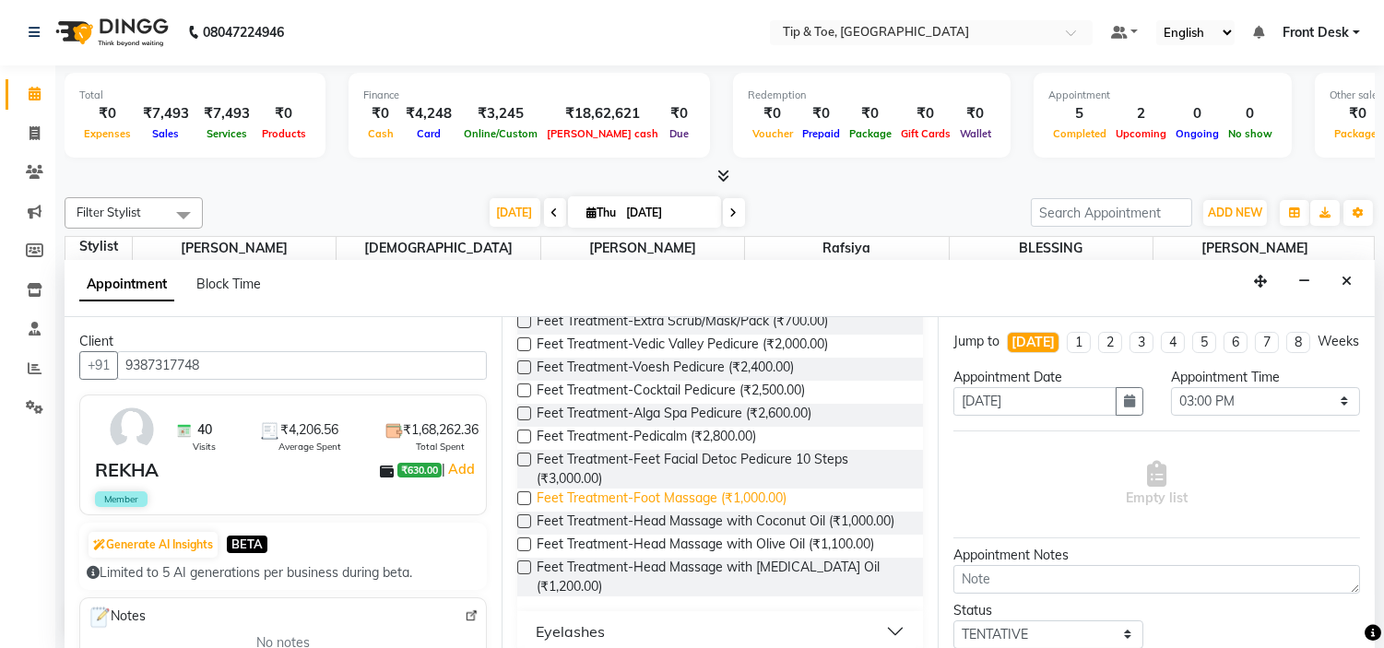
click at [710, 495] on span "Feet Treatment-Foot Massage (₹1,000.00)" at bounding box center [661, 500] width 250 height 23
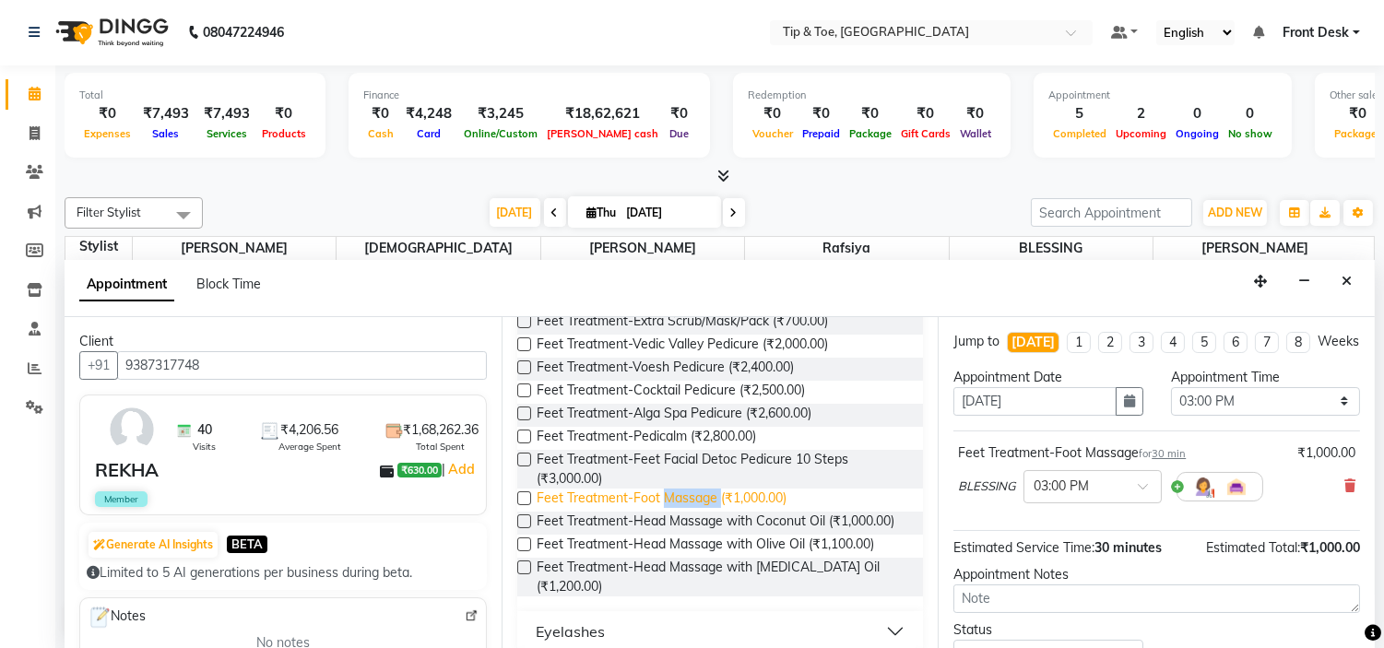
click at [710, 495] on span "Feet Treatment-Foot Massage (₹1,000.00)" at bounding box center [661, 500] width 250 height 23
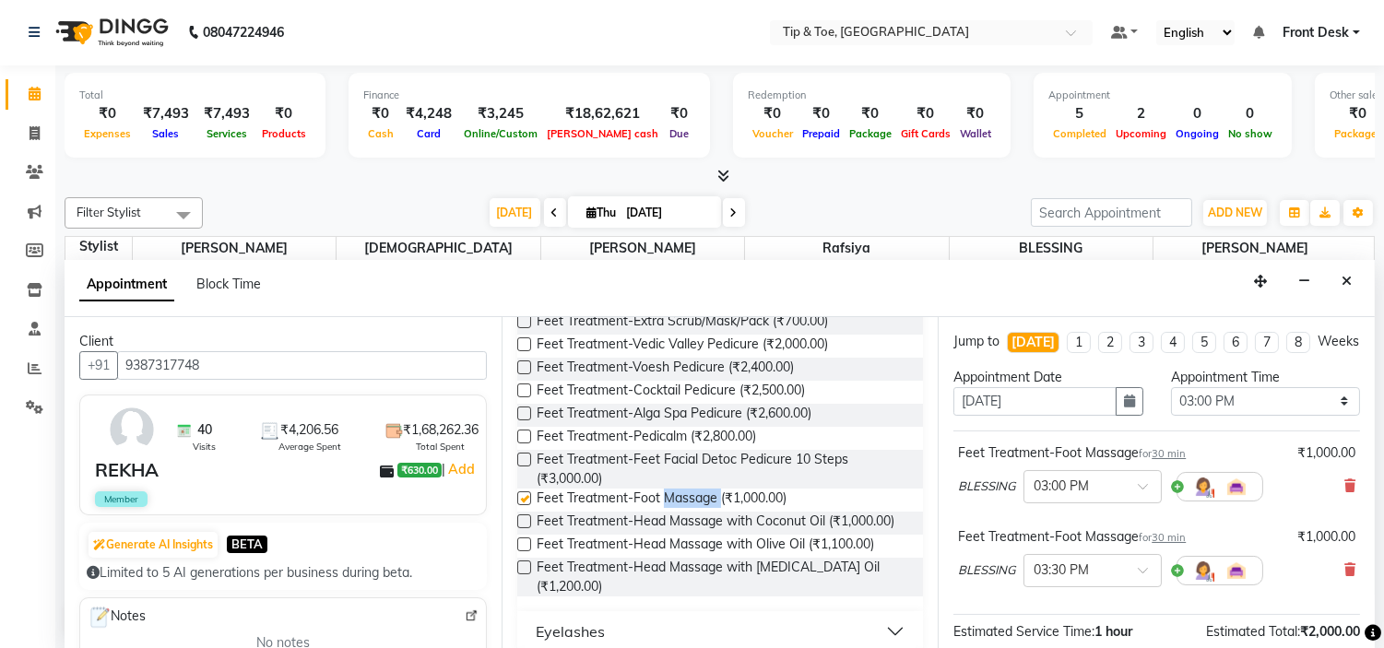
checkbox input "false"
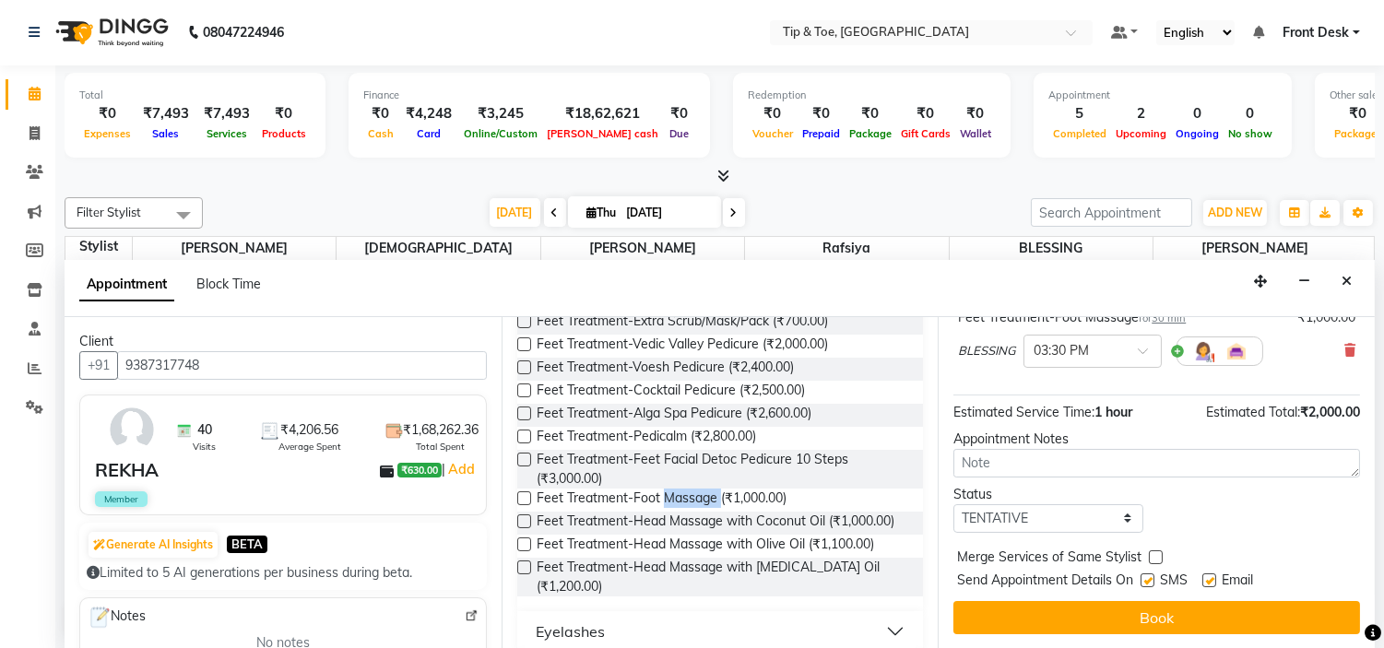
scroll to position [236, 0]
click at [1212, 583] on label at bounding box center [1209, 580] width 14 height 14
click at [1212, 583] on input "checkbox" at bounding box center [1208, 582] width 12 height 12
checkbox input "false"
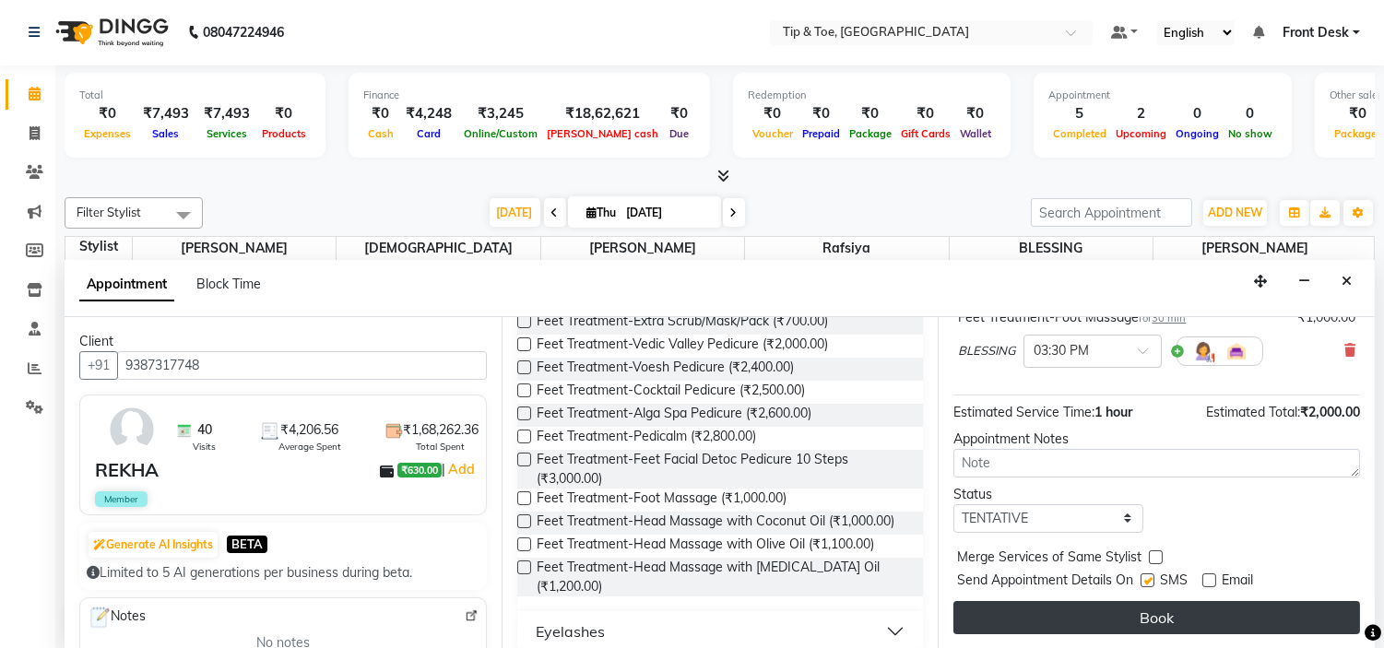
click at [1214, 613] on button "Book" at bounding box center [1156, 617] width 407 height 33
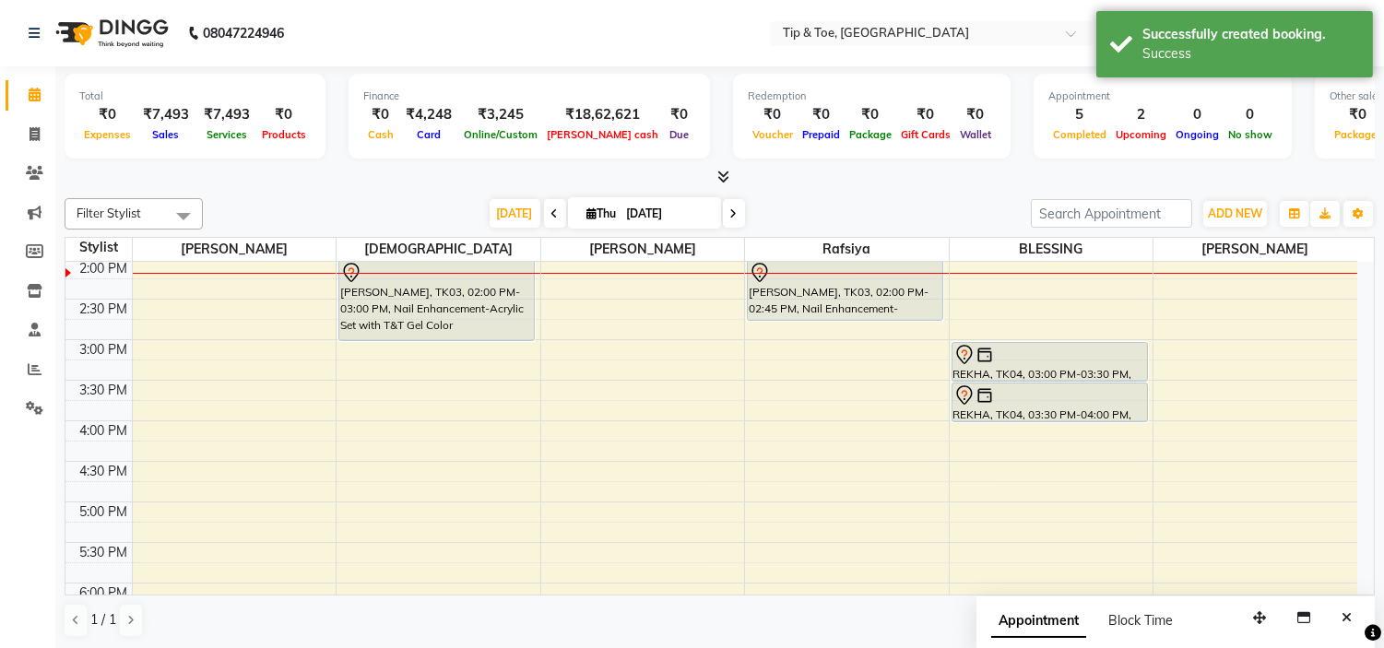
scroll to position [306, 0]
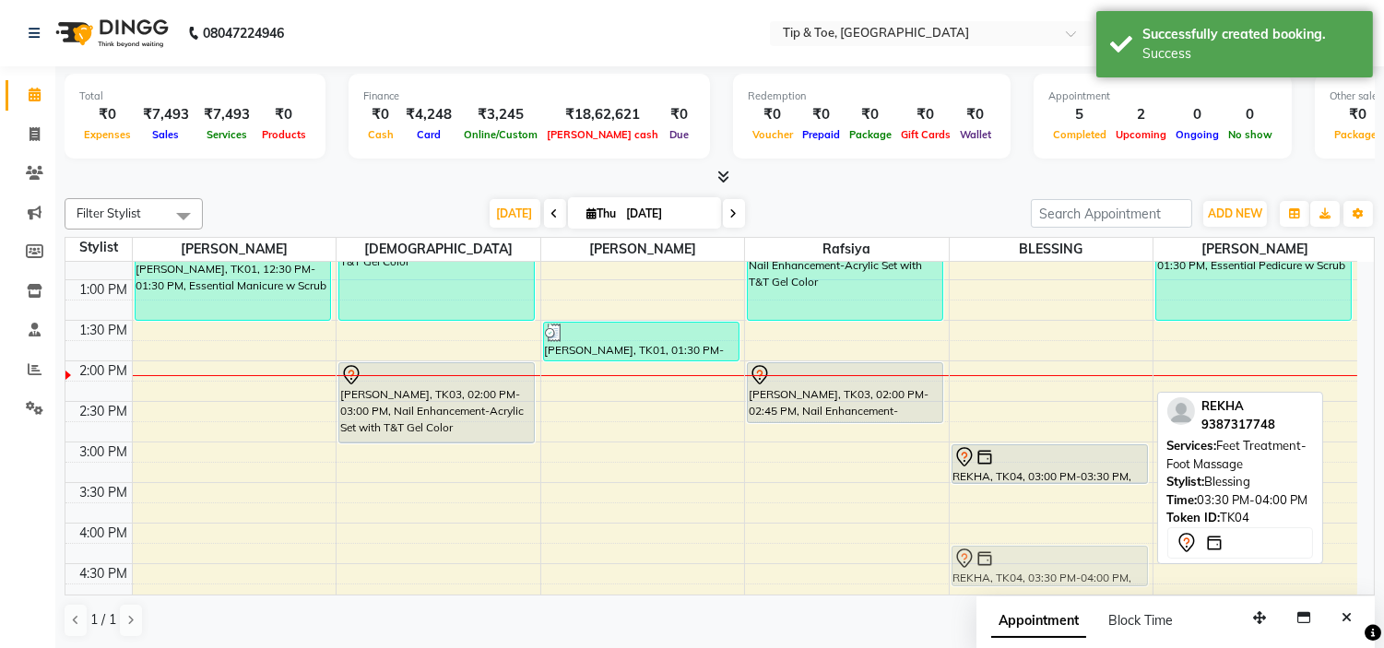
drag, startPoint x: 1011, startPoint y: 516, endPoint x: 1011, endPoint y: 570, distance: 53.5
click at [1011, 572] on div "REKHA, TK04, 03:00 PM-03:30 PM, Feet Treatment-Foot Massage REKHA, TK04, 03:30 …" at bounding box center [1051, 483] width 204 height 1054
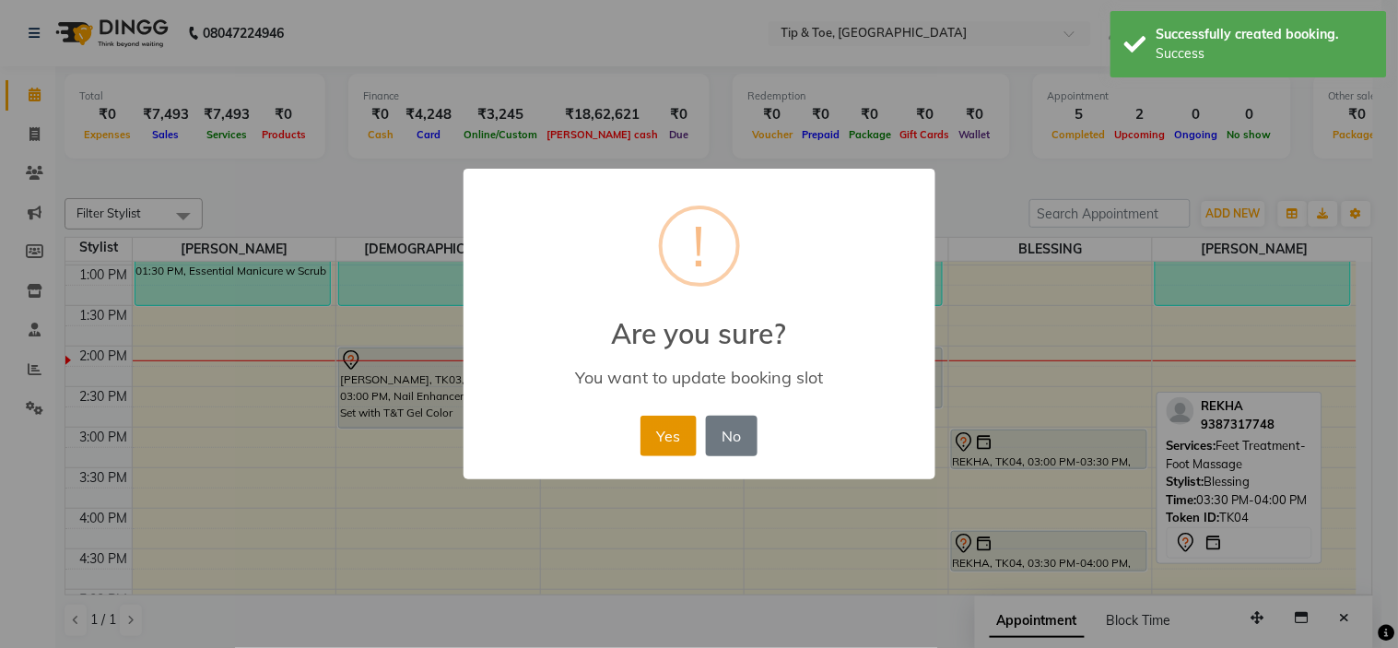
click at [647, 441] on button "Yes" at bounding box center [669, 436] width 56 height 41
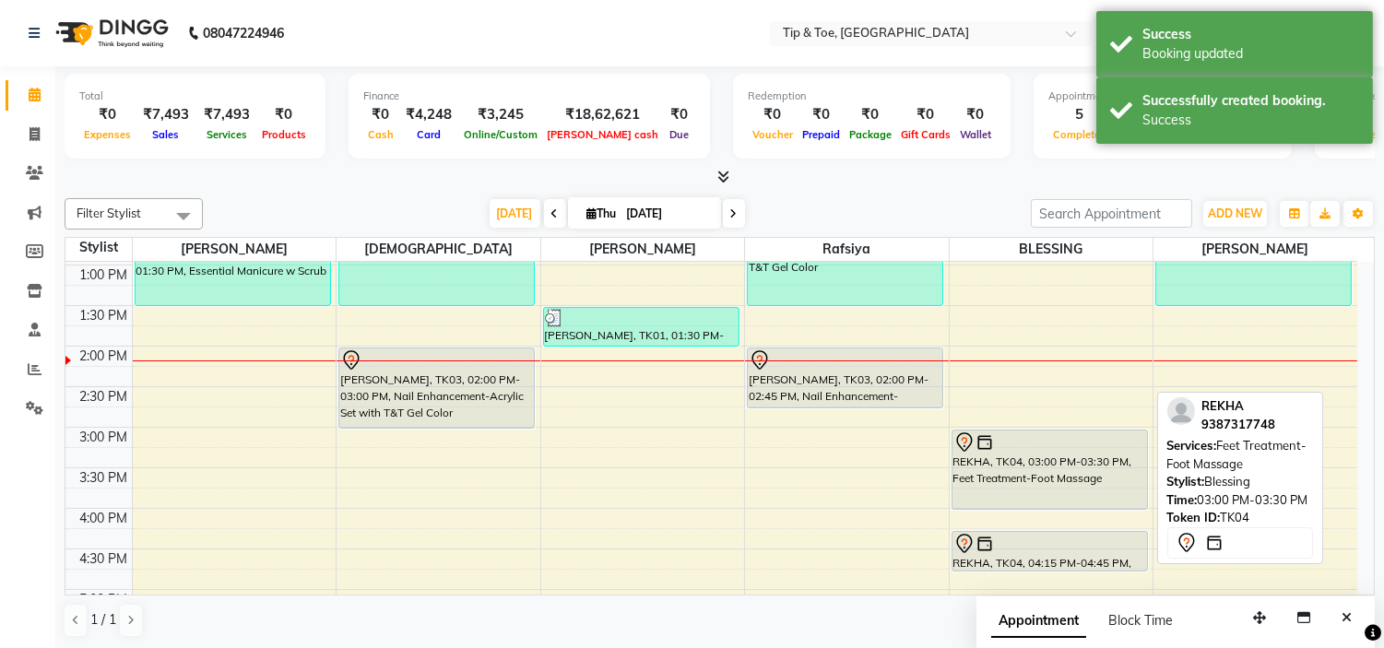
drag, startPoint x: 1040, startPoint y: 464, endPoint x: 1100, endPoint y: 536, distance: 94.3
click at [1043, 504] on div "REKHA, TK04, 03:00 PM-03:30 PM, Feet Treatment-Foot Massage REKHA, TK04, 04:15 …" at bounding box center [1051, 468] width 204 height 1054
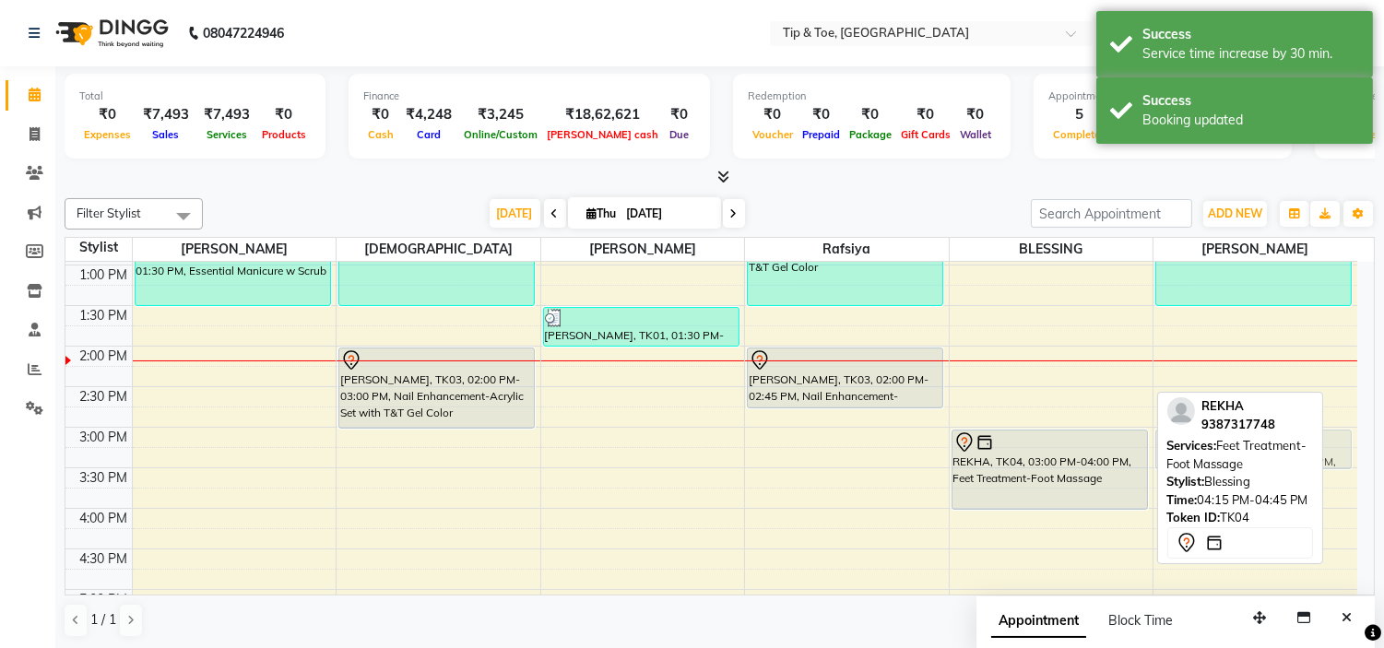
drag, startPoint x: 1092, startPoint y: 562, endPoint x: 1232, endPoint y: 466, distance: 170.3
click at [1232, 466] on div "Filter Stylist Select All [PERSON_NAME] [PERSON_NAME] [PERSON_NAME] [DATE] [DAT…" at bounding box center [720, 418] width 1310 height 454
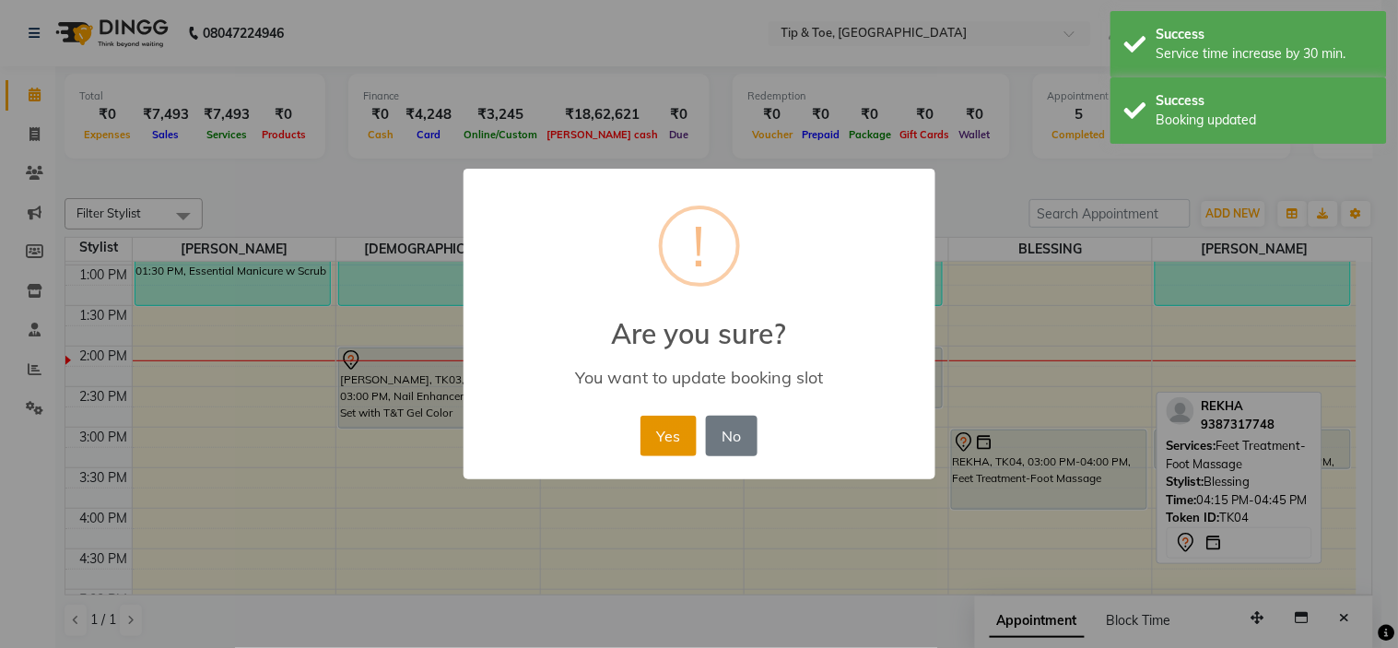
click at [662, 438] on button "Yes" at bounding box center [669, 436] width 56 height 41
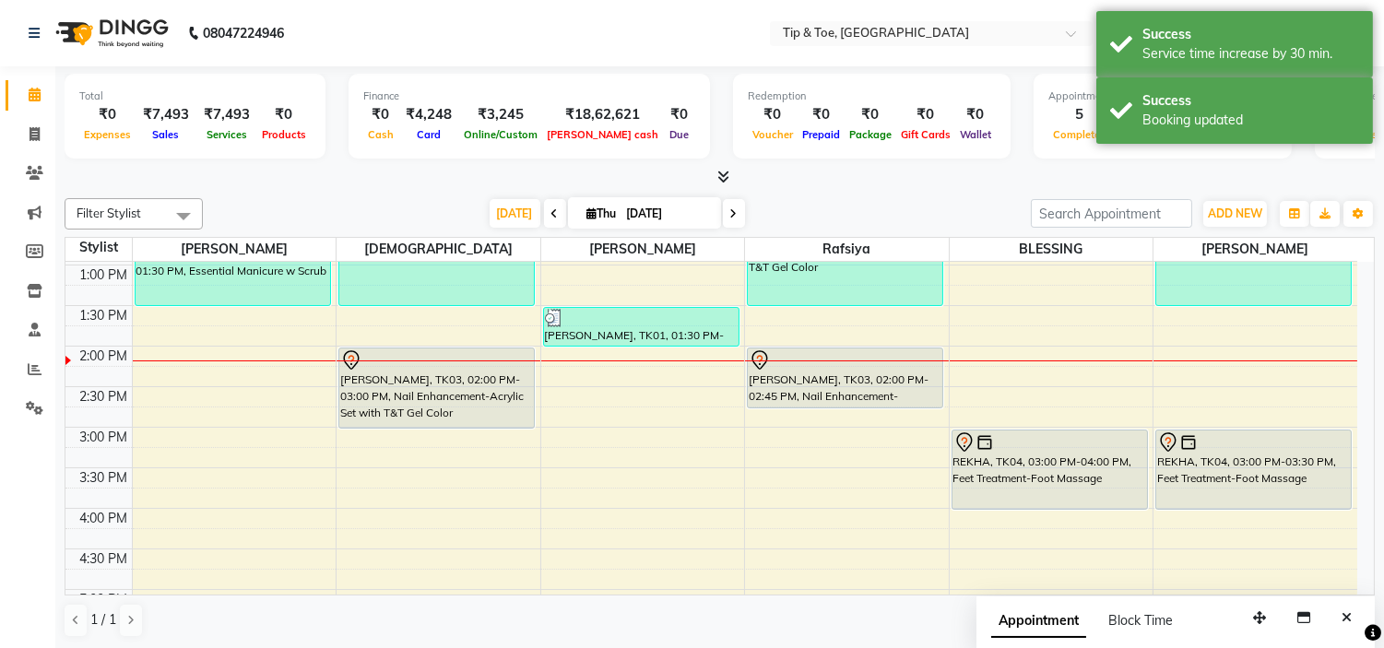
drag, startPoint x: 1217, startPoint y: 467, endPoint x: 1217, endPoint y: 492, distance: 24.9
click at [1219, 500] on div "[PERSON_NAME], TK01, 12:15 PM-01:30 PM, Essential Pedicure w Scrub REKHA, TK04,…" at bounding box center [1255, 468] width 204 height 1054
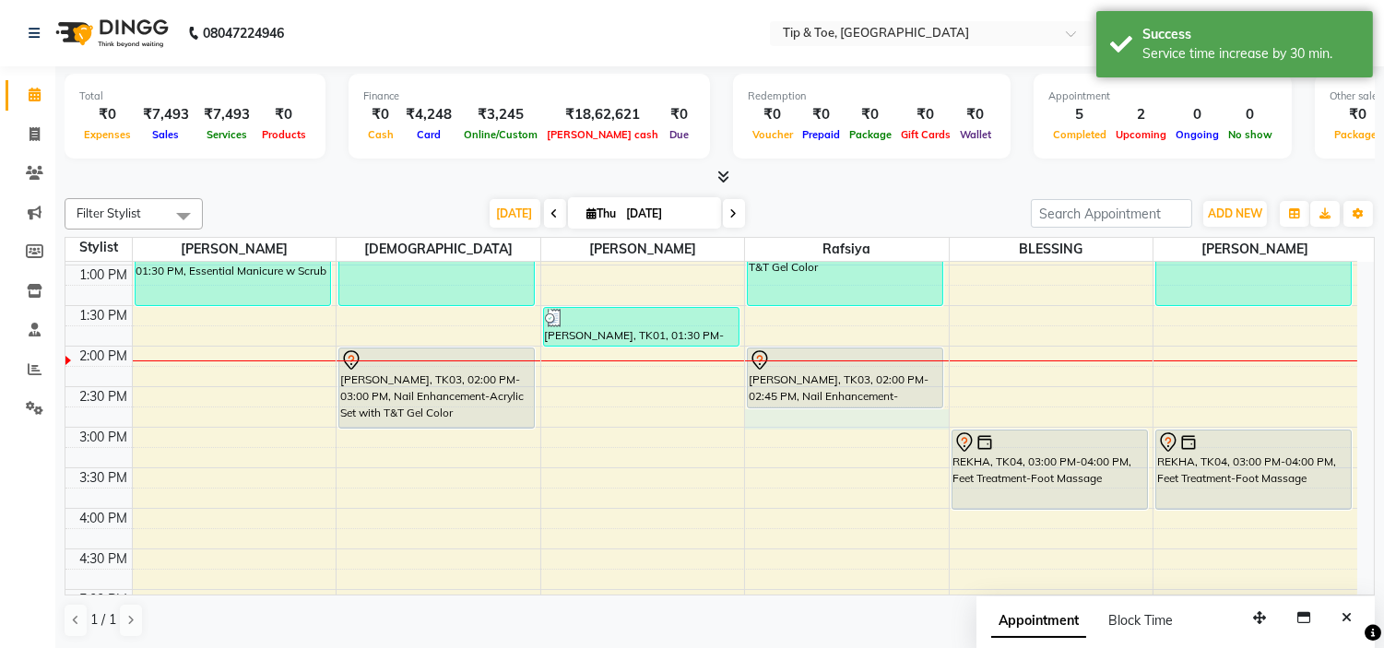
click at [806, 426] on div "9:00 AM 9:30 AM 10:00 AM 10:30 AM 11:00 AM 11:30 AM 12:00 PM 12:30 PM 1:00 PM 1…" at bounding box center [710, 468] width 1291 height 1054
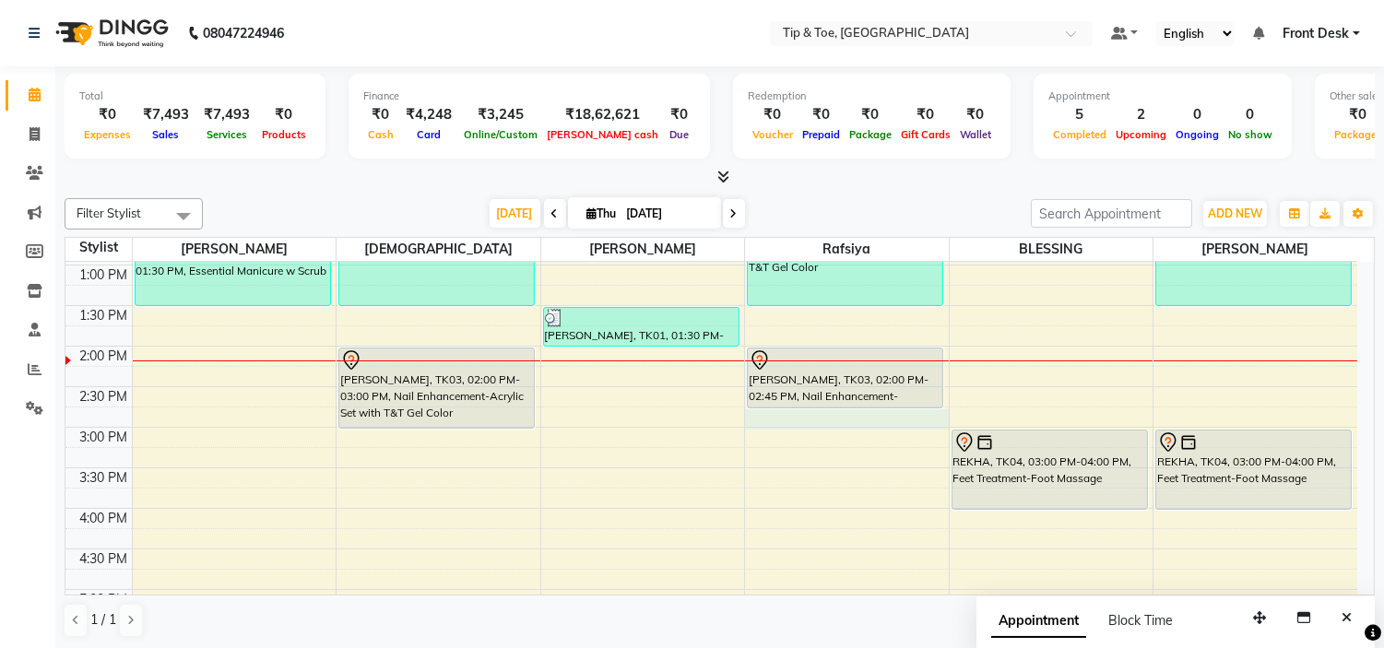
select select "48143"
select select "885"
select select "tentative"
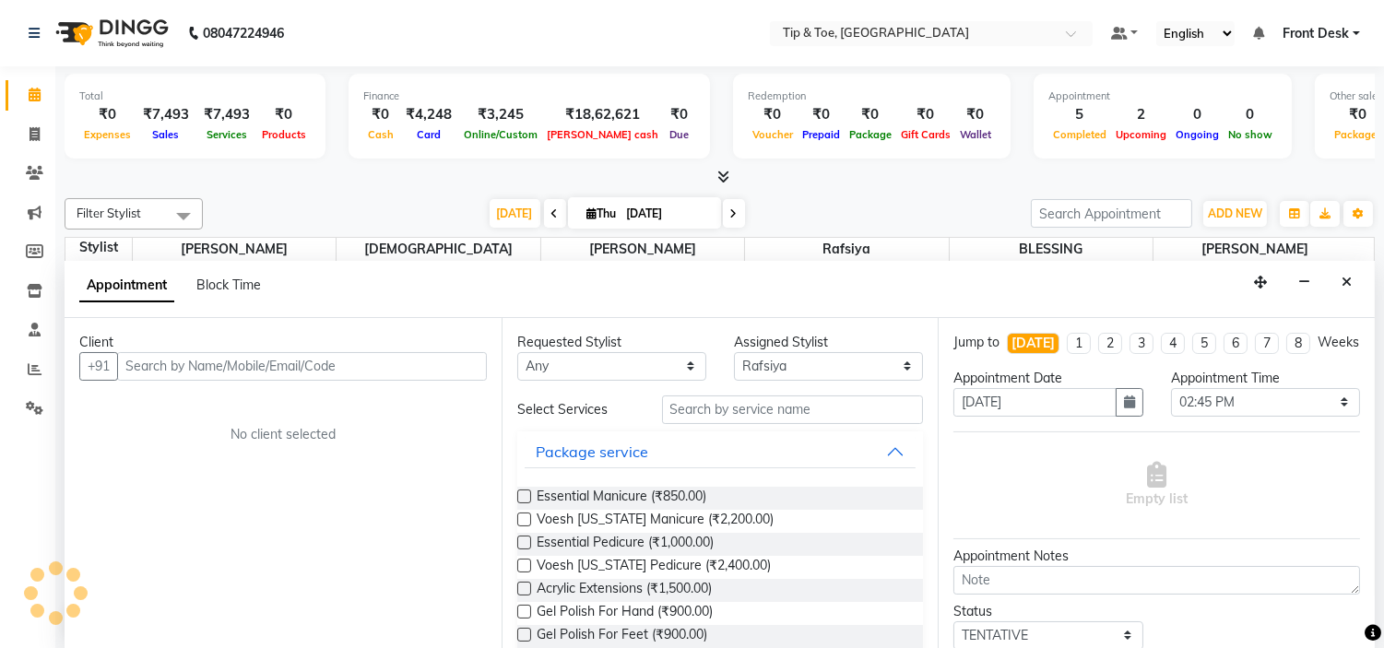
scroll to position [1, 0]
click at [403, 367] on input "text" at bounding box center [302, 365] width 370 height 29
click at [1351, 274] on button "Close" at bounding box center [1346, 282] width 27 height 29
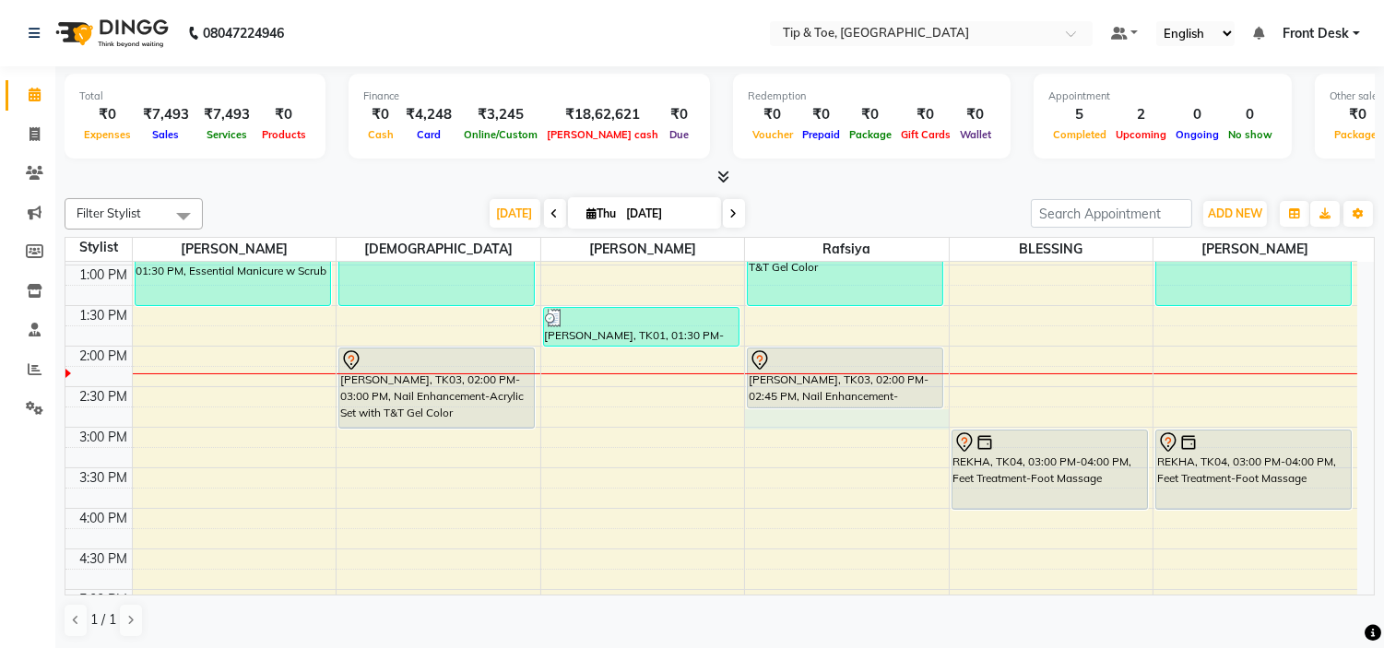
click at [803, 424] on div "9:00 AM 9:30 AM 10:00 AM 10:30 AM 11:00 AM 11:30 AM 12:00 PM 12:30 PM 1:00 PM 1…" at bounding box center [710, 468] width 1291 height 1054
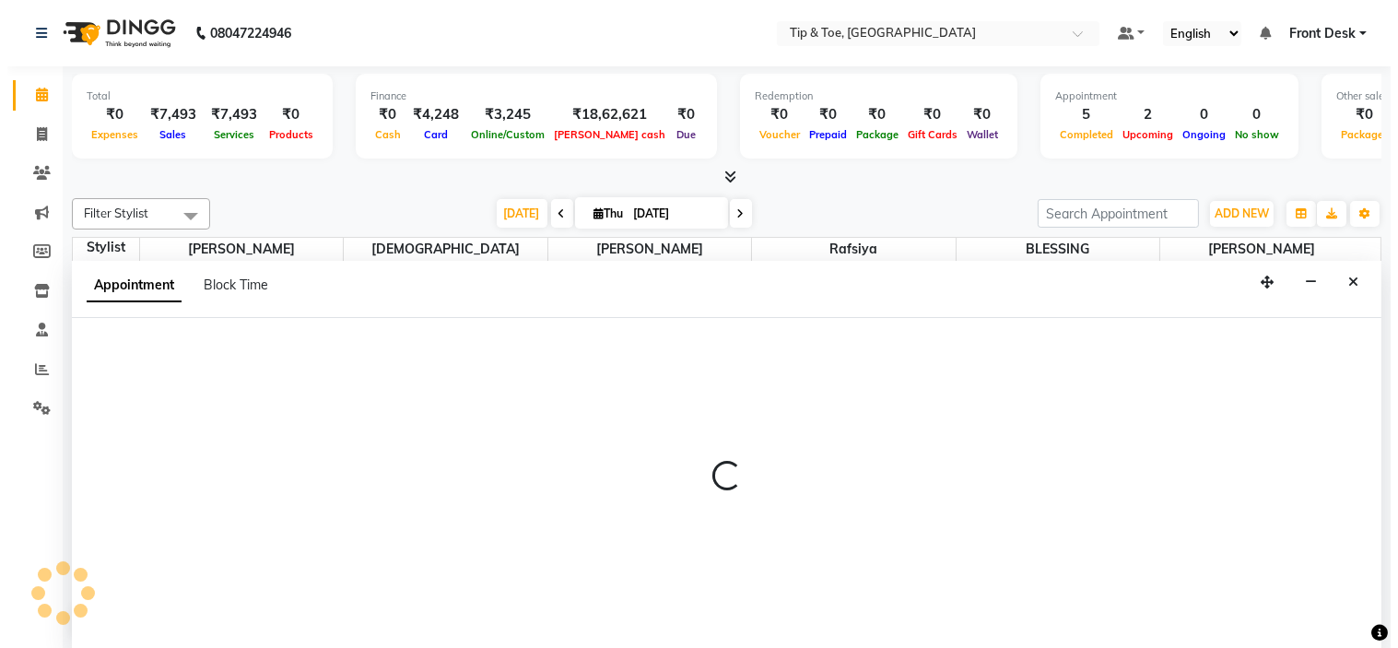
scroll to position [1, 0]
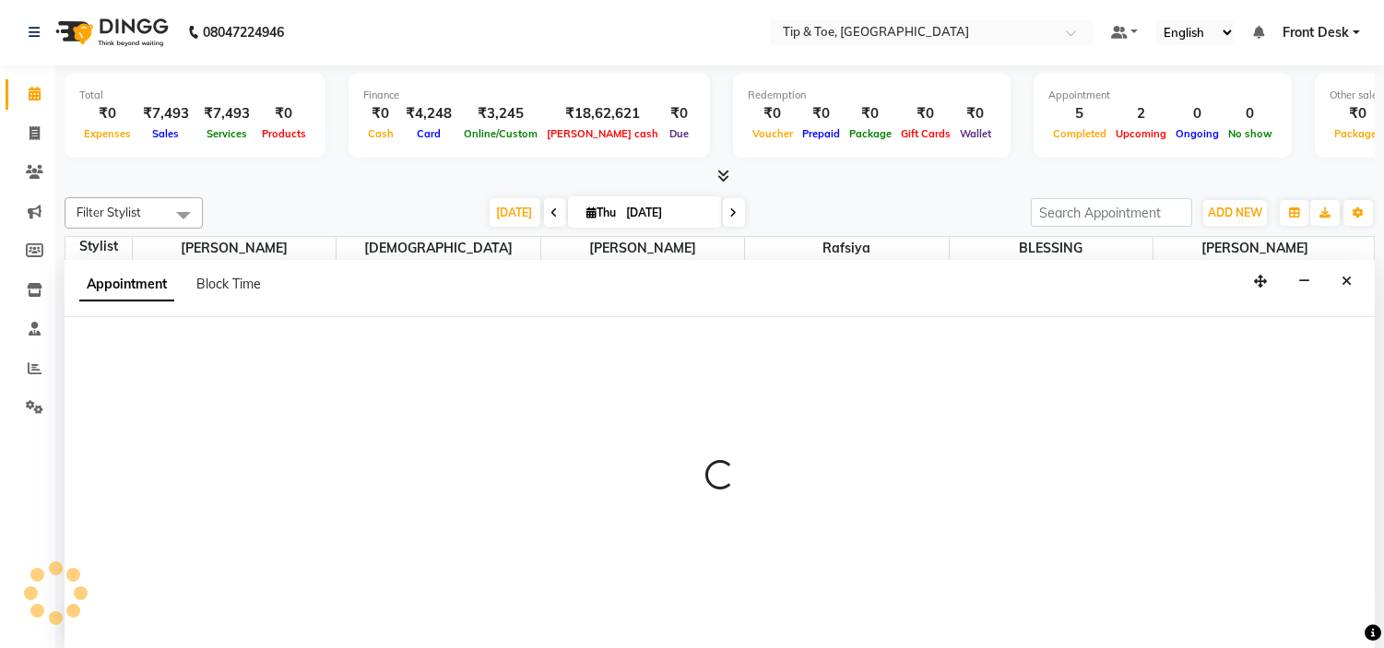
select select "48143"
select select "tentative"
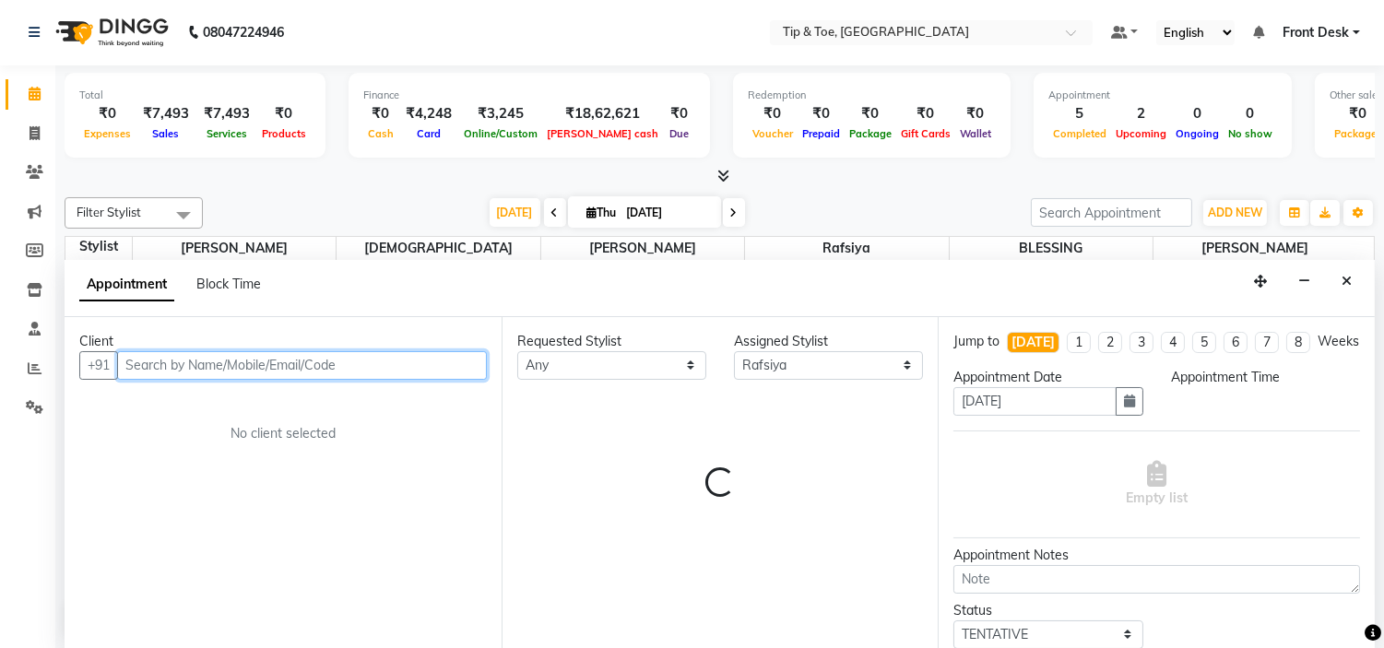
select select "885"
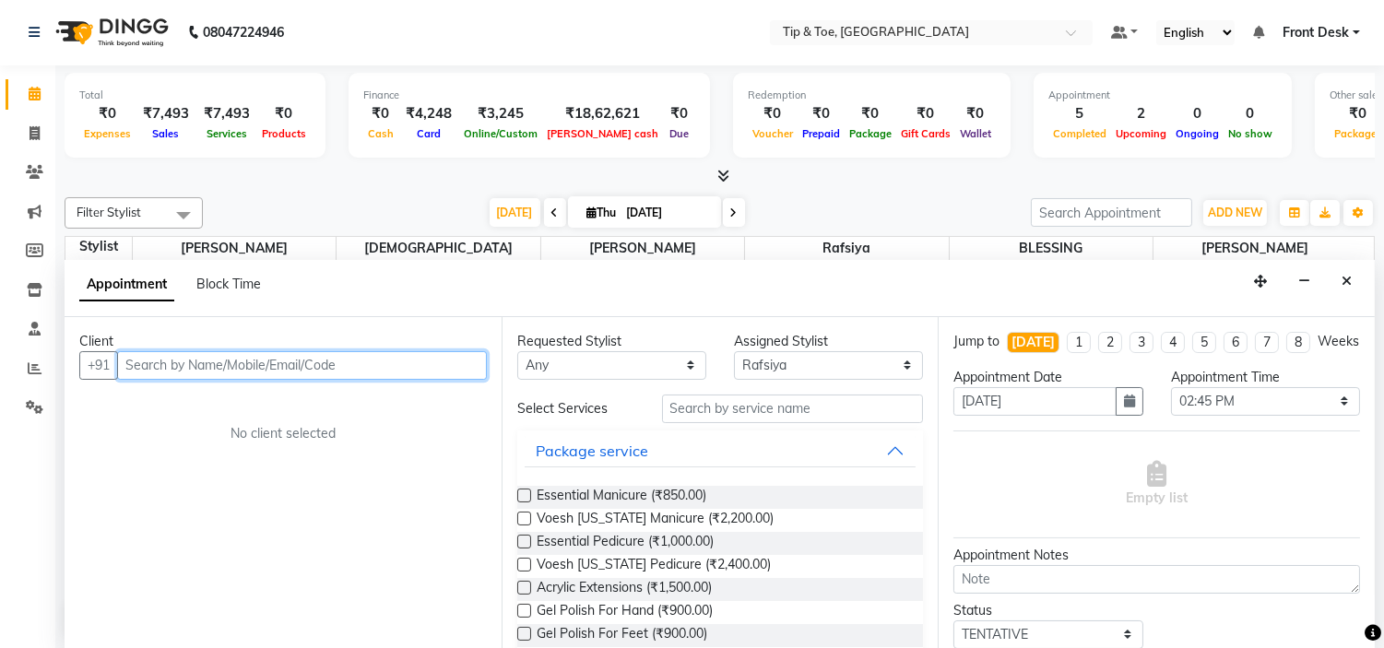
click at [315, 360] on input "text" at bounding box center [302, 365] width 370 height 29
click at [316, 371] on input "text" at bounding box center [302, 365] width 370 height 29
type input "8989668403"
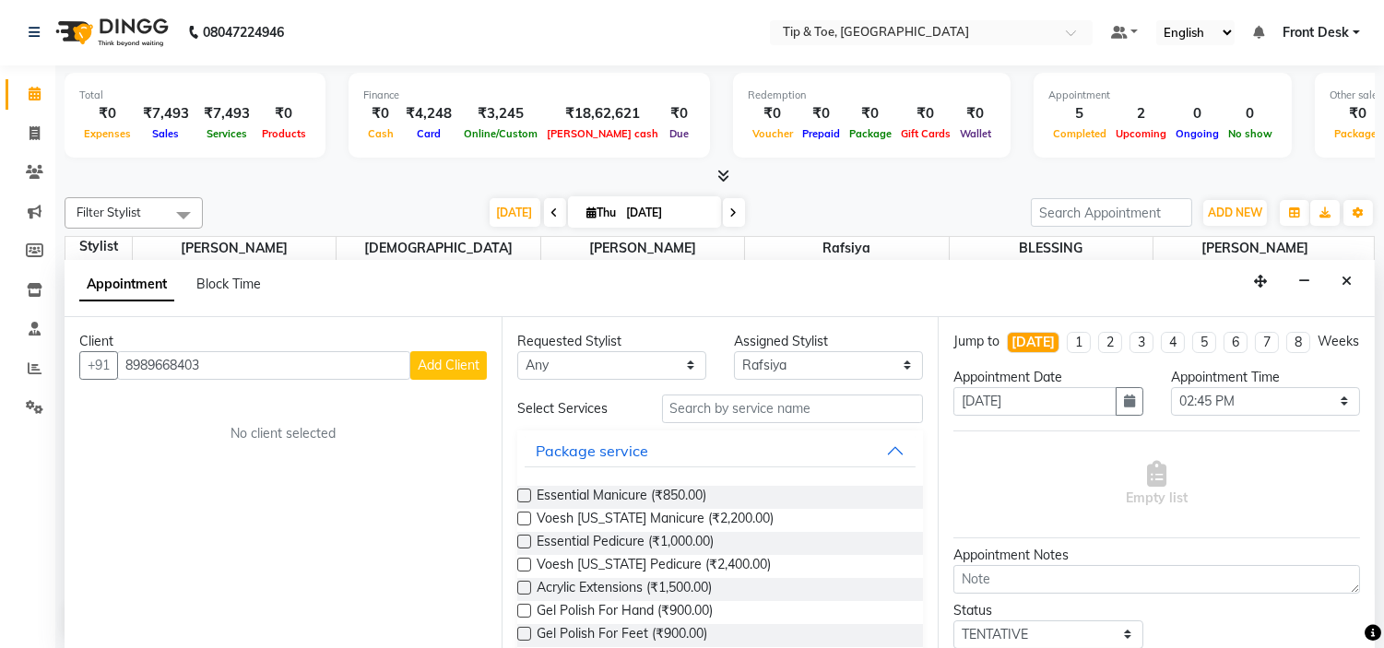
click at [437, 358] on span "Add Client" at bounding box center [449, 365] width 62 height 17
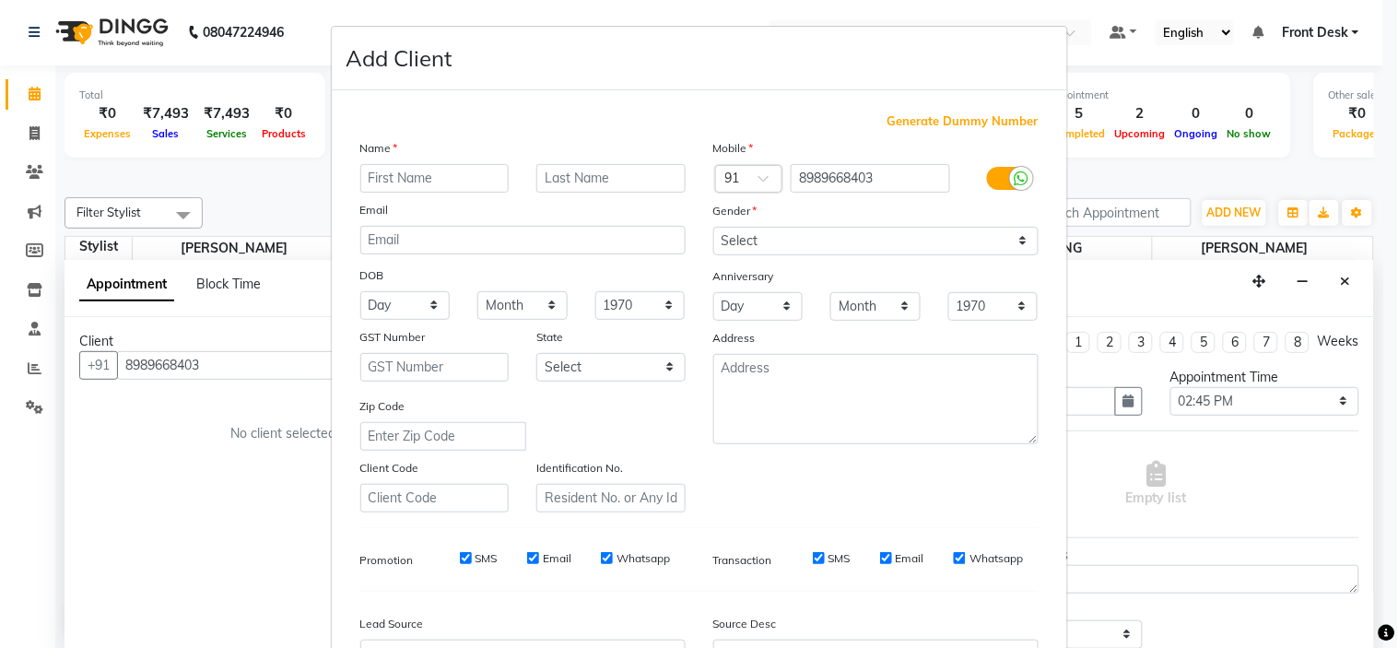
click at [410, 175] on input "text" at bounding box center [434, 178] width 149 height 29
type input "[PERSON_NAME]"
click at [809, 234] on select "Select [DEMOGRAPHIC_DATA] [DEMOGRAPHIC_DATA] Other Prefer Not To Say" at bounding box center [875, 241] width 325 height 29
select select "[DEMOGRAPHIC_DATA]"
click at [713, 227] on select "Select [DEMOGRAPHIC_DATA] [DEMOGRAPHIC_DATA] Other Prefer Not To Say" at bounding box center [875, 241] width 325 height 29
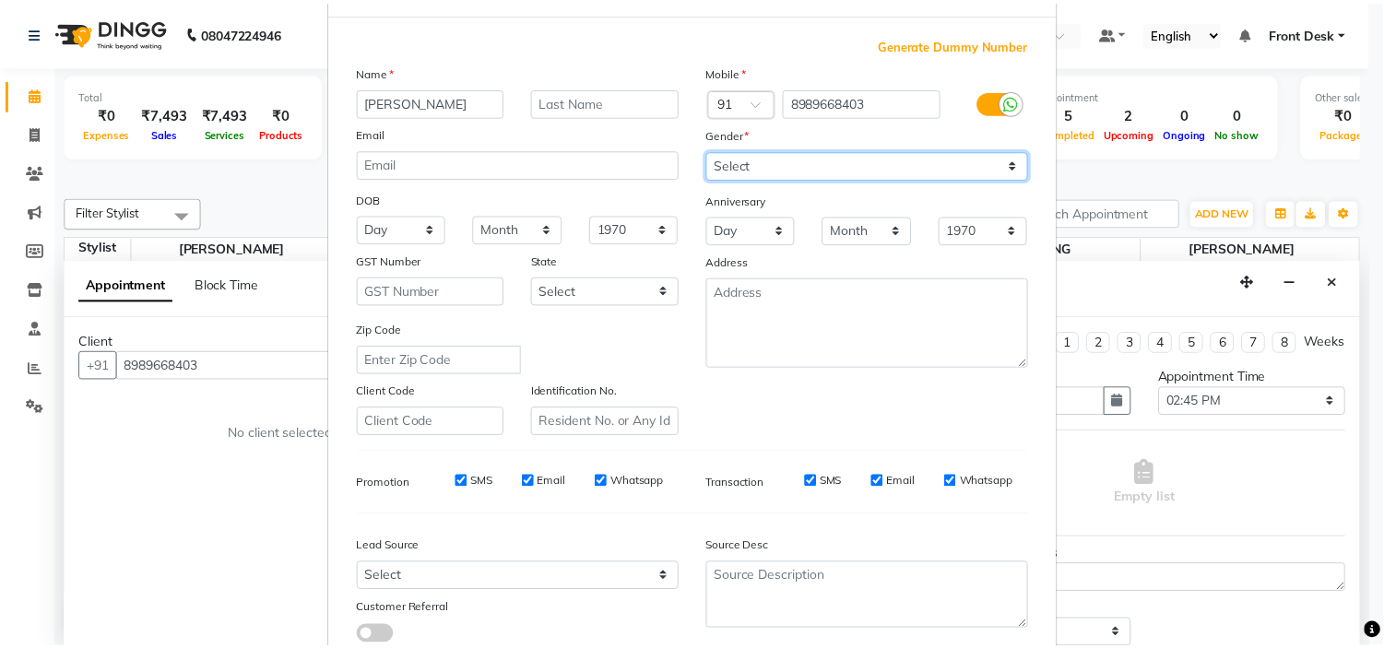
scroll to position [204, 0]
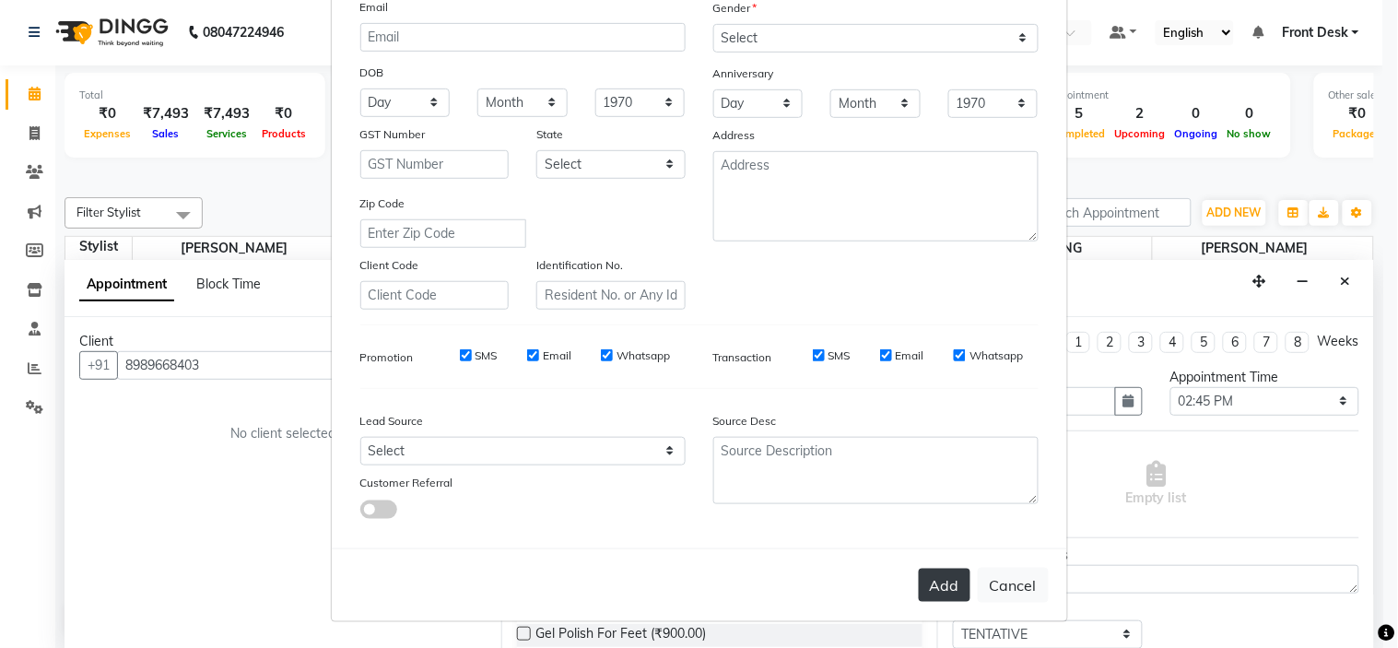
click at [943, 590] on button "Add" at bounding box center [945, 585] width 52 height 33
select select
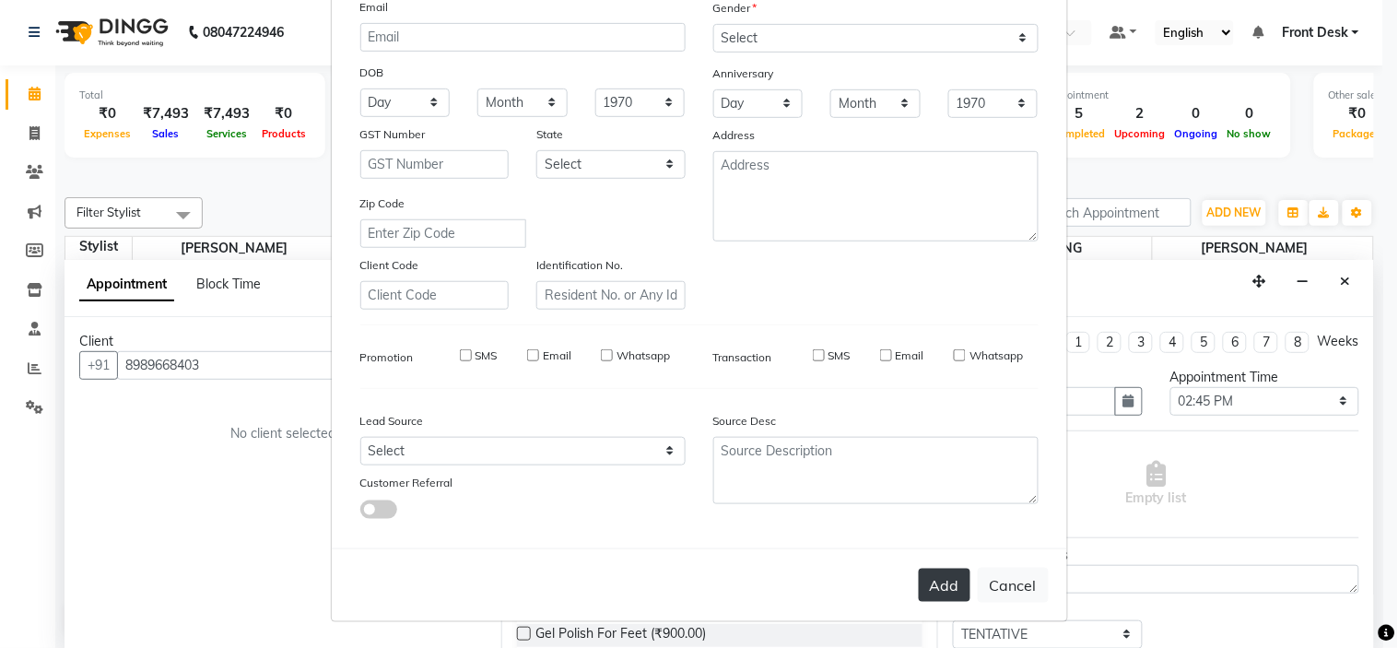
select select
checkbox input "false"
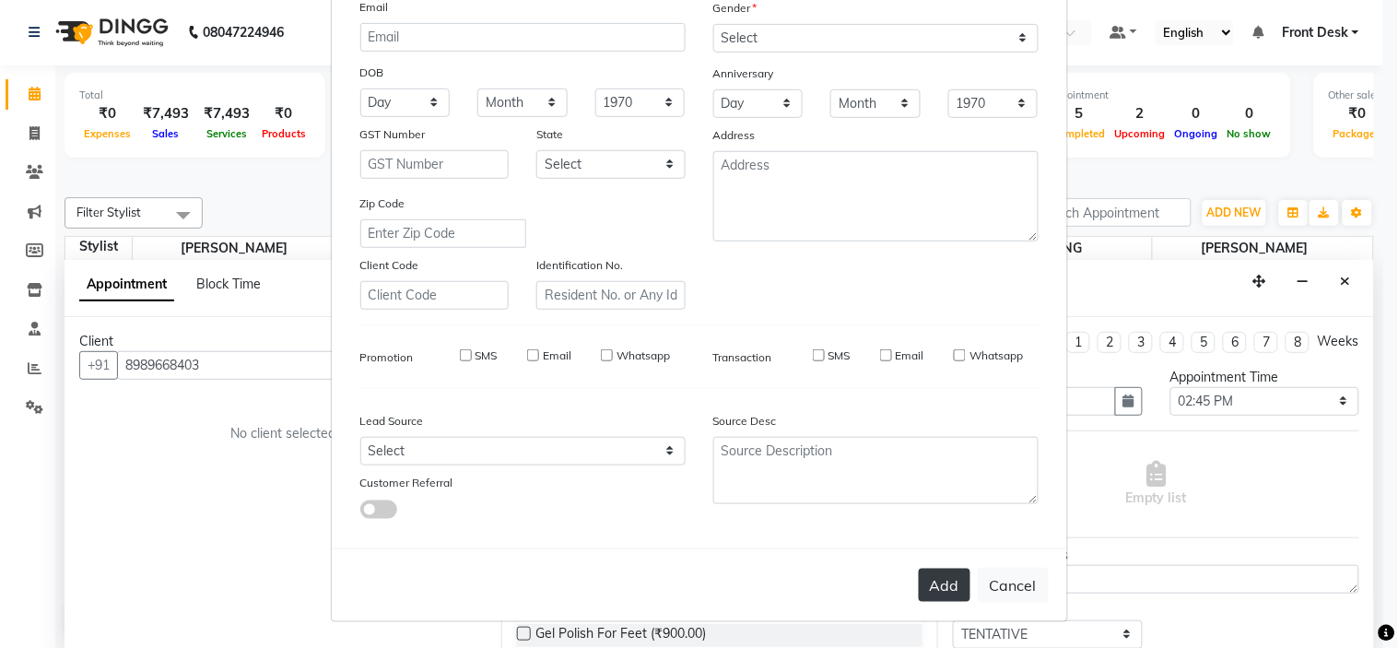
checkbox input "false"
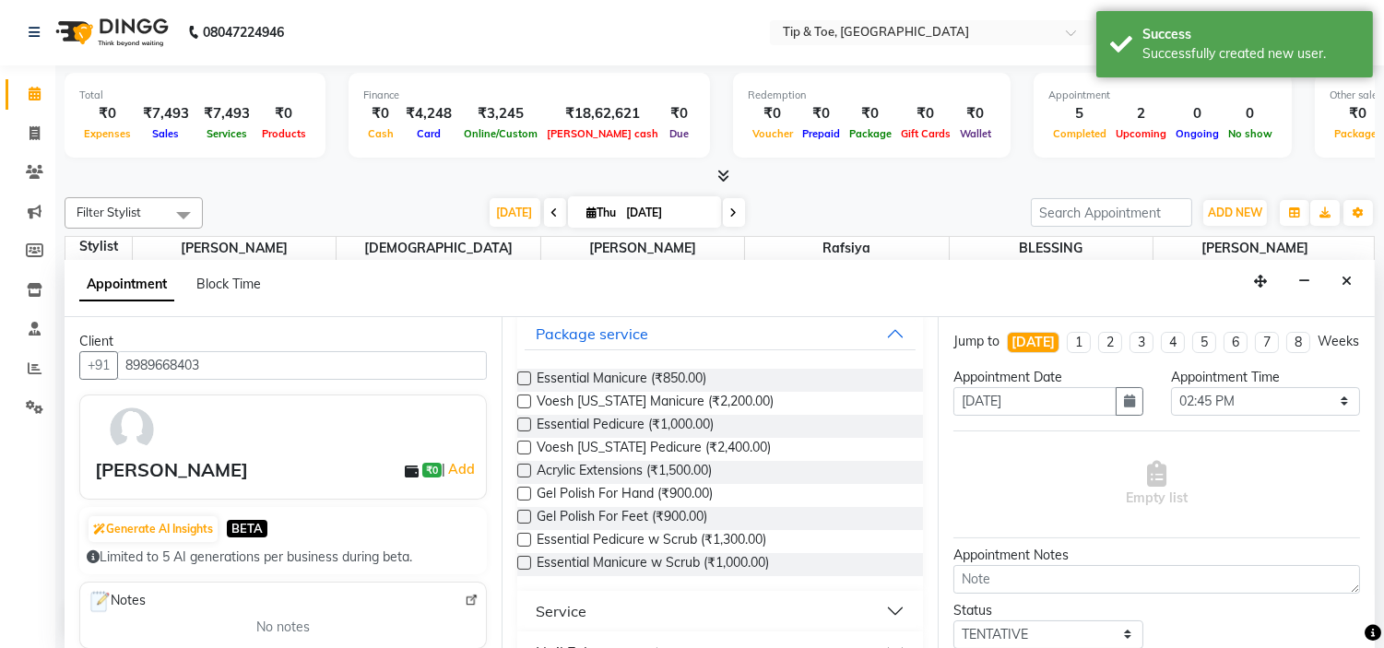
scroll to position [307, 0]
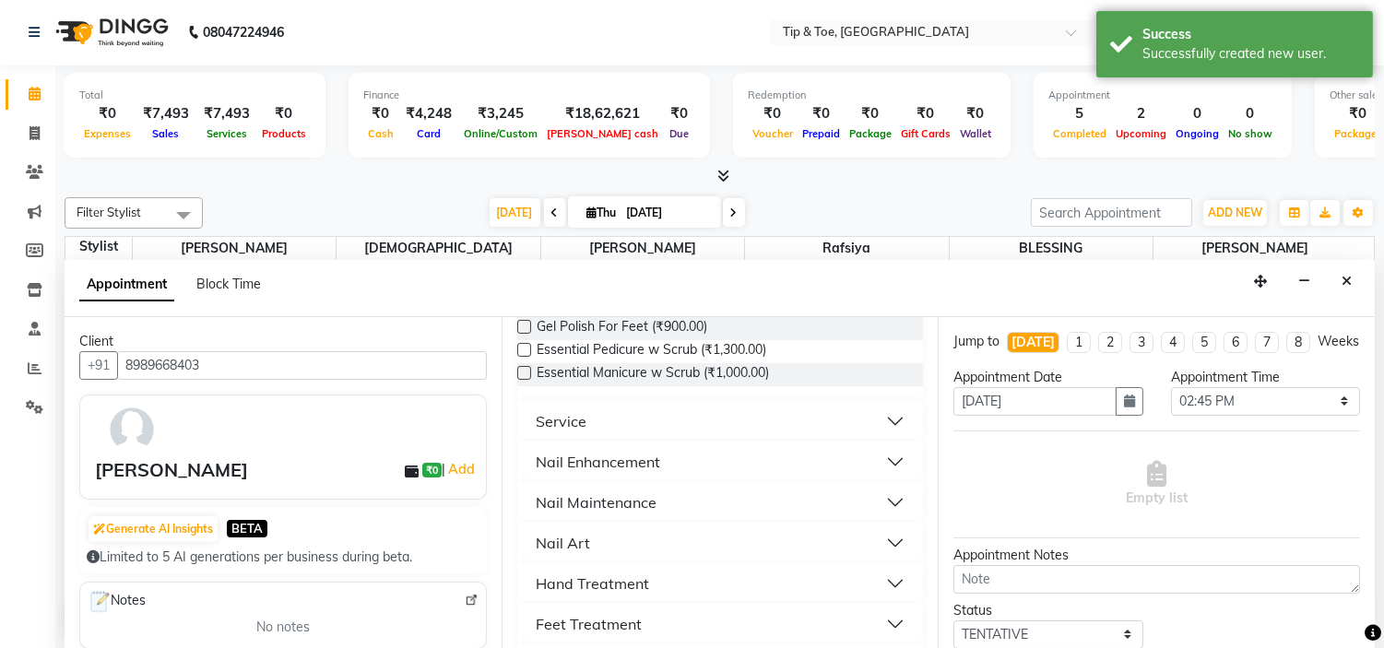
drag, startPoint x: 661, startPoint y: 623, endPoint x: 674, endPoint y: 619, distance: 13.7
click at [664, 623] on button "Feet Treatment" at bounding box center [721, 623] width 392 height 33
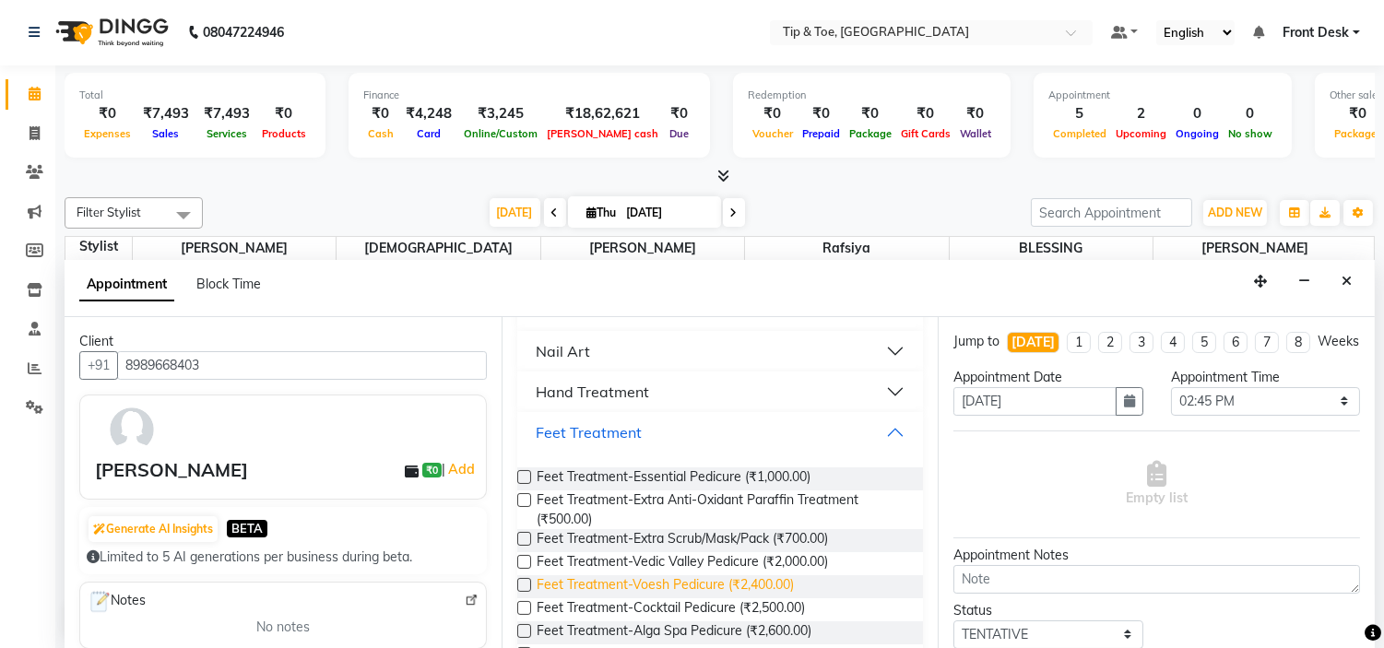
scroll to position [409, 0]
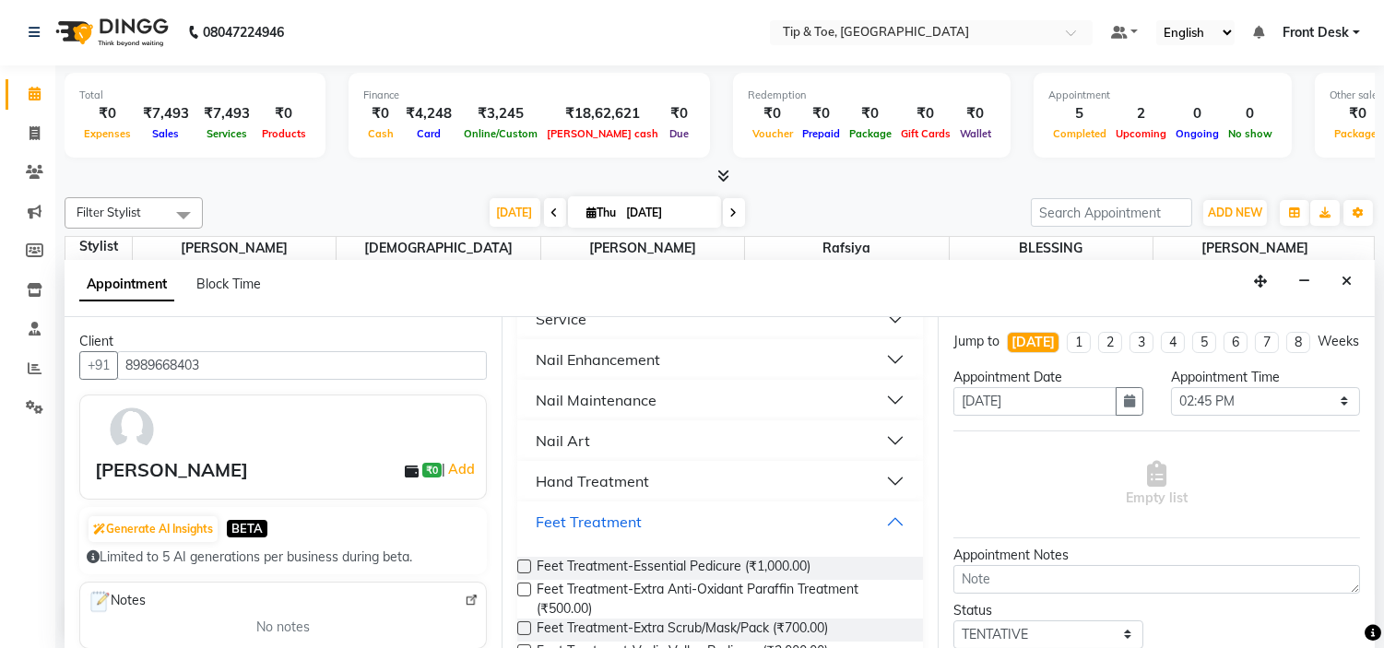
click at [658, 527] on button "Feet Treatment" at bounding box center [721, 521] width 392 height 33
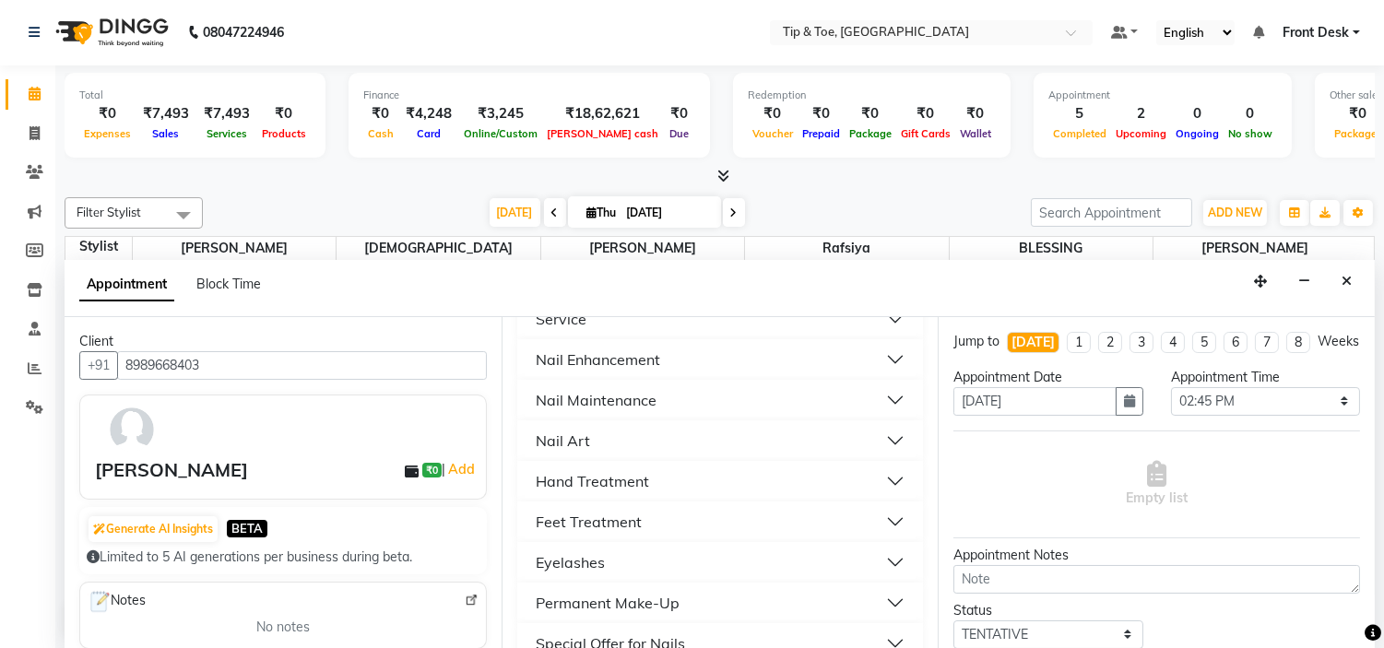
click at [696, 356] on button "Nail Enhancement" at bounding box center [721, 359] width 392 height 33
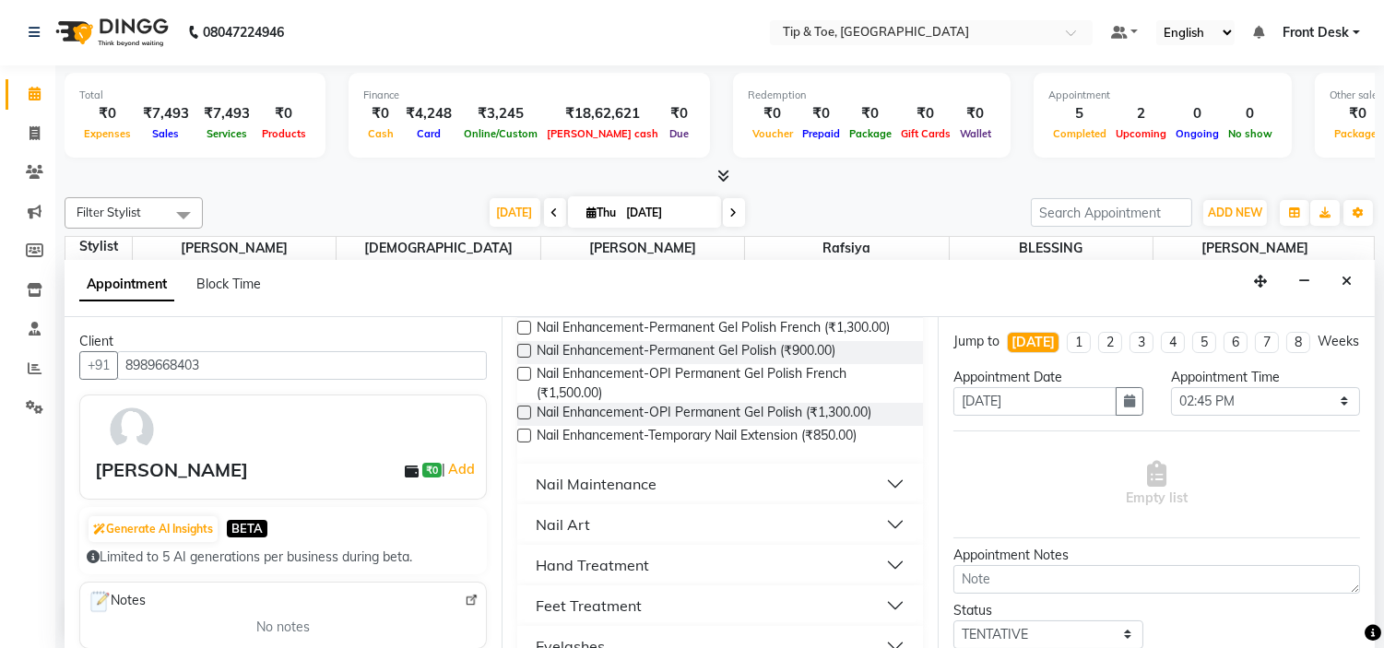
scroll to position [1126, 0]
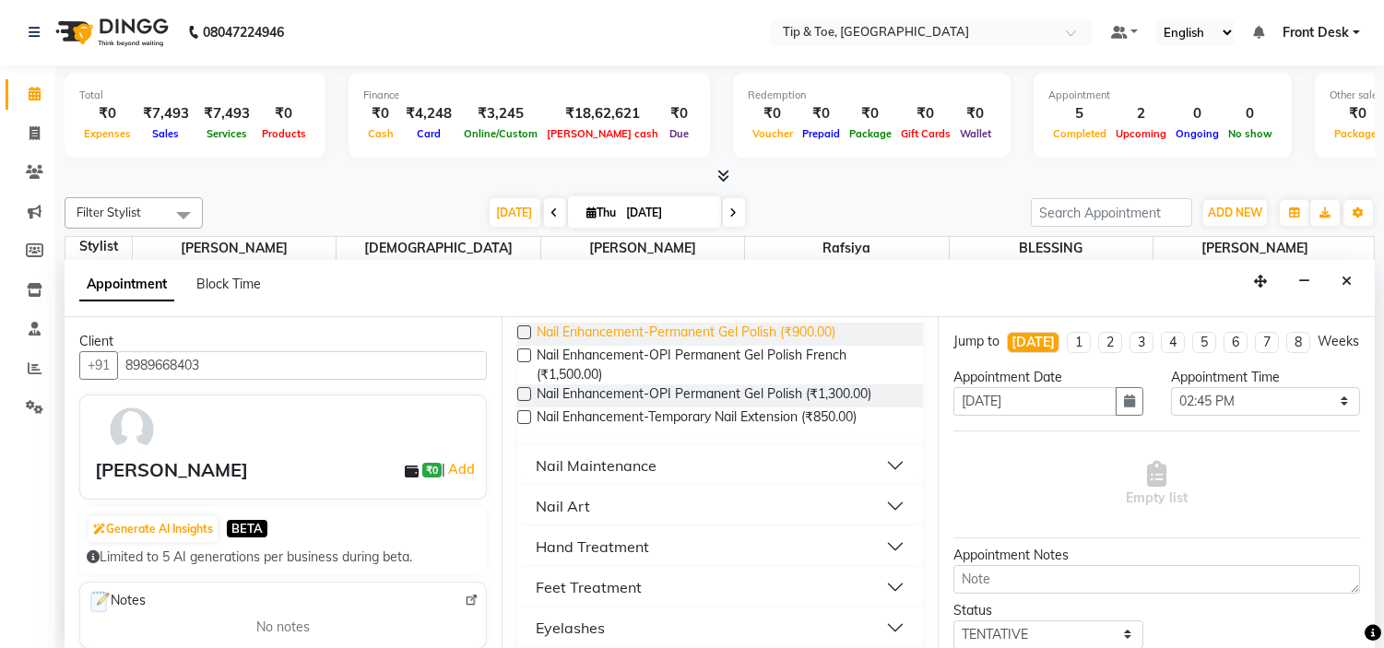
click at [724, 346] on span "Nail Enhancement-Permanent Gel Polish (₹900.00)" at bounding box center [685, 334] width 299 height 23
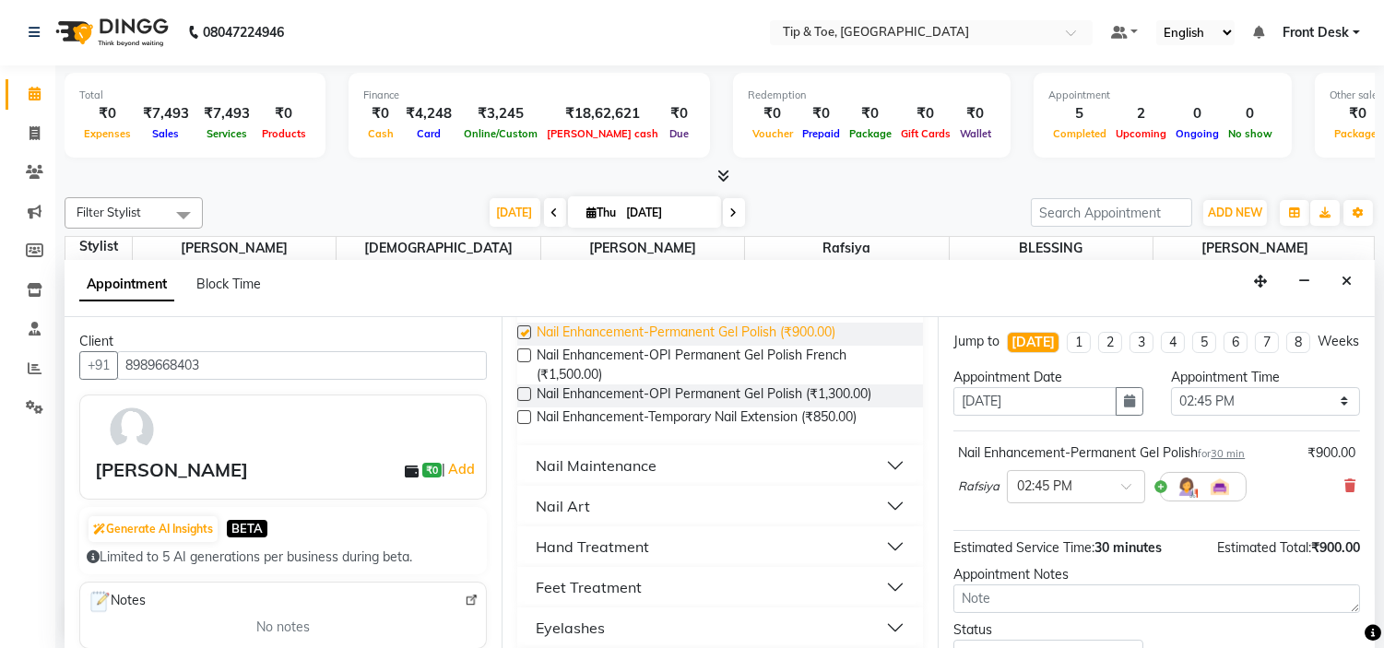
checkbox input "false"
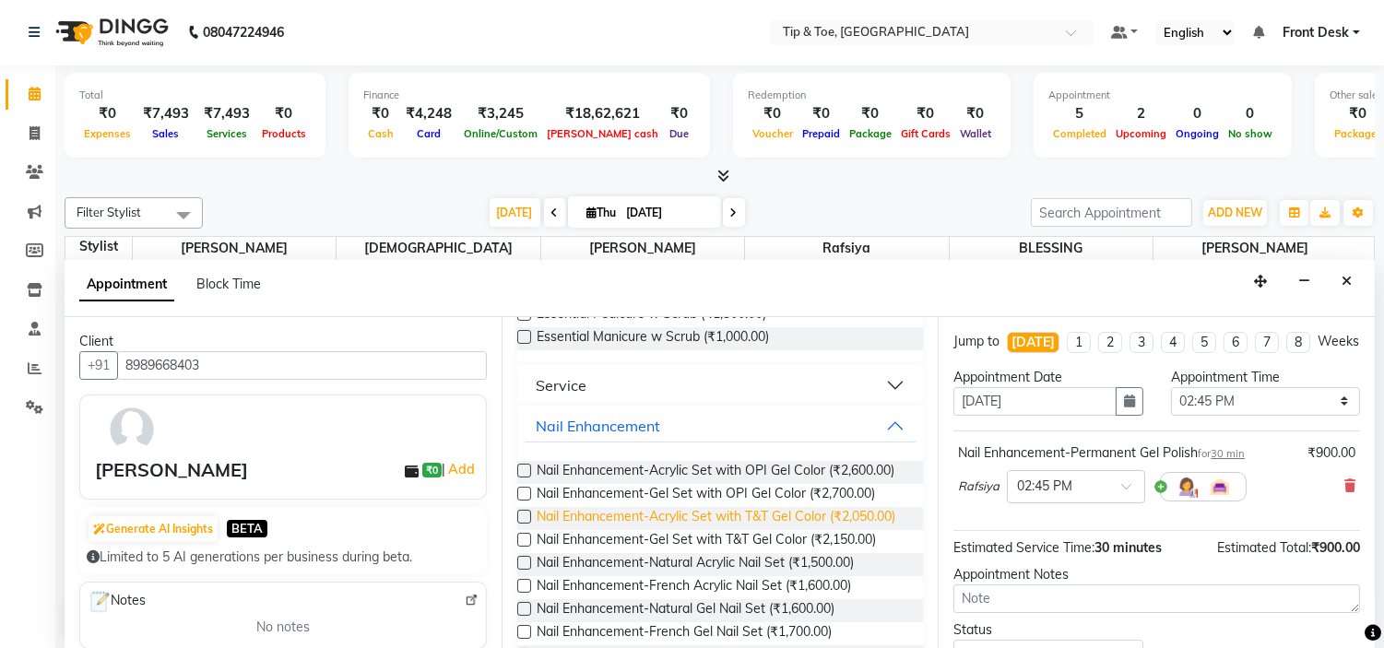
scroll to position [307, 0]
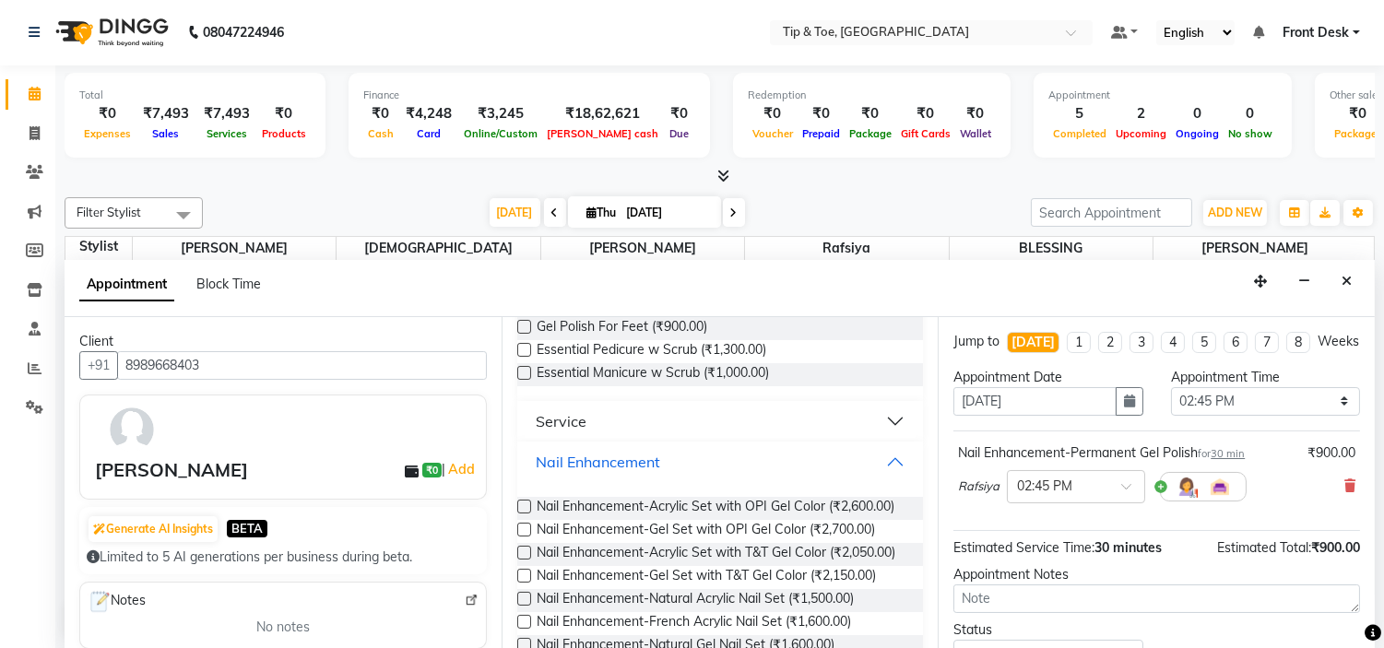
click at [629, 464] on div "Nail Enhancement" at bounding box center [598, 462] width 124 height 22
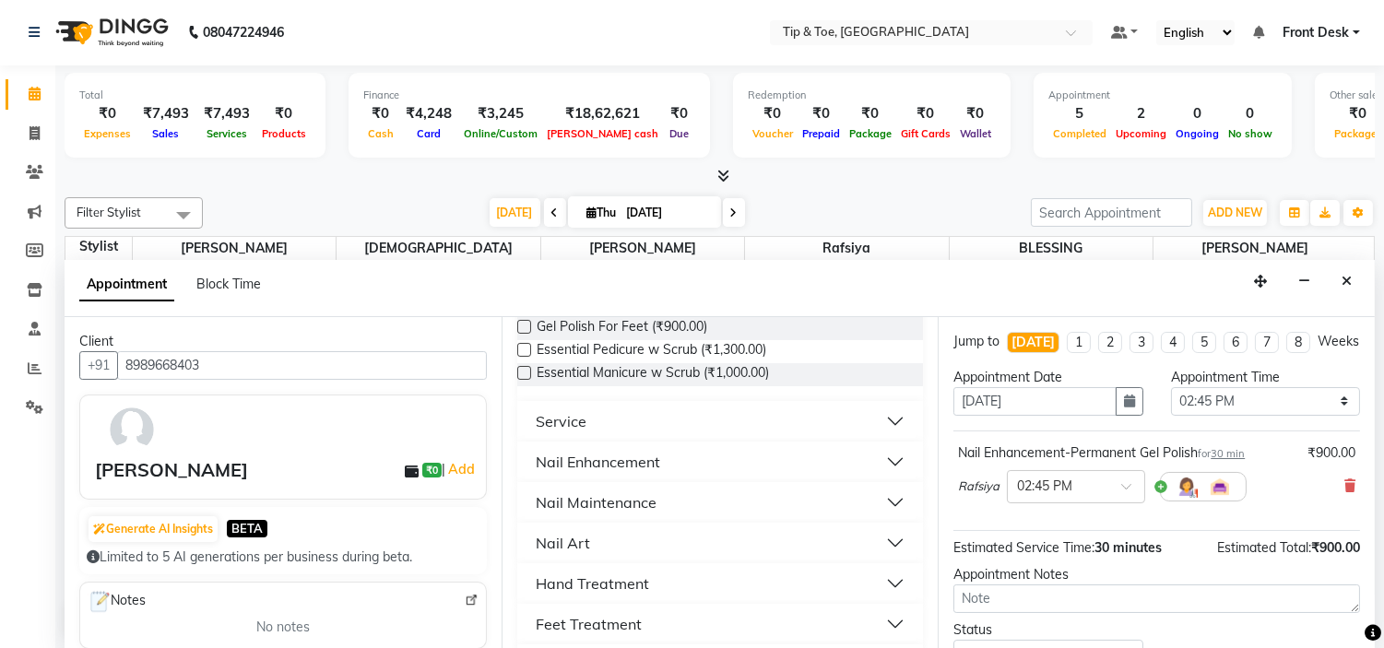
click at [642, 539] on button "Nail Art" at bounding box center [721, 542] width 392 height 33
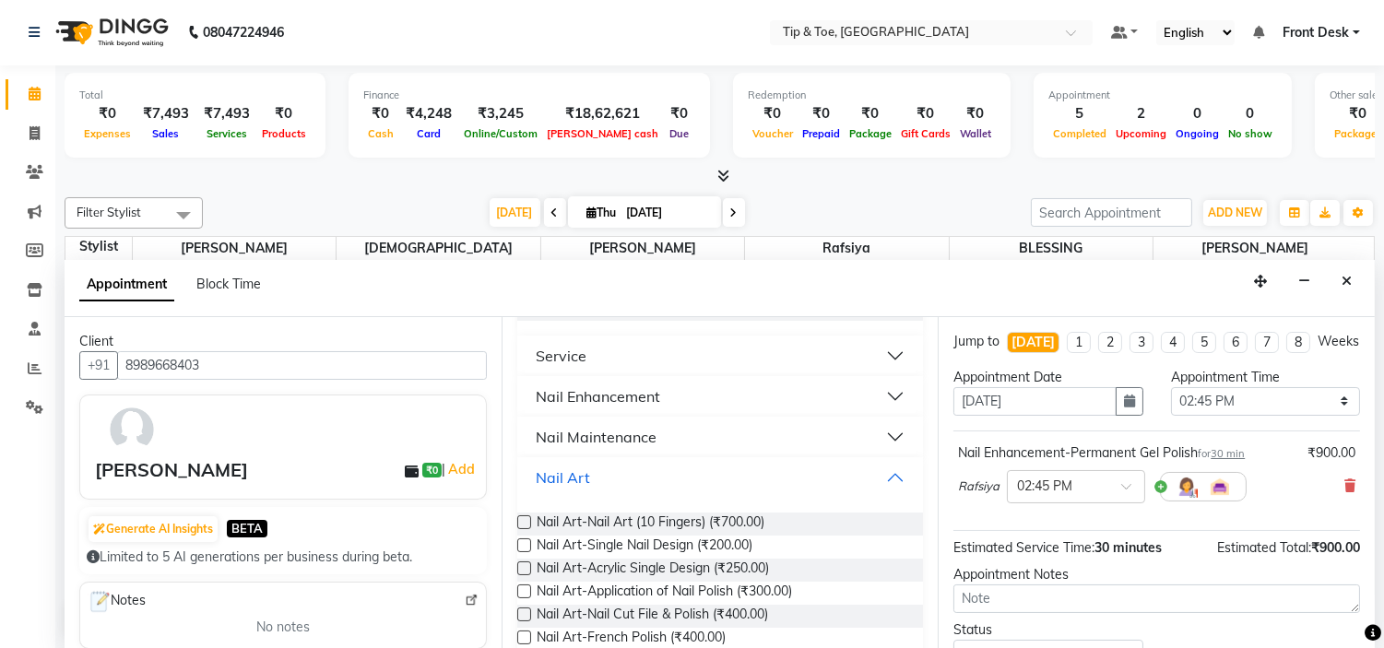
scroll to position [409, 0]
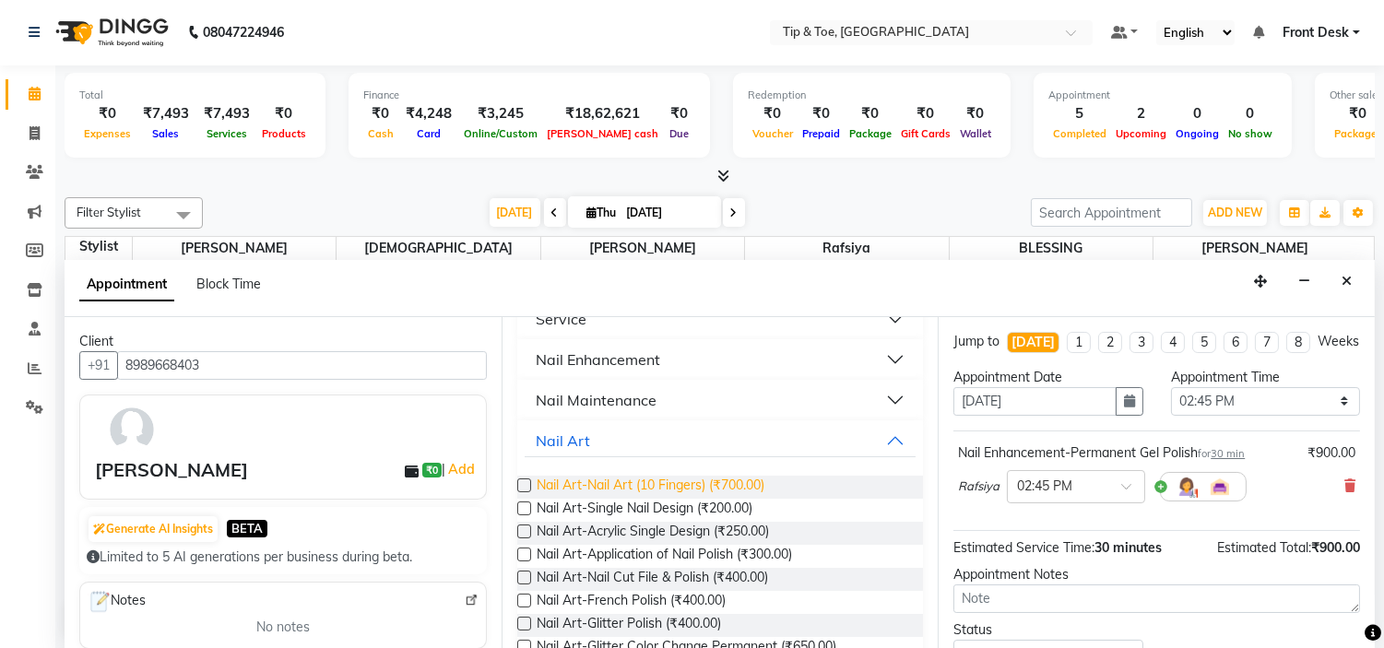
click at [696, 479] on span "Nail Art-Nail Art (10 Fingers) (₹700.00)" at bounding box center [650, 487] width 228 height 23
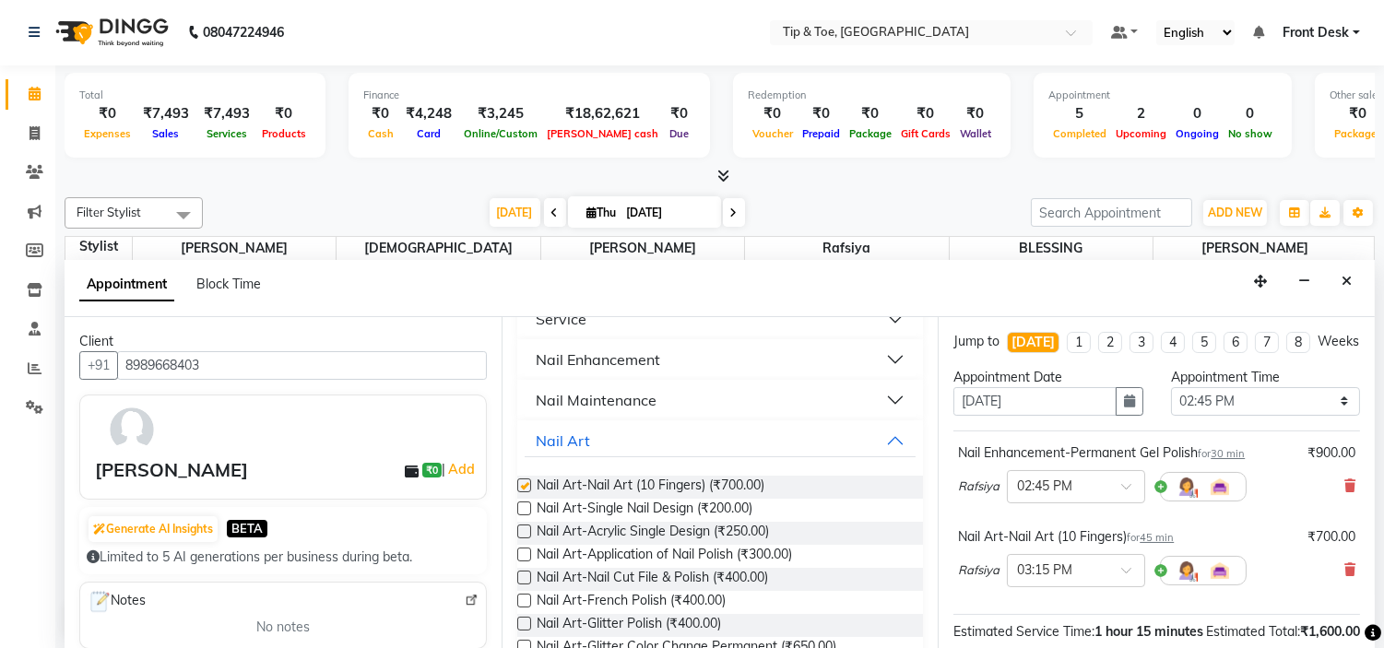
checkbox input "false"
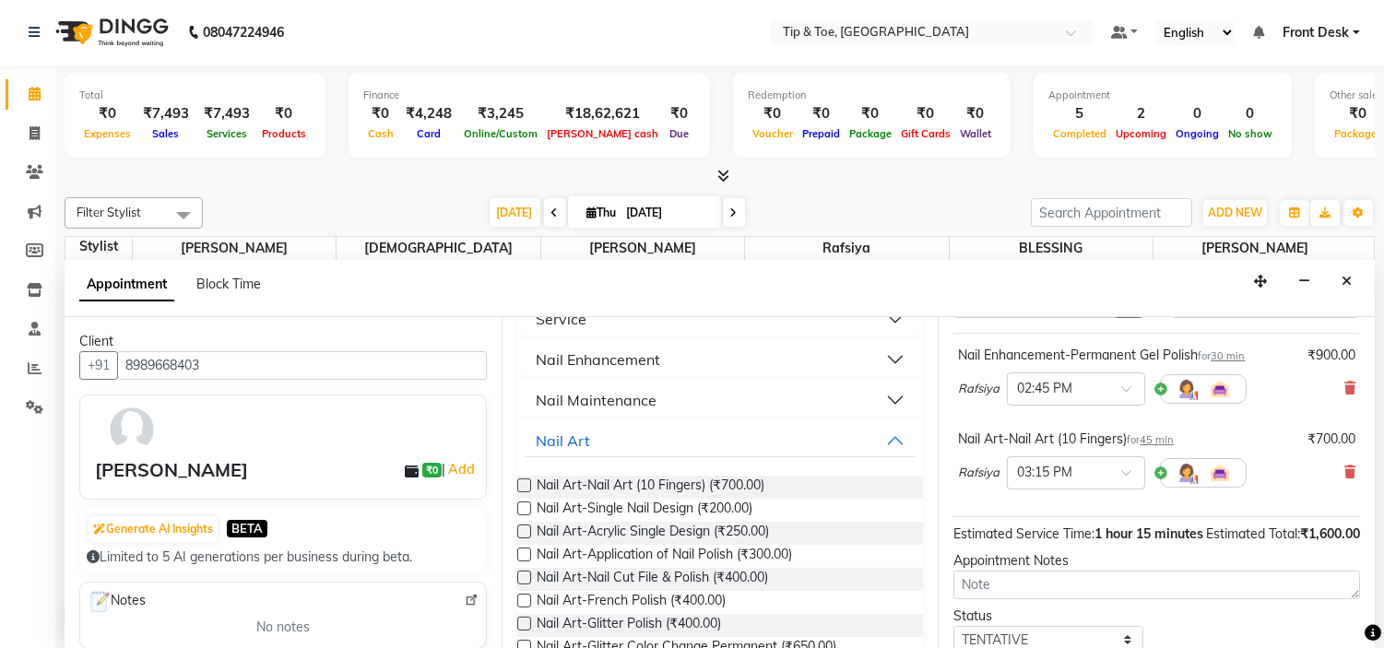
scroll to position [255, 0]
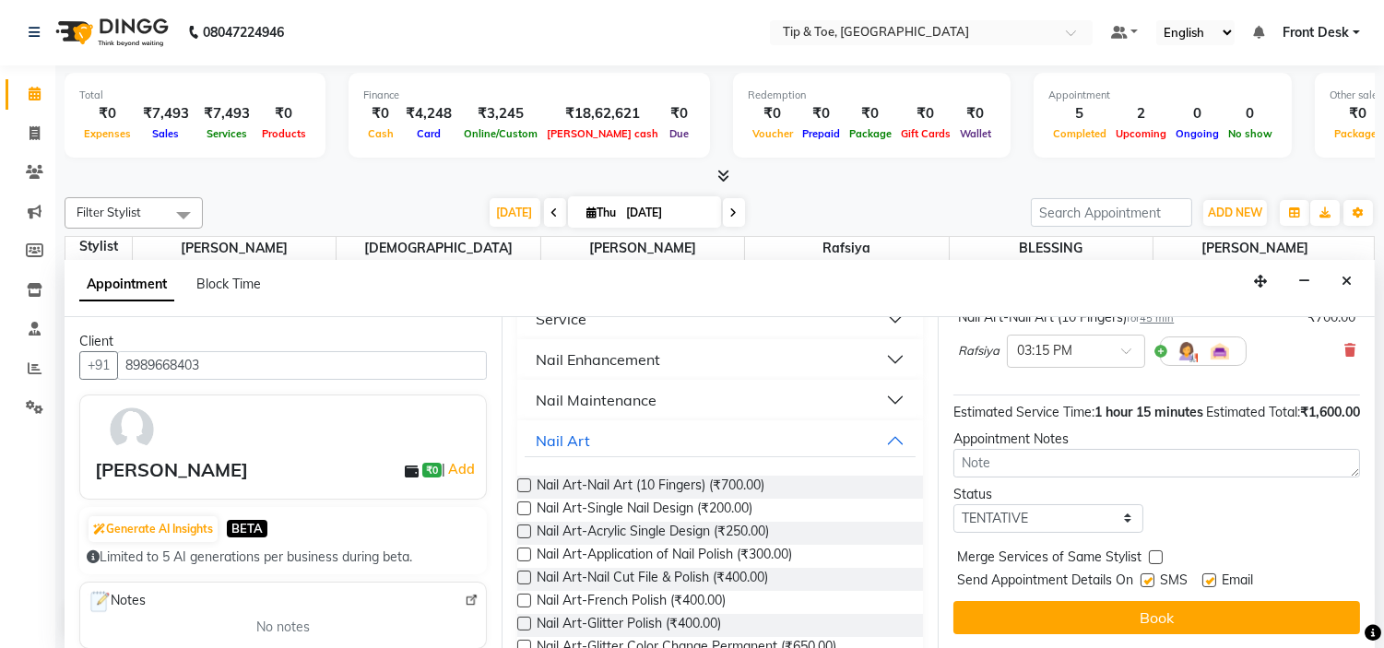
click at [1205, 581] on label at bounding box center [1209, 580] width 14 height 14
click at [1205, 581] on input "checkbox" at bounding box center [1208, 582] width 12 height 12
checkbox input "false"
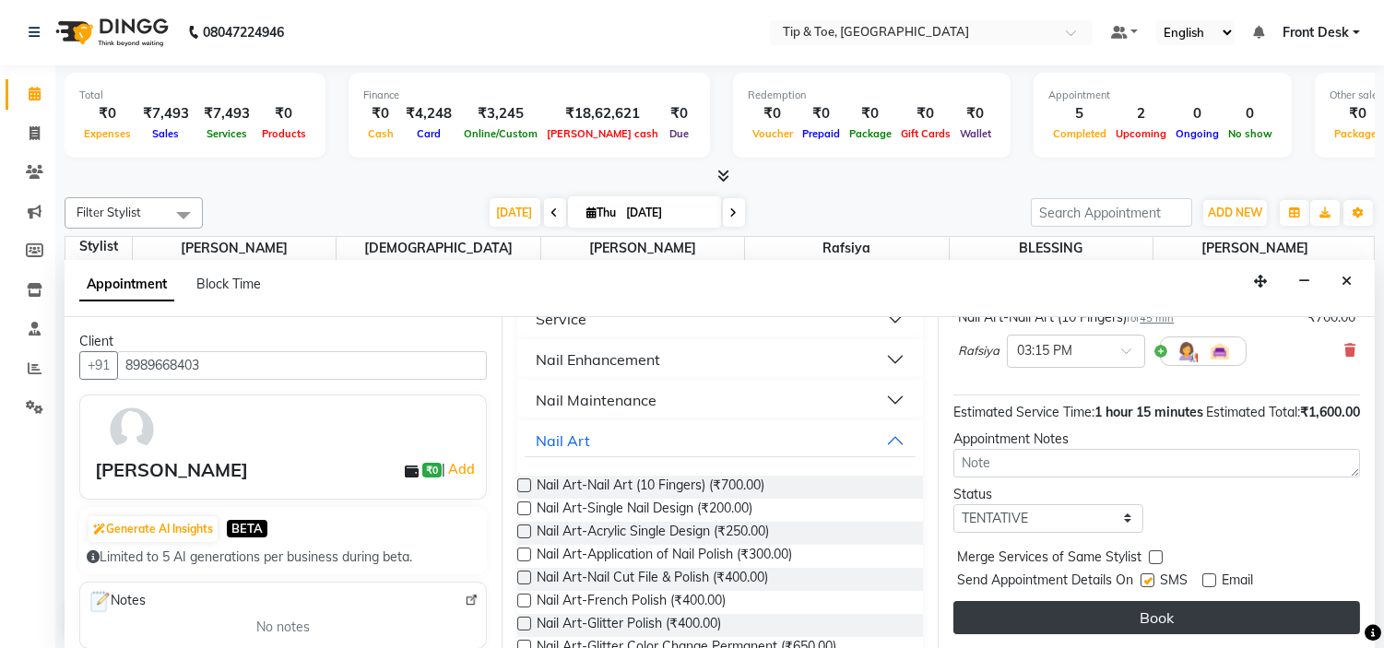
click at [1218, 612] on button "Book" at bounding box center [1156, 617] width 407 height 33
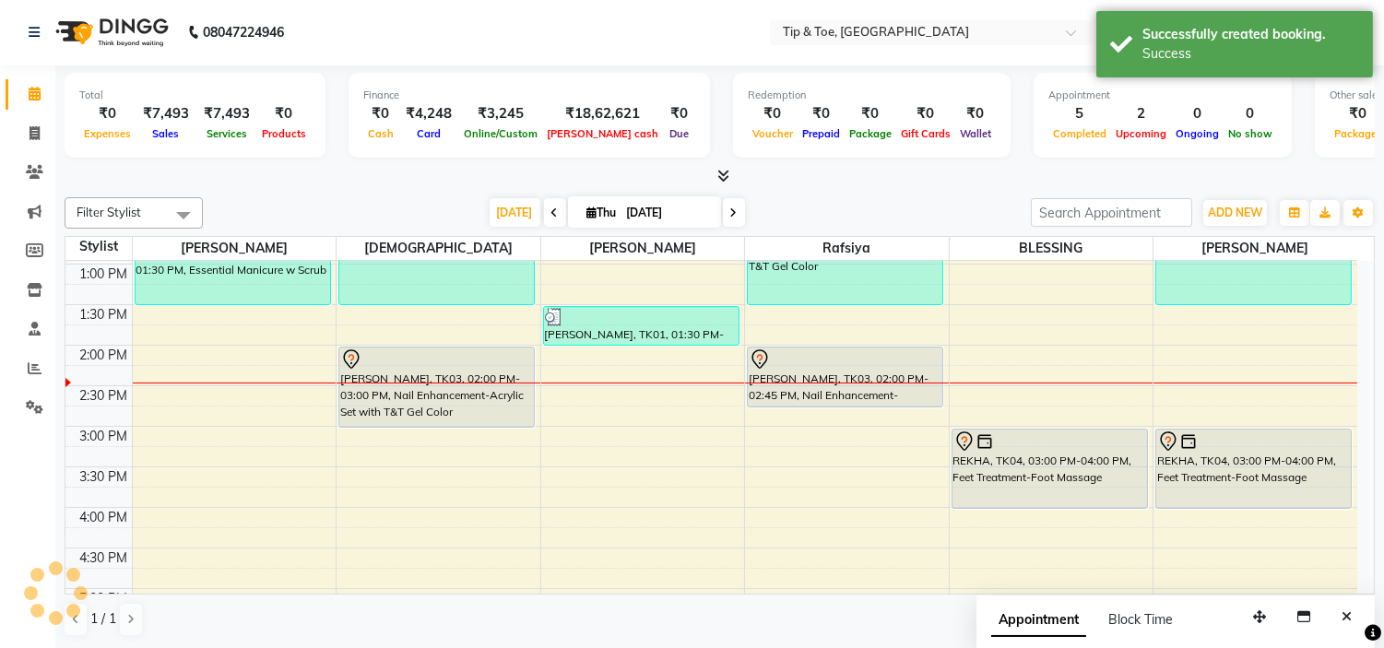
scroll to position [0, 0]
